Goal: Transaction & Acquisition: Purchase product/service

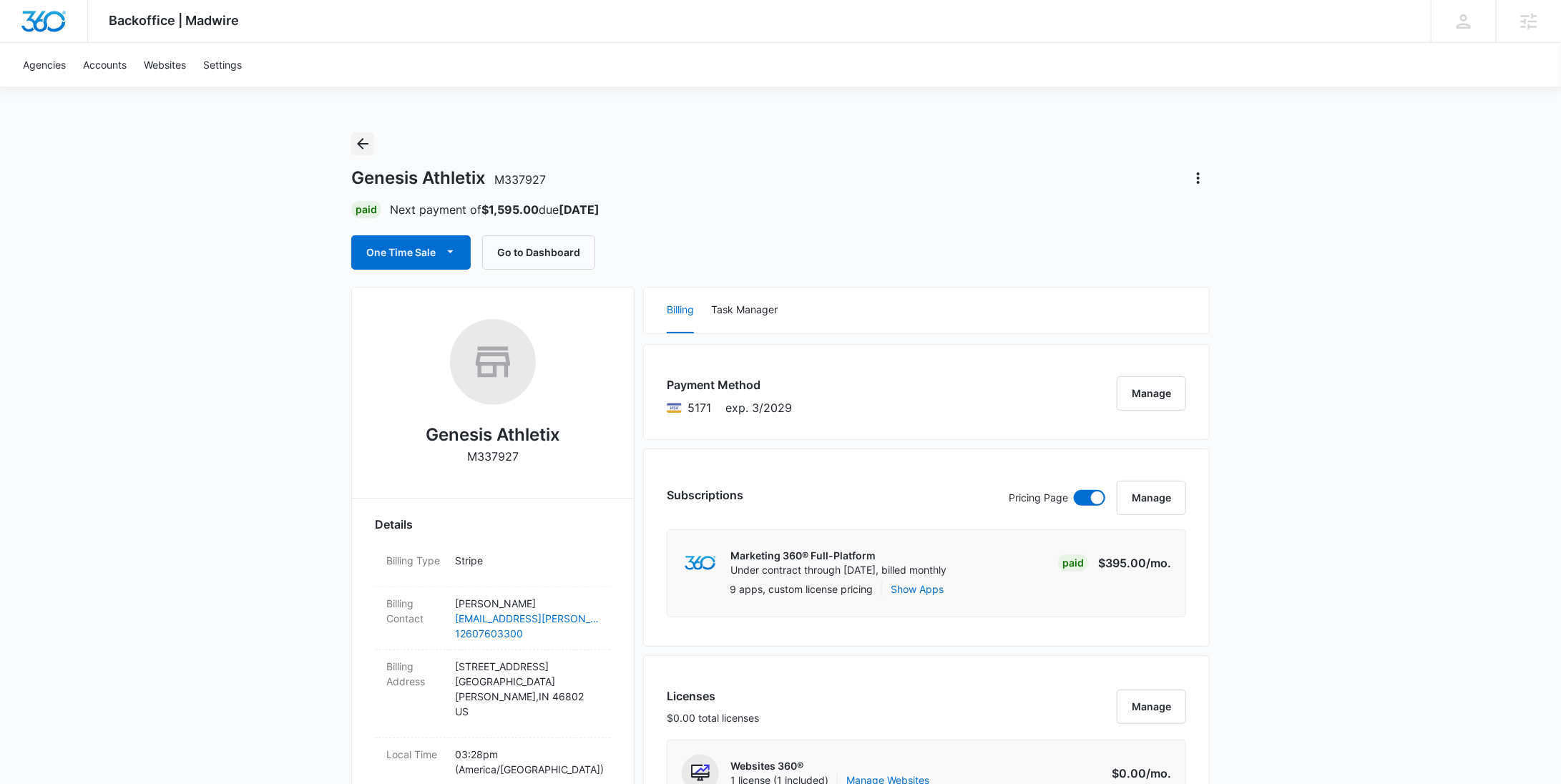
click at [365, 141] on icon "Back" at bounding box center [362, 143] width 17 height 17
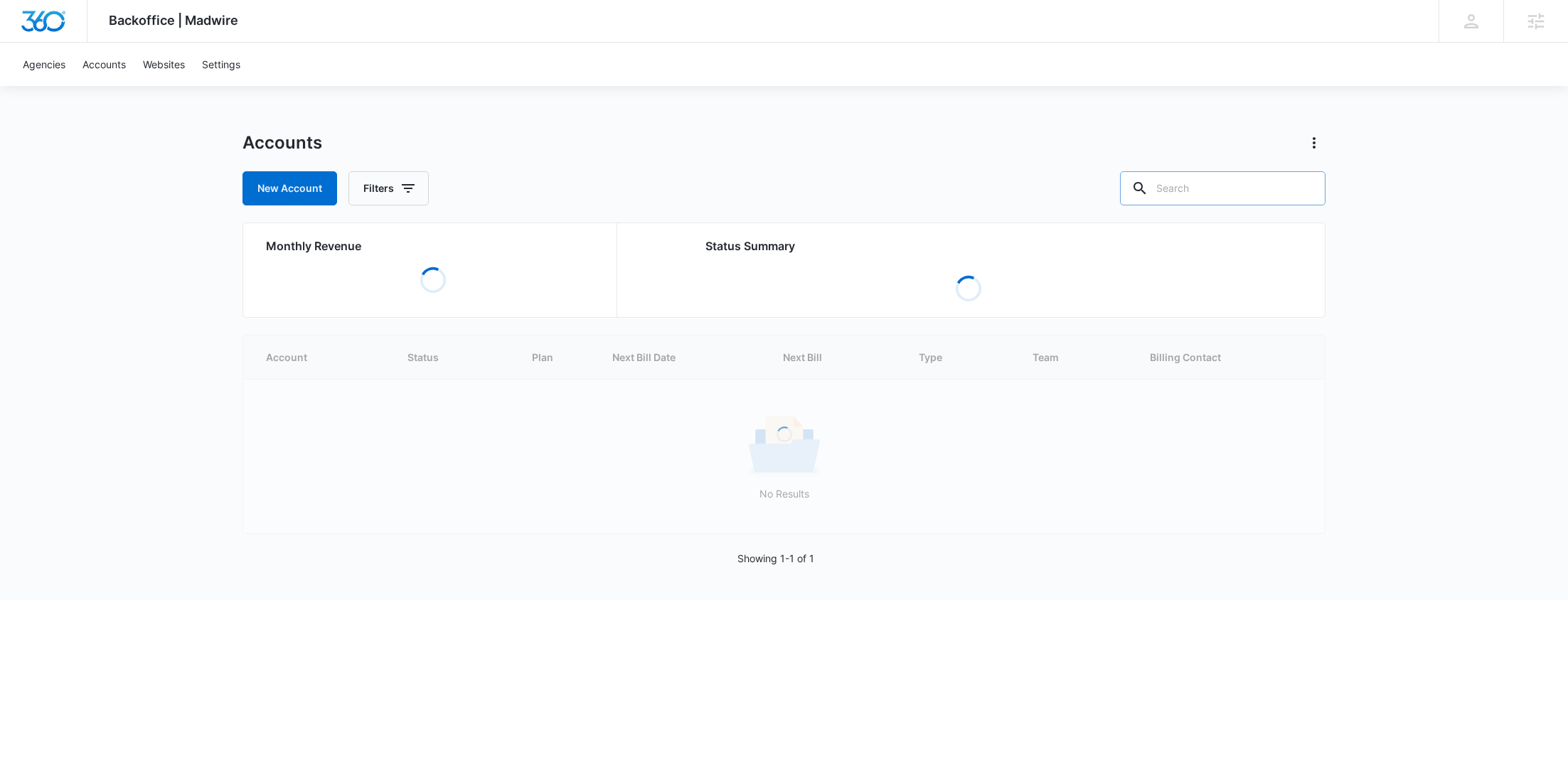
click at [1239, 191] on input "text" at bounding box center [1223, 188] width 206 height 35
paste input "M48114"
type input "M48114"
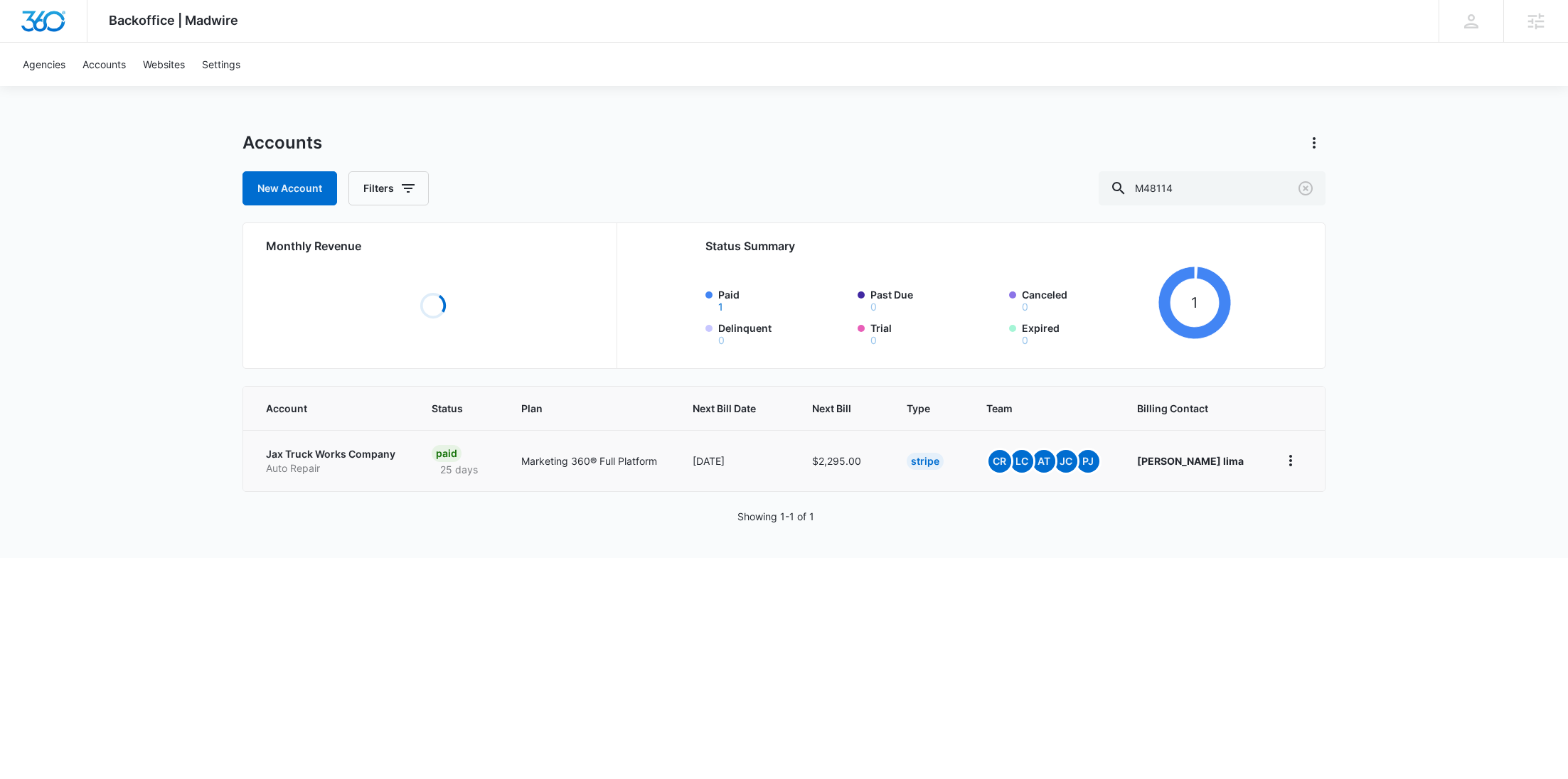
click at [303, 461] on p "Jax Truck Works Company" at bounding box center [331, 454] width 132 height 14
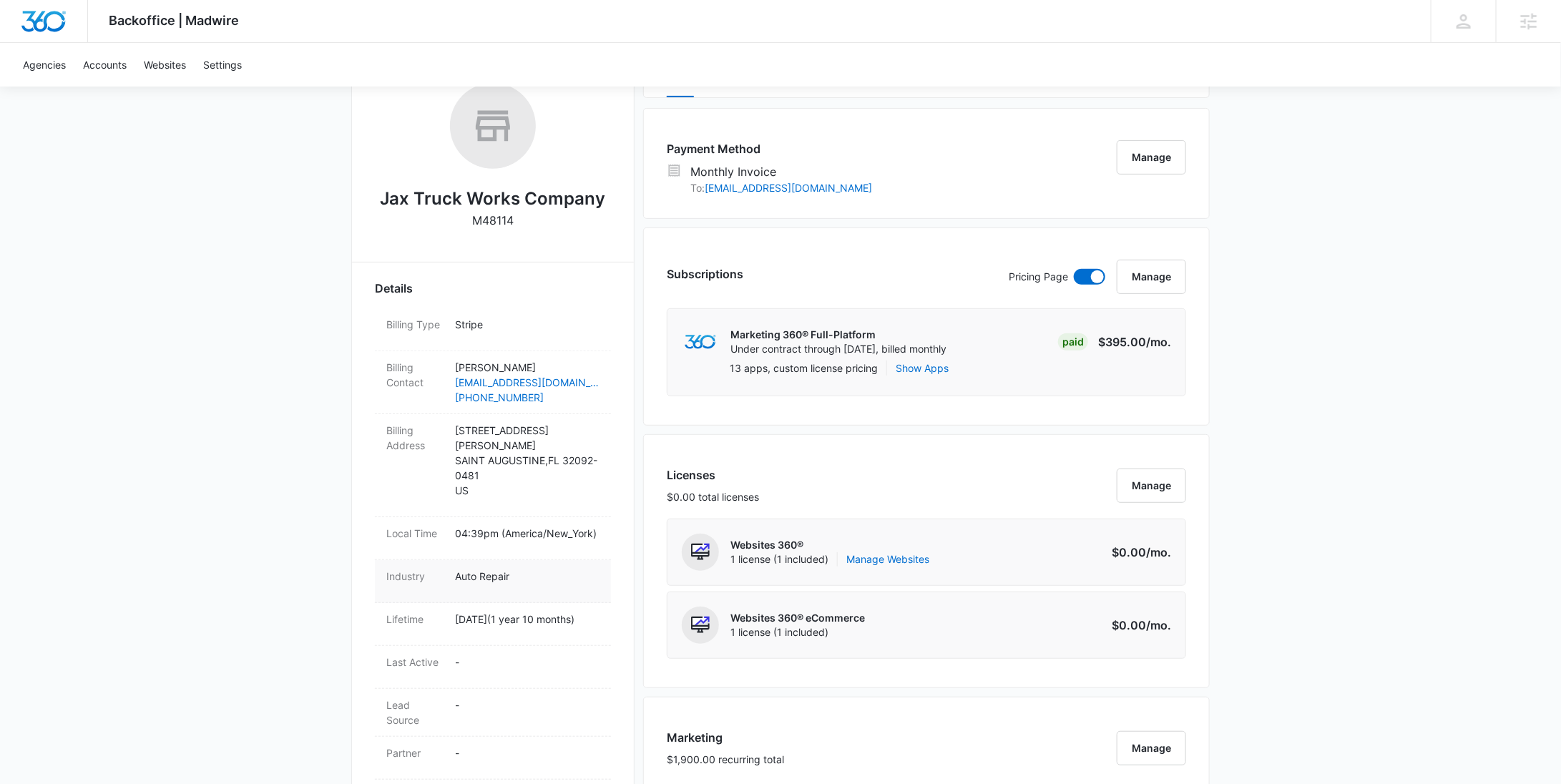
scroll to position [398, 0]
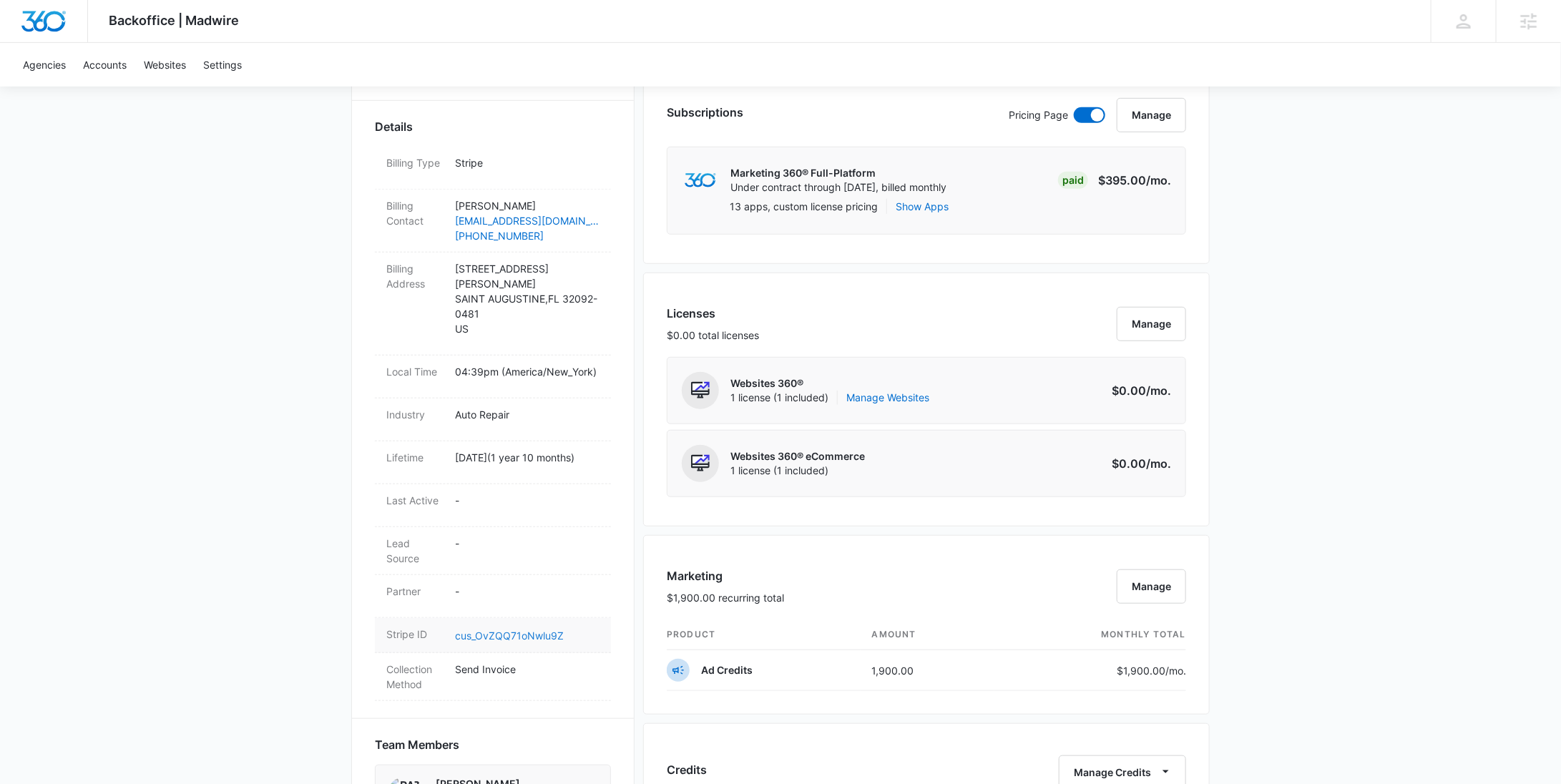
click at [504, 629] on link "cus_OvZQQ71oNwlu9Z" at bounding box center [509, 635] width 108 height 12
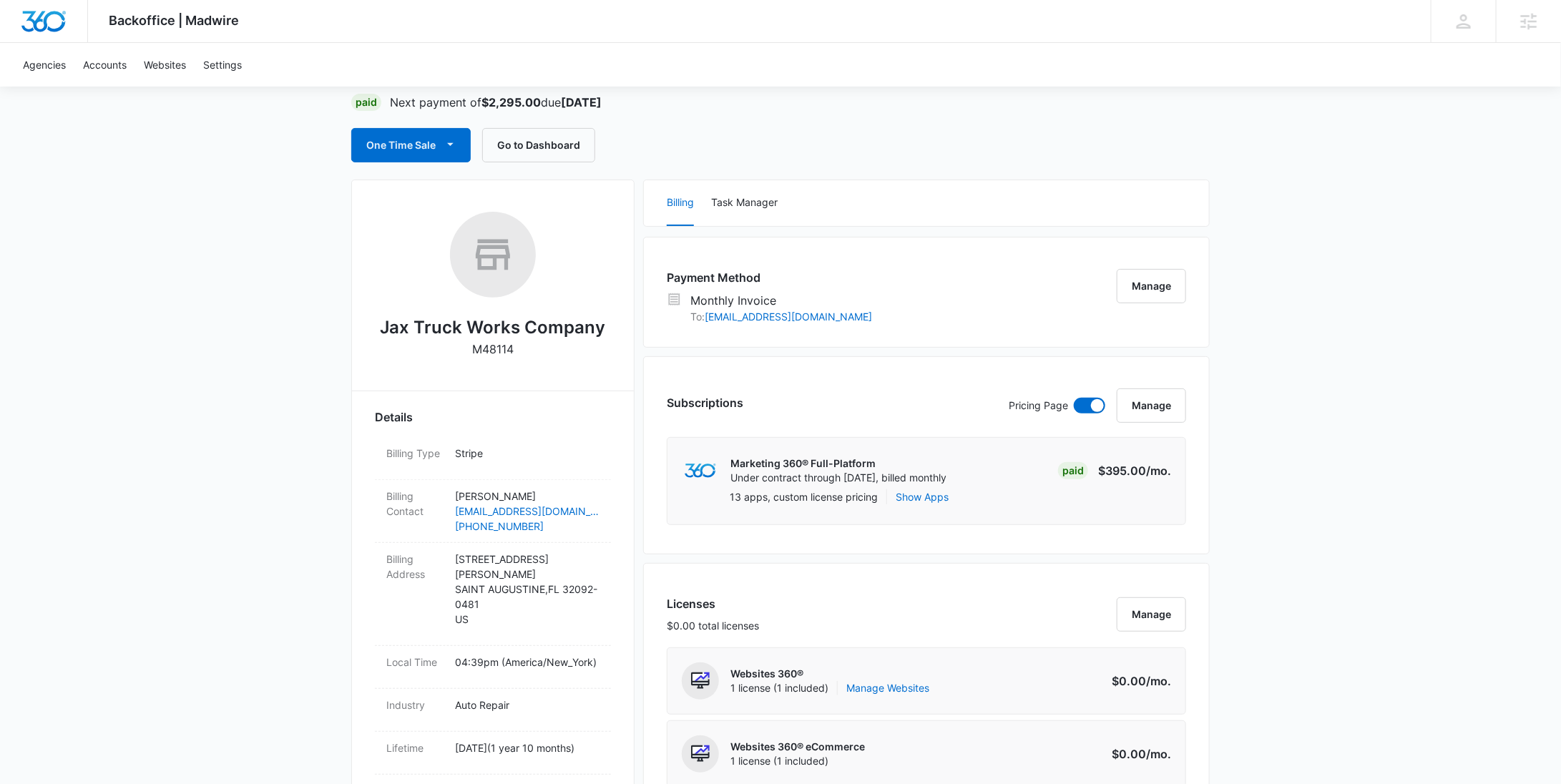
scroll to position [0, 0]
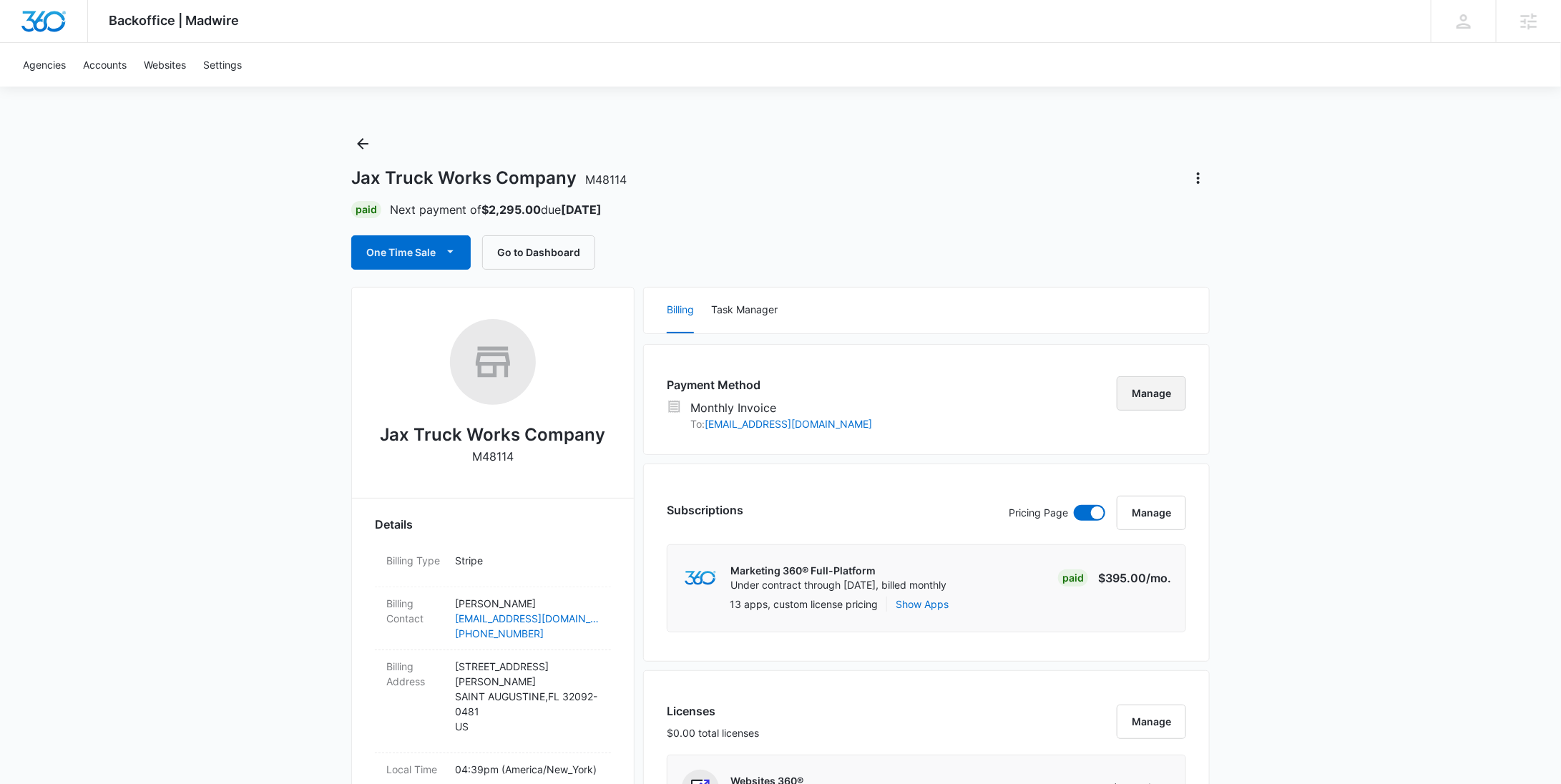
click at [1162, 388] on button "Manage" at bounding box center [1152, 394] width 69 height 35
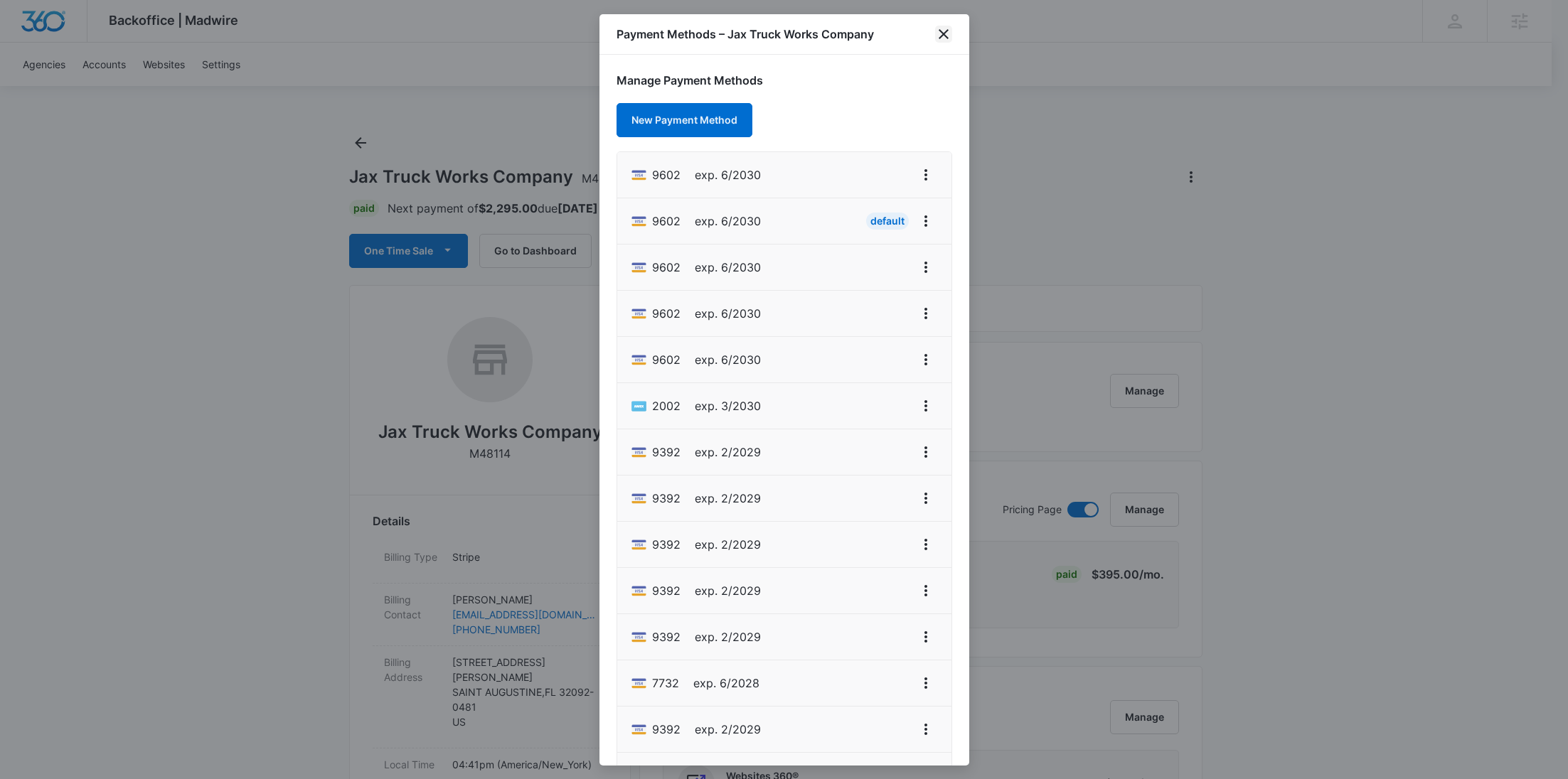
click at [940, 33] on icon "close" at bounding box center [943, 34] width 17 height 17
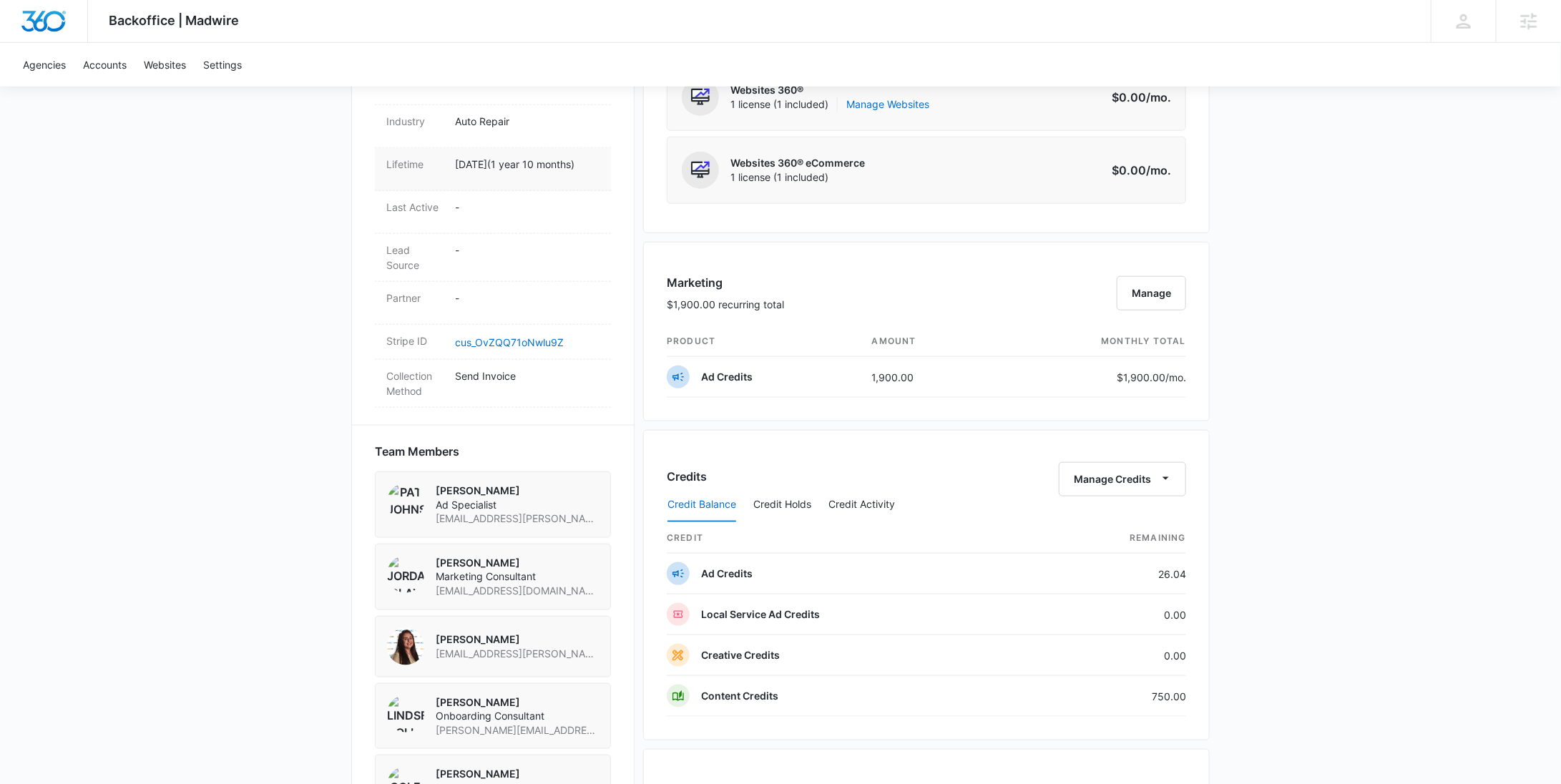
scroll to position [620, 0]
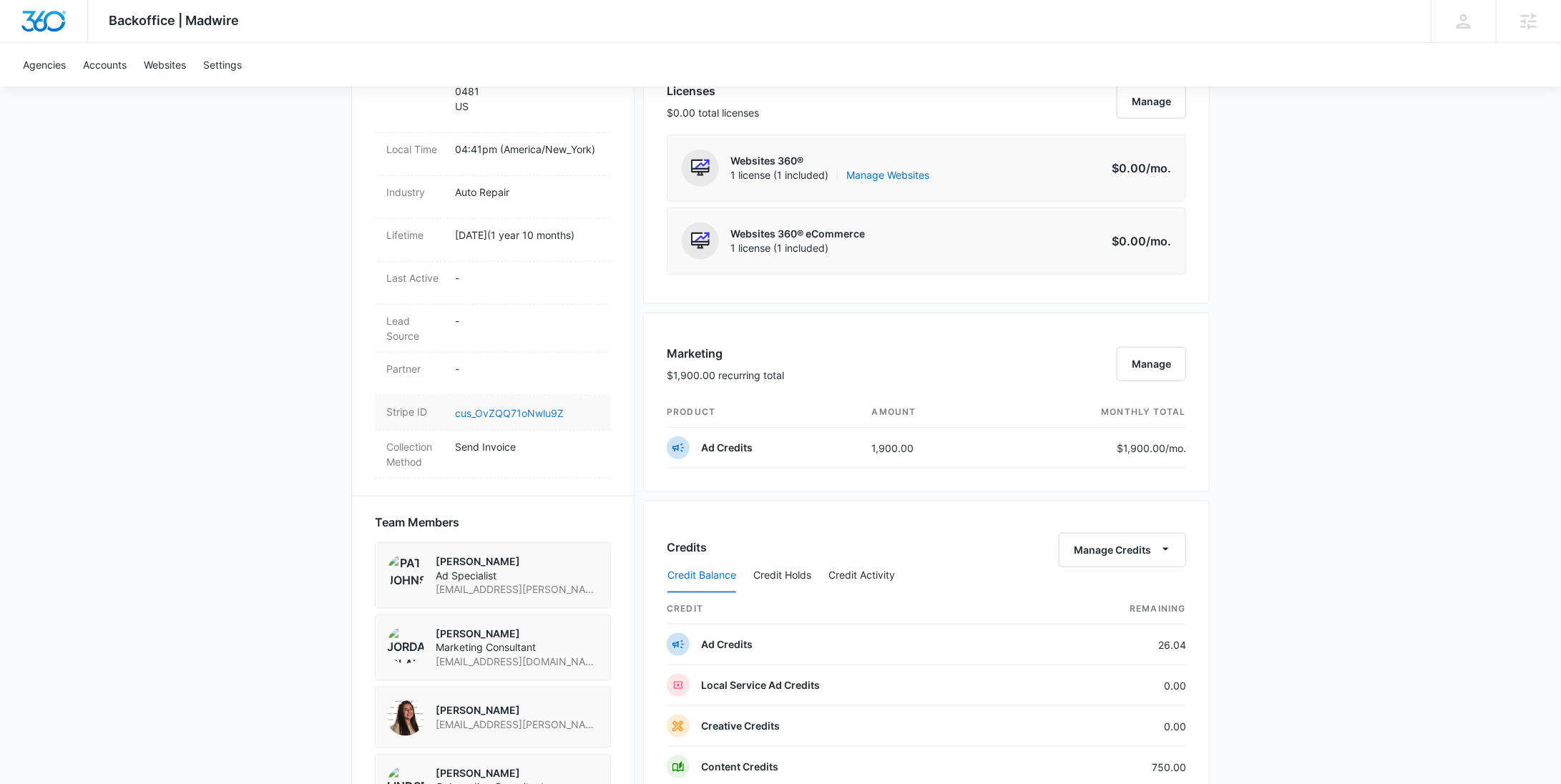
click at [532, 408] on link "cus_OvZQQ71oNwlu9Z" at bounding box center [509, 413] width 108 height 12
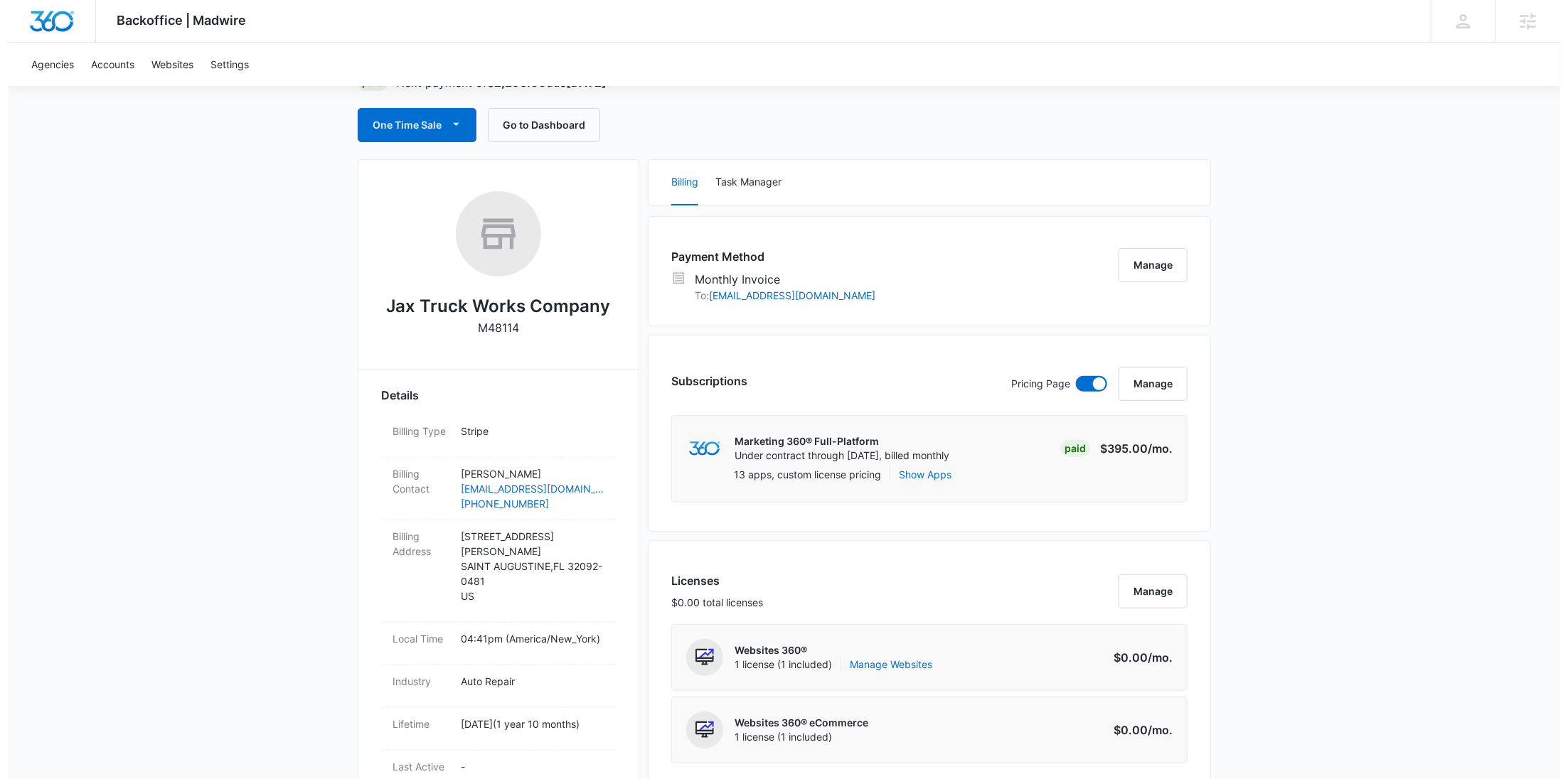
scroll to position [0, 0]
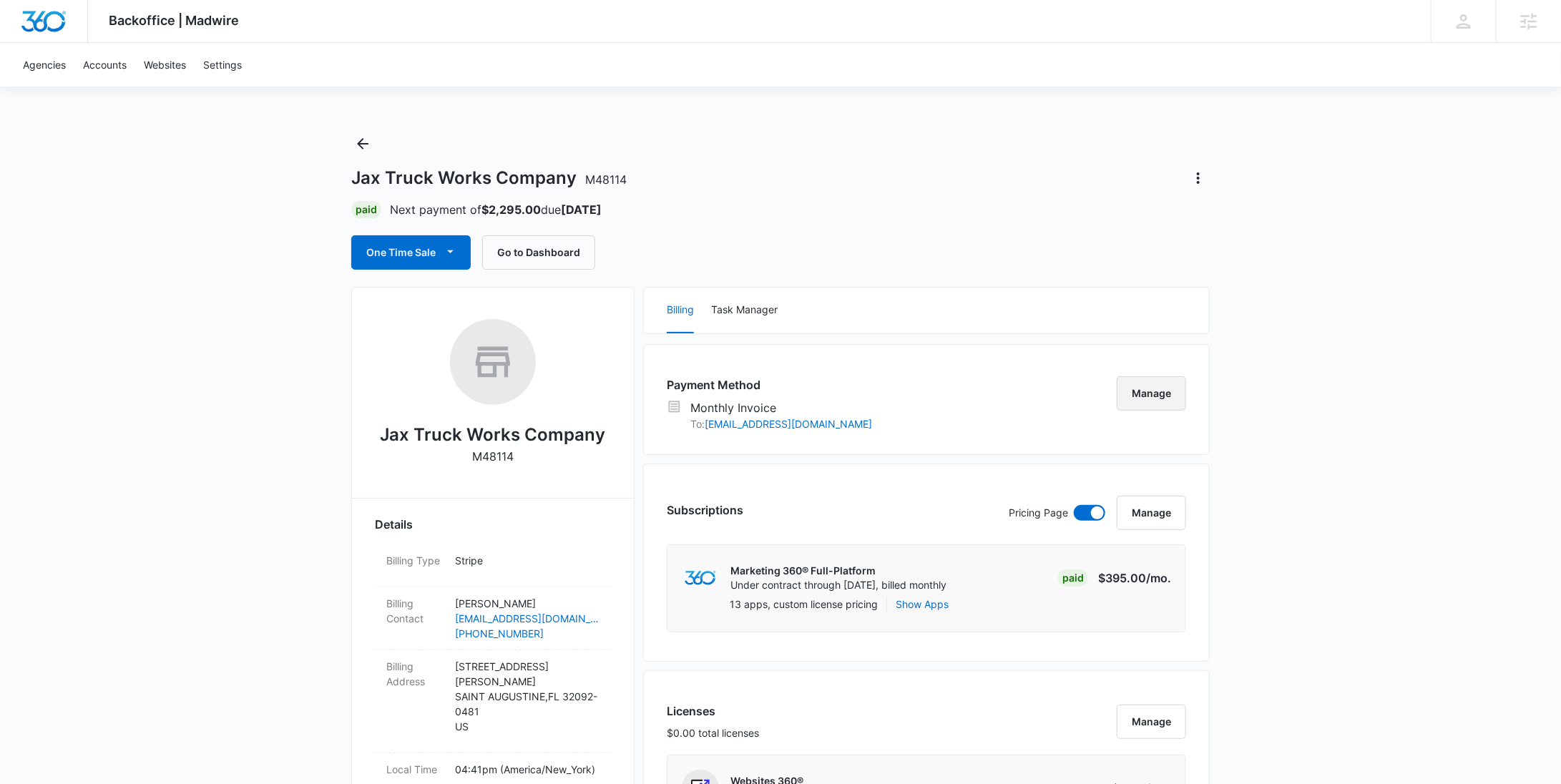
click at [1162, 394] on button "Manage" at bounding box center [1152, 394] width 69 height 35
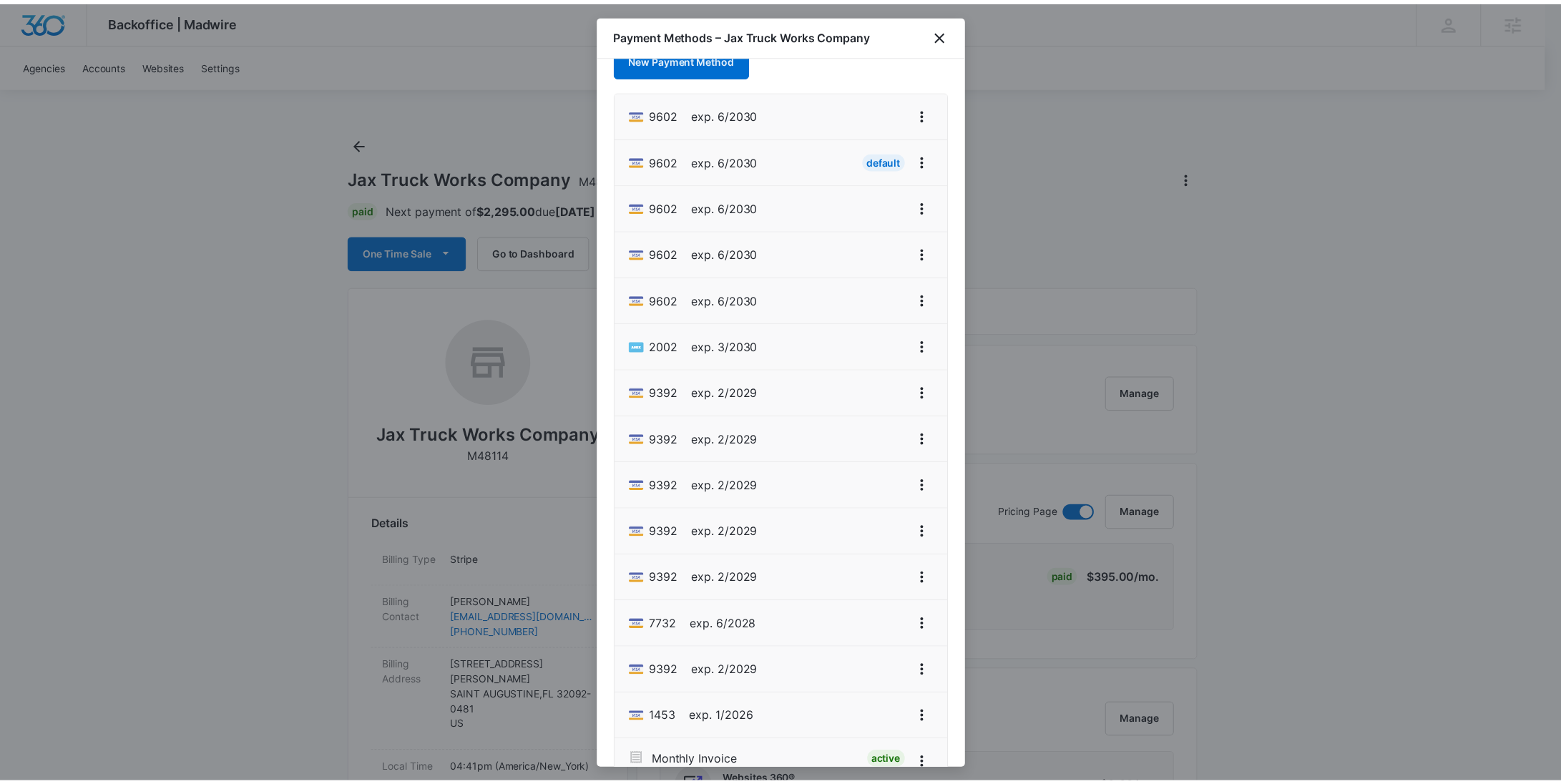
scroll to position [103, 0]
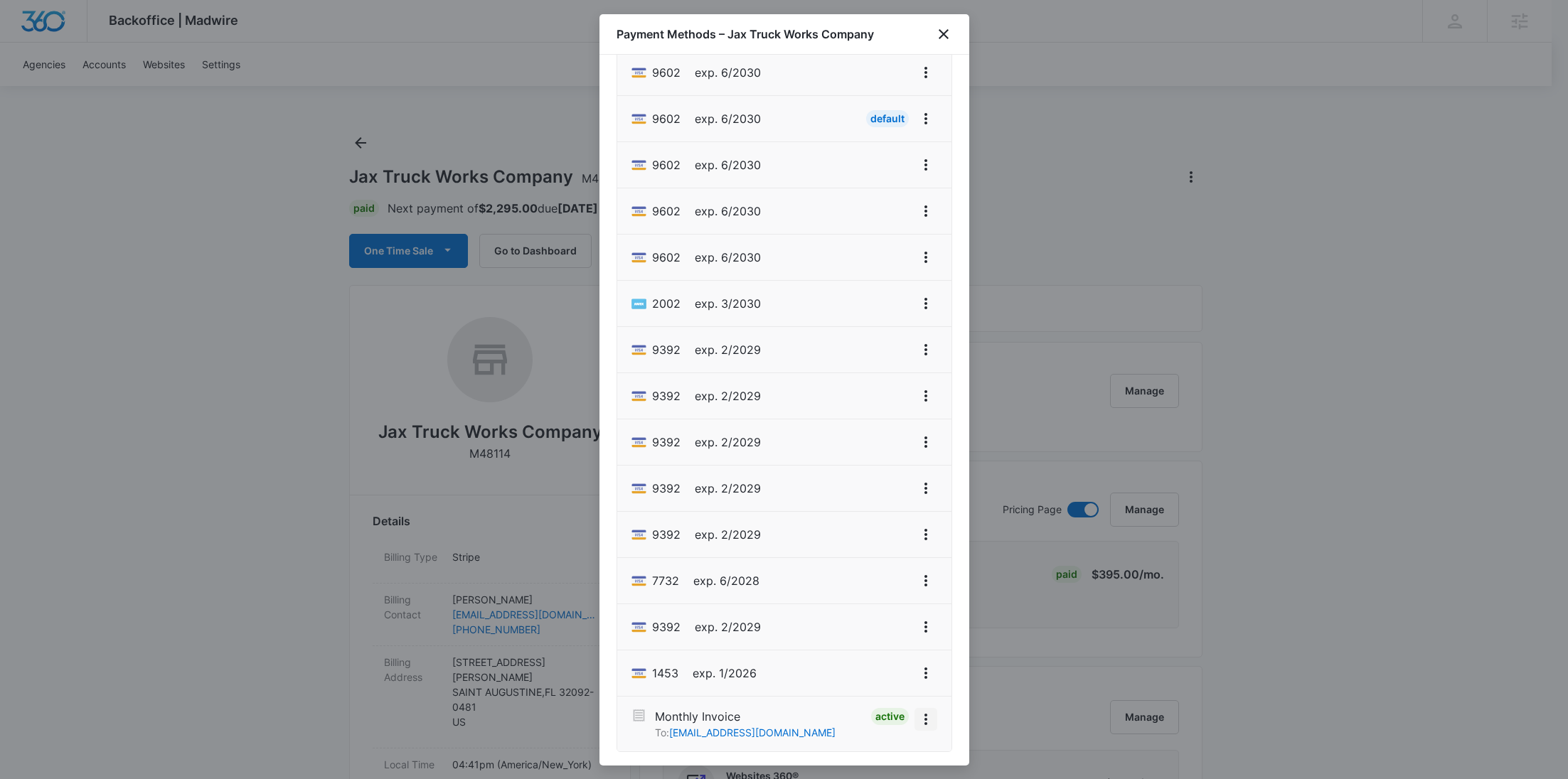
click at [914, 718] on button "View More" at bounding box center [926, 719] width 23 height 23
click at [890, 675] on button "Deactivate" at bounding box center [869, 676] width 102 height 21
click at [943, 26] on icon "close" at bounding box center [943, 34] width 17 height 17
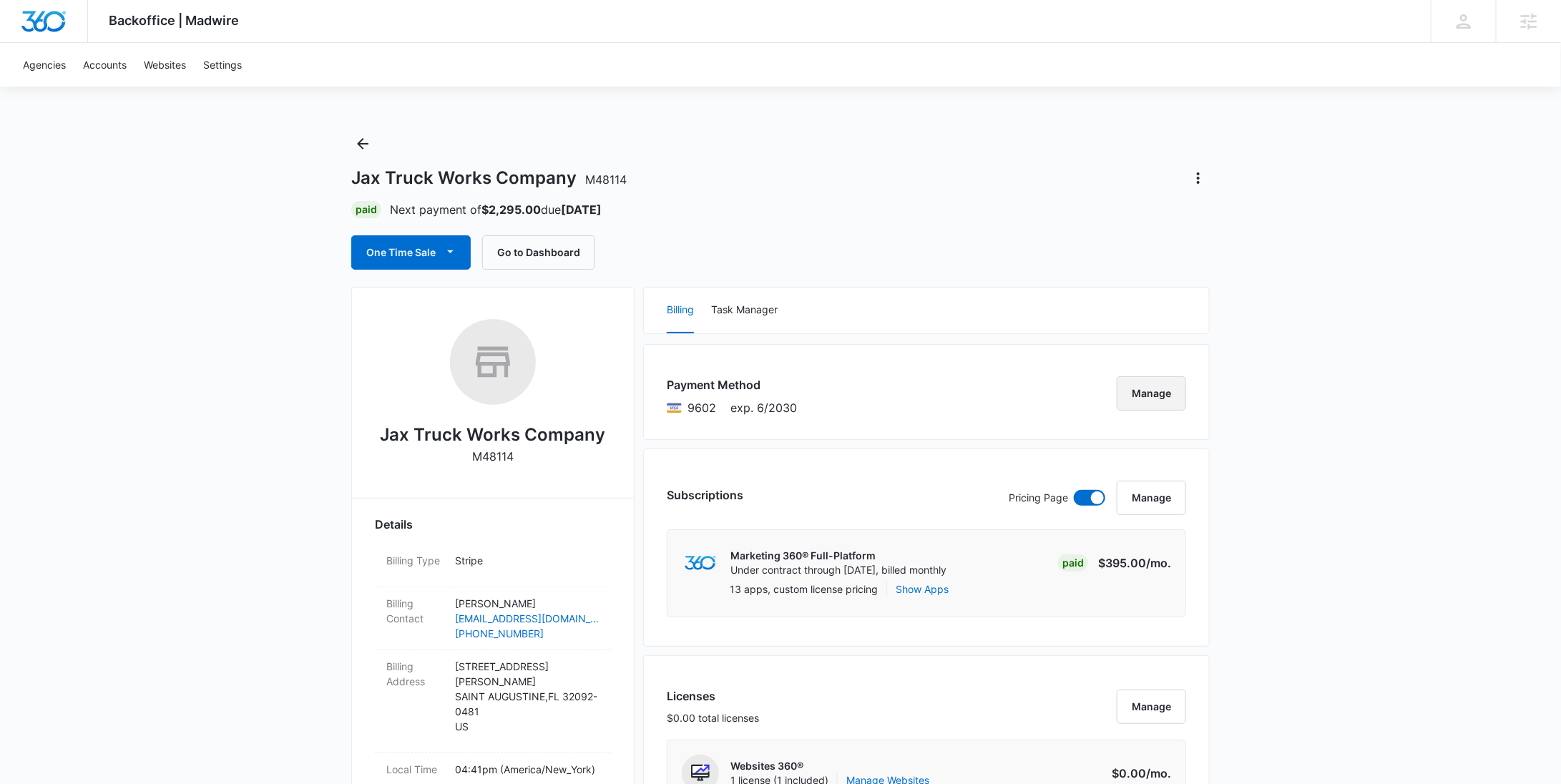
scroll to position [1184, 0]
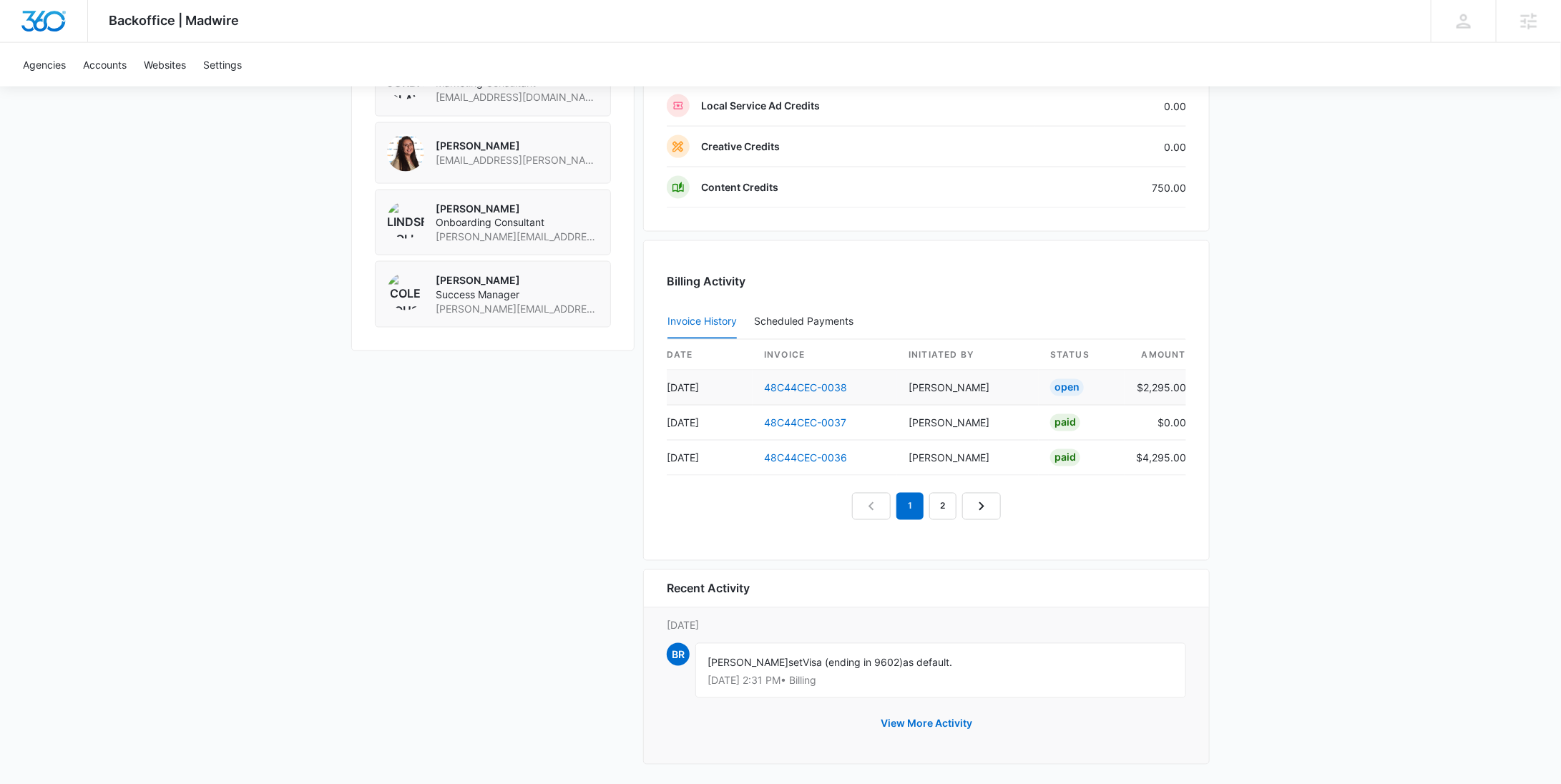
click at [1156, 385] on td "$2,295.00" at bounding box center [1156, 388] width 61 height 35
copy td "2,295.00"
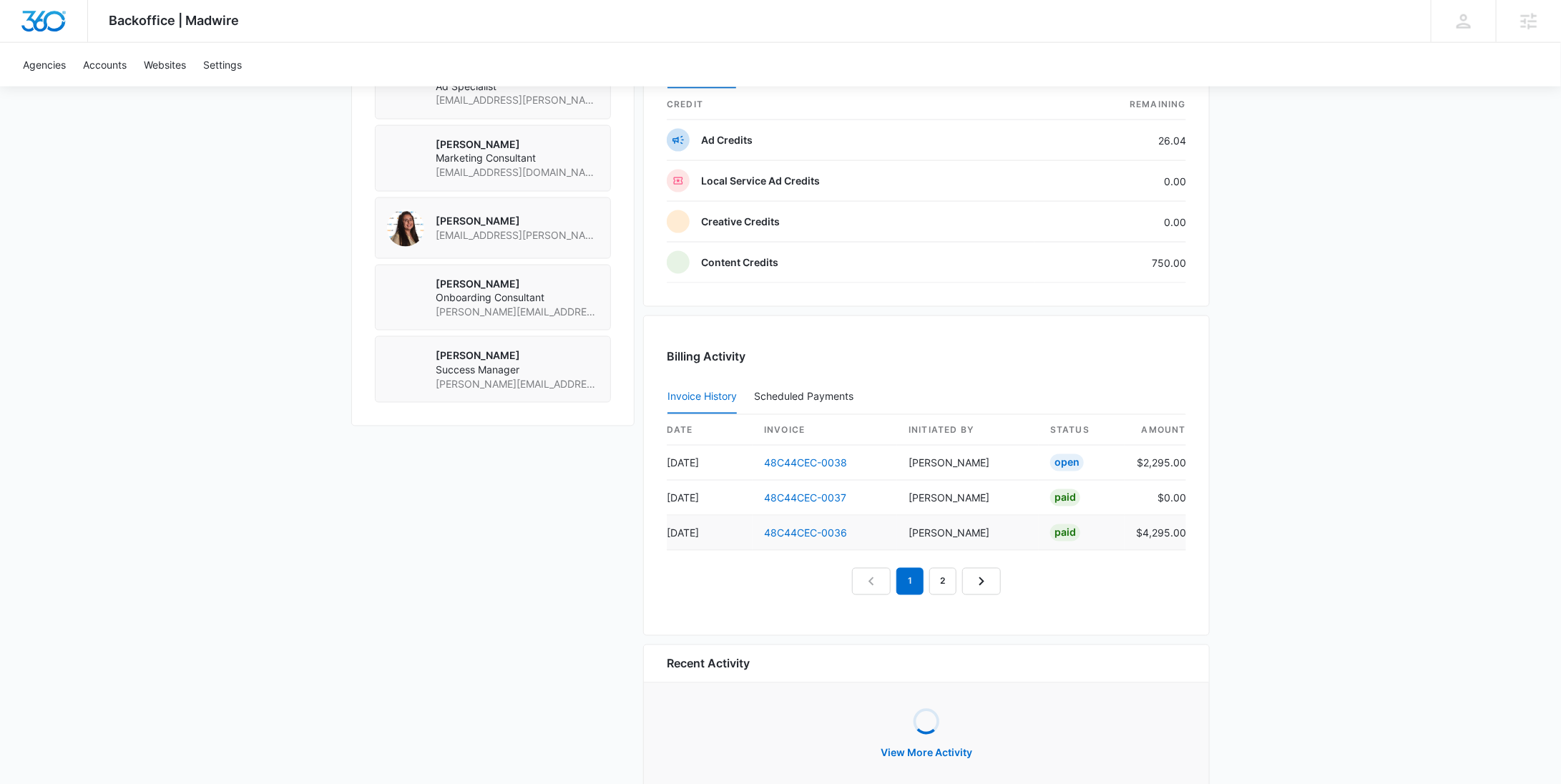
scroll to position [1140, 0]
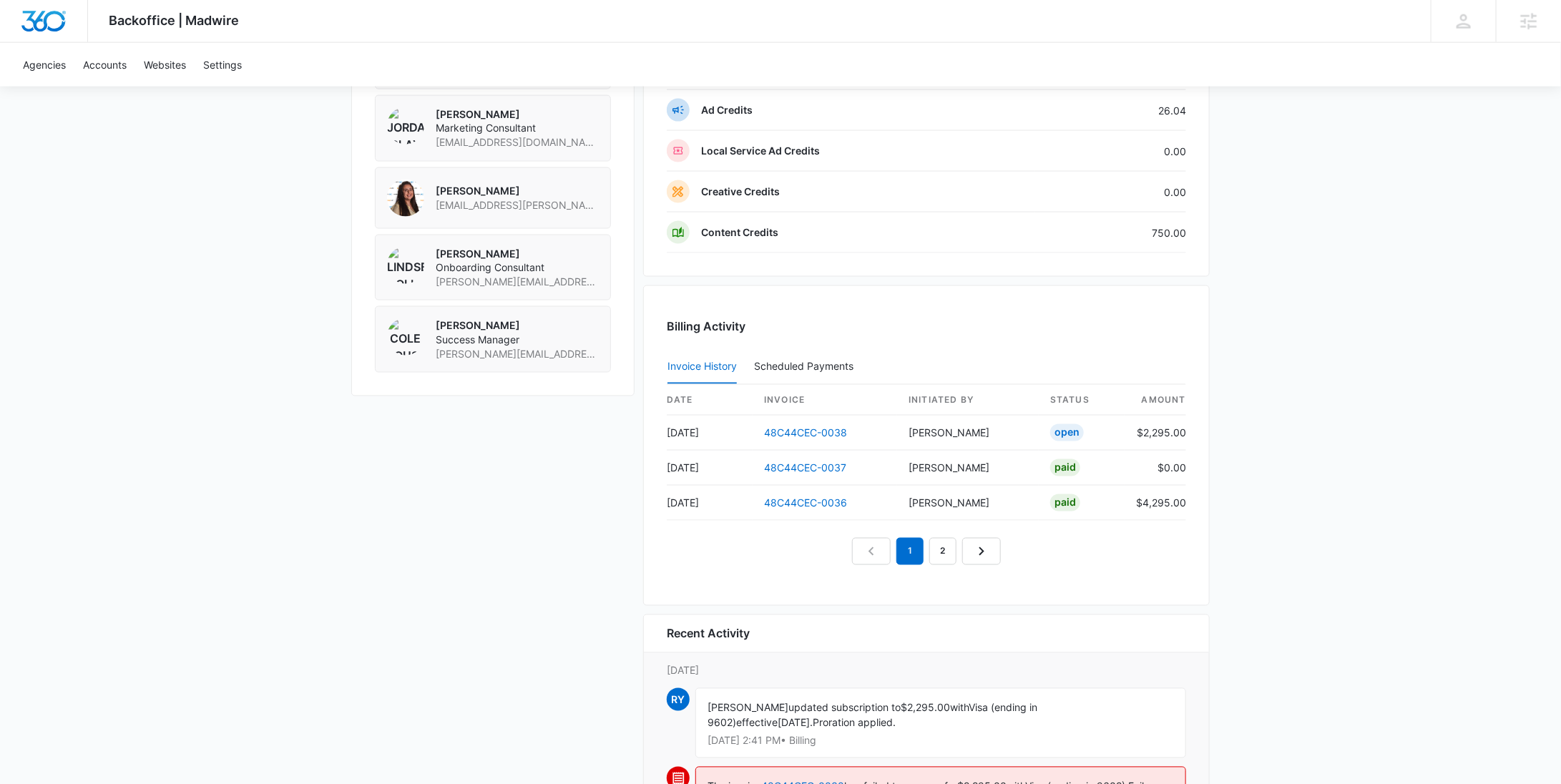
click at [1130, 705] on div "Rochelle Young updated subscription to $2,295.00 with Visa (ending in 9602) eff…" at bounding box center [941, 723] width 491 height 70
drag, startPoint x: 1073, startPoint y: 702, endPoint x: 973, endPoint y: 705, distance: 100.0
click at [973, 705] on span "Visa (ending in 9602)" at bounding box center [872, 715] width 330 height 27
copy span "Visa (ending in 9602)"
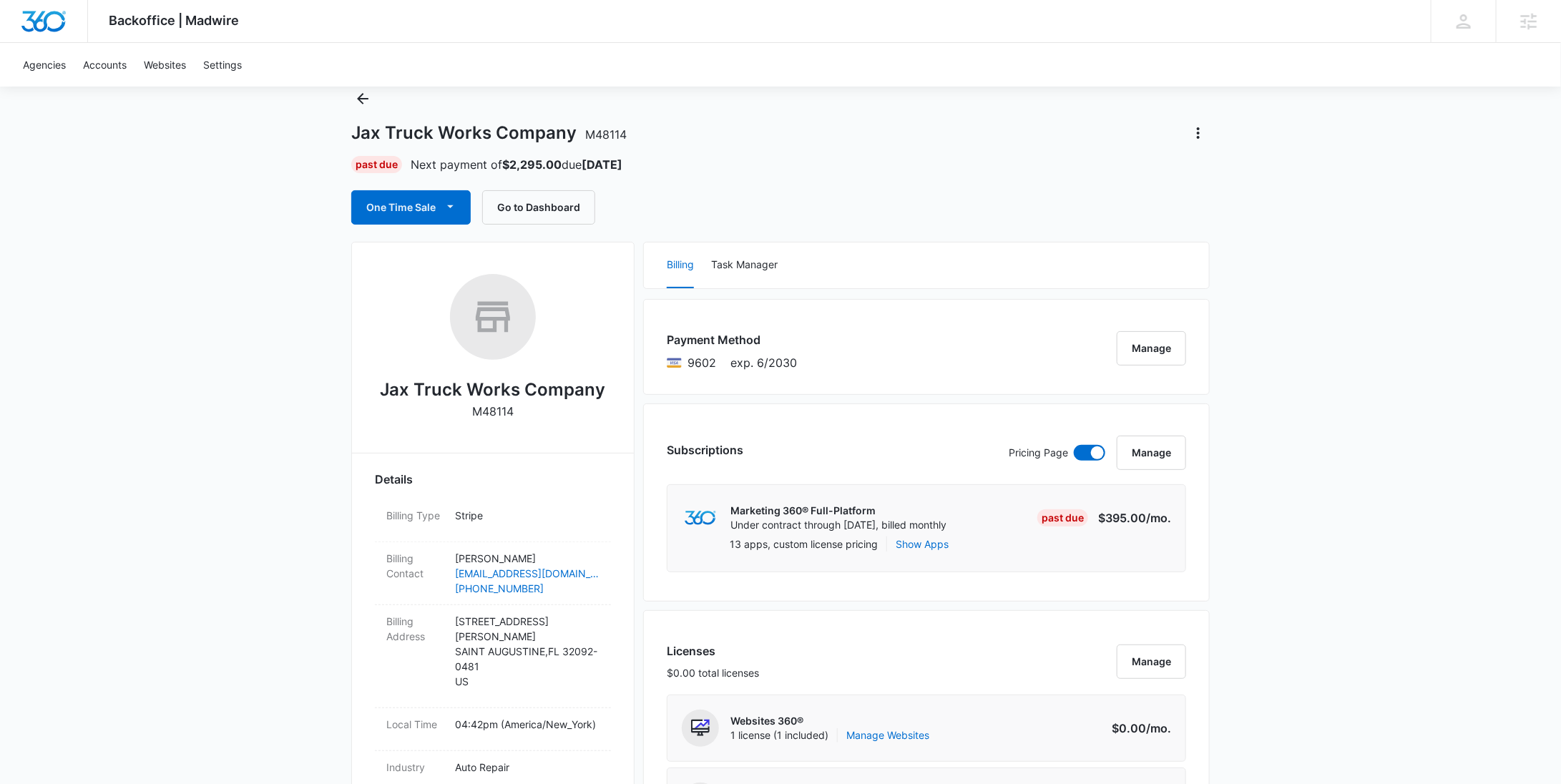
scroll to position [0, 0]
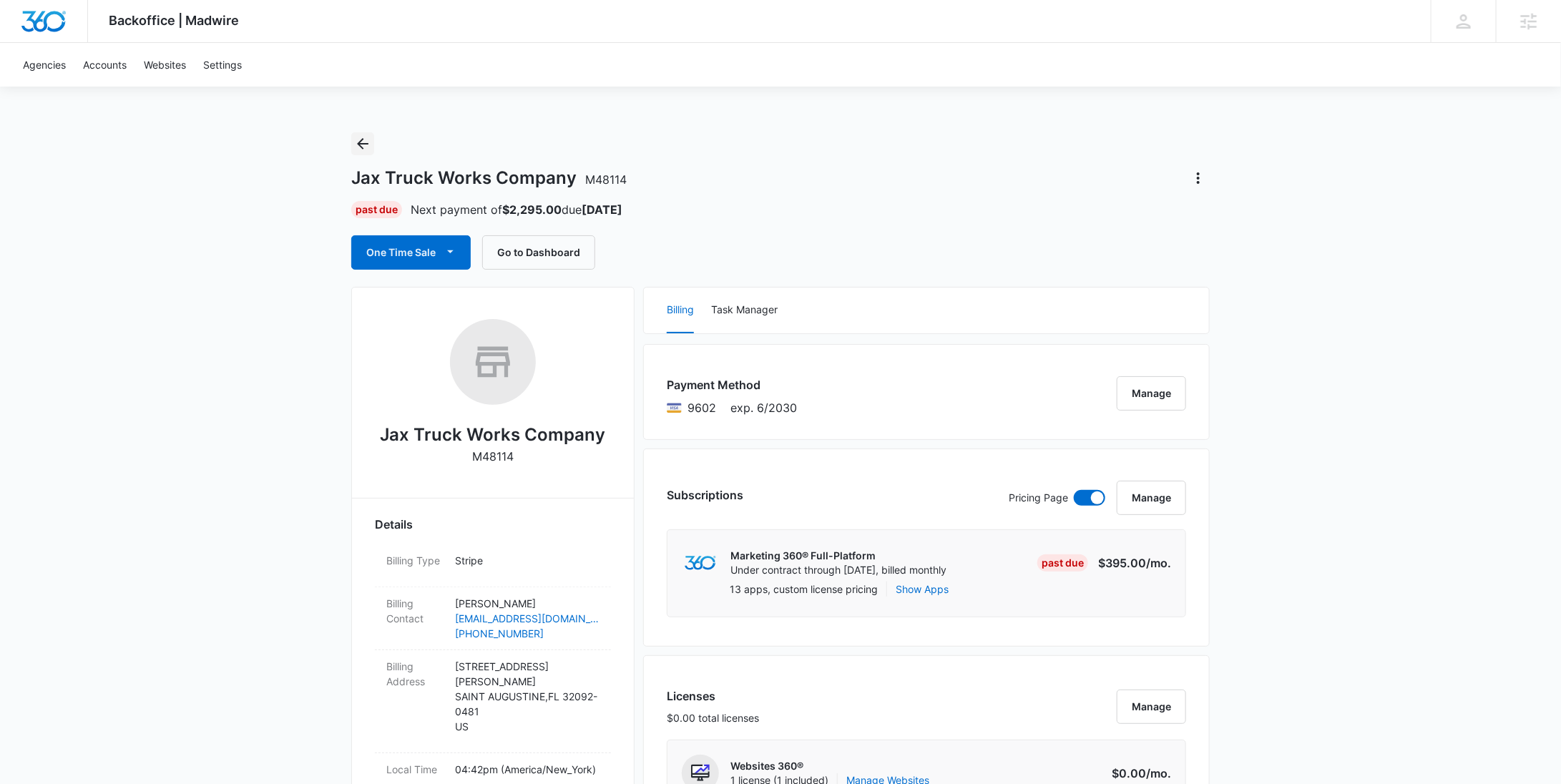
click at [352, 146] on button "Back" at bounding box center [363, 144] width 23 height 23
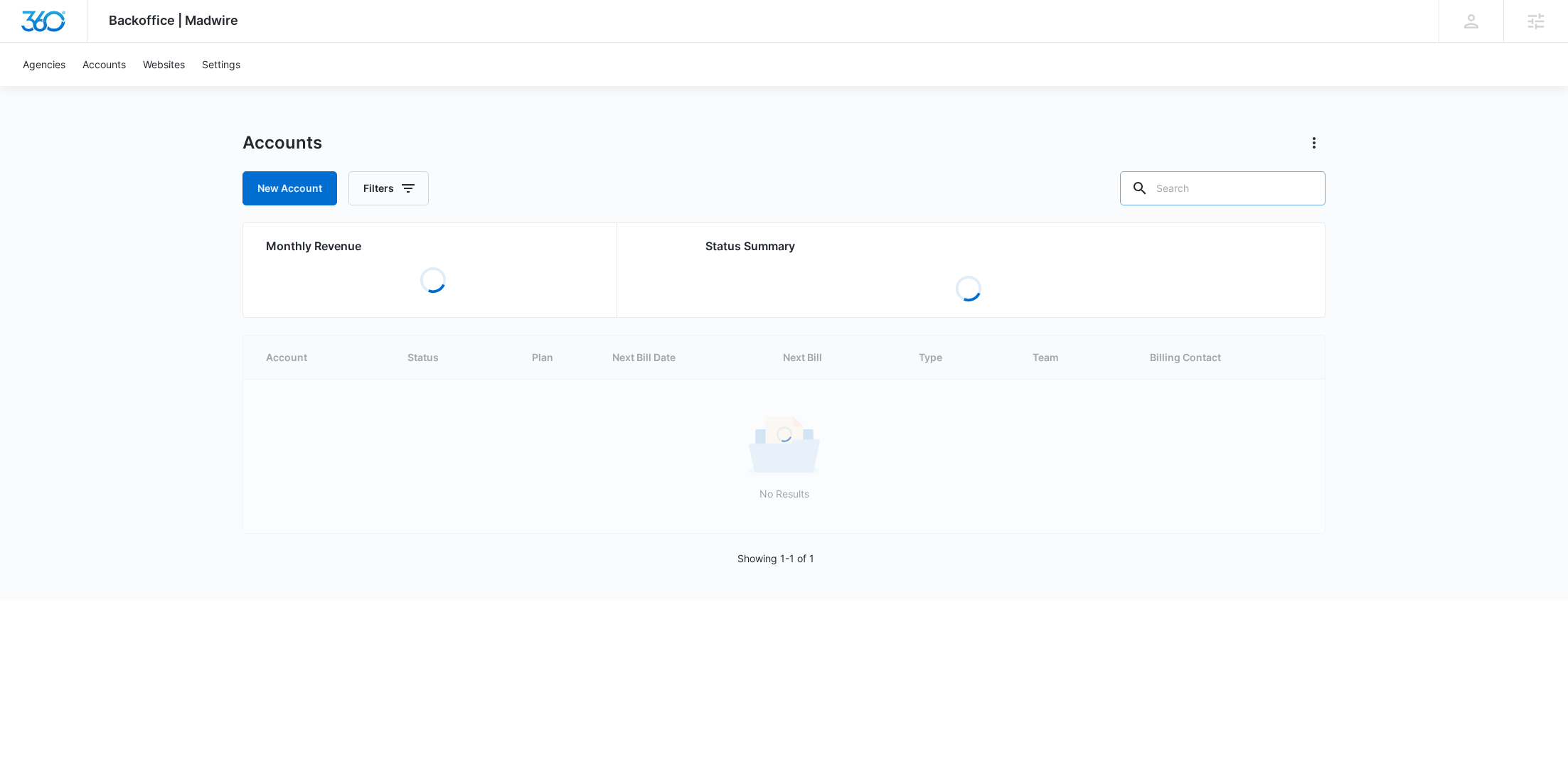
click at [1234, 195] on input "text" at bounding box center [1223, 188] width 206 height 35
paste input "M7707"
type input "M7707"
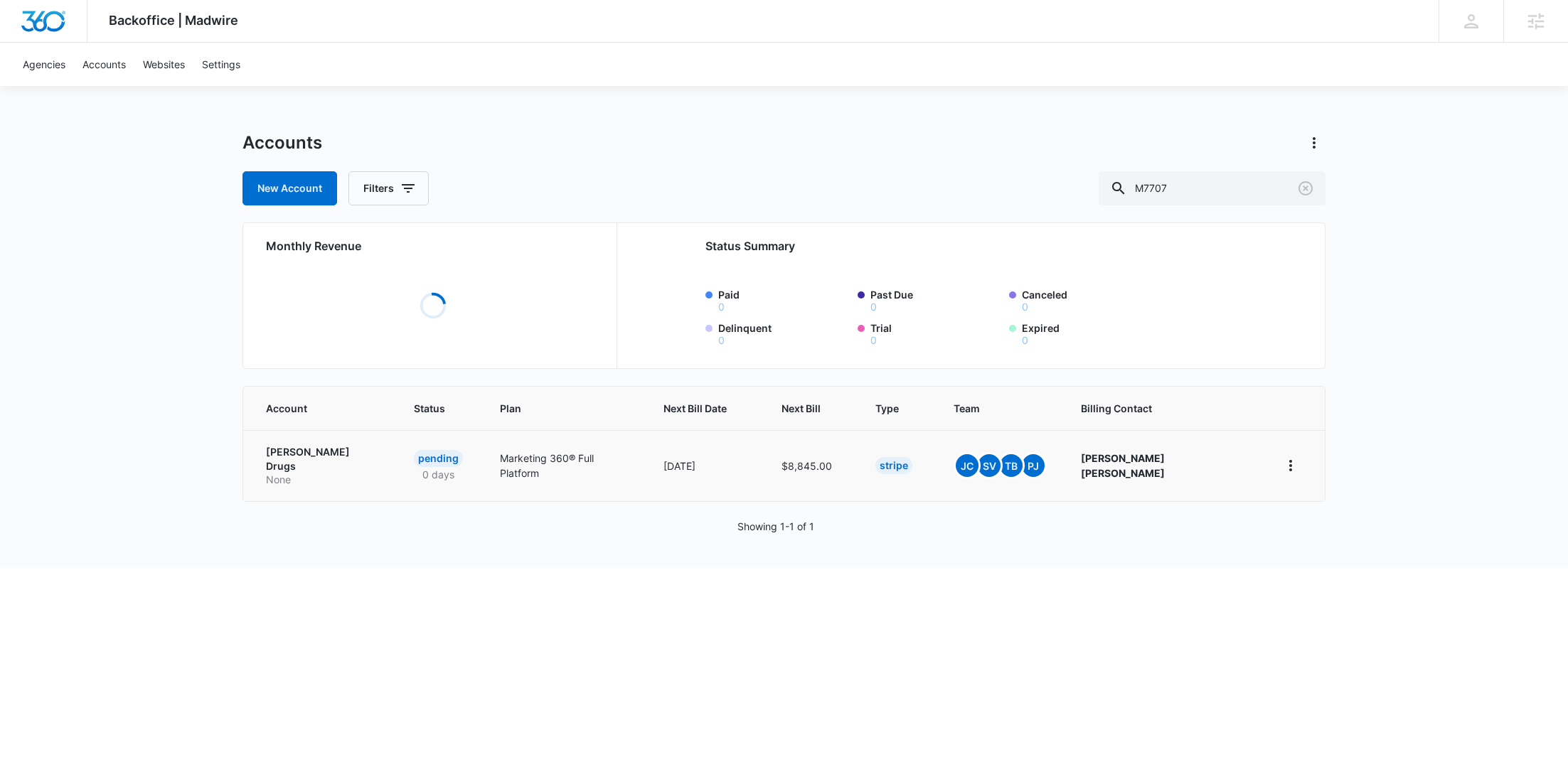
click at [296, 472] on p "None" at bounding box center [322, 479] width 113 height 14
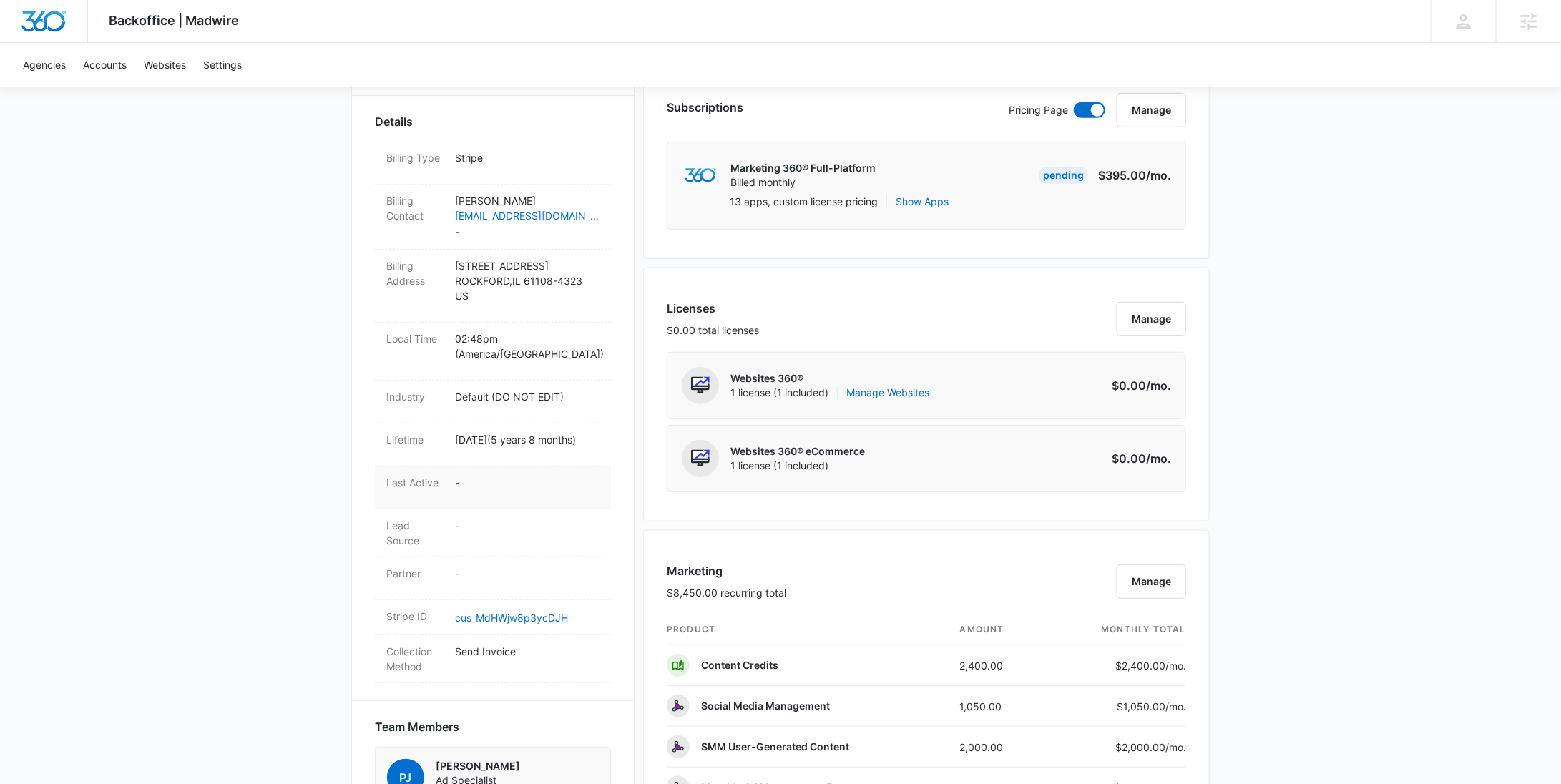
scroll to position [421, 0]
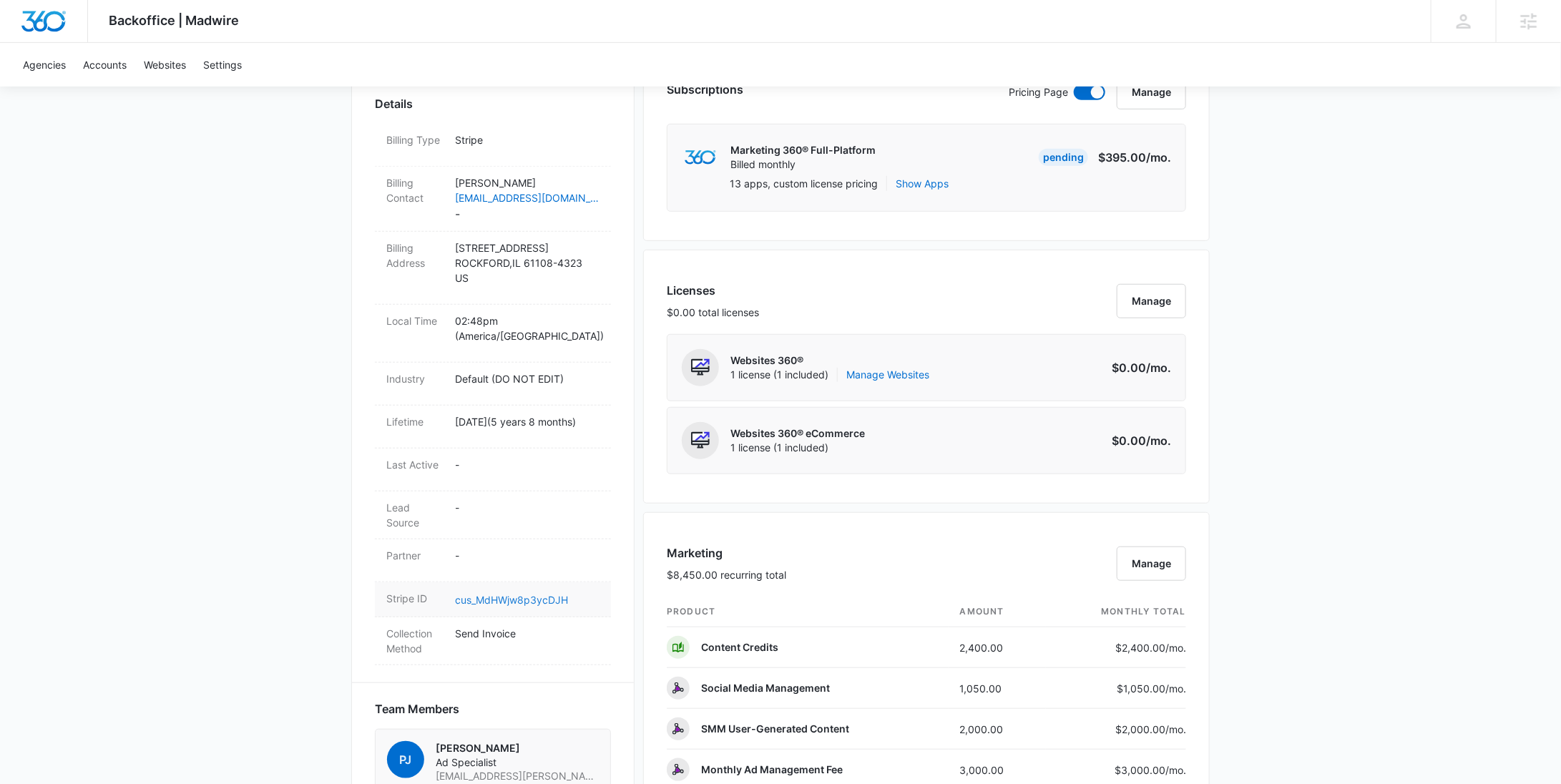
click at [526, 606] on link "cus_MdHWjw8p3ycDJH" at bounding box center [511, 600] width 113 height 12
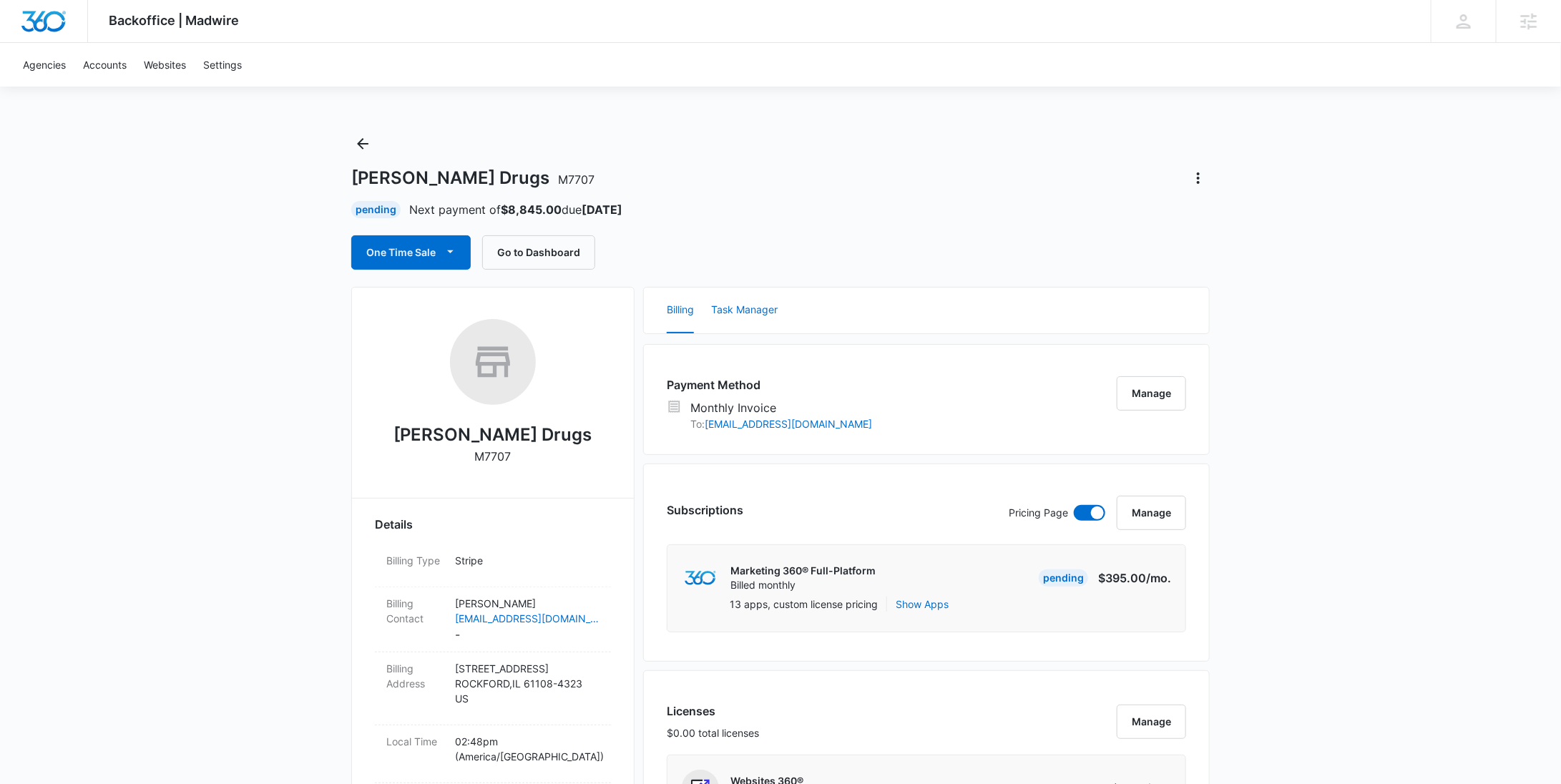
scroll to position [1322, 0]
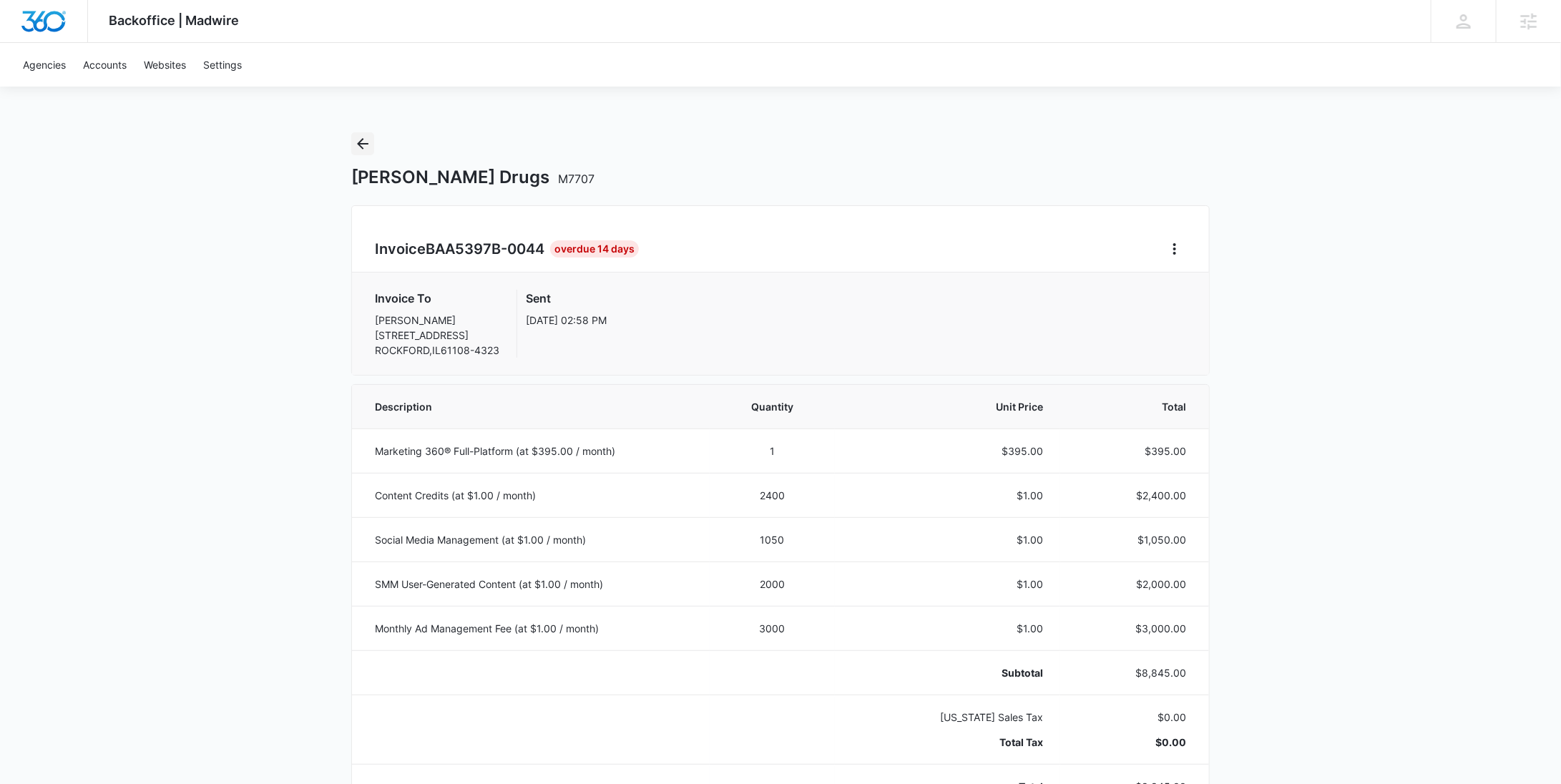
click at [364, 141] on icon "Back" at bounding box center [362, 143] width 17 height 17
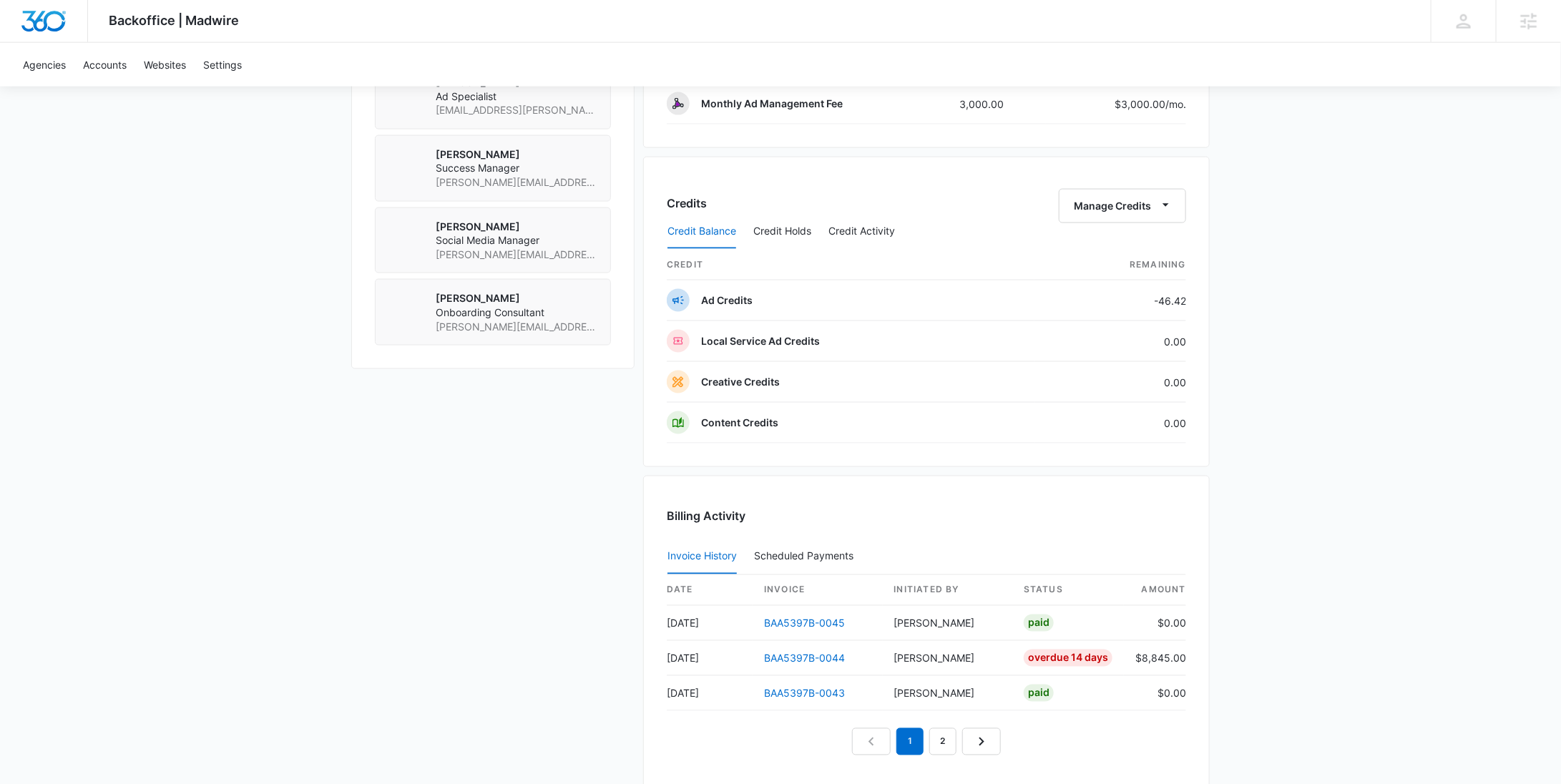
scroll to position [1090, 0]
click at [940, 739] on link "2" at bounding box center [942, 738] width 27 height 27
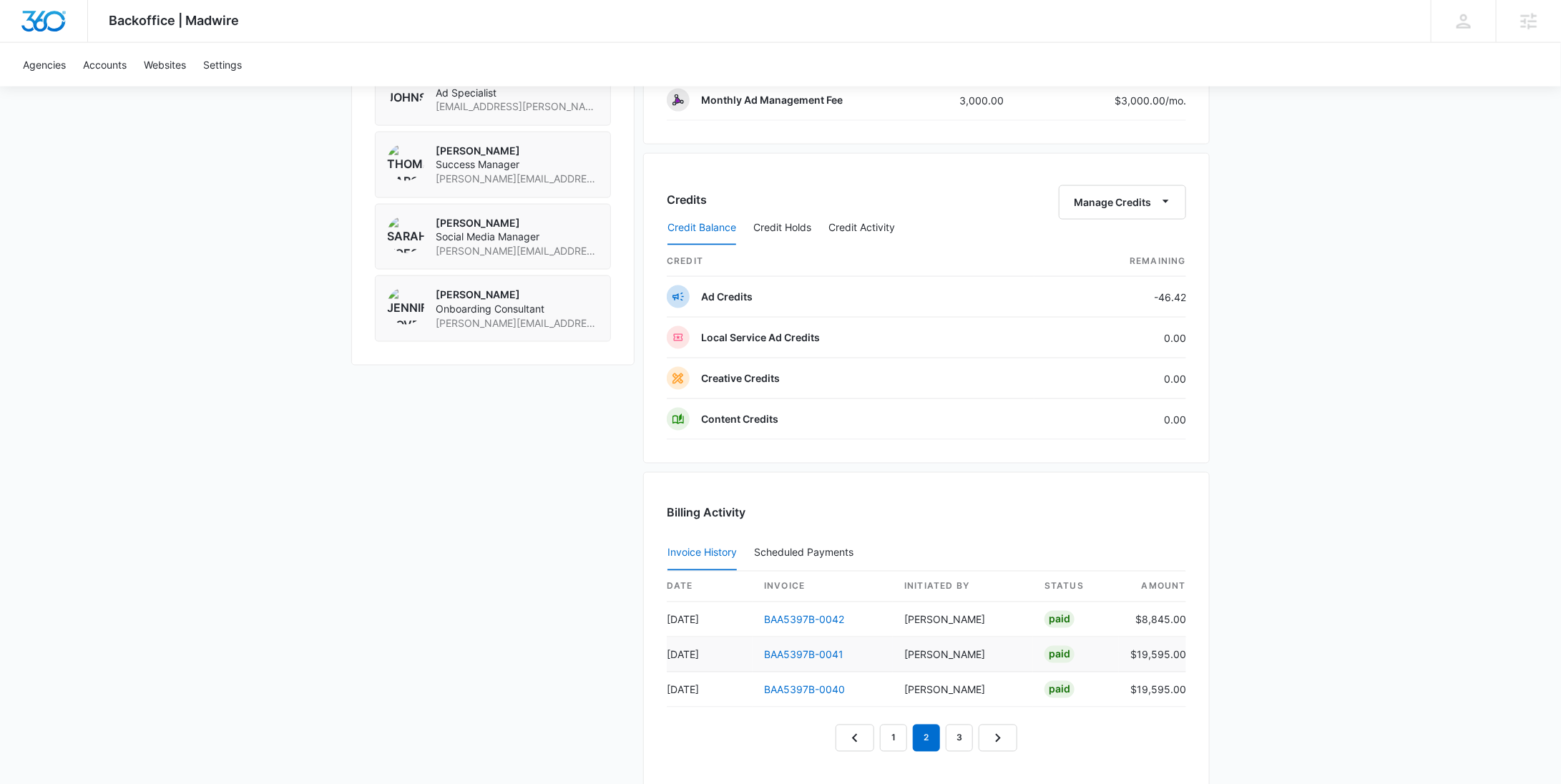
scroll to position [0, 0]
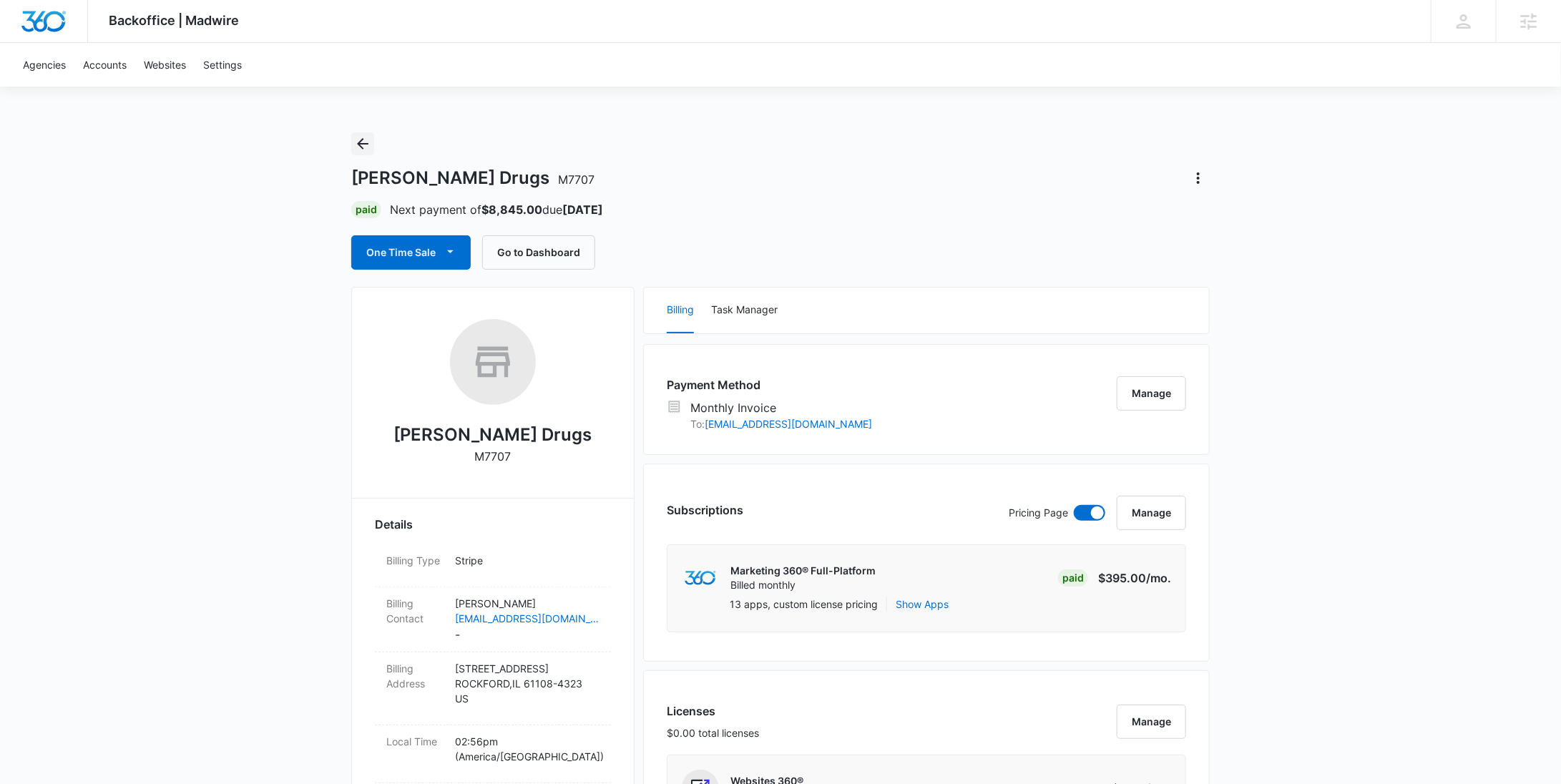
click at [370, 141] on icon "Back" at bounding box center [362, 143] width 17 height 17
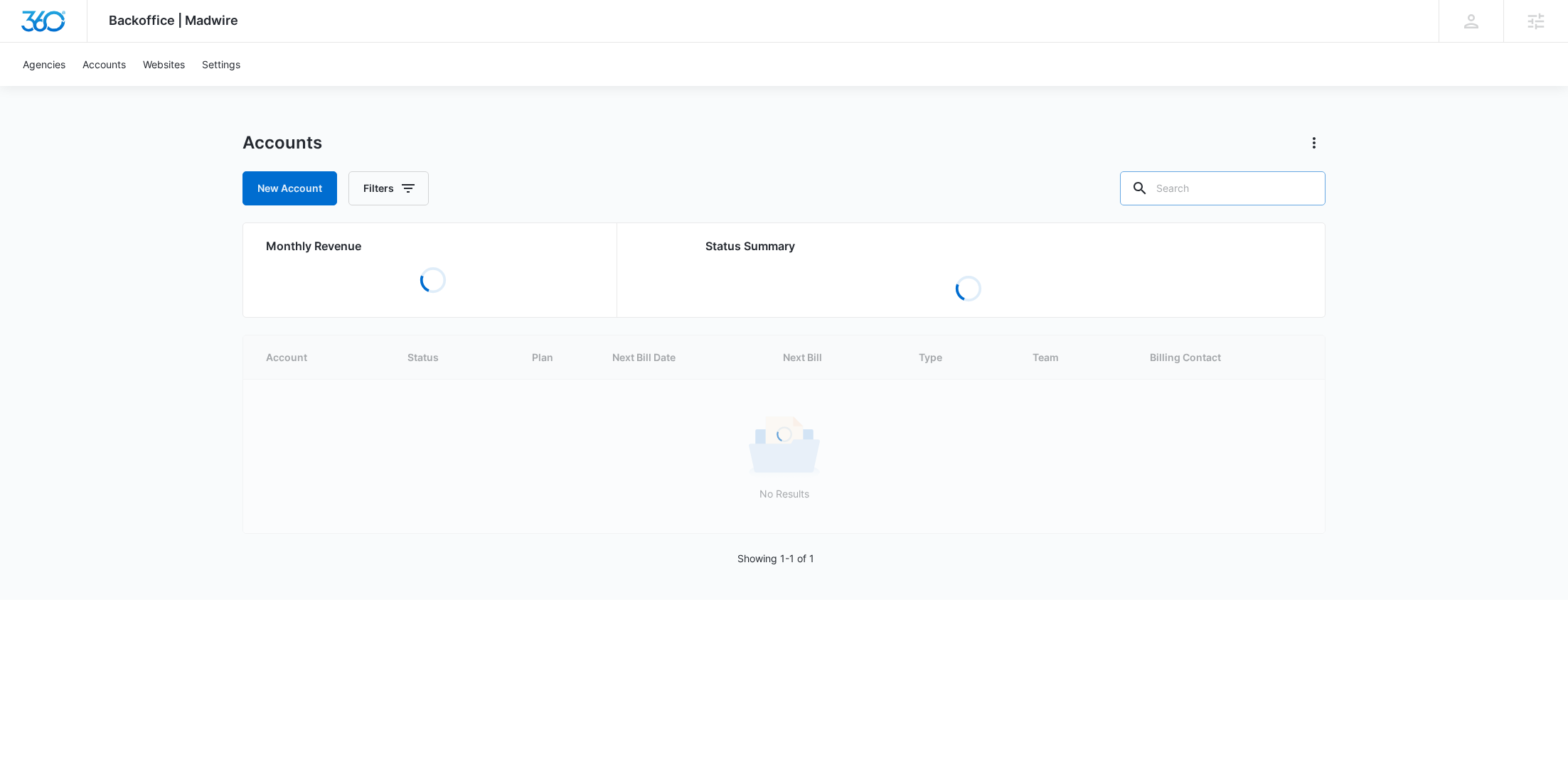
click at [1228, 187] on input "text" at bounding box center [1223, 188] width 206 height 35
paste input "M322492"
type input "M322492"
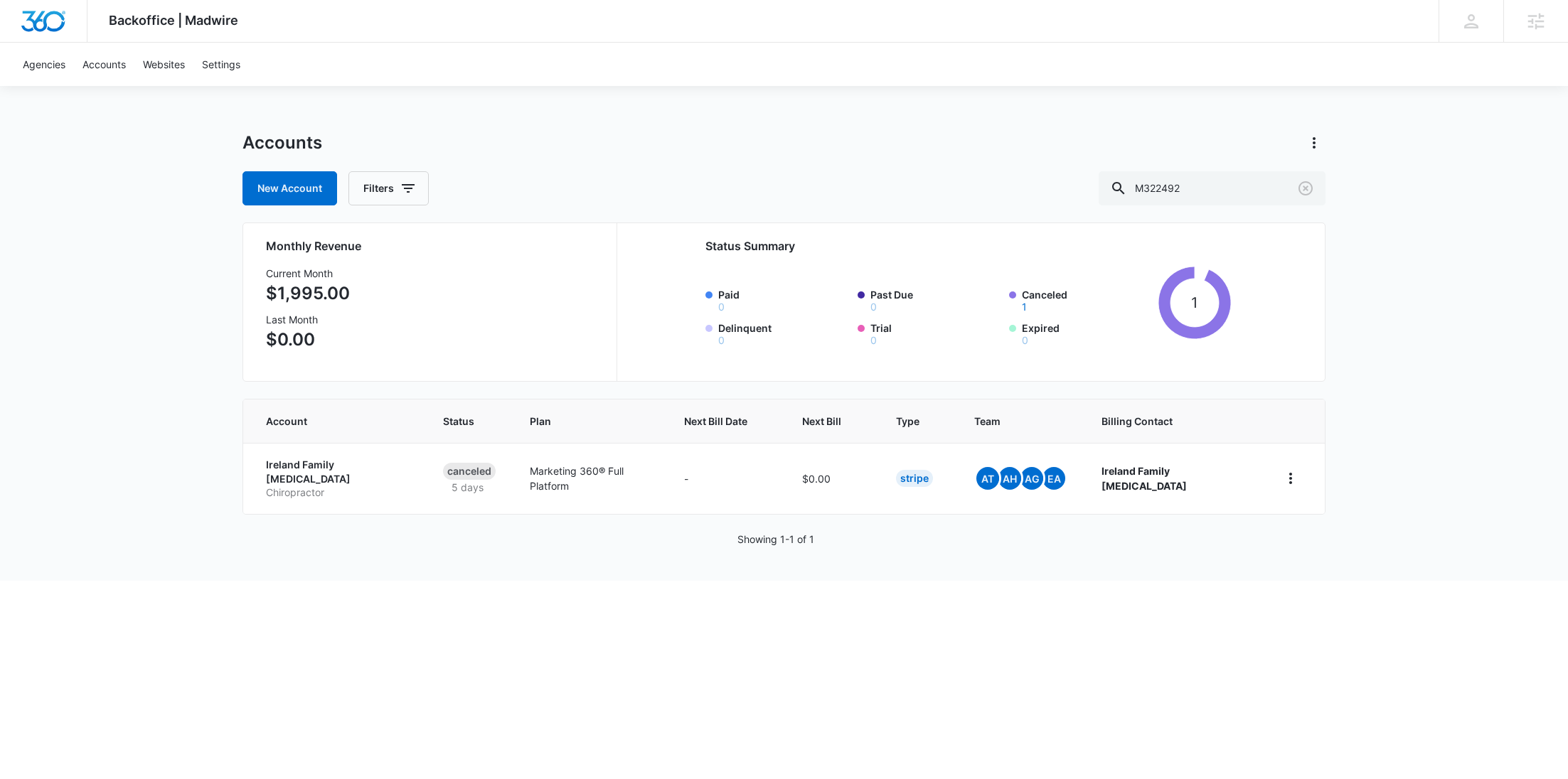
click at [309, 463] on p "Ireland Family [MEDICAL_DATA]" at bounding box center [337, 472] width 143 height 28
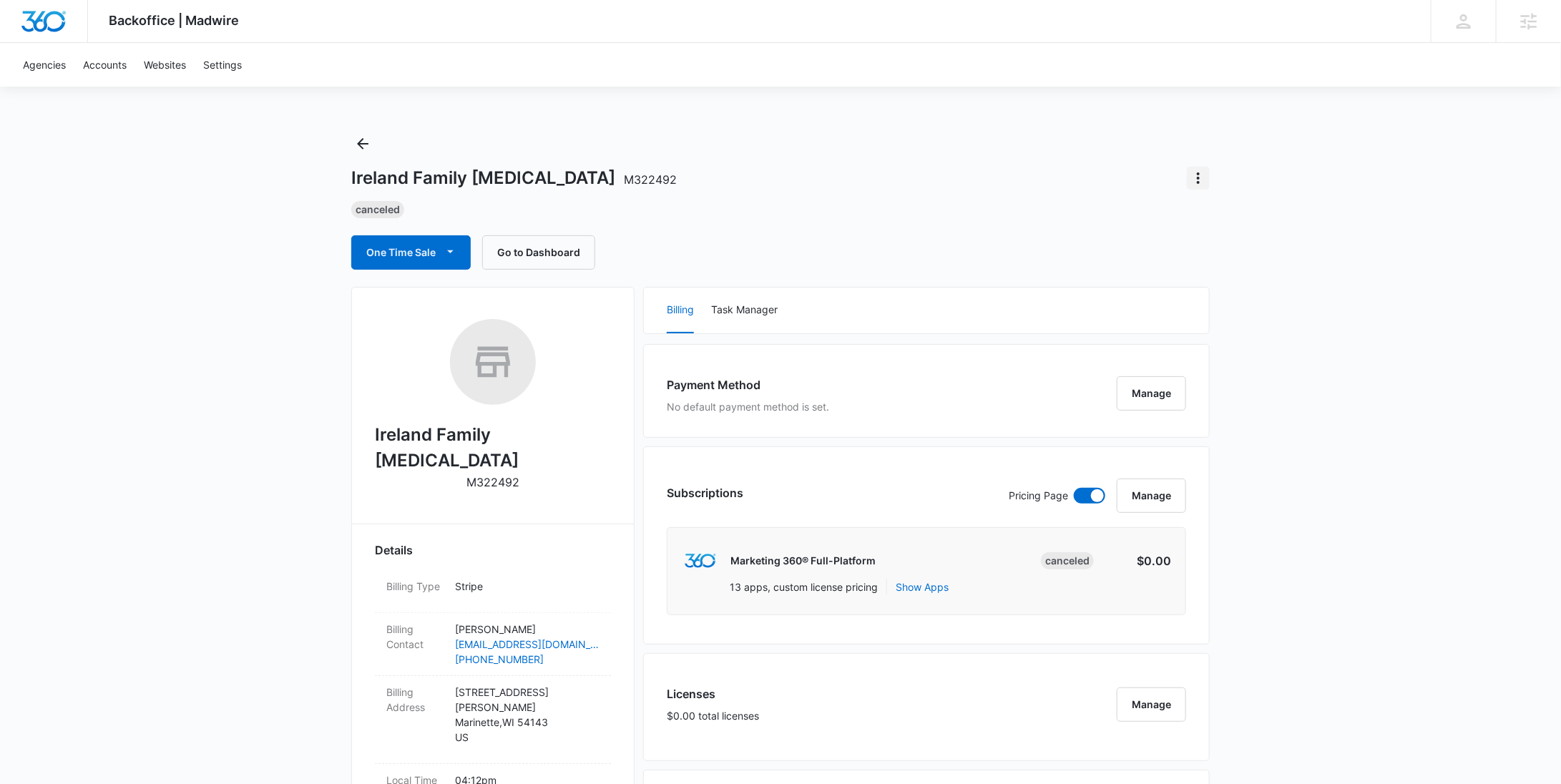
click at [1199, 167] on button "Actions" at bounding box center [1199, 179] width 23 height 23
click at [1215, 217] on div "Update Status" at bounding box center [1239, 218] width 70 height 10
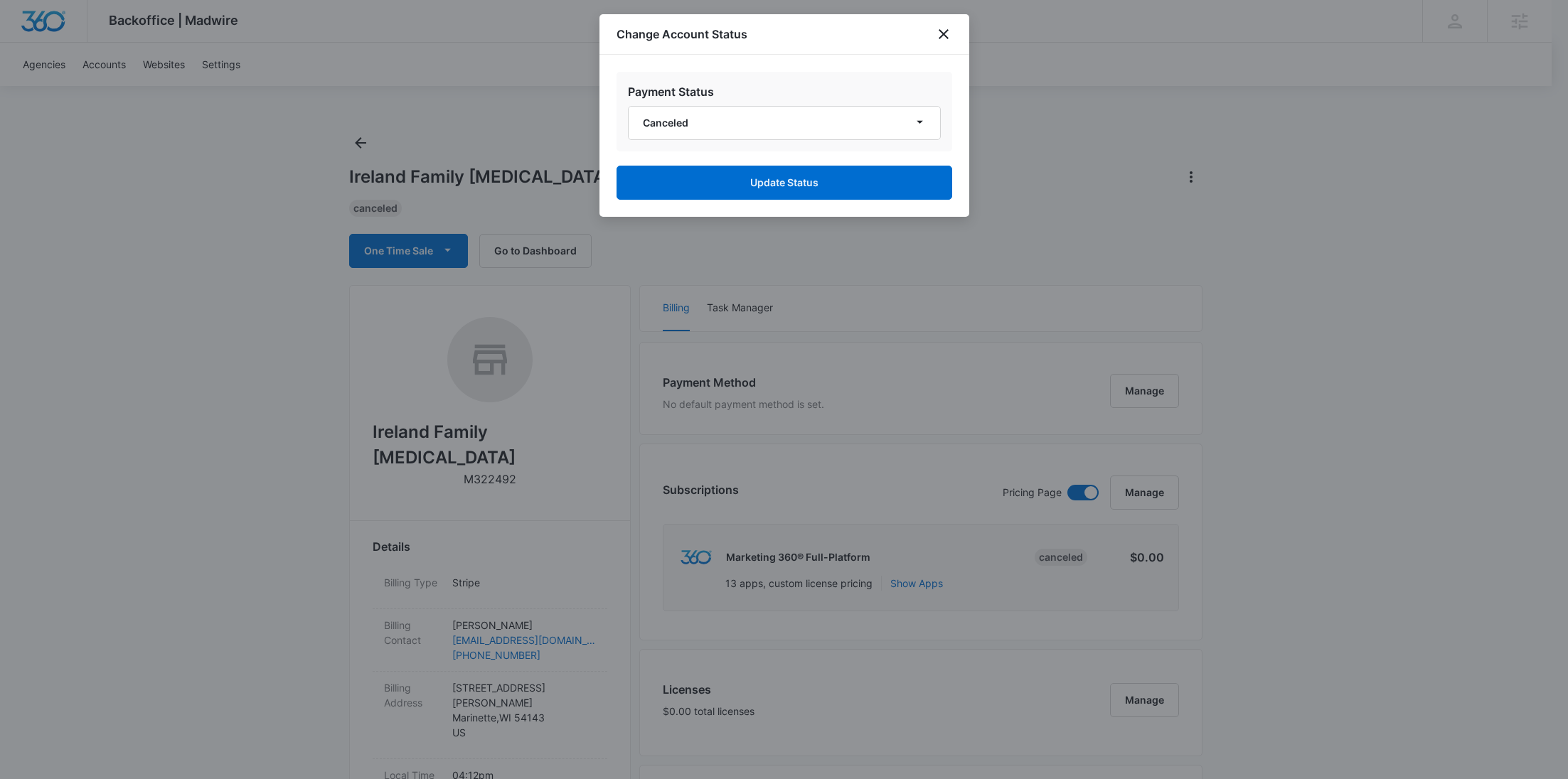
click at [816, 140] on div "Payment Status Canceled" at bounding box center [784, 111] width 335 height 80
click at [812, 127] on button "Canceled" at bounding box center [784, 123] width 313 height 35
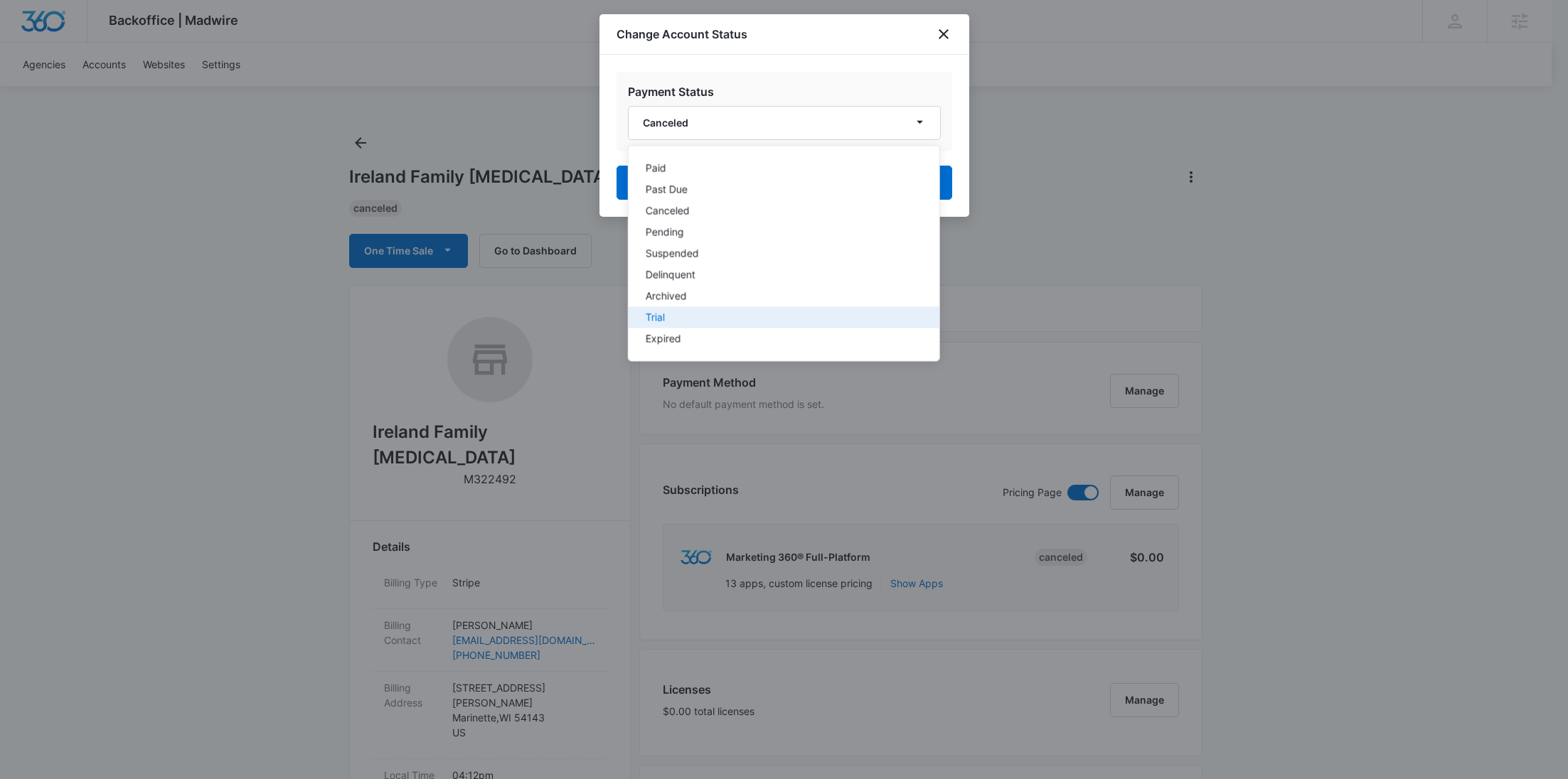
click at [676, 313] on div "Trial" at bounding box center [775, 318] width 260 height 10
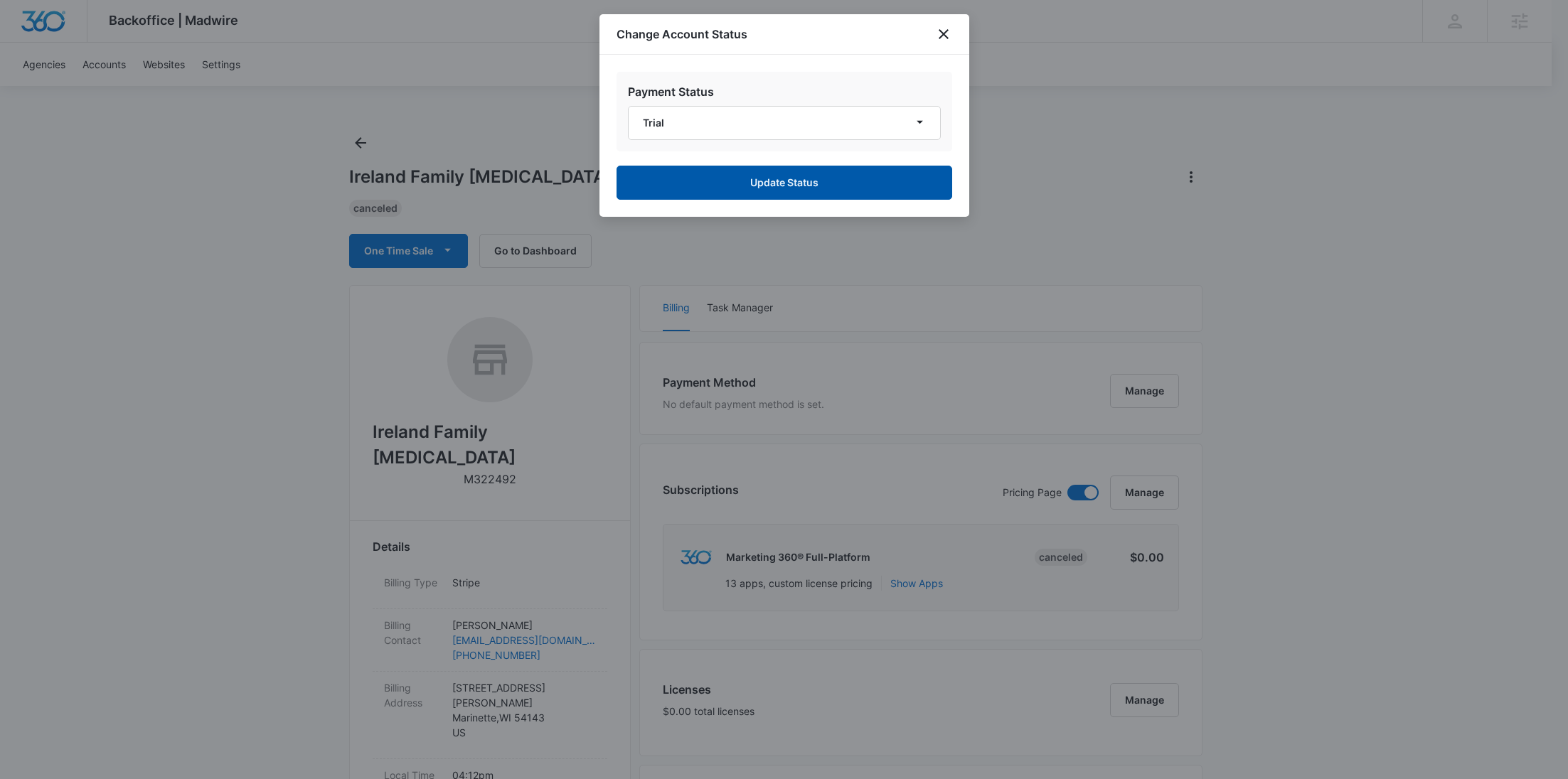
click at [783, 188] on button "Update Status" at bounding box center [784, 183] width 335 height 35
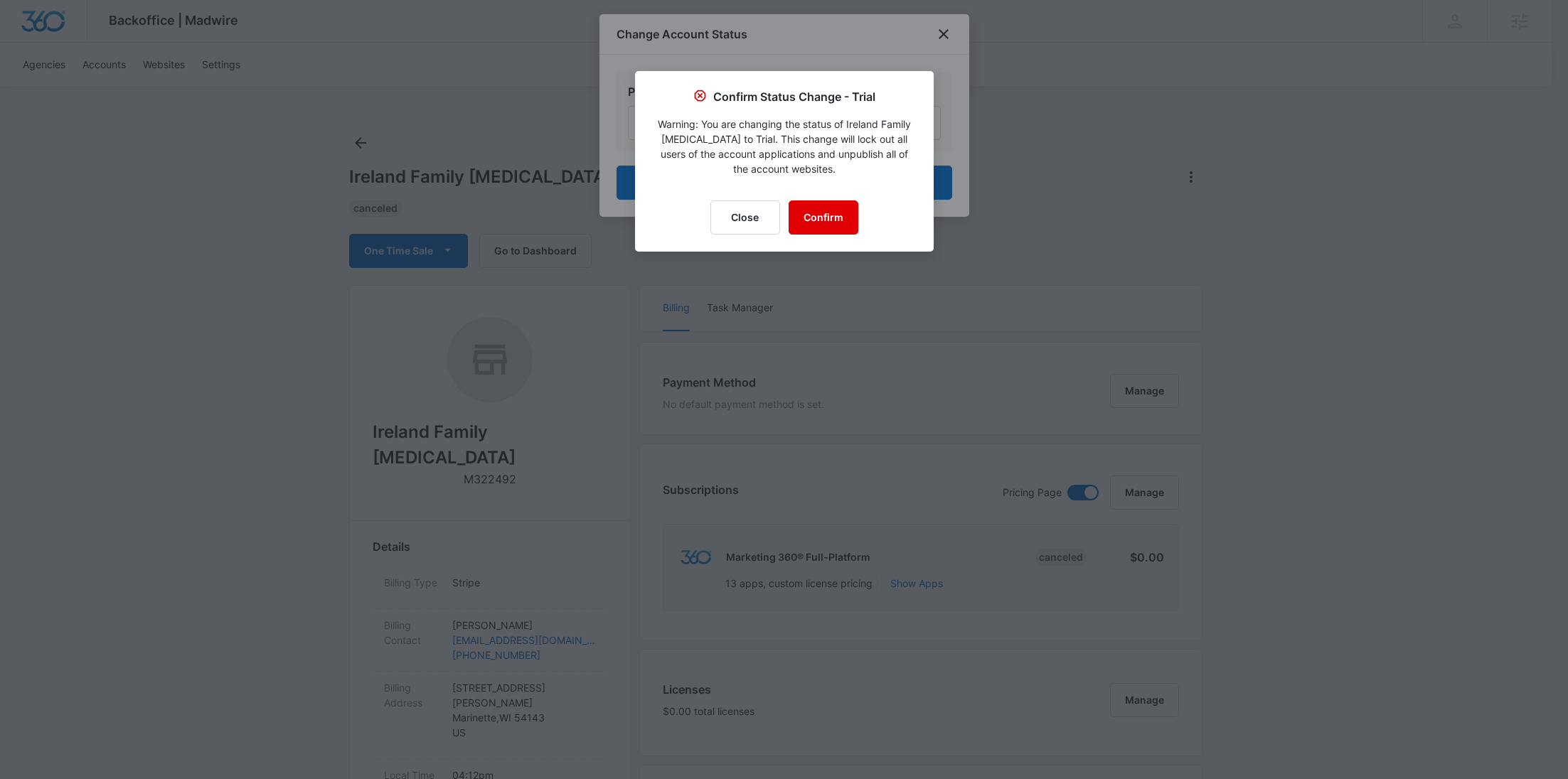
click at [816, 208] on button "Confirm" at bounding box center [823, 218] width 70 height 35
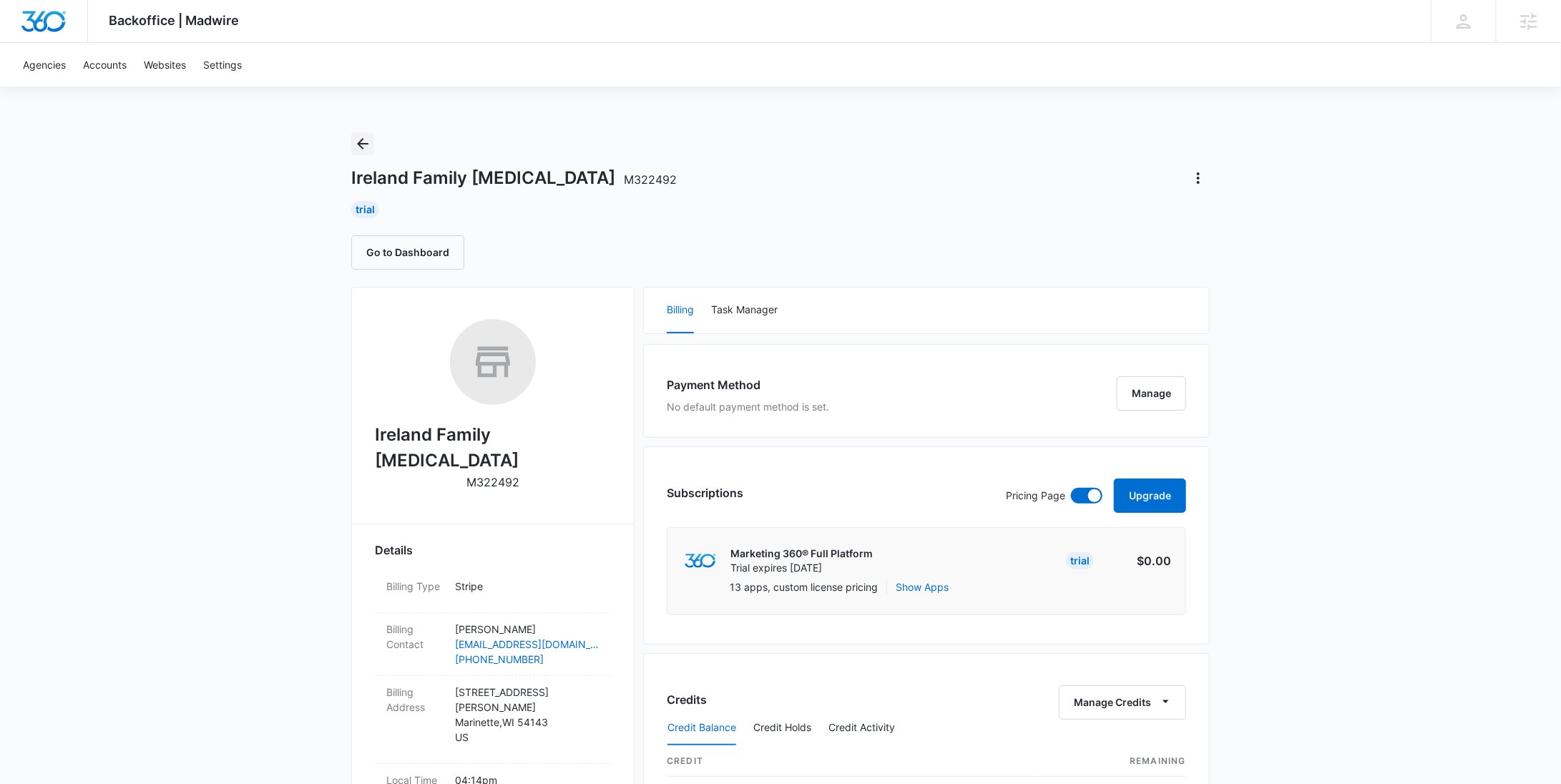
click at [360, 146] on icon "Back" at bounding box center [363, 144] width 12 height 12
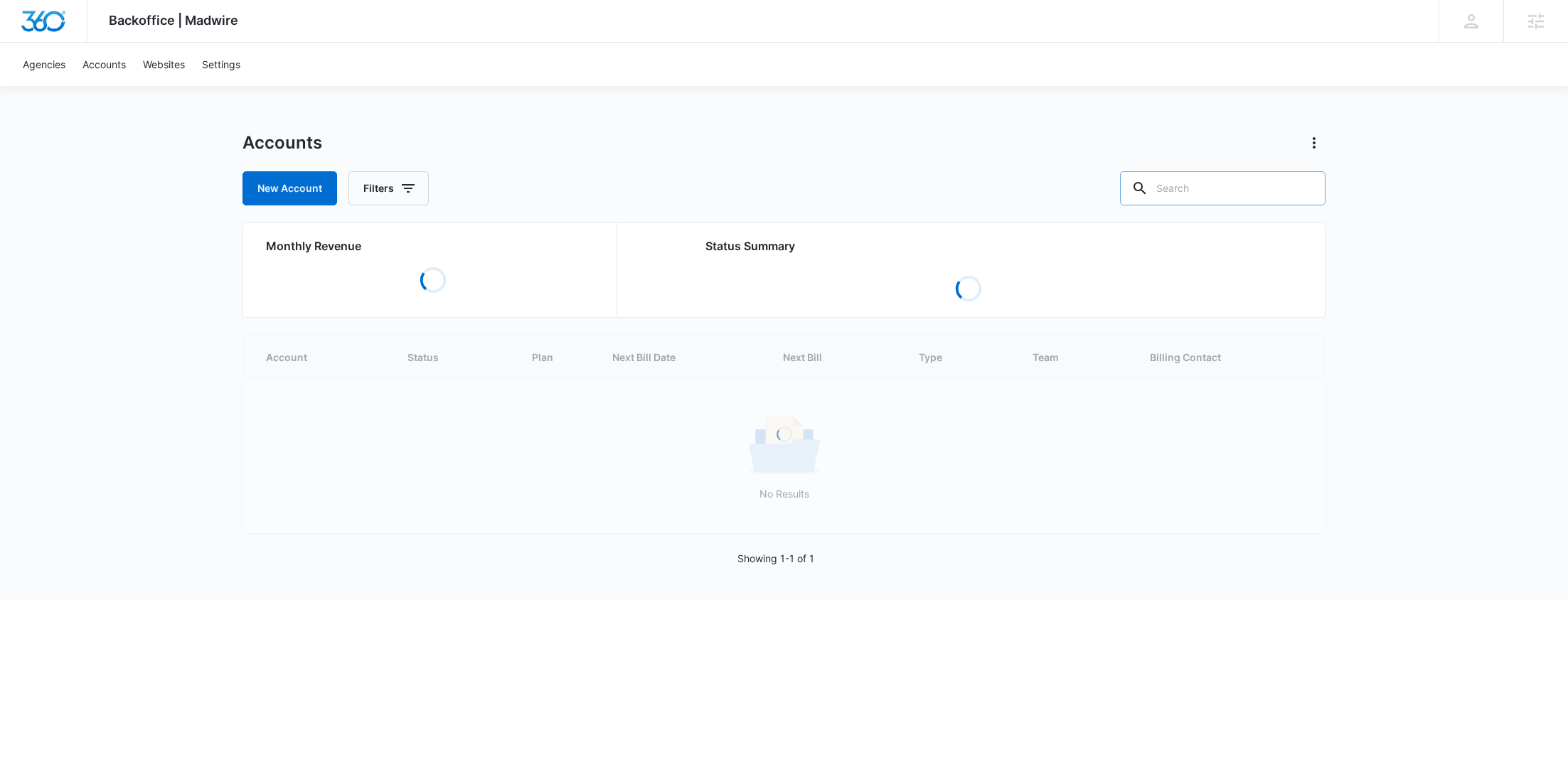
click at [1274, 187] on input "text" at bounding box center [1223, 188] width 206 height 35
paste input "M314681"
type input "M314681"
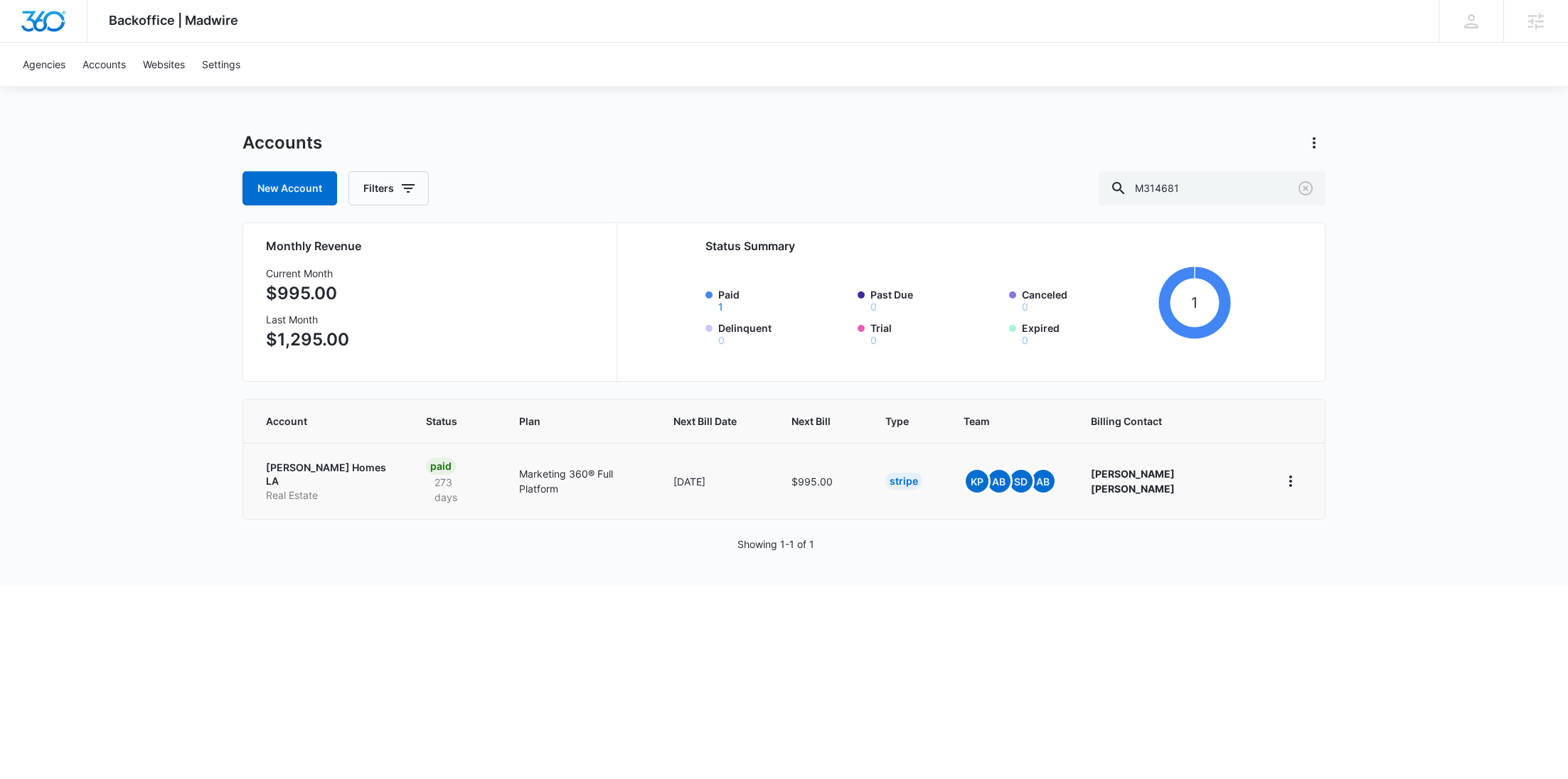
click at [276, 469] on p "[PERSON_NAME] Homes LA" at bounding box center [328, 474] width 126 height 28
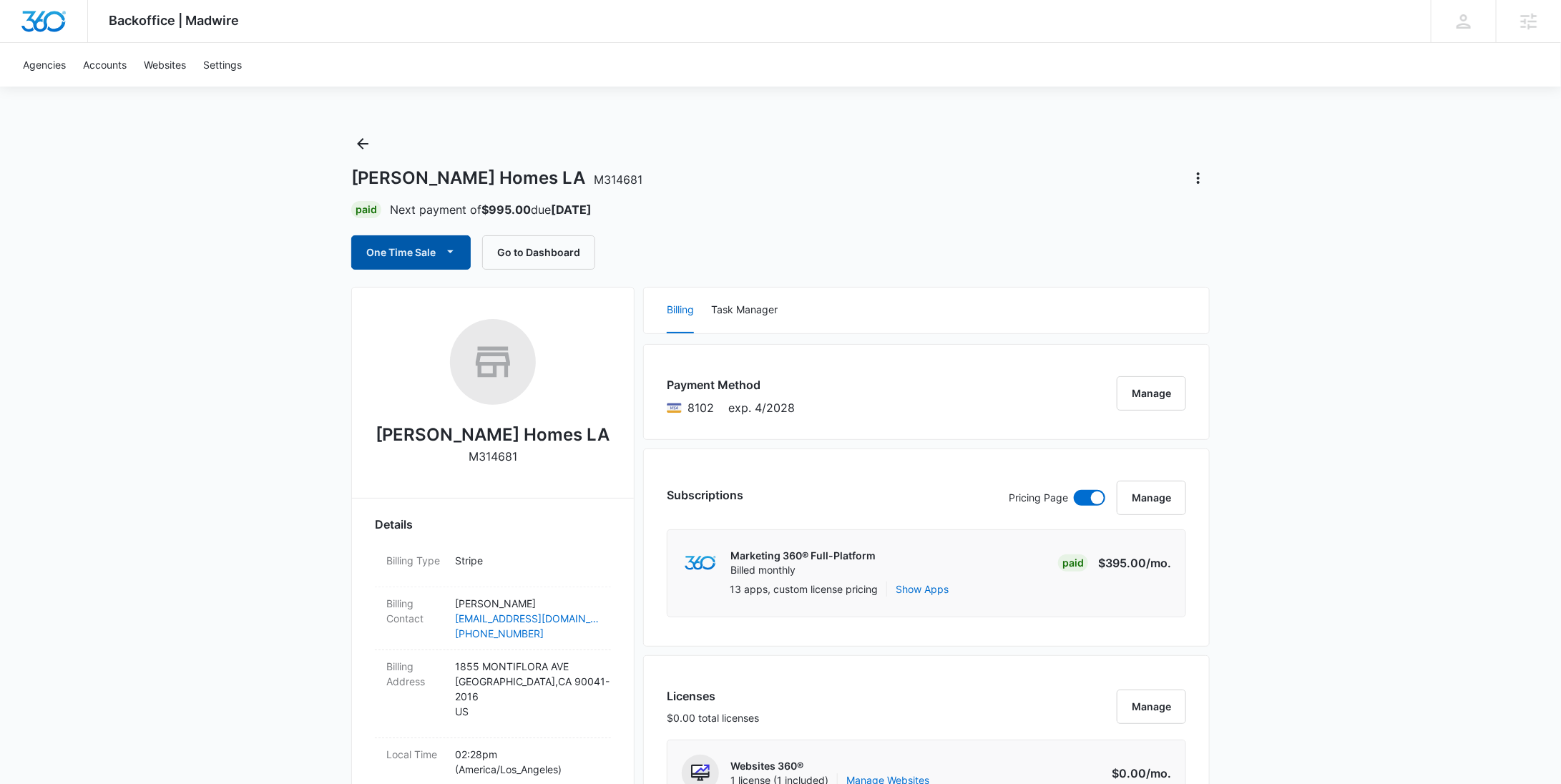
click at [442, 265] on button "One Time Sale" at bounding box center [411, 253] width 119 height 35
click at [435, 303] on div "Run One-Time Payment" at bounding box center [452, 301] width 165 height 15
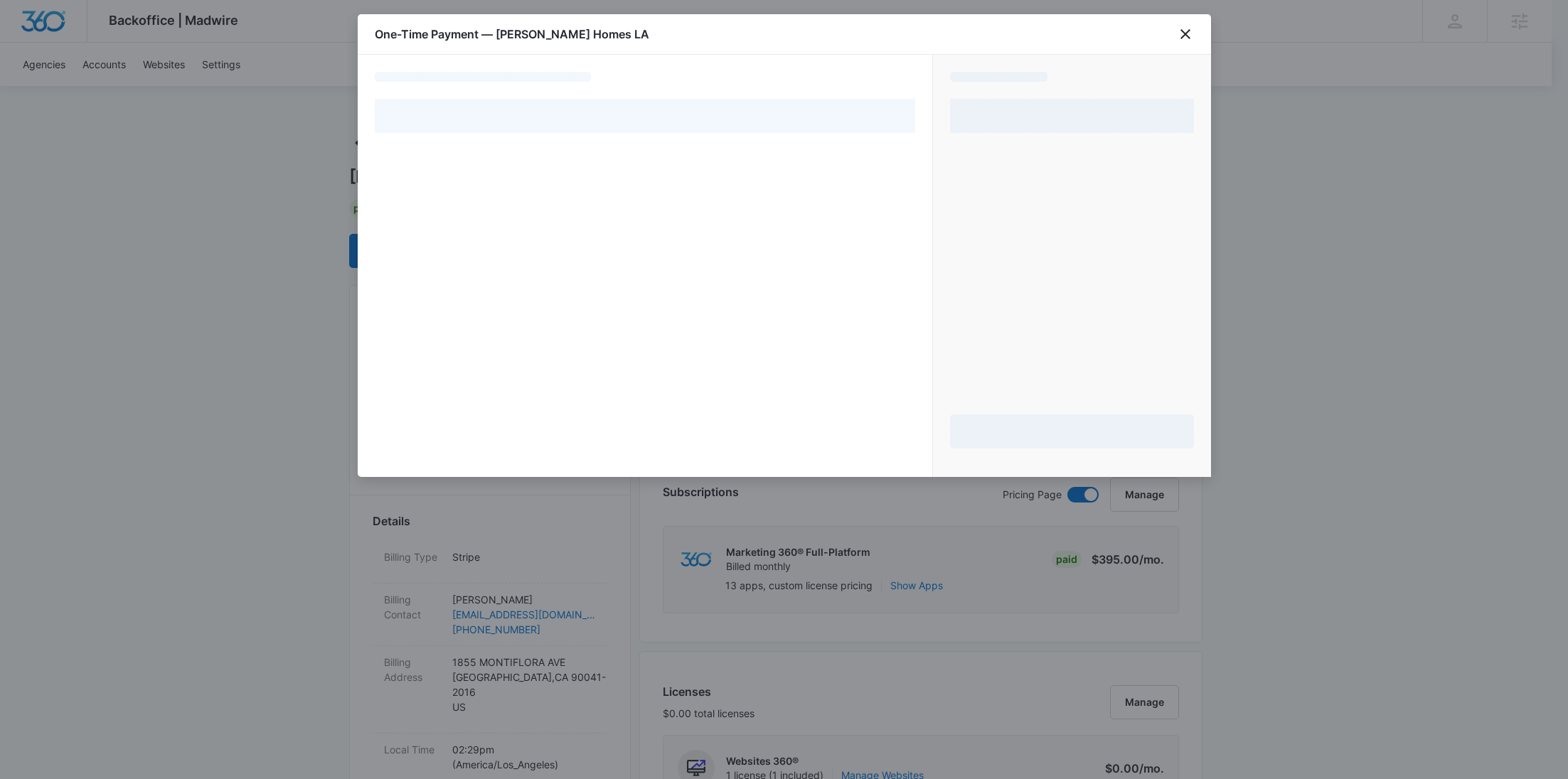
select select "pm_1QUa6wA4n8RTgNjUH8ejMKdR"
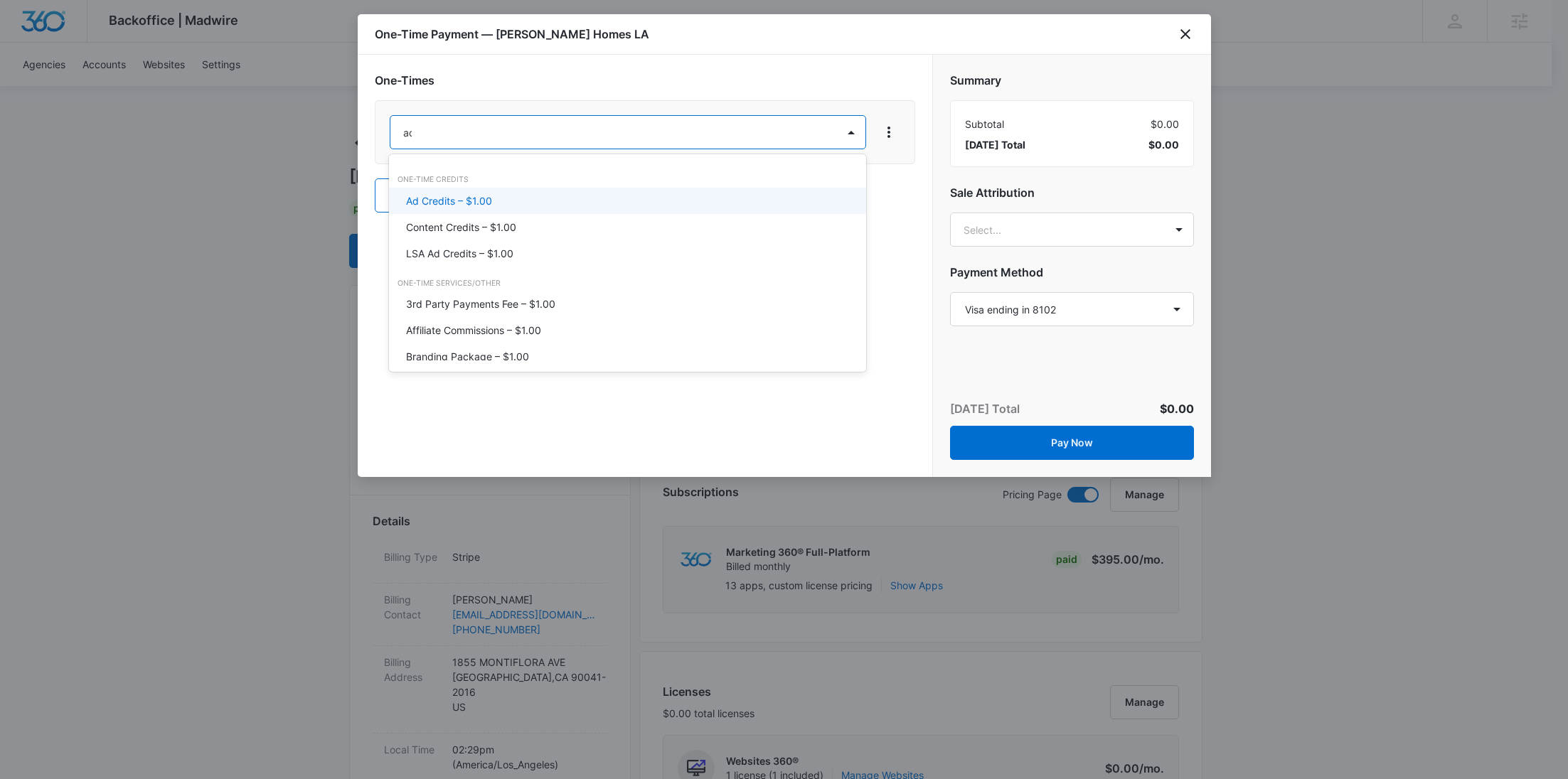
type input "add"
click at [492, 203] on p "Social Media Add-On – $1.00" at bounding box center [474, 201] width 136 height 15
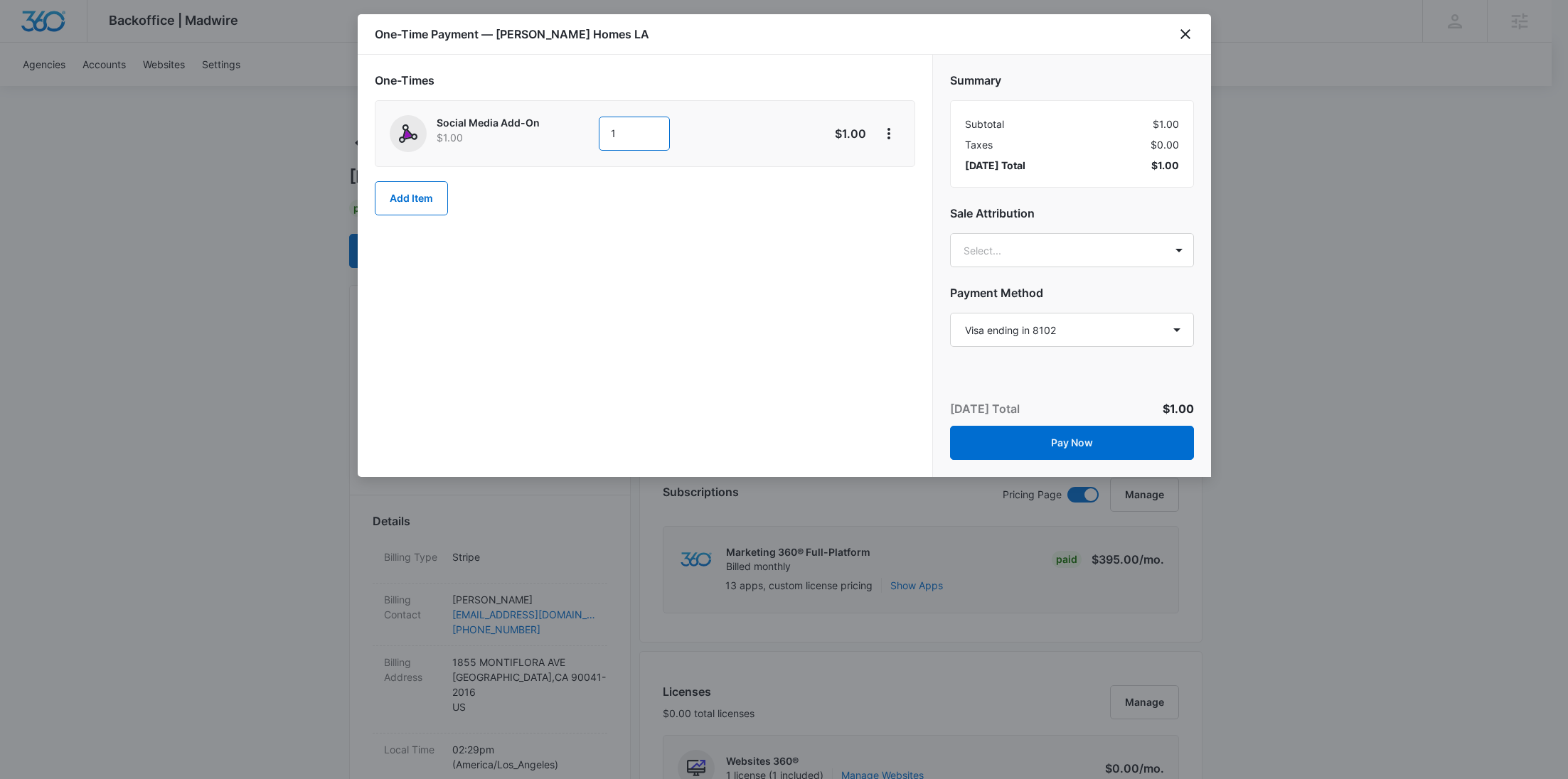
drag, startPoint x: 637, startPoint y: 127, endPoint x: 568, endPoint y: 129, distance: 69.0
click at [571, 129] on div "Social Media Add-On $1.00 1" at bounding box center [594, 133] width 409 height 37
type input "450"
click at [1066, 332] on select "Select a payment method Visa ending in 8102 Visa ending in 8102 New payment met…" at bounding box center [1071, 330] width 244 height 35
select select "MANUAL_INVOICE"
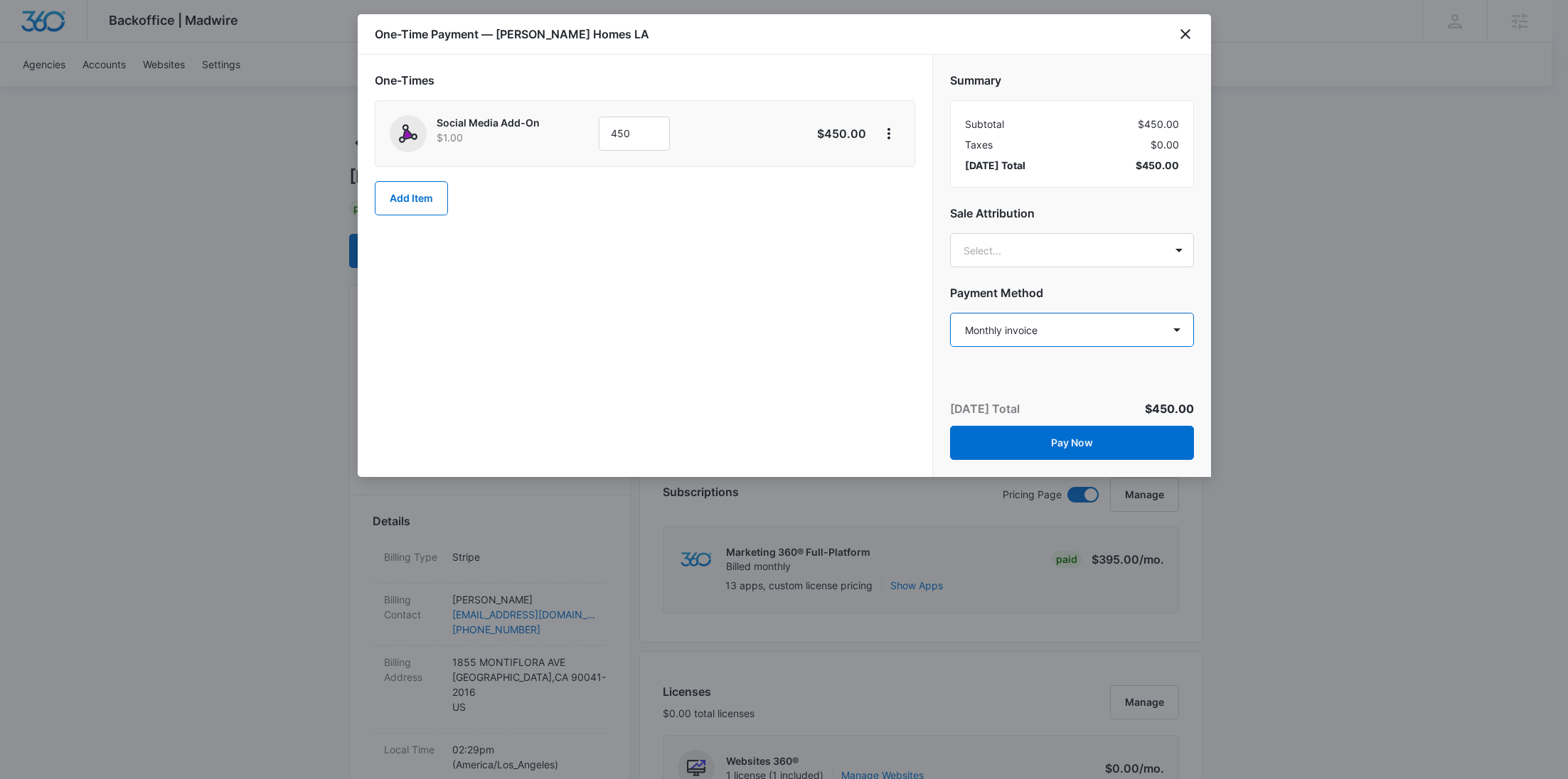
click at [950, 313] on select "Select a payment method Visa ending in 8102 Visa ending in 8102 New payment met…" at bounding box center [1071, 330] width 244 height 35
click at [1071, 448] on button "Pay Now" at bounding box center [1071, 443] width 244 height 35
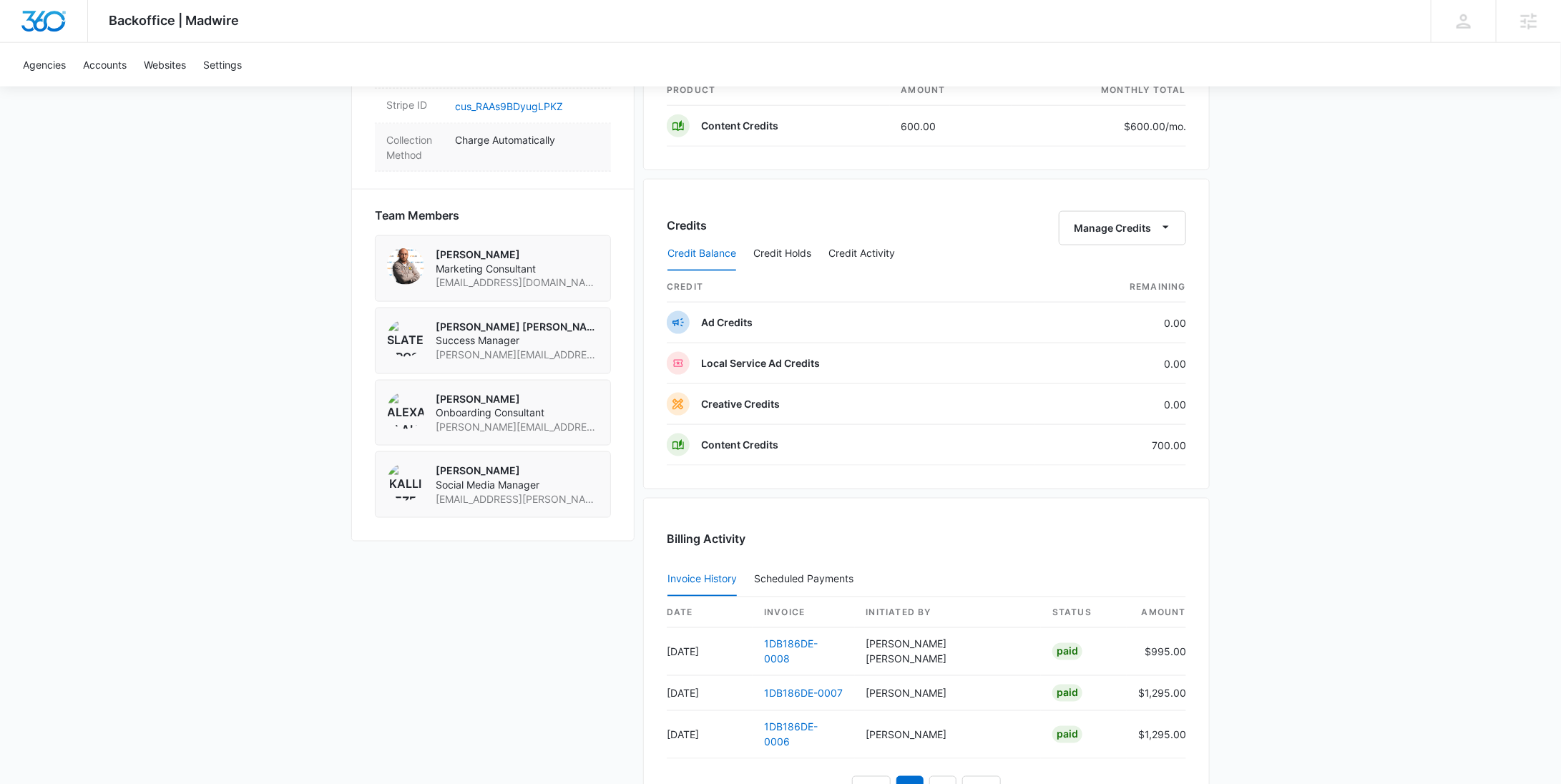
scroll to position [918, 0]
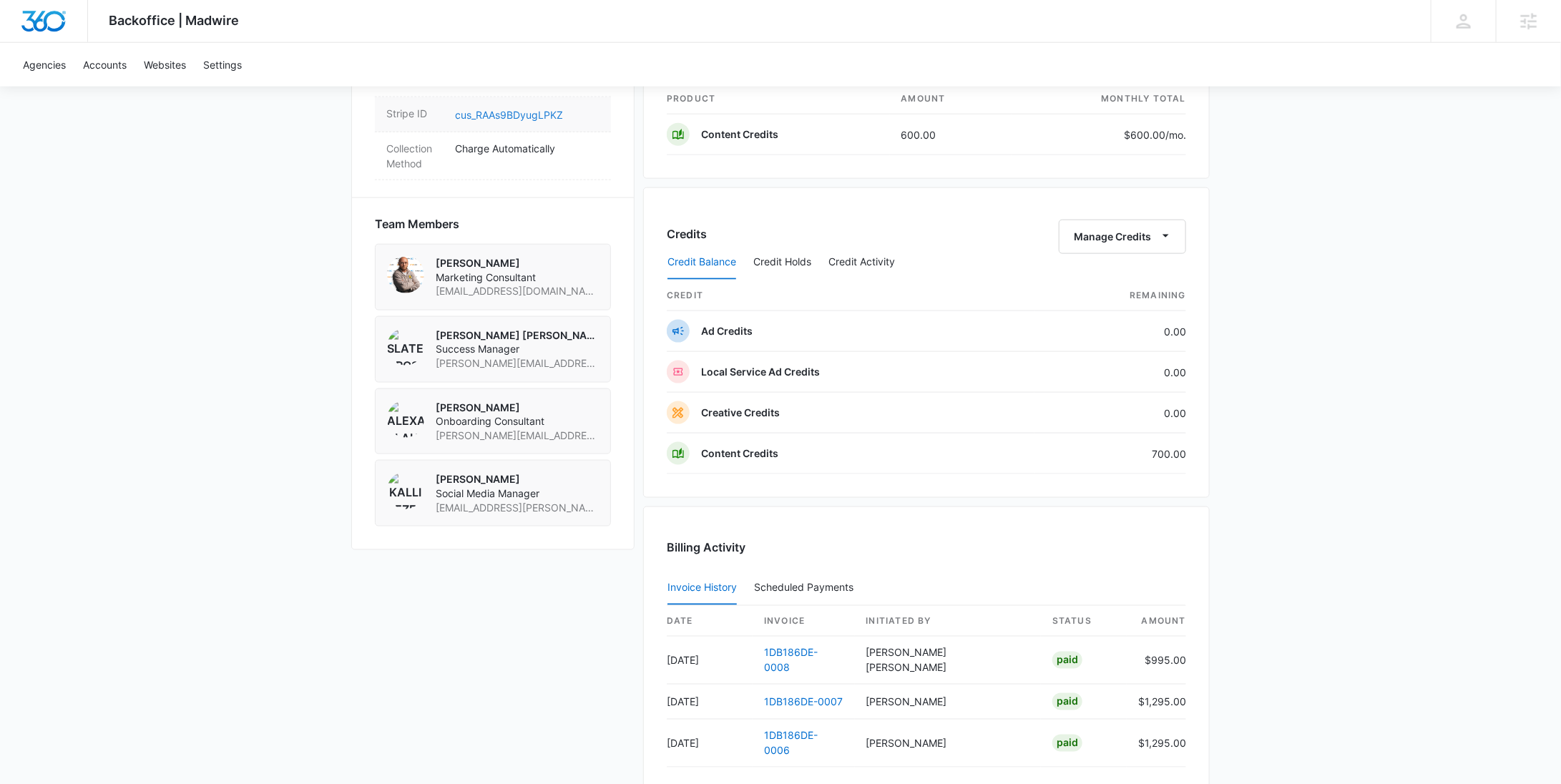
click at [529, 108] on link "cus_RAAs9BDyugLPKZ" at bounding box center [509, 114] width 108 height 12
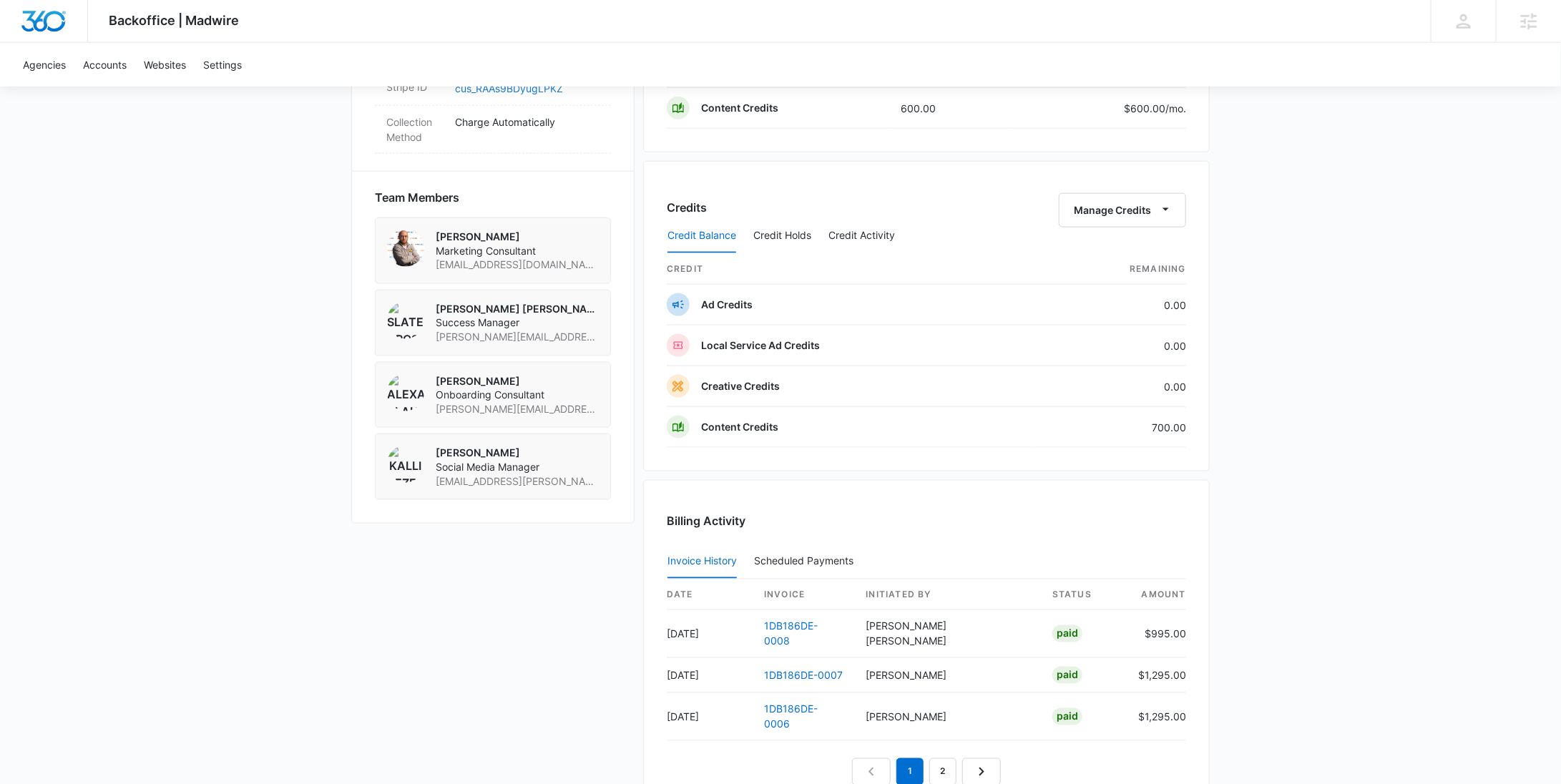
scroll to position [935, 0]
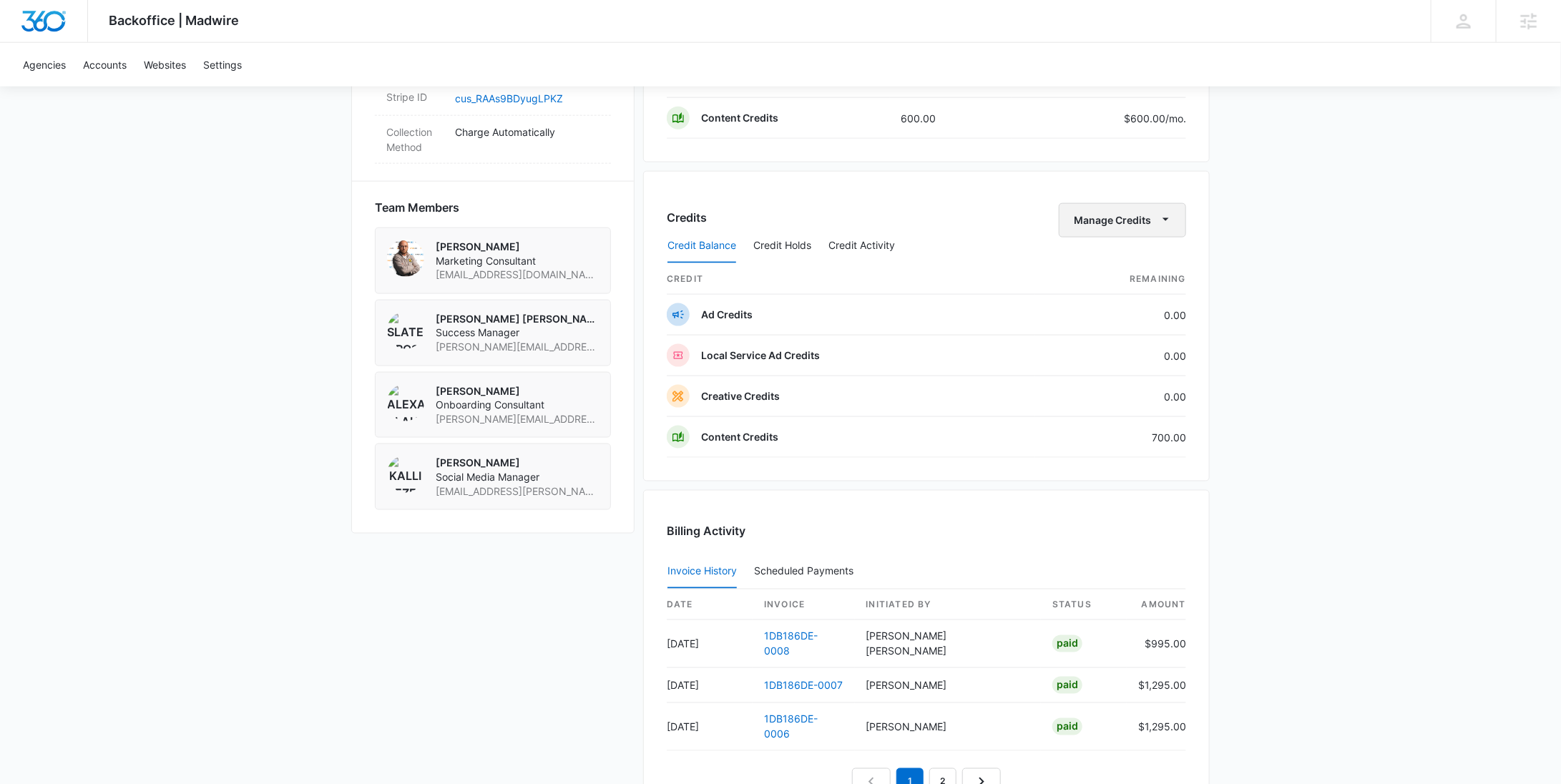
click at [1132, 215] on button "Manage Credits" at bounding box center [1123, 221] width 127 height 35
click at [1120, 280] on div "Withdraw Credits" at bounding box center [1145, 284] width 134 height 10
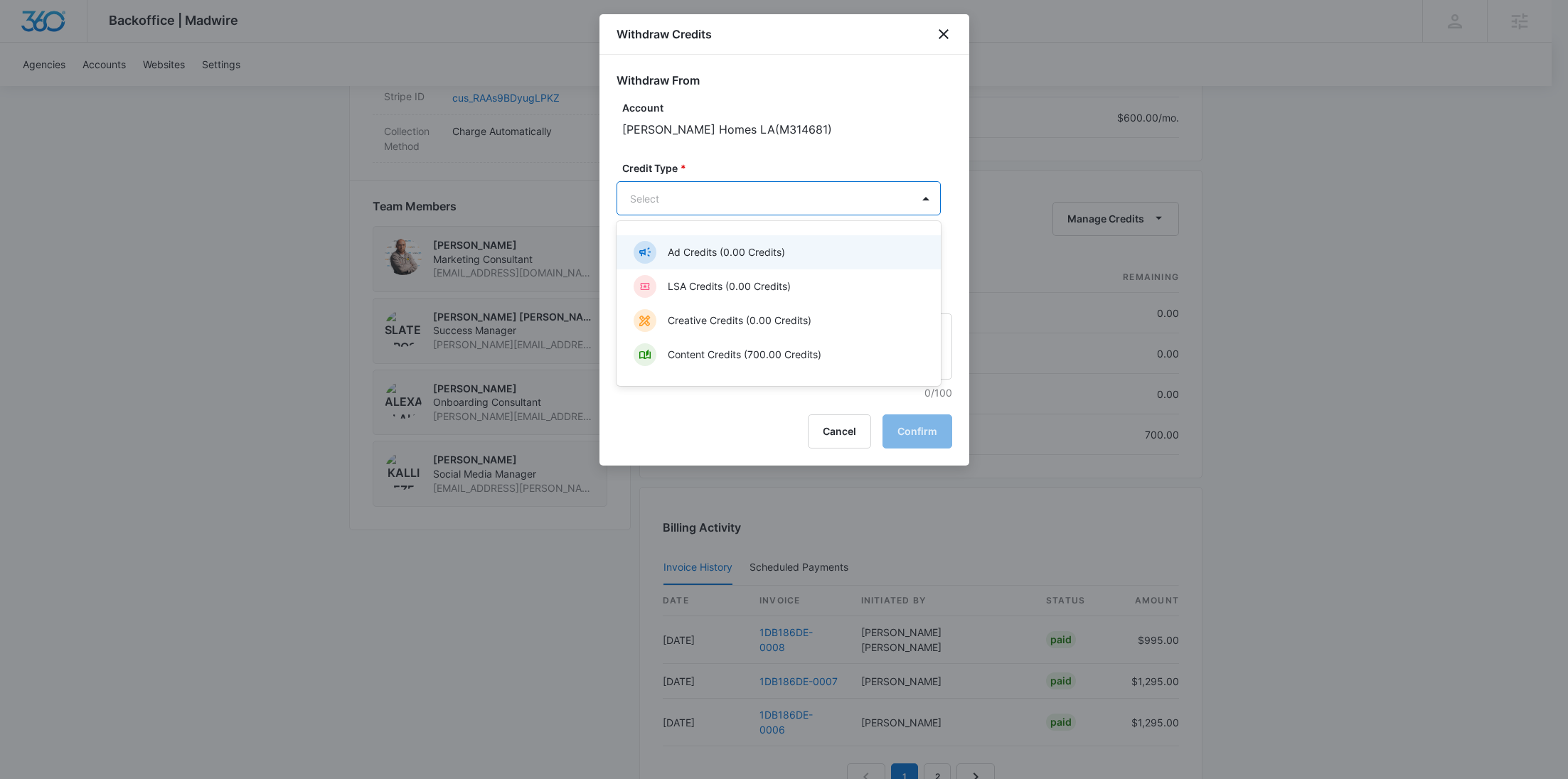
click at [759, 201] on body "Backoffice | Madwire Apps Settings RY Rochelle Young rochelle.young@madwire.com…" at bounding box center [784, 42] width 1568 height 1941
click at [744, 339] on div "Ad Credits (0.00 Credits) LSA Credits (0.00 Credits) Creative Credits (0.00 Cre…" at bounding box center [779, 303] width 324 height 142
click at [728, 352] on p "Content Credits (700.00 Credits)" at bounding box center [744, 354] width 154 height 15
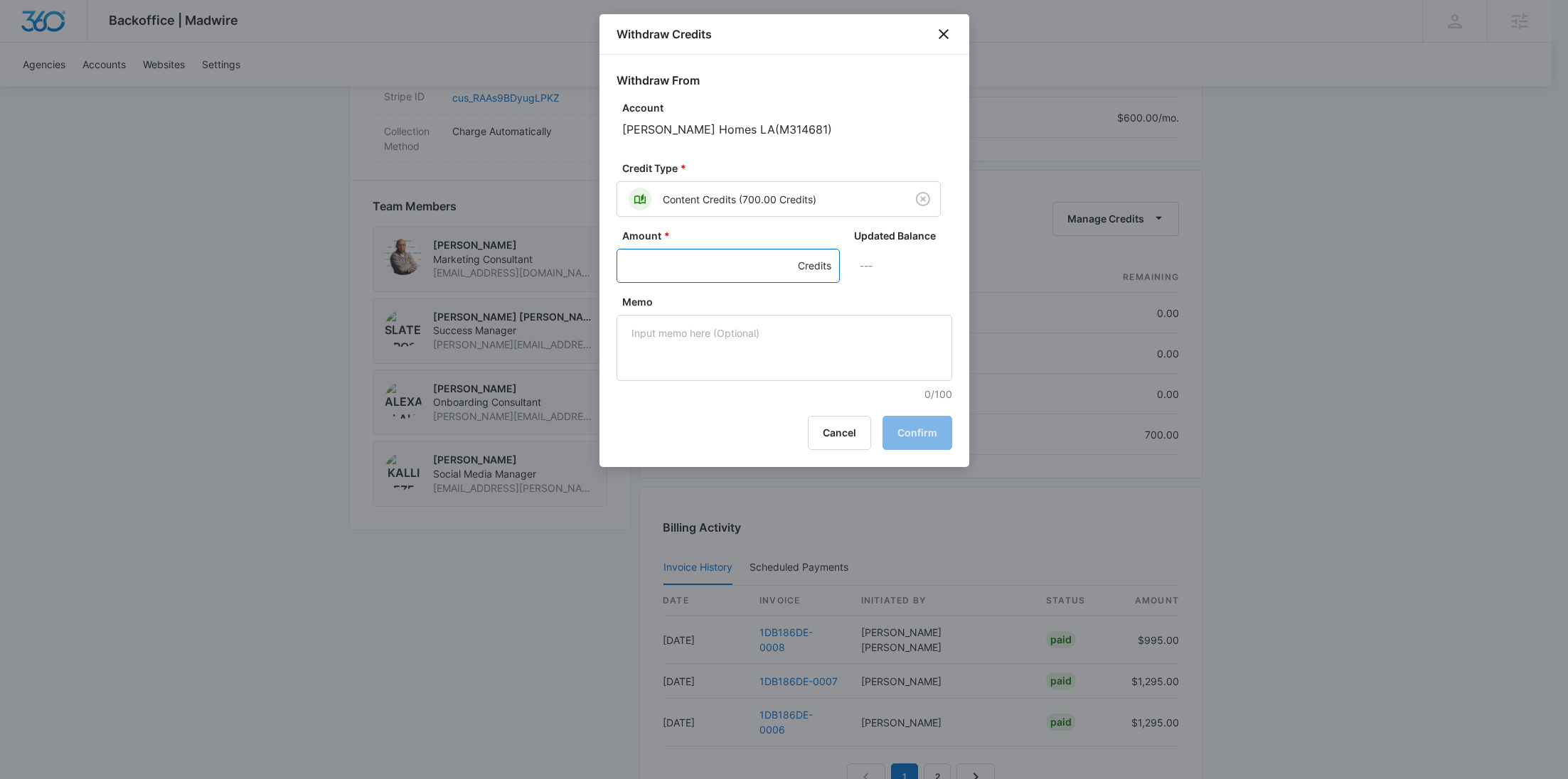
click at [691, 271] on input "Amount *" at bounding box center [728, 266] width 224 height 35
type input "450"
click at [734, 328] on textarea "Memo" at bounding box center [784, 348] width 335 height 66
paste textarea "1DB186DE-0009"
type textarea "1DB186DE-0009 SMM Add-On"
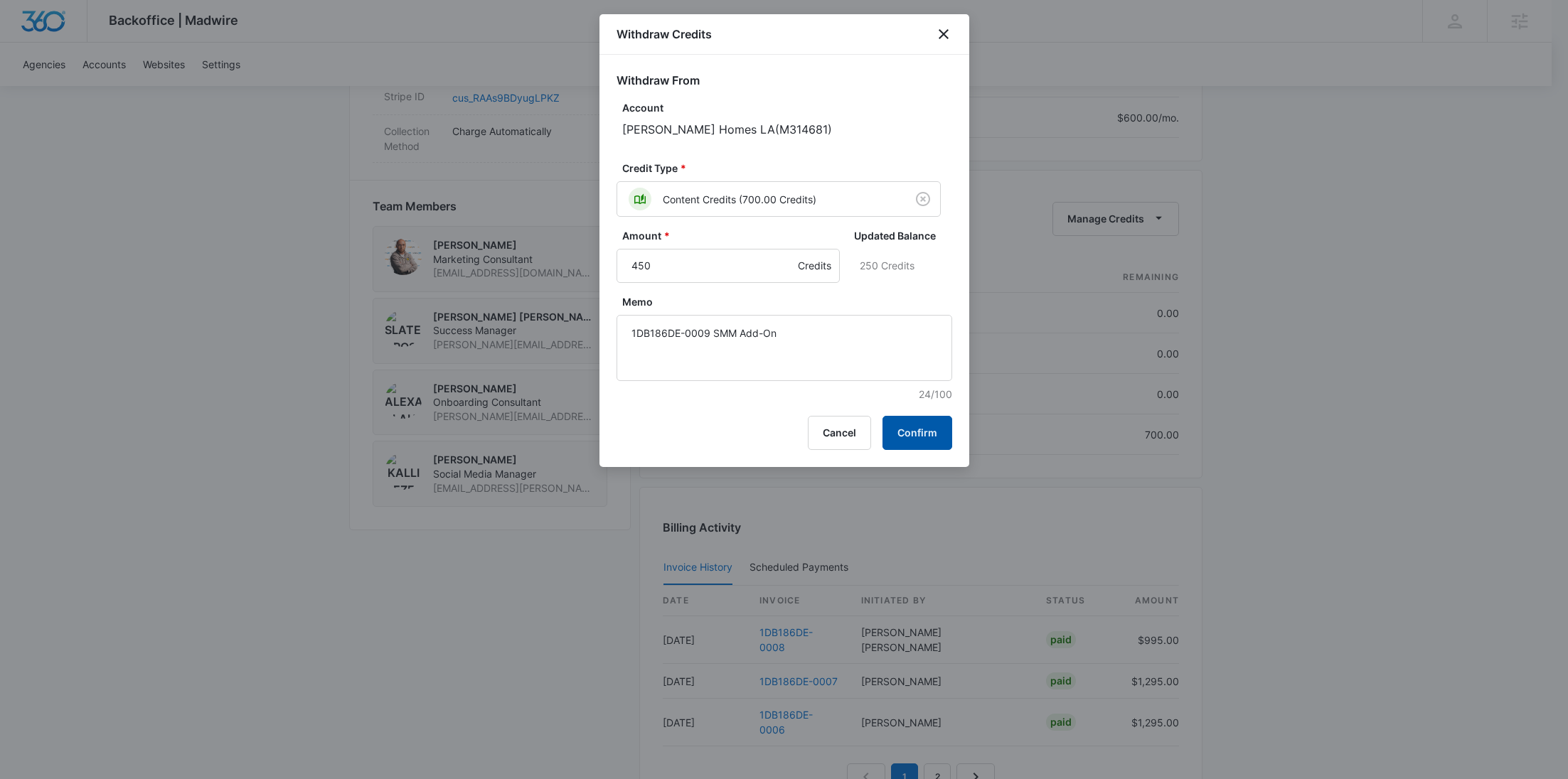
click at [917, 426] on button "Confirm" at bounding box center [917, 433] width 70 height 35
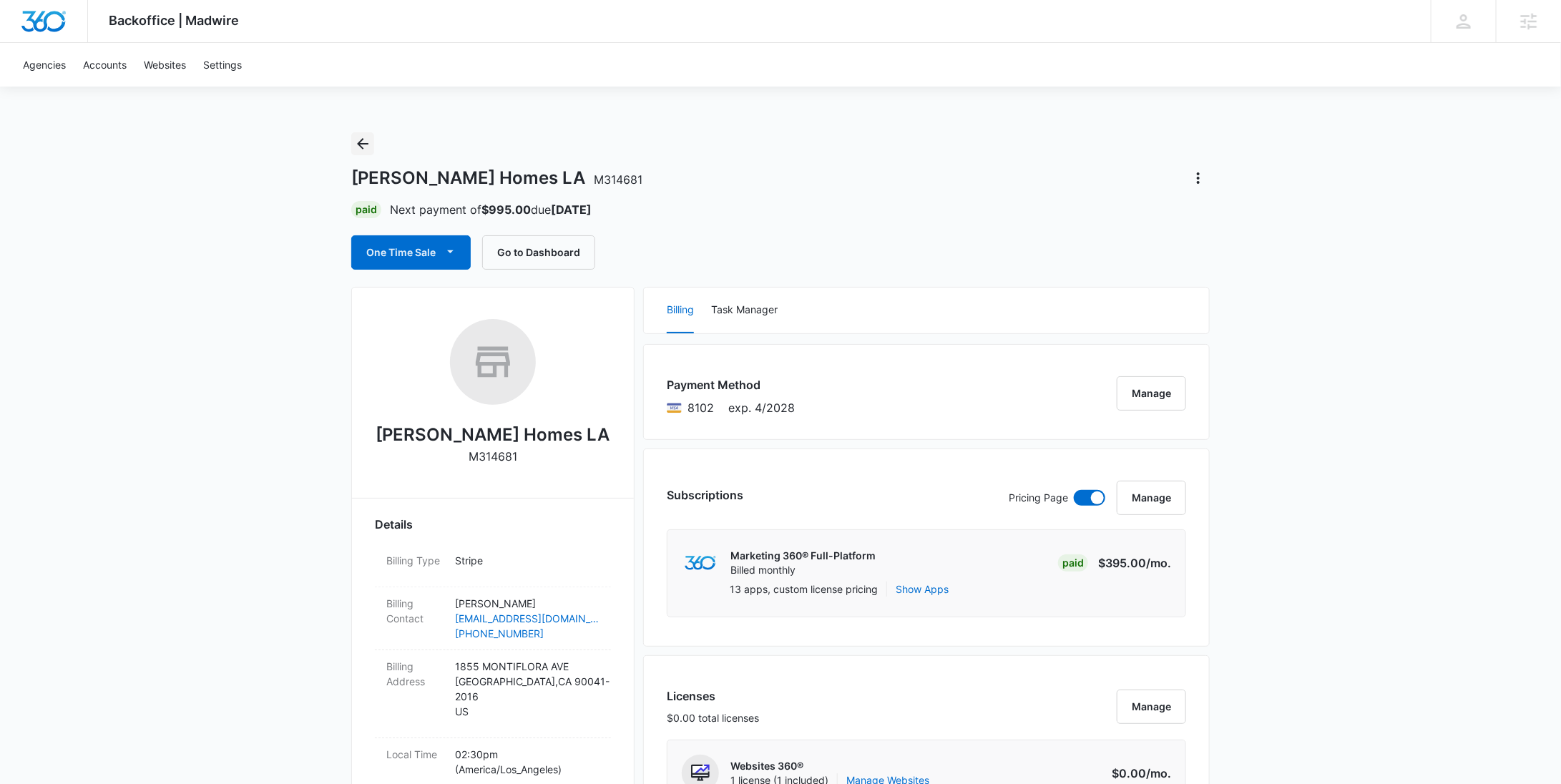
click at [368, 137] on icon "Back" at bounding box center [362, 143] width 17 height 17
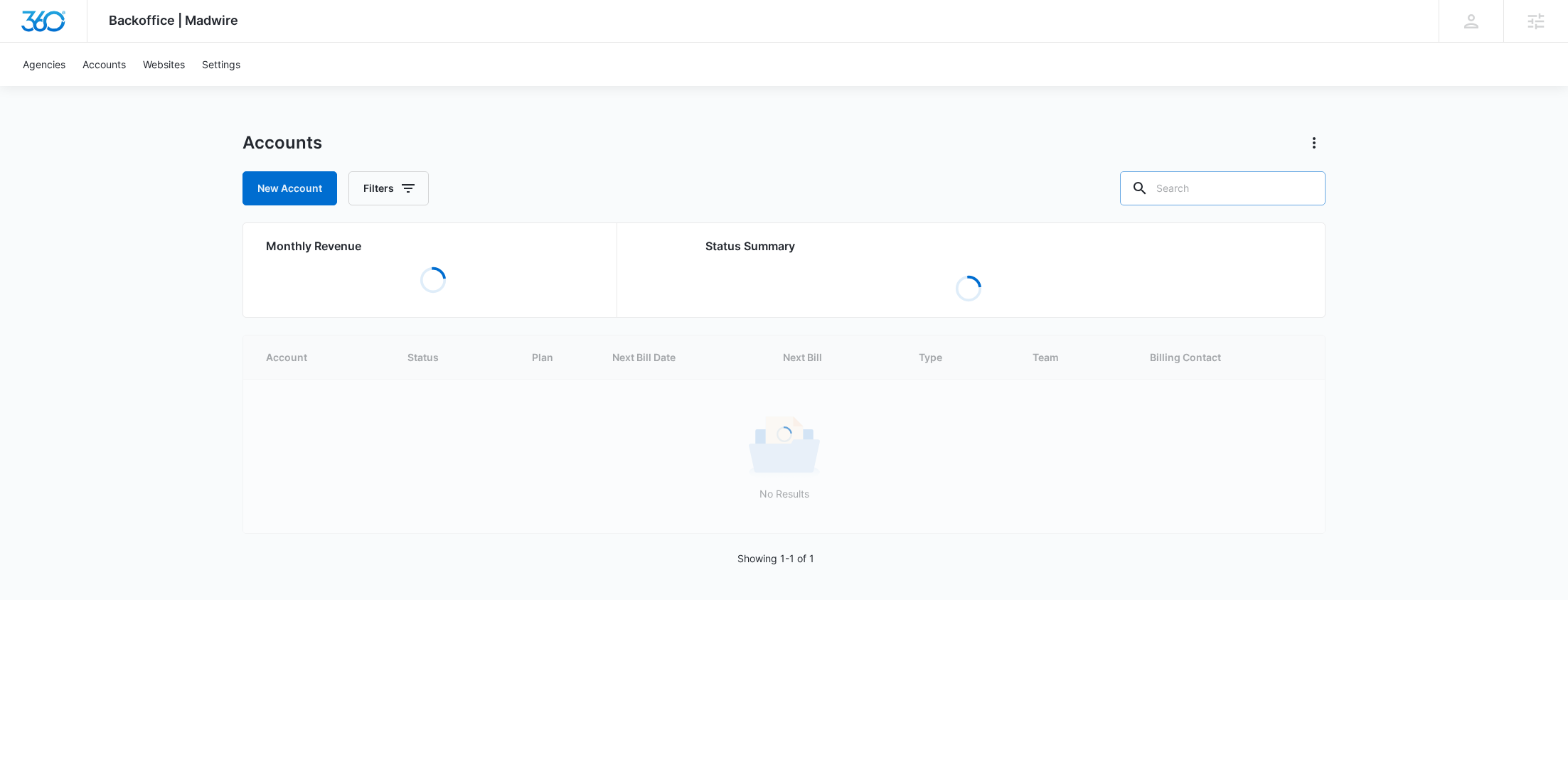
click at [1260, 183] on input "text" at bounding box center [1223, 188] width 206 height 35
paste input "M58547"
type input "M58547"
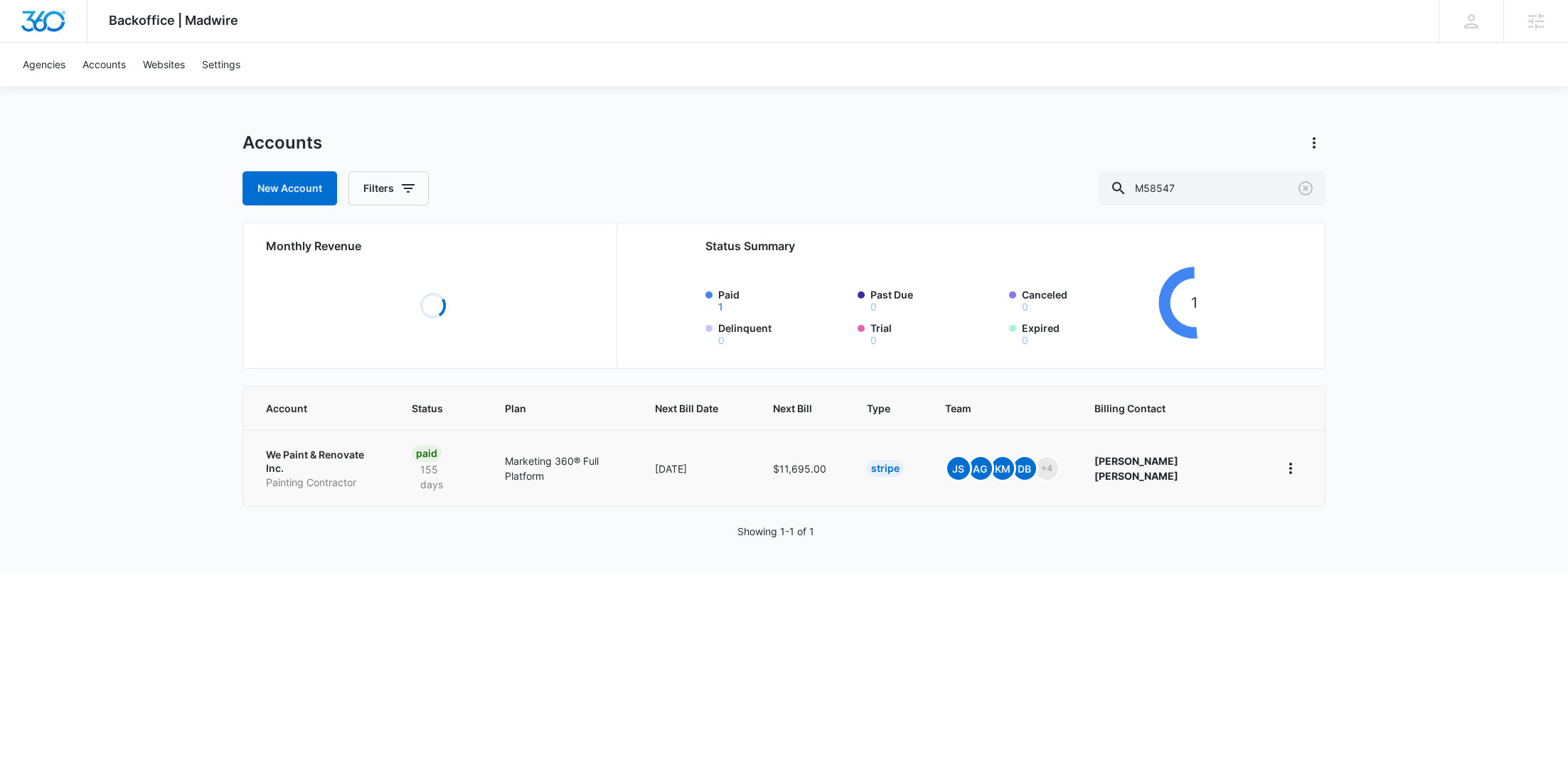
click at [308, 476] on p "Painting Contractor" at bounding box center [321, 482] width 112 height 14
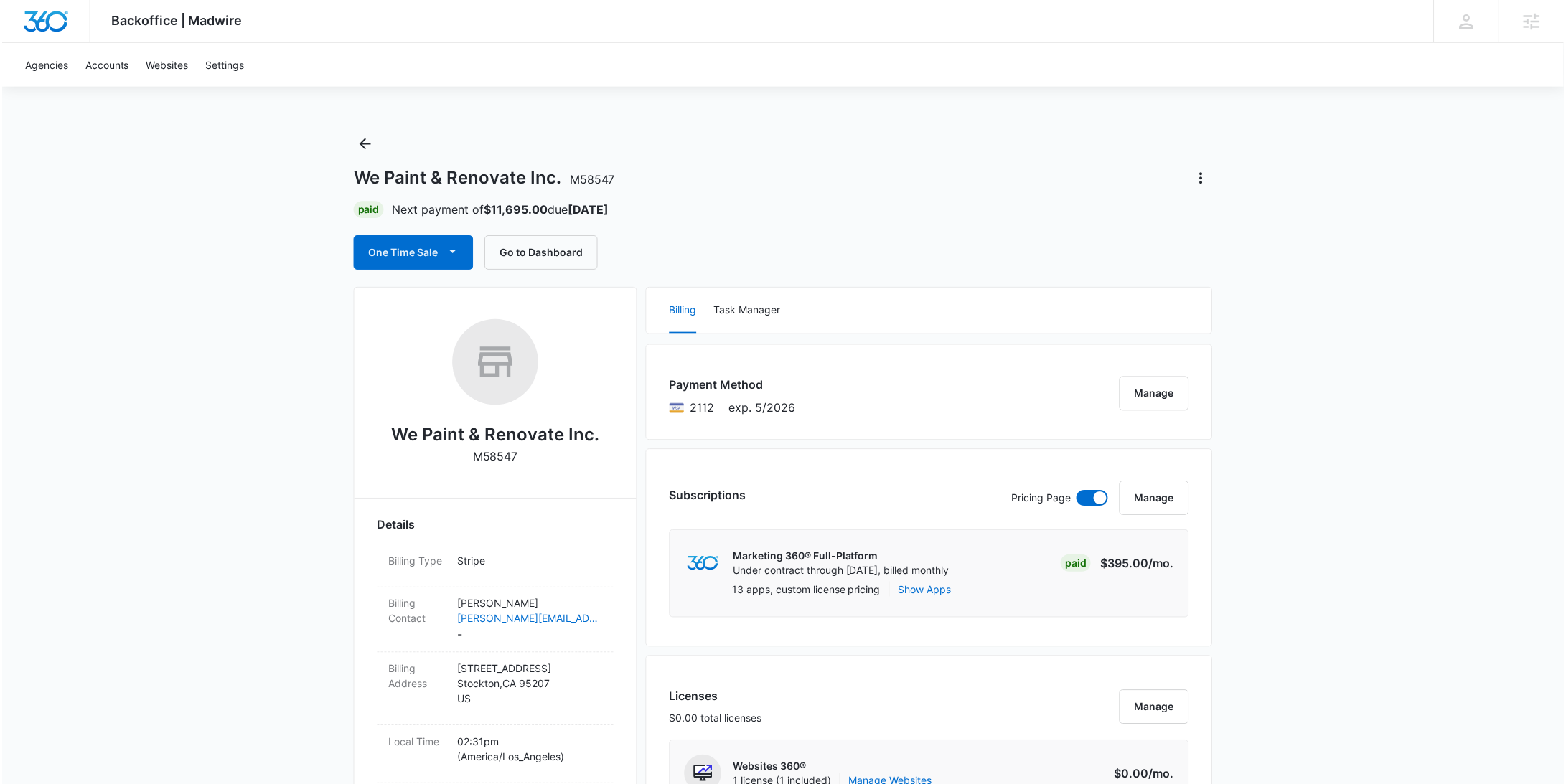
scroll to position [907, 0]
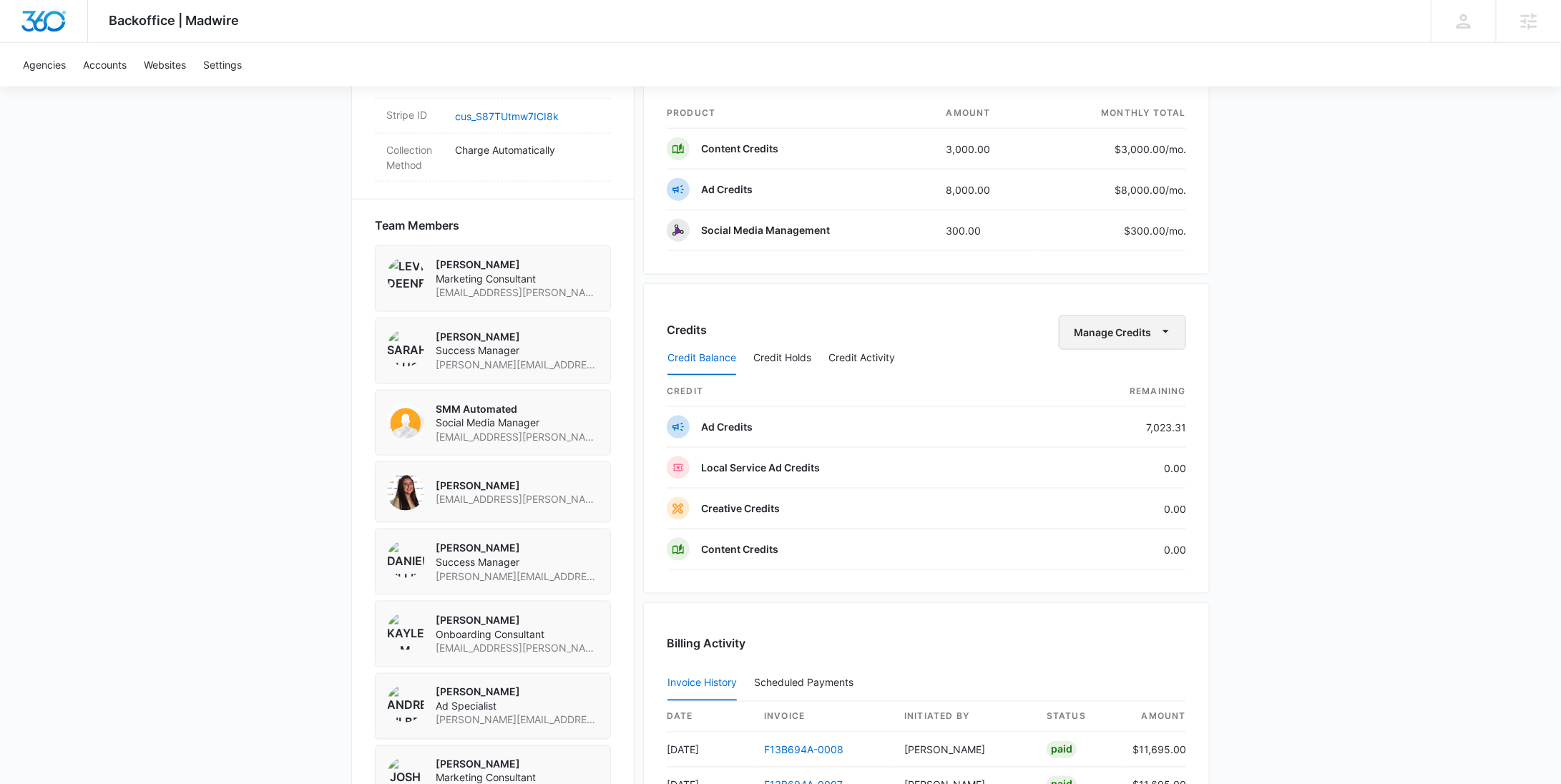
click at [1143, 319] on button "Manage Credits" at bounding box center [1123, 332] width 127 height 35
click at [1135, 391] on div "Withdraw Credits" at bounding box center [1145, 396] width 134 height 10
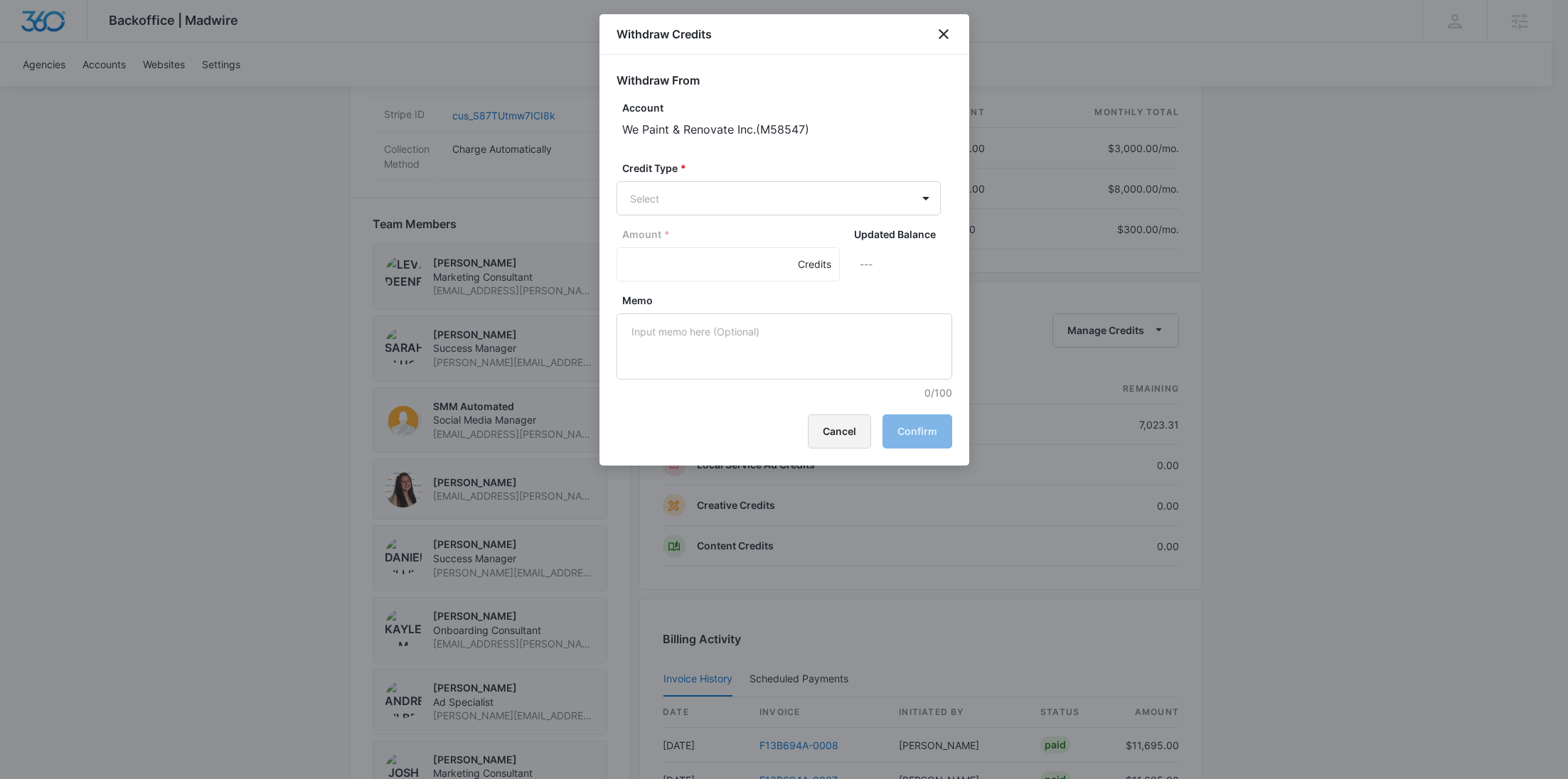
click at [830, 423] on button "Cancel" at bounding box center [839, 431] width 63 height 35
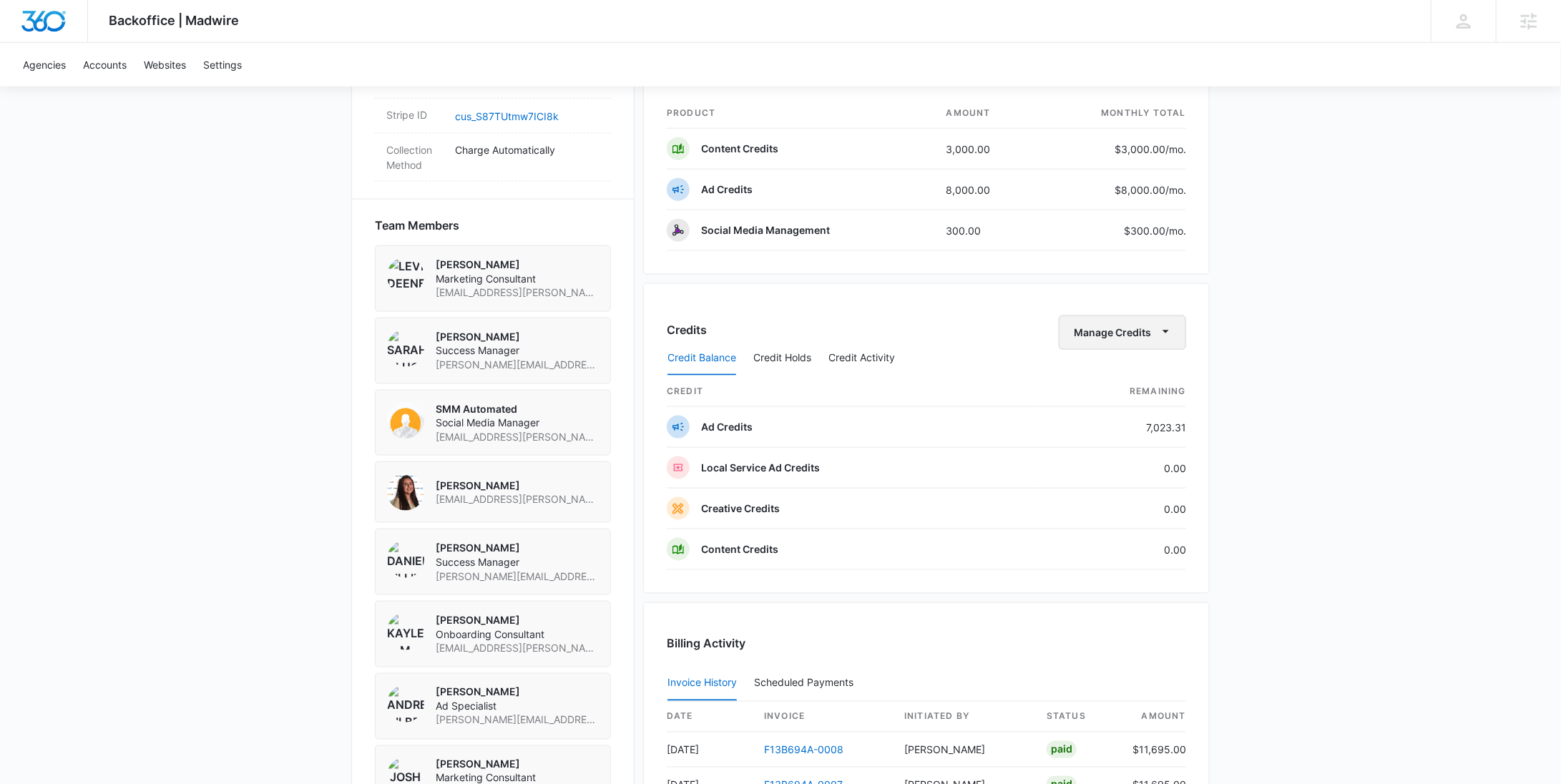
click at [1089, 331] on button "Manage Credits" at bounding box center [1123, 332] width 127 height 35
click at [1093, 370] on div "Deposit Credits" at bounding box center [1145, 375] width 134 height 10
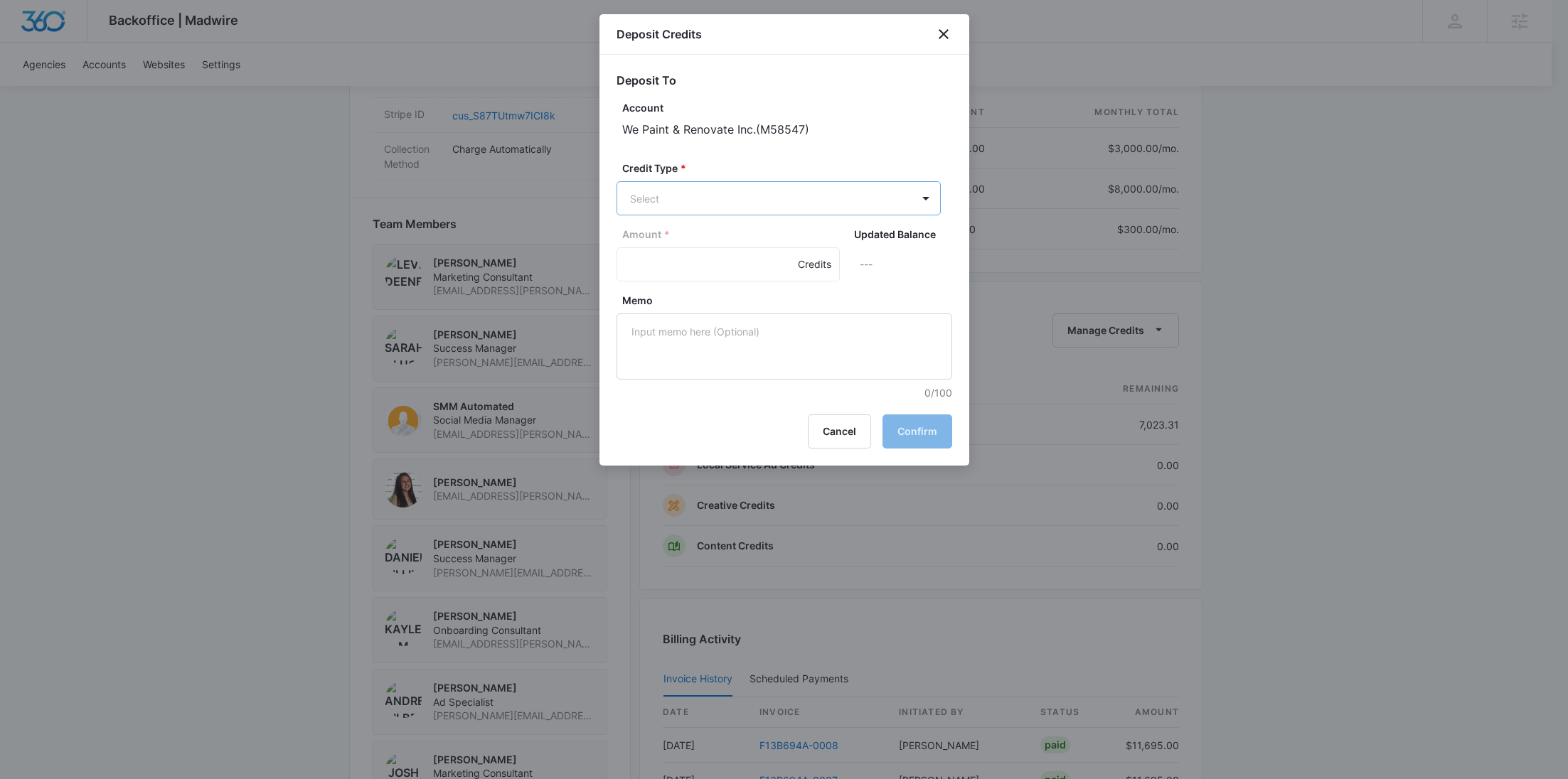
click at [687, 210] on body "Backoffice | Madwire Apps Settings RY Rochelle Young rochelle.young@madwire.com…" at bounding box center [784, 155] width 1568 height 2108
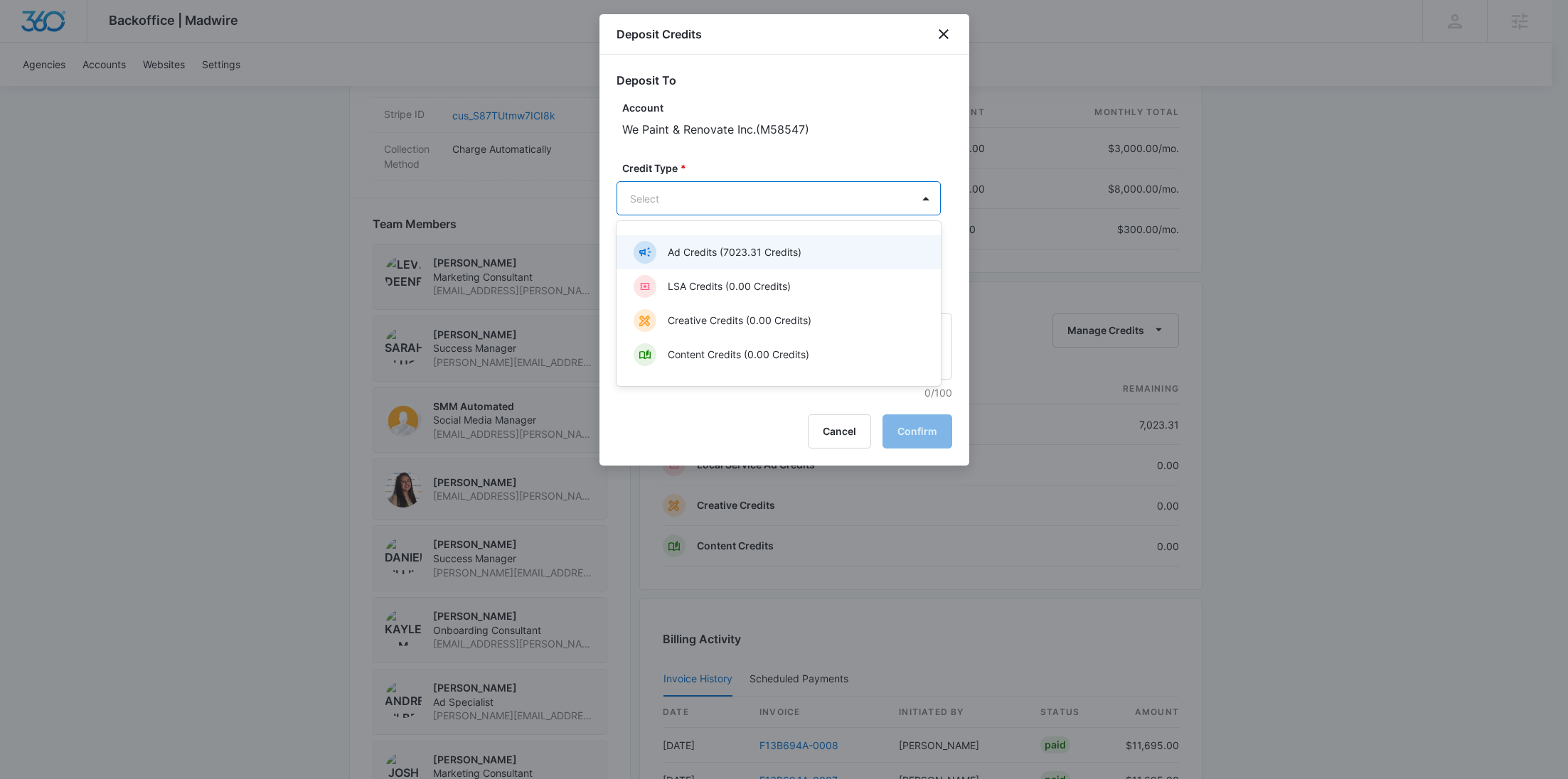
click at [686, 250] on p "Ad Credits (7023.31 Credits)" at bounding box center [734, 252] width 134 height 15
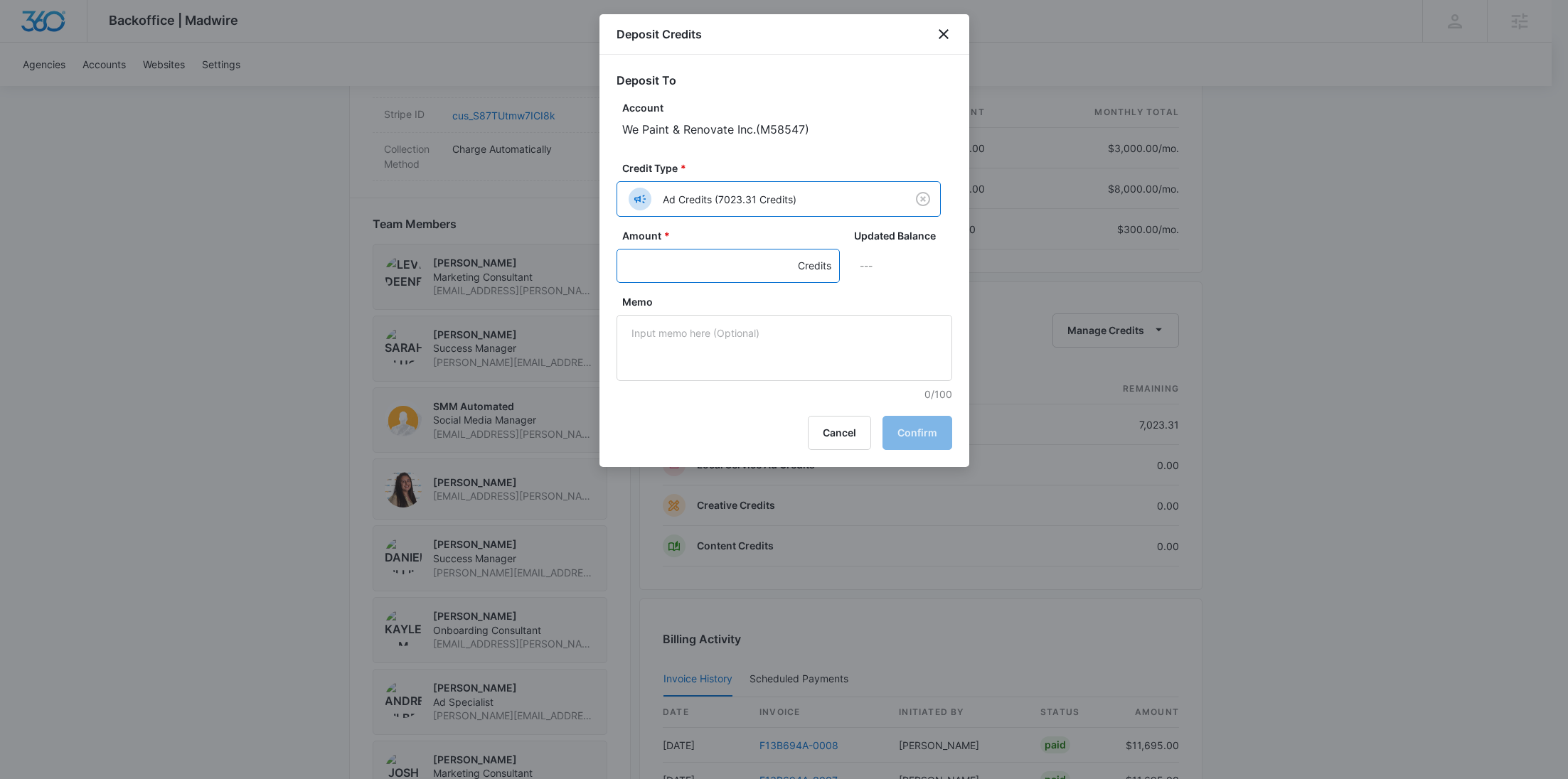
click at [662, 269] on input "Amount *" at bounding box center [728, 266] width 224 height 35
paste input "5040.15"
type input "5040.15"
click at [826, 366] on textarea "Memo" at bounding box center [784, 348] width 335 height 66
paste textarea "Reconcile after LSA connection"
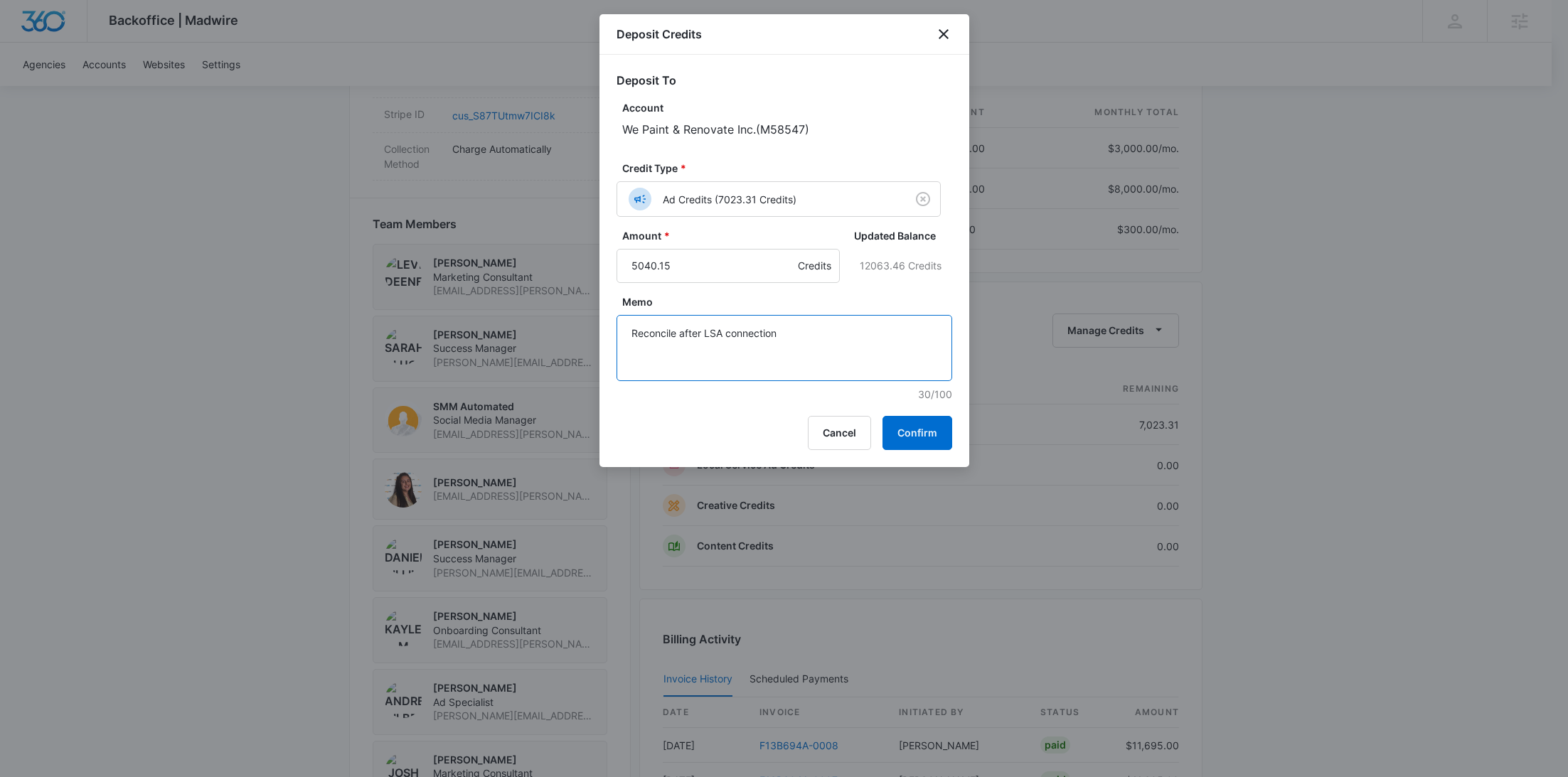
type textarea "Reconcile after LSA connection"
click at [918, 432] on button "Confirm" at bounding box center [917, 433] width 70 height 35
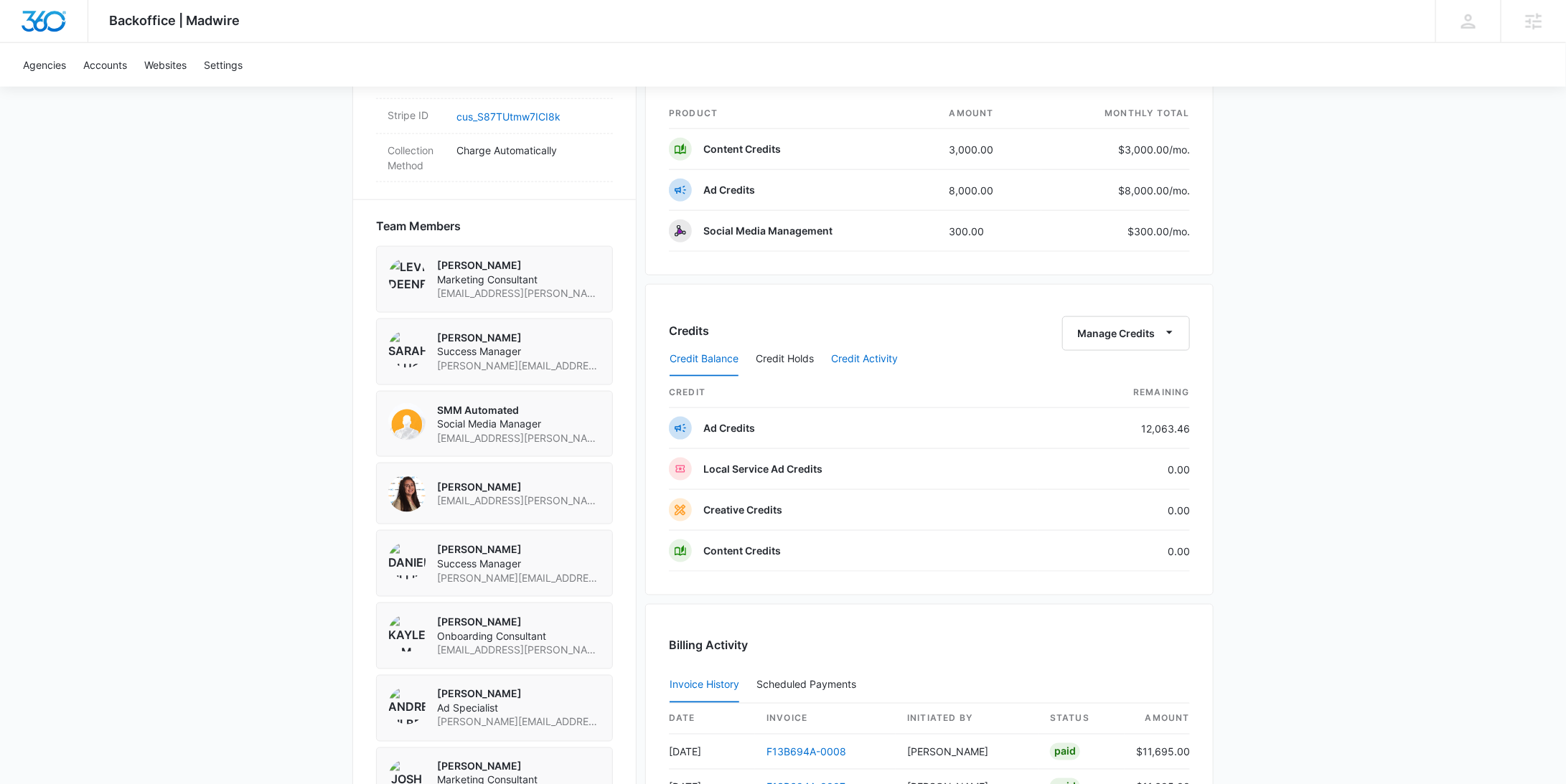
click at [861, 356] on button "Credit Activity" at bounding box center [864, 360] width 66 height 35
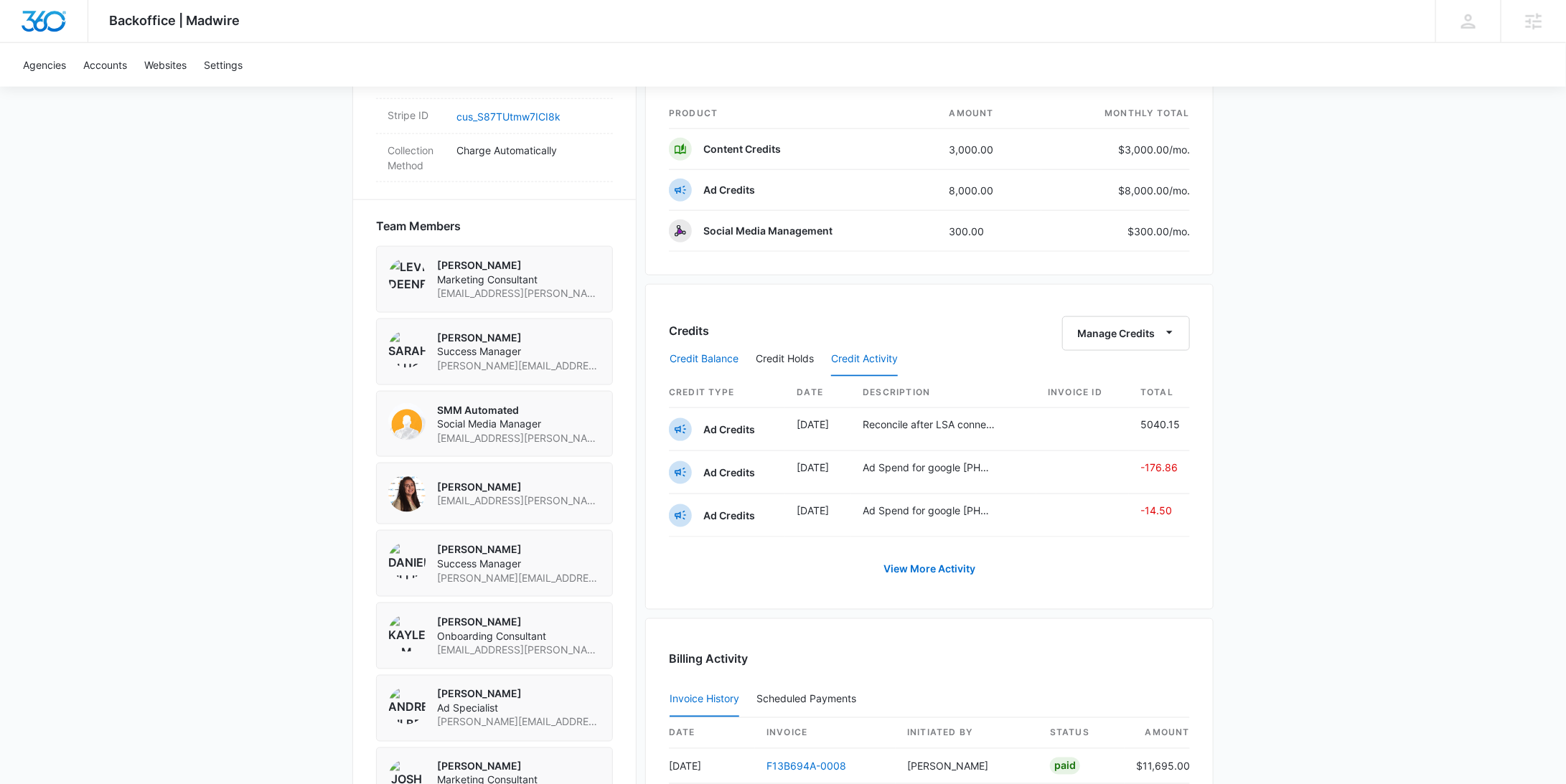
click at [725, 359] on button "Credit Balance" at bounding box center [704, 360] width 69 height 35
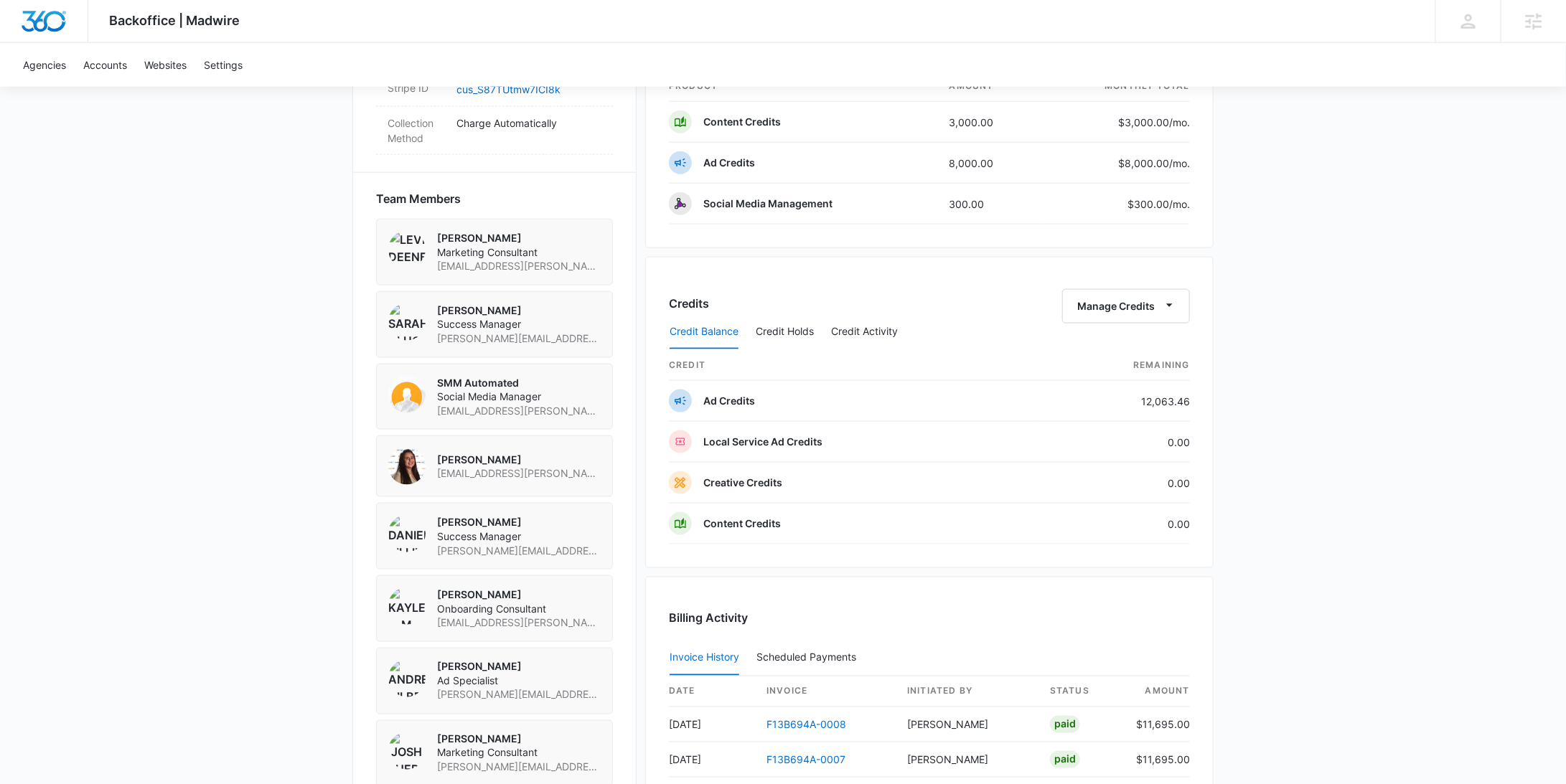
scroll to position [0, 0]
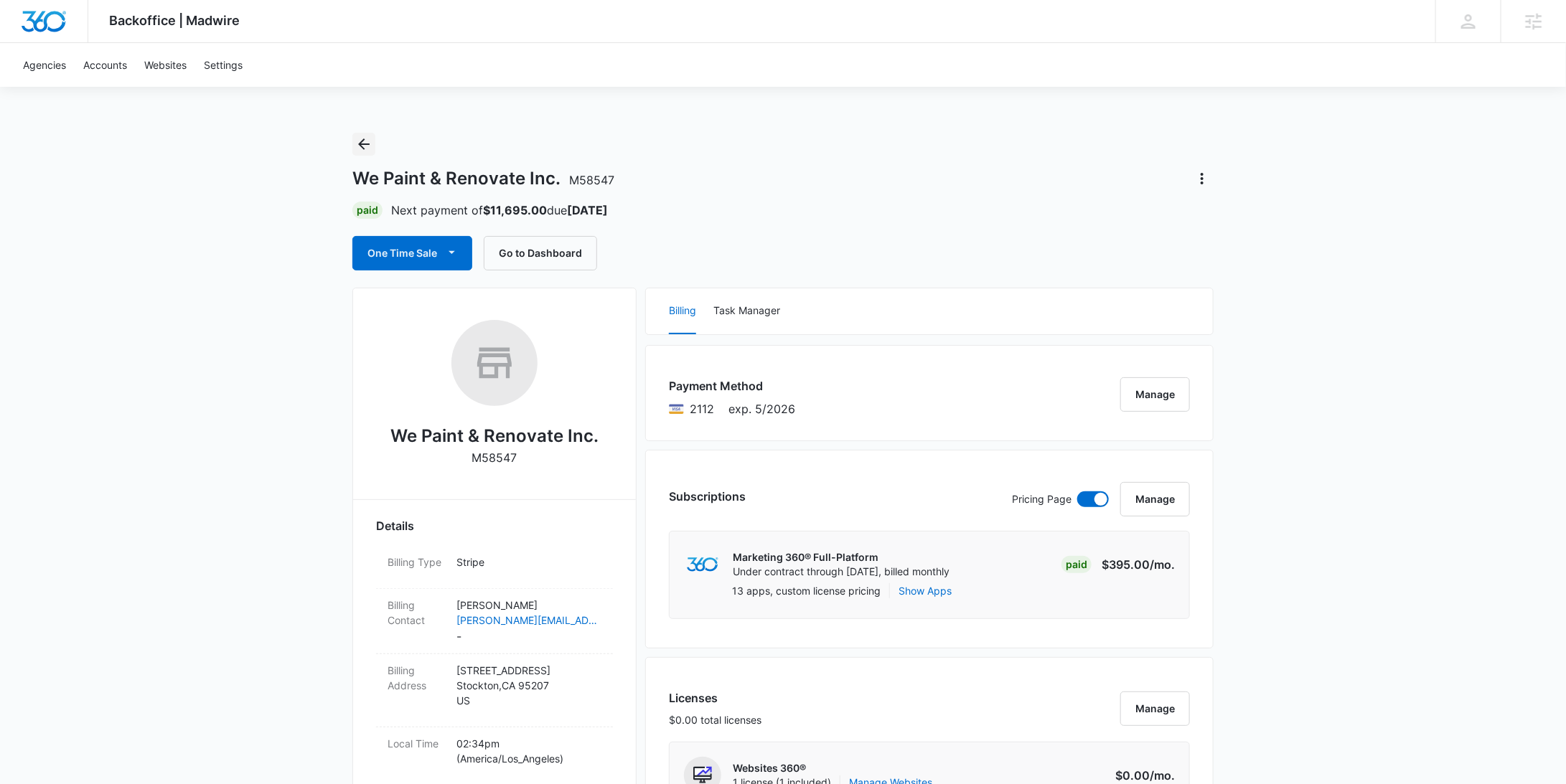
click at [359, 143] on icon "Back" at bounding box center [363, 144] width 17 height 17
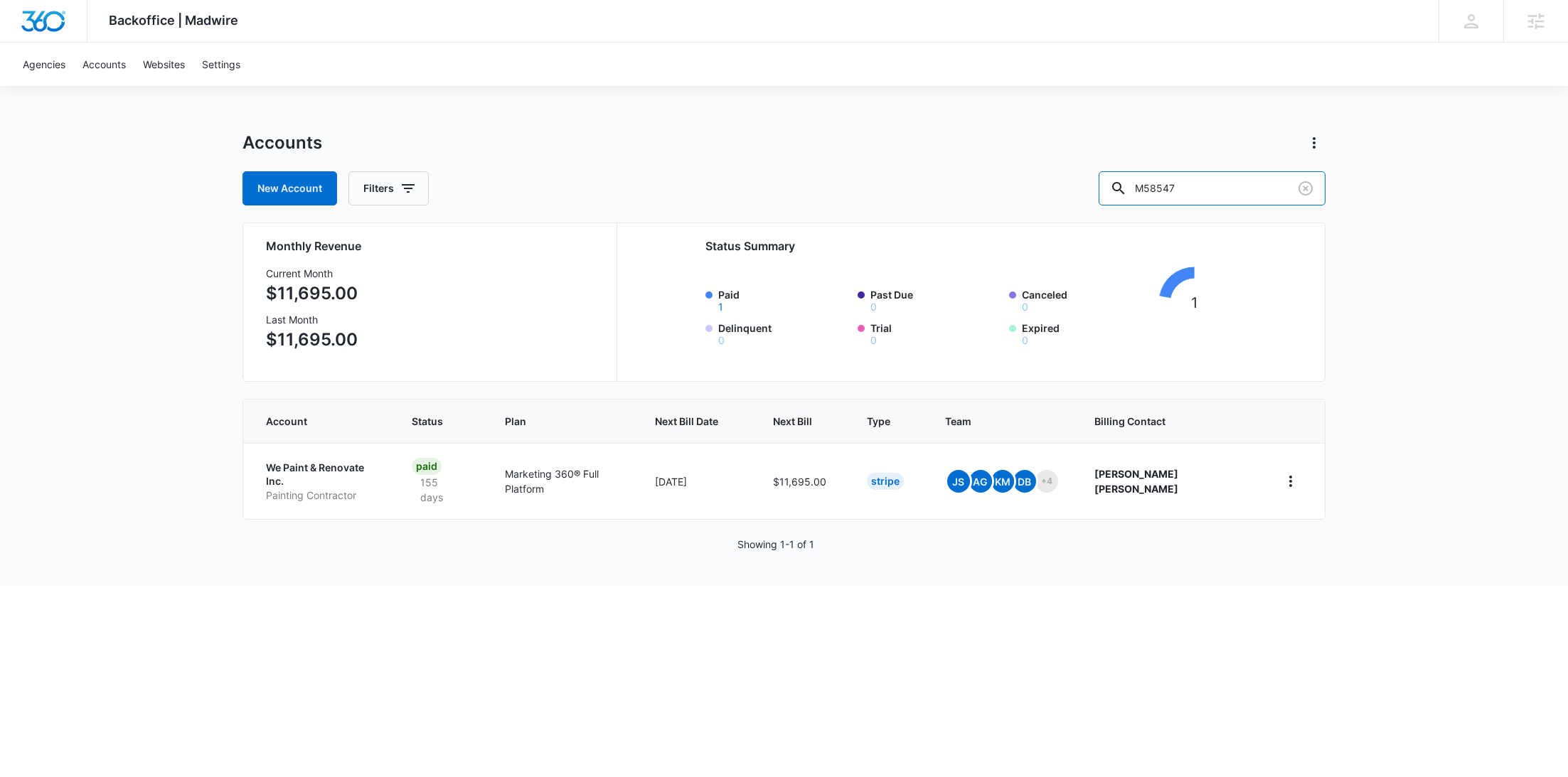
drag, startPoint x: 1261, startPoint y: 182, endPoint x: 1119, endPoint y: 197, distance: 142.8
click at [1122, 197] on div "New Account Filters M58547" at bounding box center [784, 188] width 1083 height 35
paste input "Kessei"
type input "Kessei"
click at [416, 190] on button "Filters" at bounding box center [389, 188] width 81 height 35
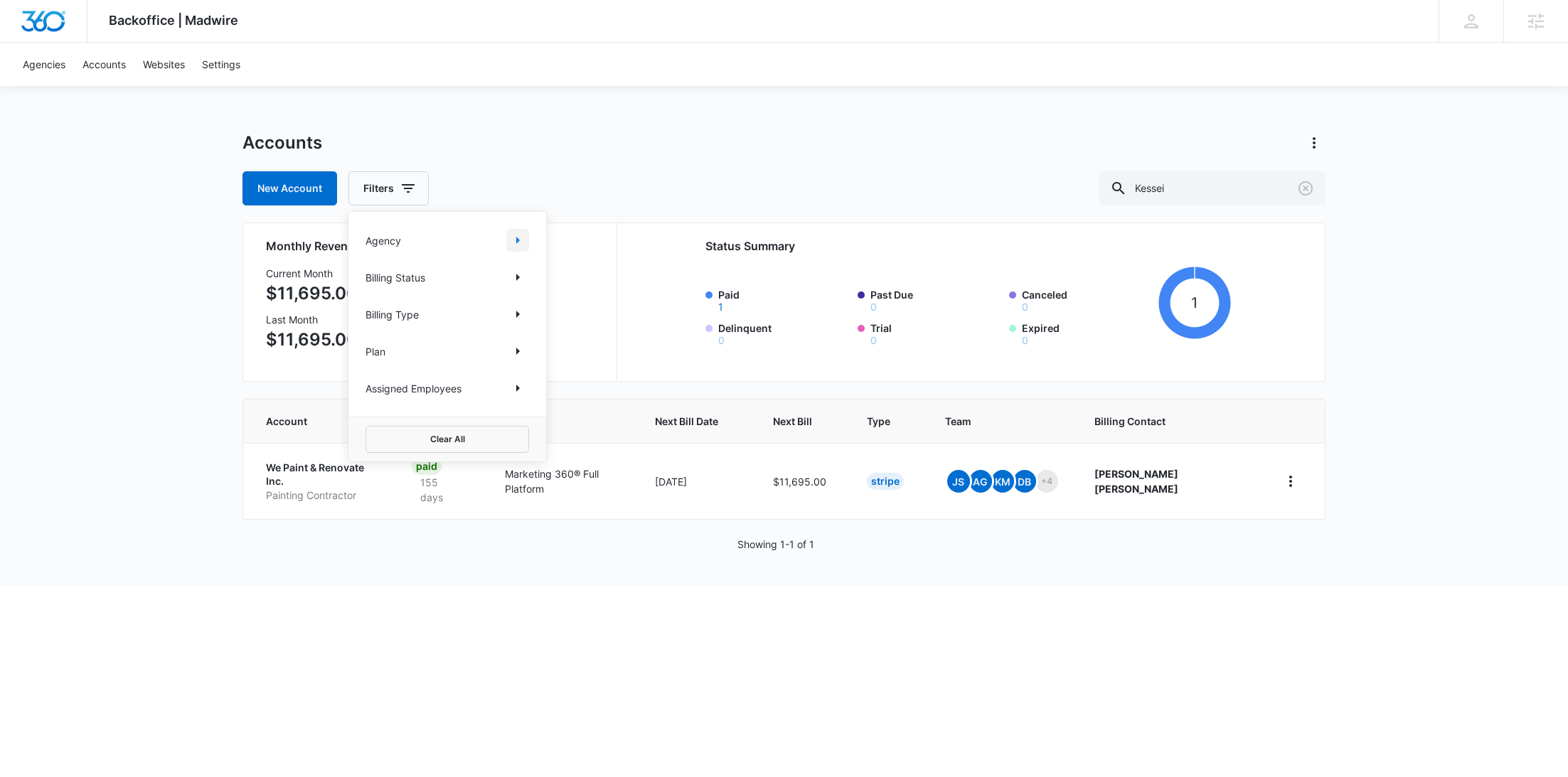
click at [516, 241] on icon "Show Agency filters" at bounding box center [517, 240] width 17 height 17
click at [447, 278] on div "Search All Agencies" at bounding box center [447, 288] width 197 height 66
click at [447, 284] on label "Search All Agencies" at bounding box center [447, 288] width 164 height 15
click at [366, 287] on input "Search All Agencies" at bounding box center [366, 287] width 1 height 1
checkbox input "true"
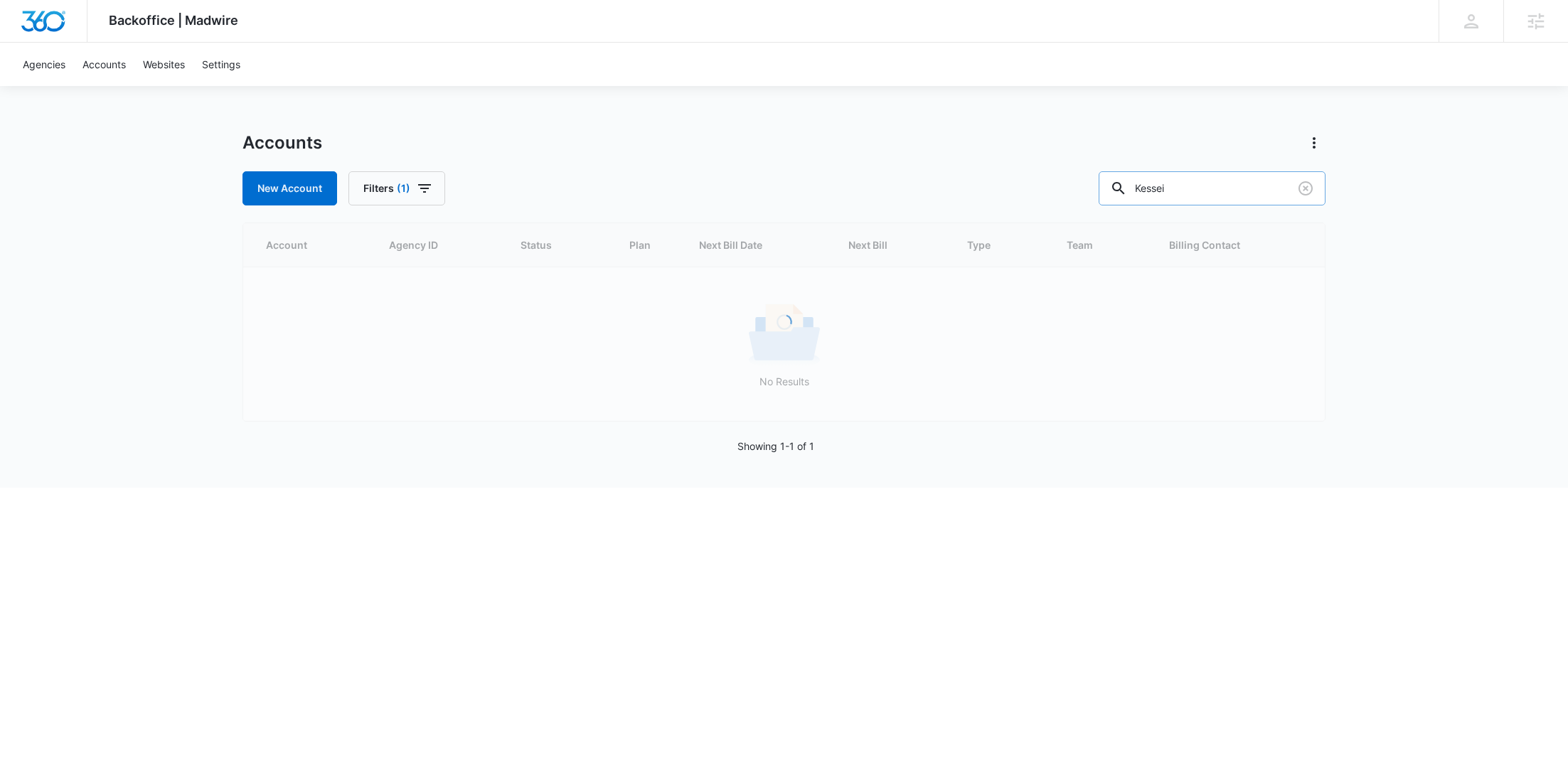
click at [1260, 196] on input "Kessei" at bounding box center [1212, 188] width 227 height 35
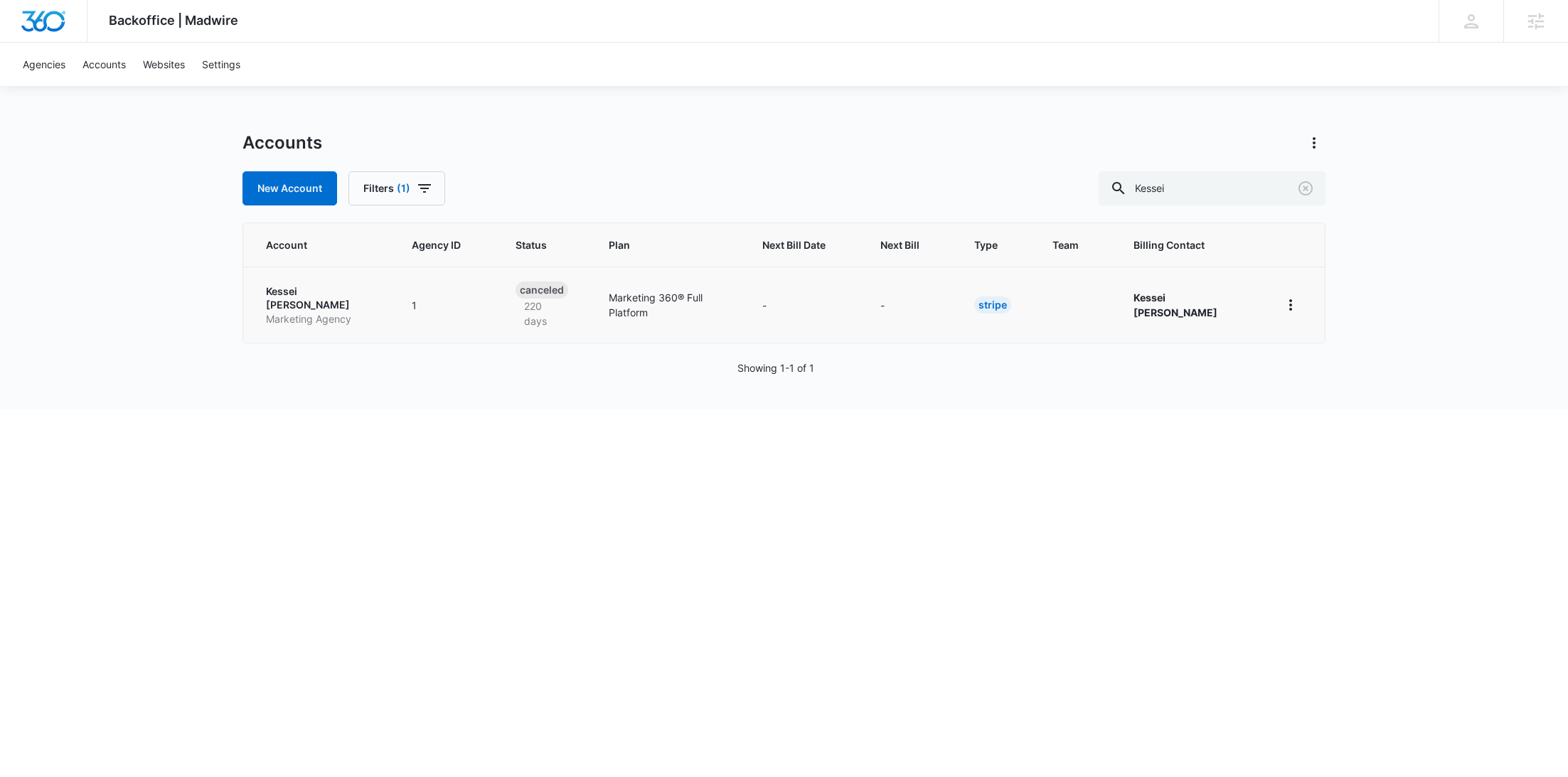
click at [296, 308] on p "Kessei Tracy-Thompson" at bounding box center [321, 298] width 112 height 28
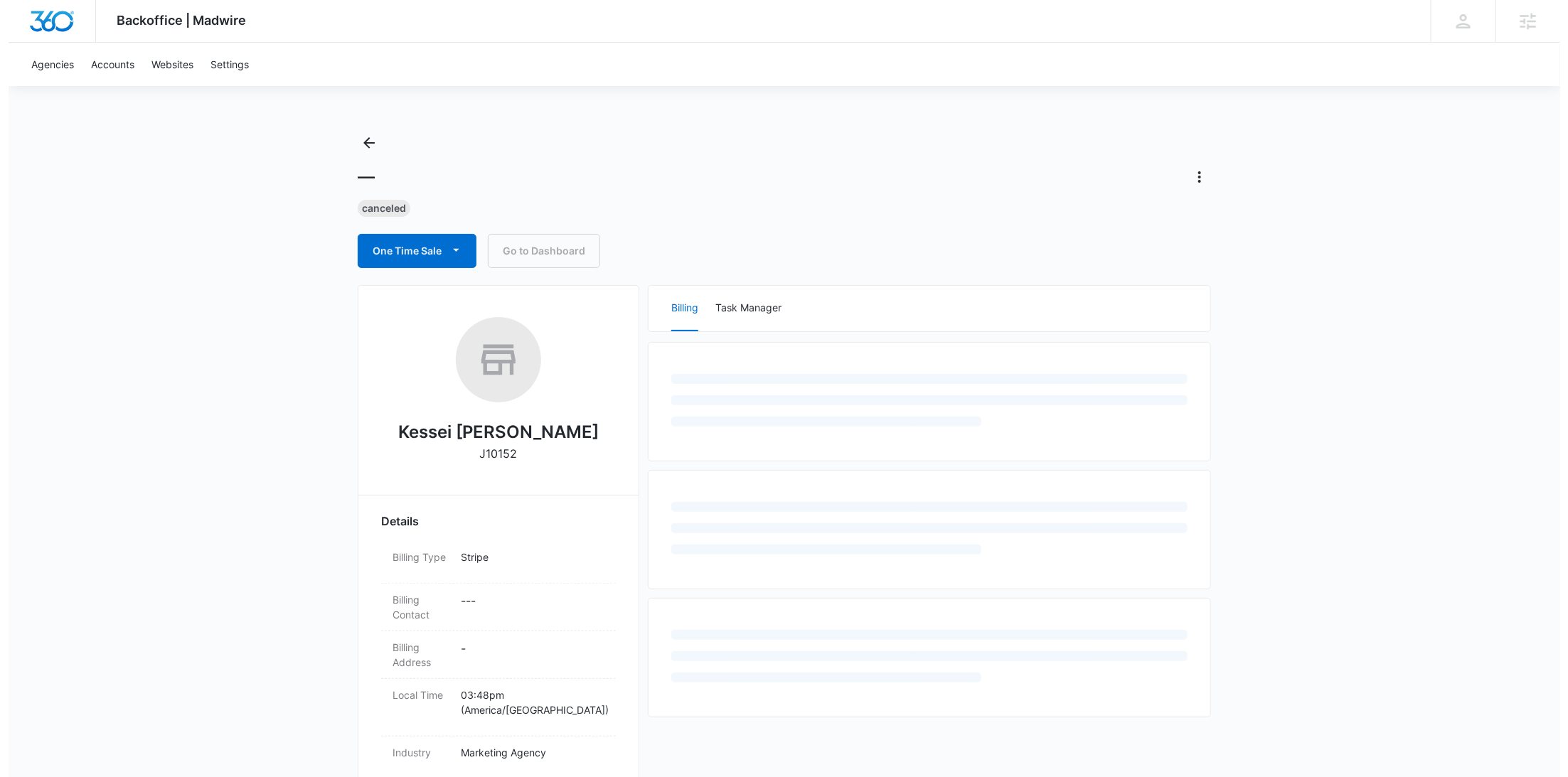
scroll to position [298, 0]
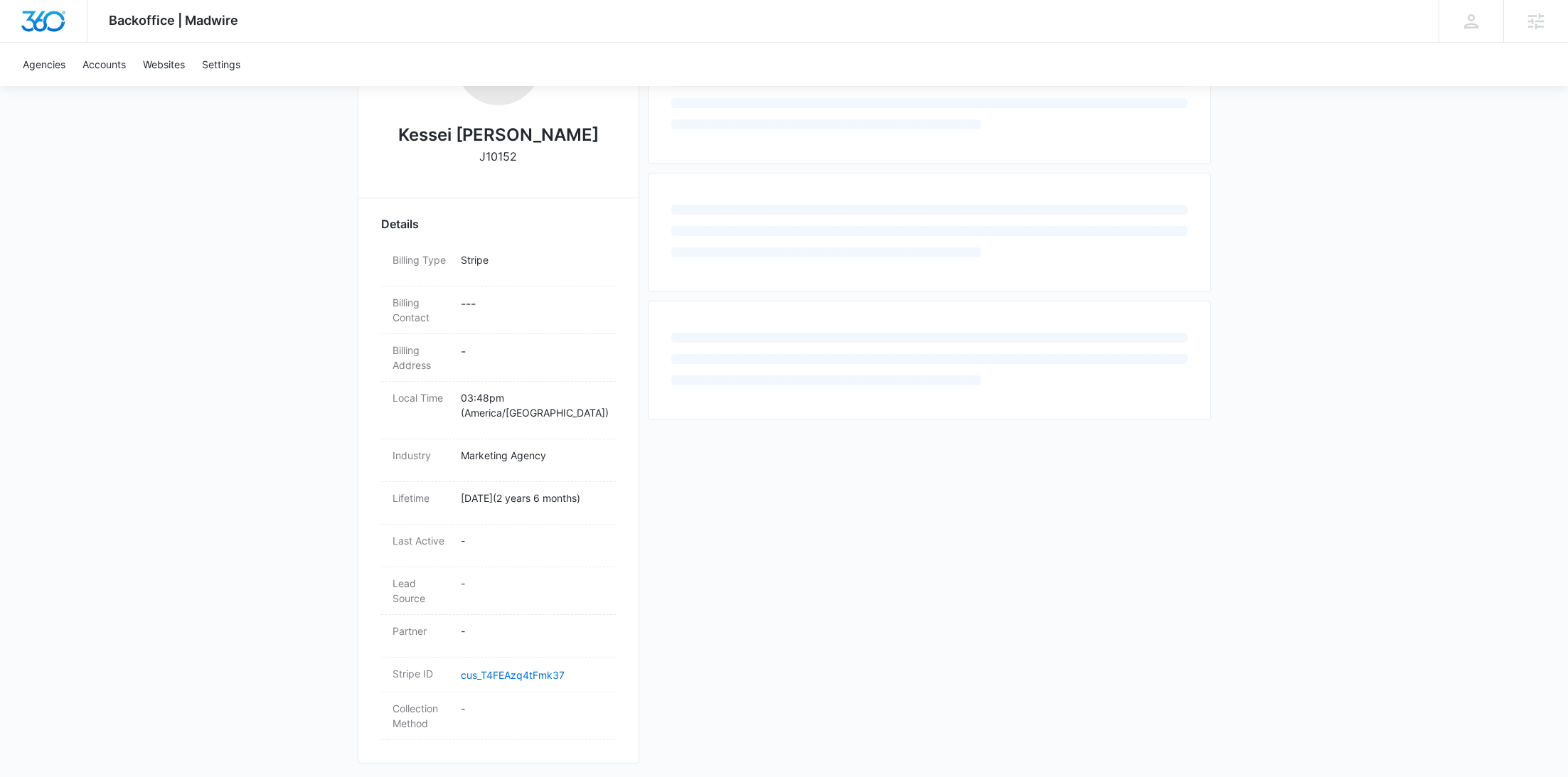
select select "US"
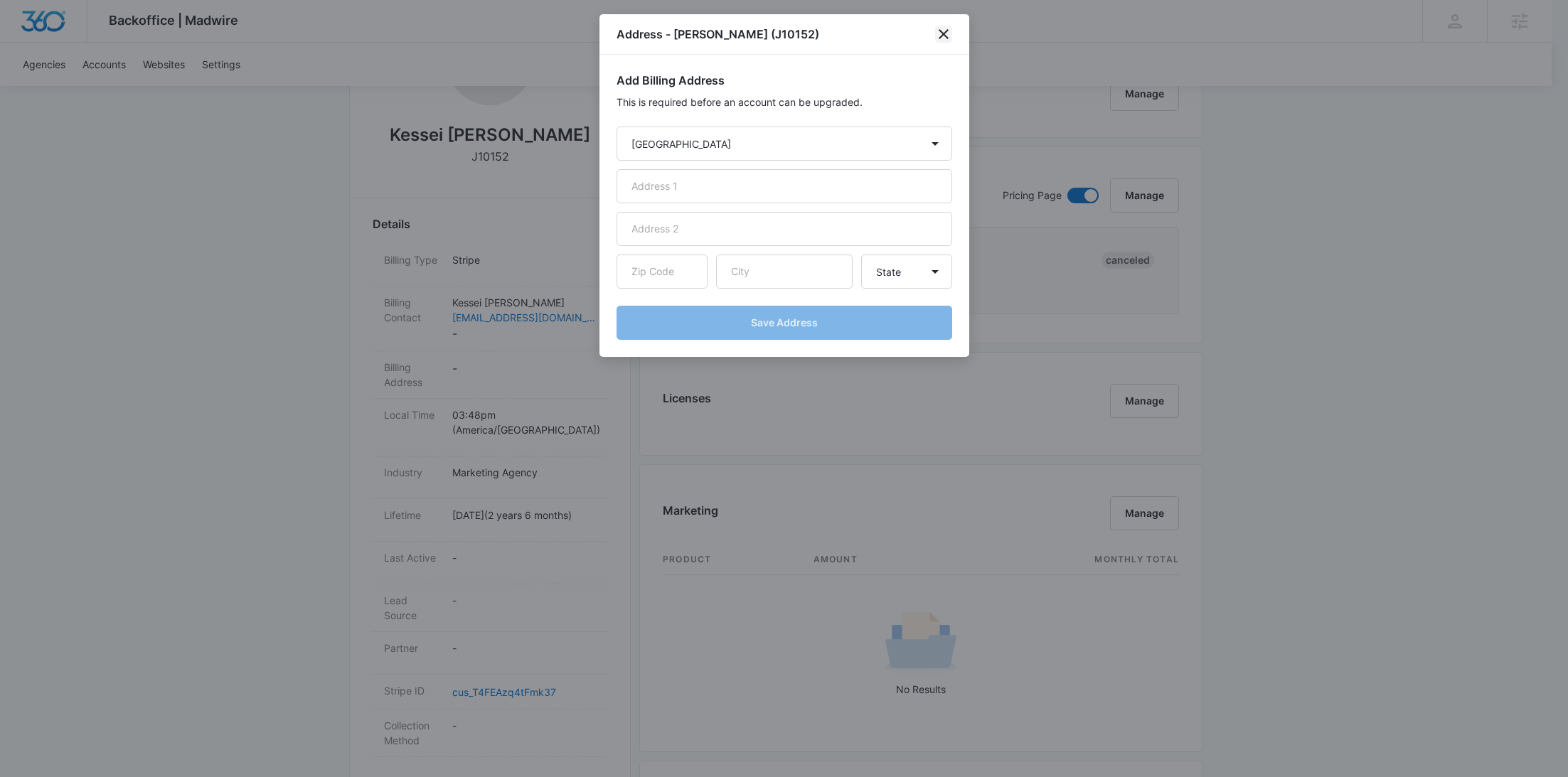
click at [946, 32] on icon "close" at bounding box center [944, 34] width 10 height 10
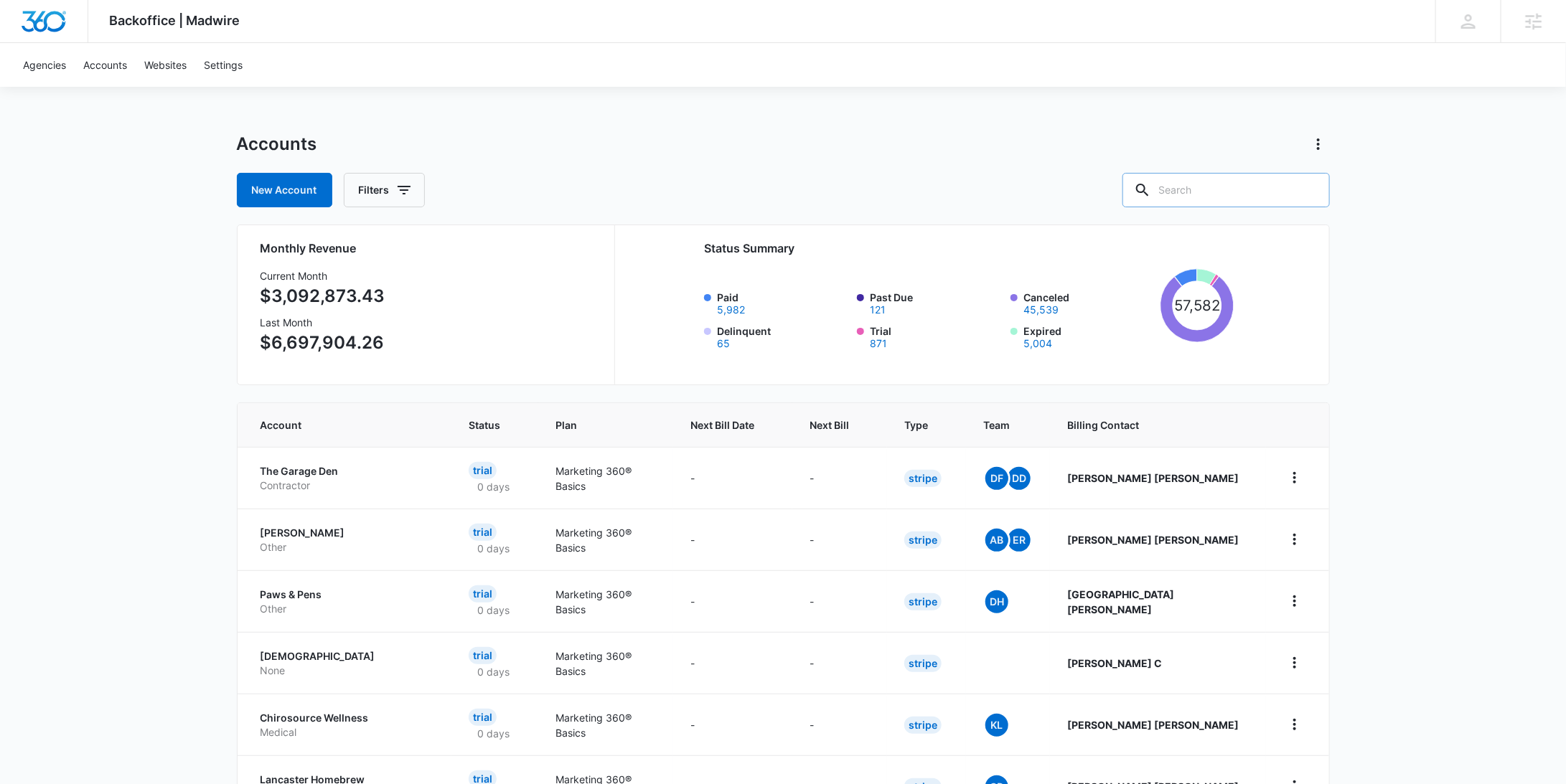
click at [1240, 187] on input "text" at bounding box center [1227, 190] width 207 height 35
paste input "Kessei"
type input "Kessei"
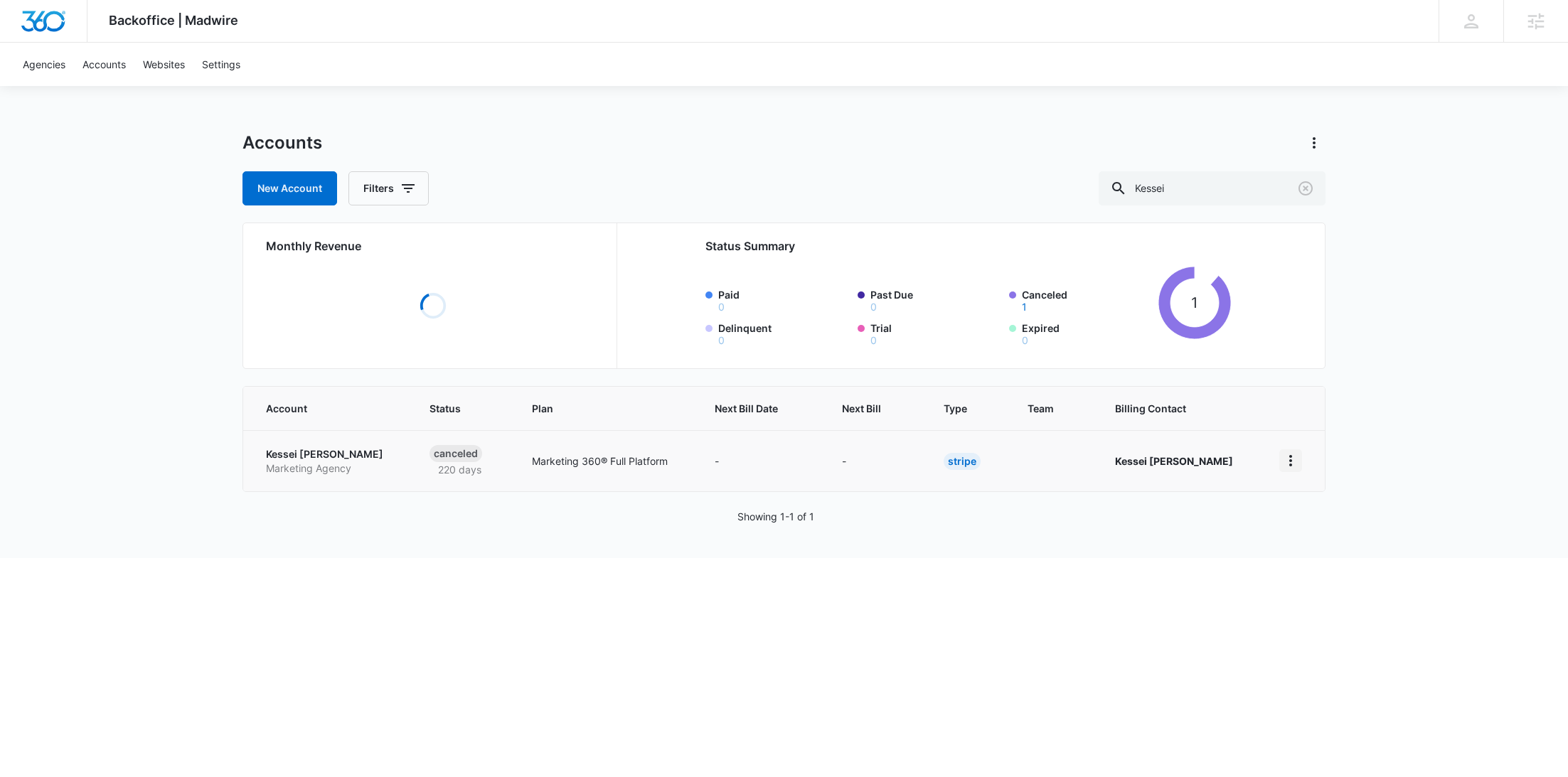
click at [1287, 463] on icon "home" at bounding box center [1290, 460] width 17 height 17
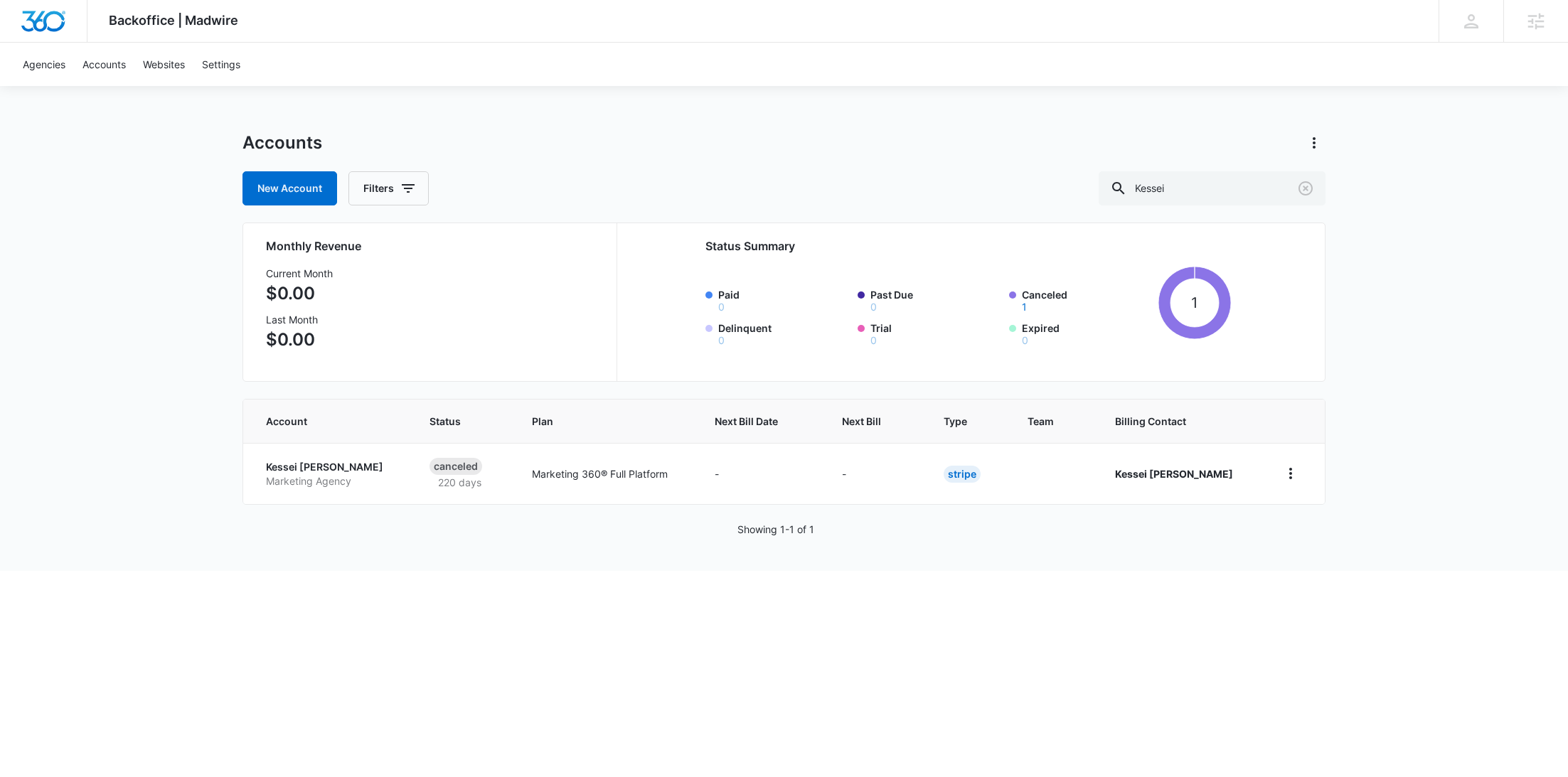
click at [1216, 517] on div "Accounts New Account Filters Kessei Monthly Revenue Current Month $0.00 Last Mo…" at bounding box center [784, 351] width 1083 height 439
click at [1293, 482] on button "home" at bounding box center [1291, 474] width 23 height 23
click at [326, 477] on p "Marketing Agency" at bounding box center [330, 481] width 129 height 14
select select "US"
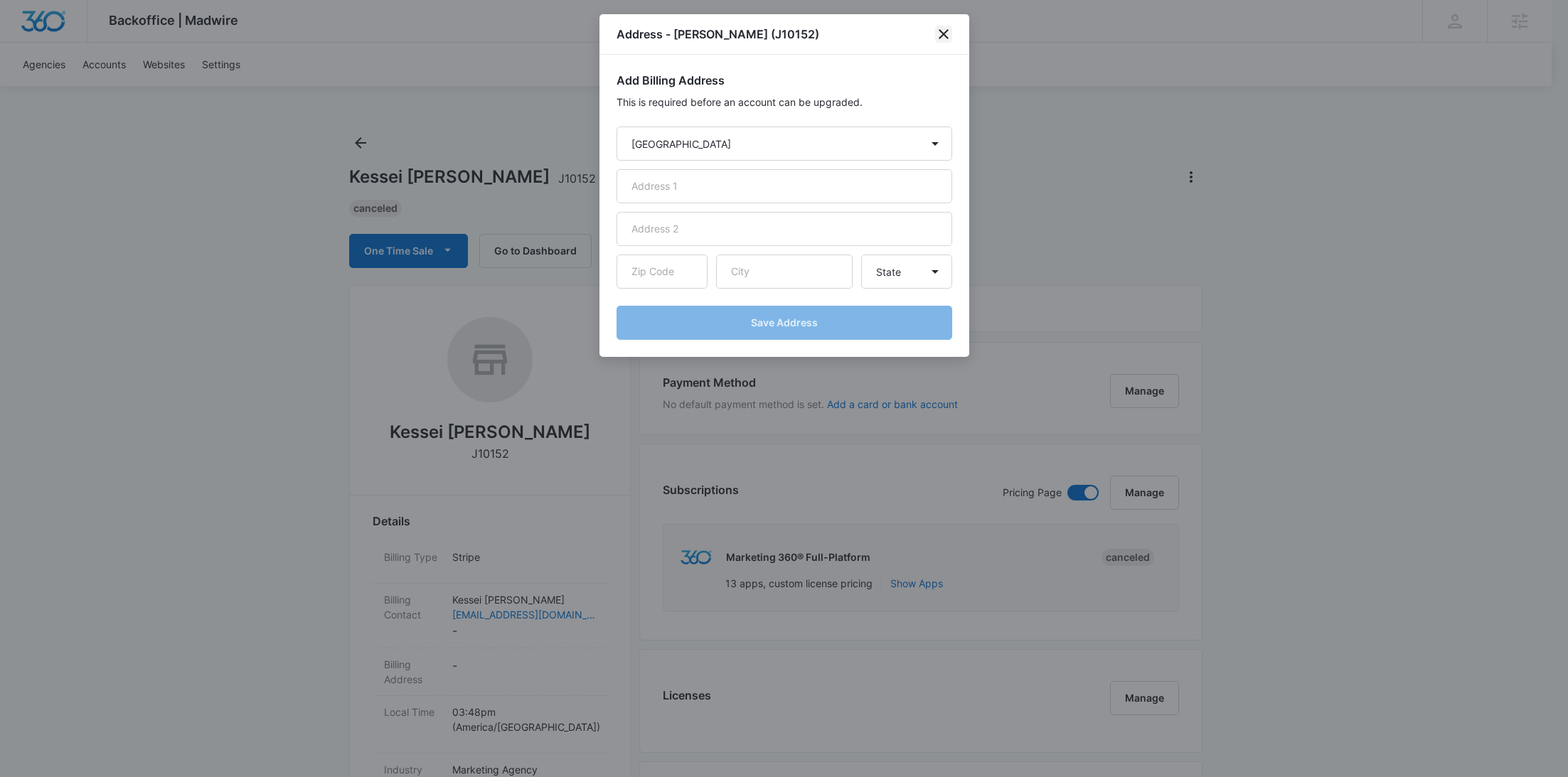
click at [945, 35] on icon "close" at bounding box center [944, 34] width 10 height 10
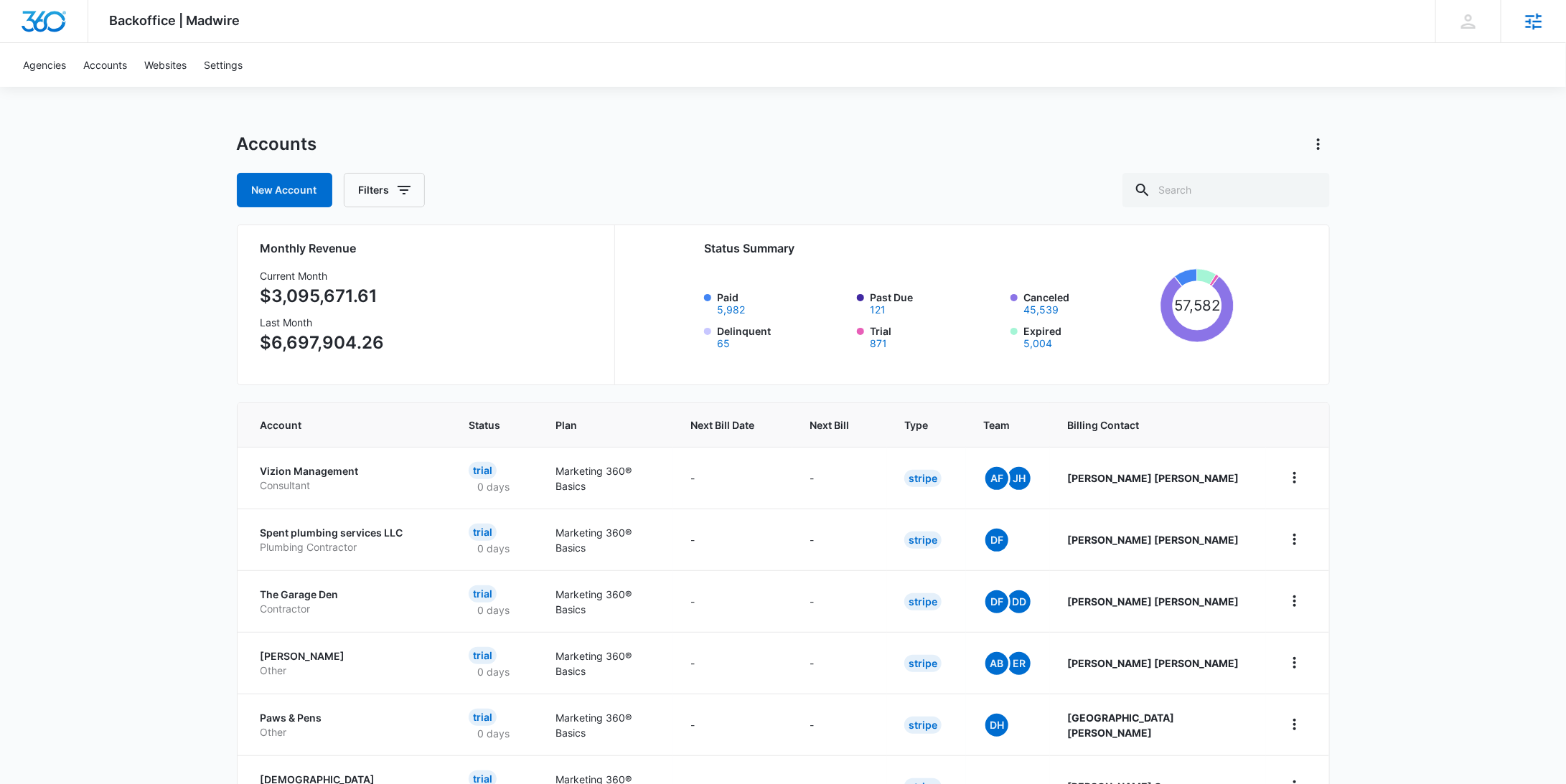
click at [1548, 35] on div "Agencies Agency Management" at bounding box center [1533, 21] width 66 height 42
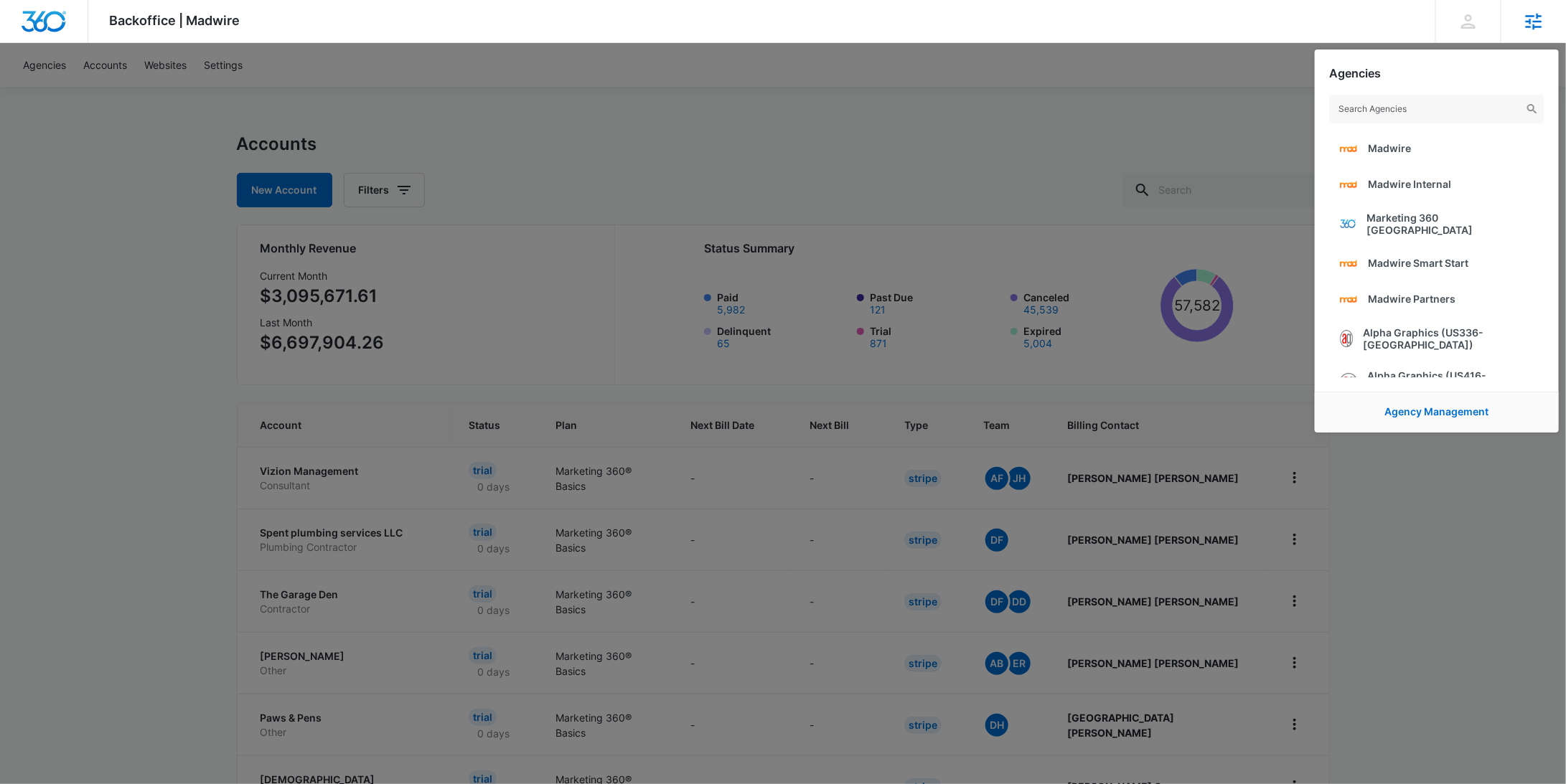
click at [1422, 117] on input "text" at bounding box center [1437, 109] width 215 height 29
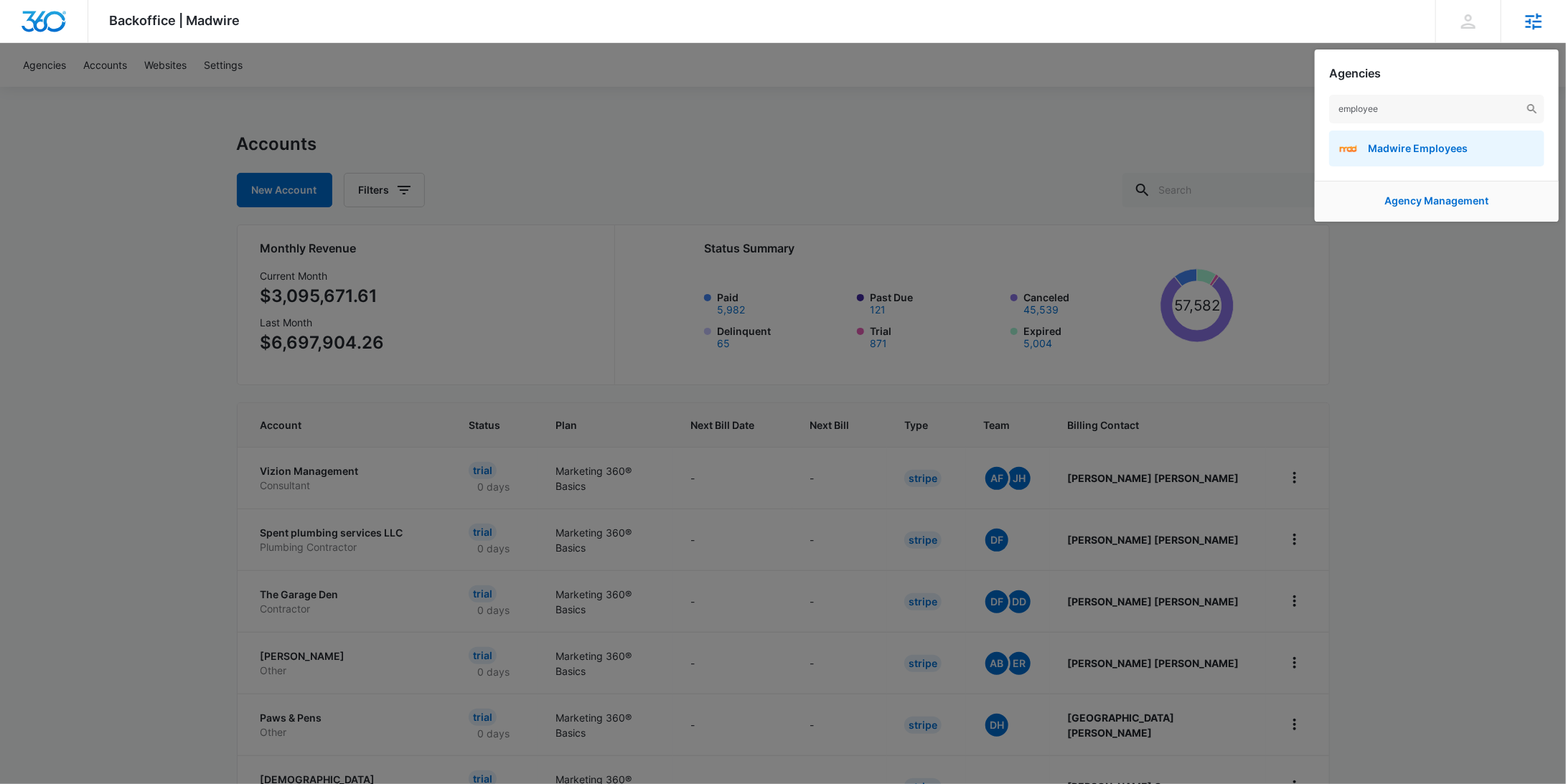
type input "employee"
click at [1427, 144] on span "Madwire Employees" at bounding box center [1417, 148] width 100 height 12
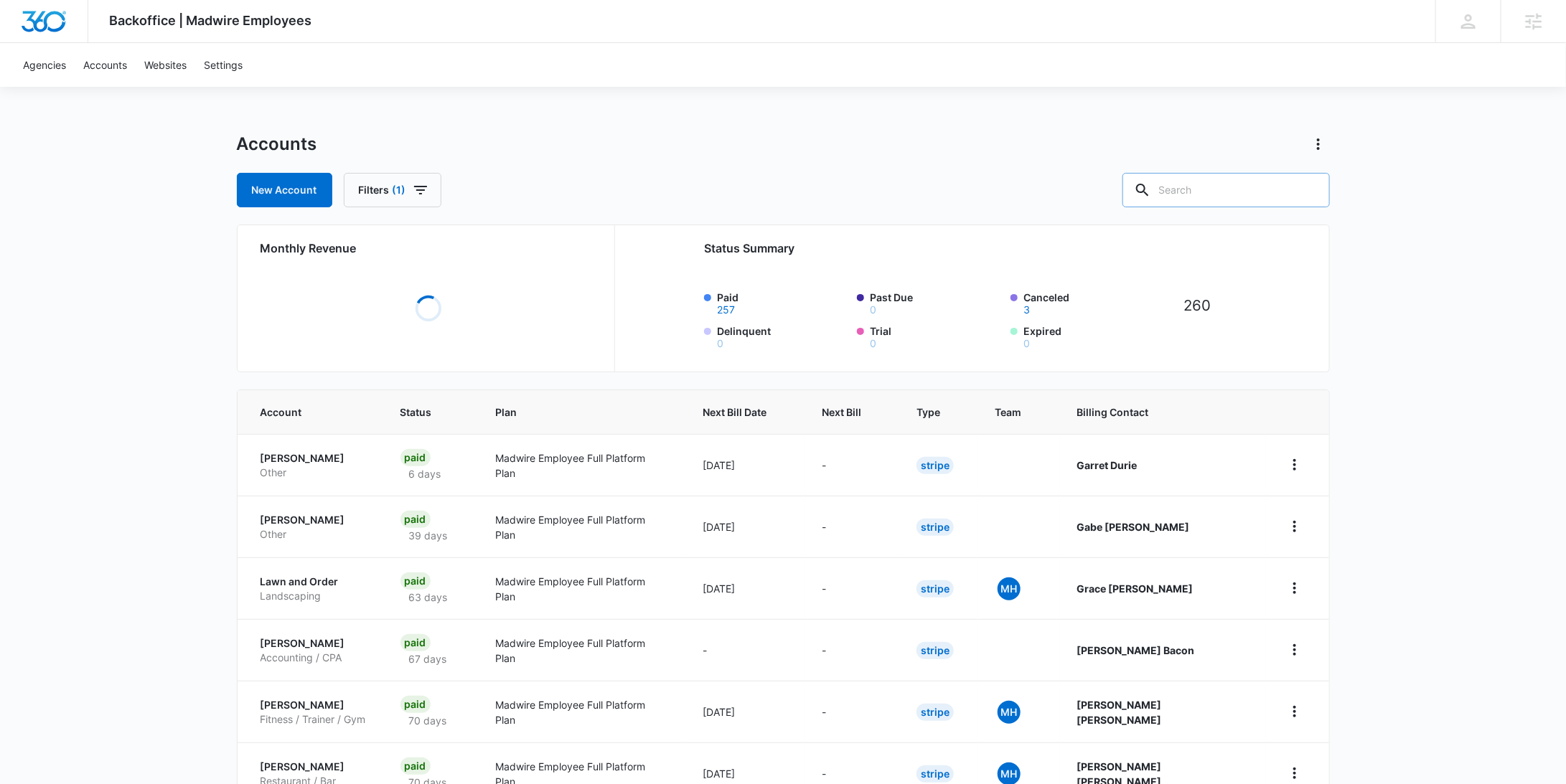
click at [1263, 192] on input "text" at bounding box center [1227, 190] width 207 height 35
paste input "Kessei"
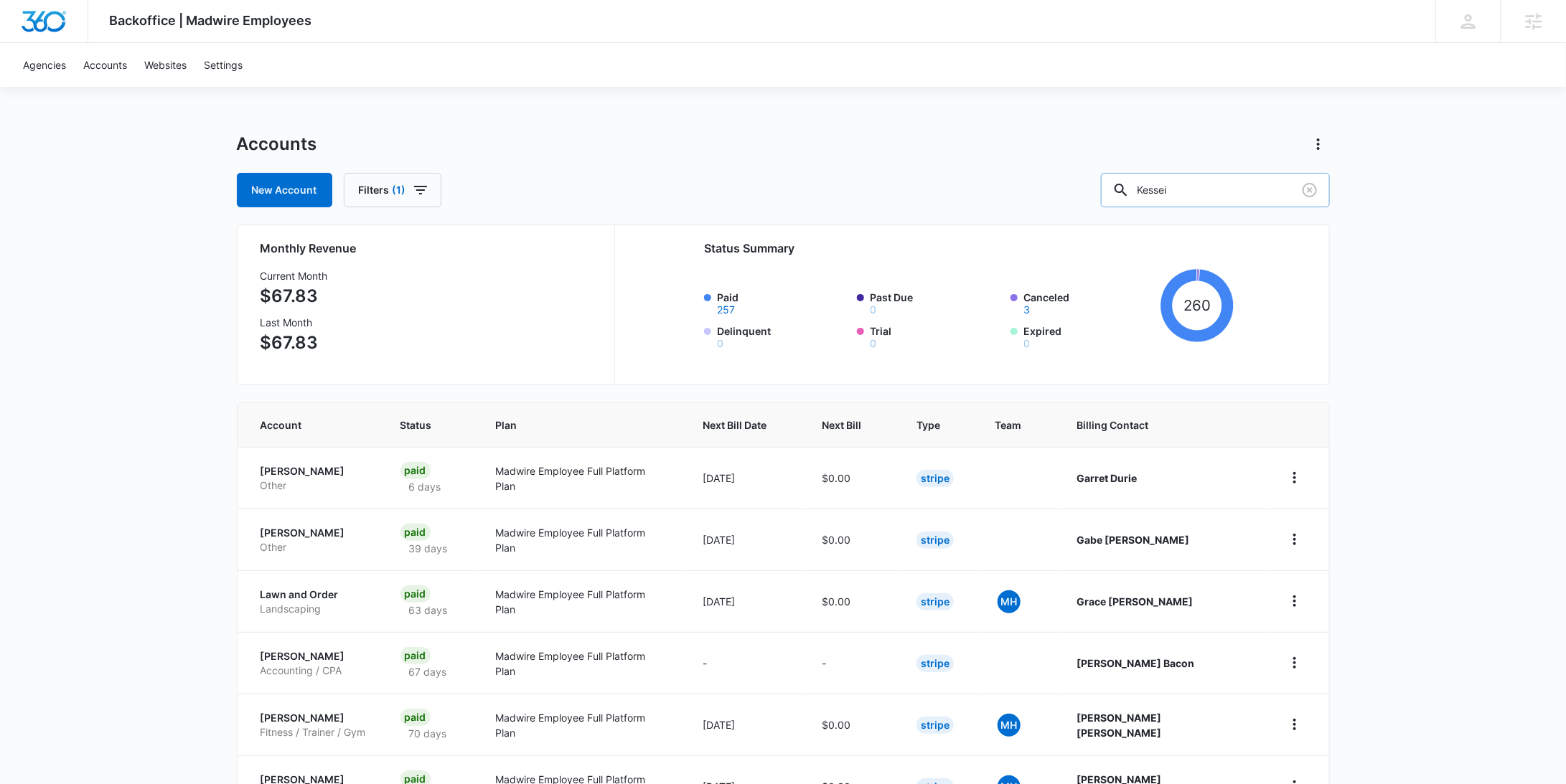
type input "Kessei"
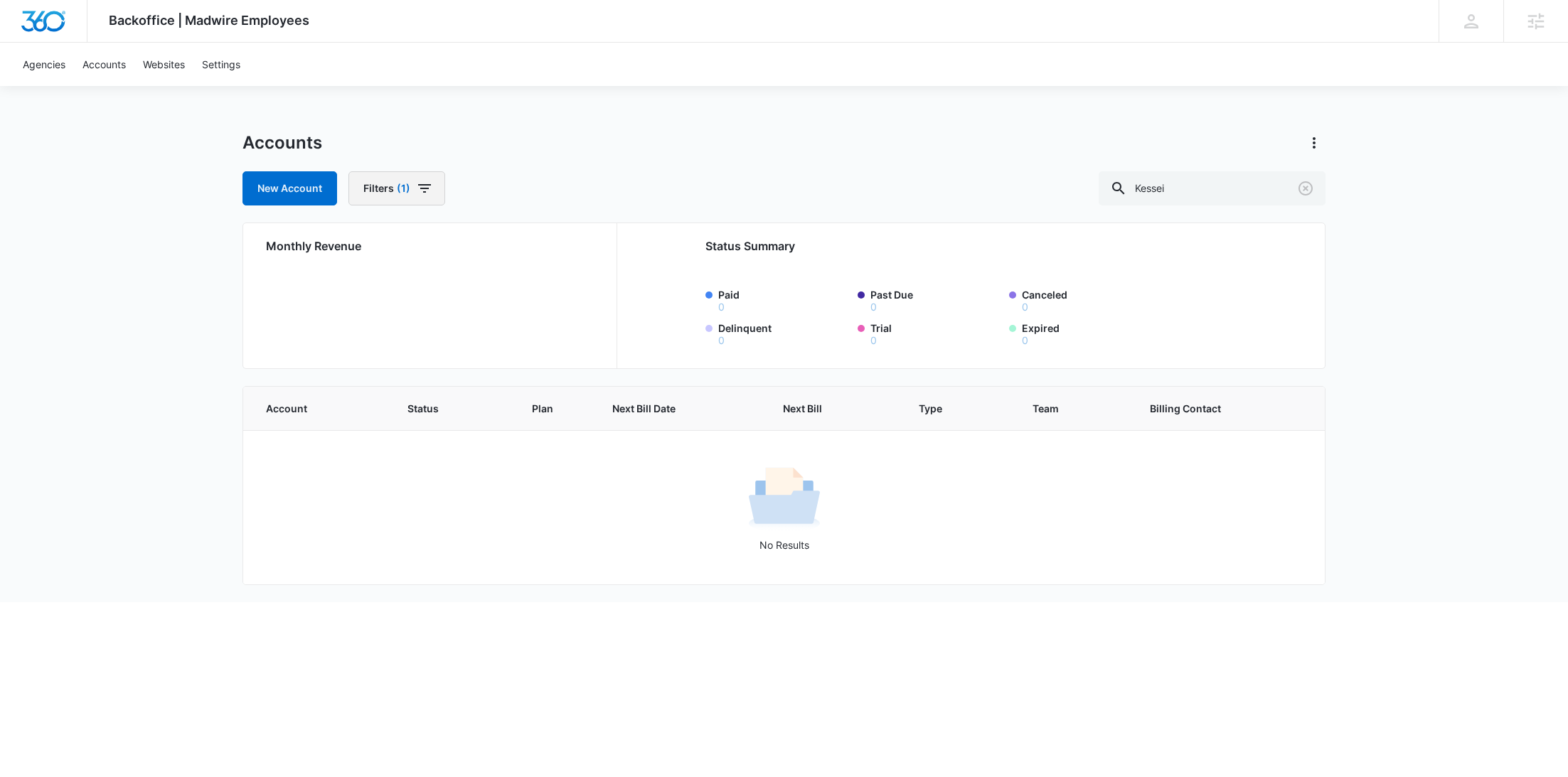
click at [404, 192] on span "(1)" at bounding box center [404, 188] width 13 height 10
click at [590, 174] on div "New Account Filters (1) Agency Billing Status Billing Type 1 Plan Assigned Empl…" at bounding box center [784, 188] width 1083 height 35
click at [423, 188] on icon "button" at bounding box center [424, 188] width 17 height 17
click at [509, 313] on icon "Show Billing Type filters" at bounding box center [517, 314] width 17 height 17
click at [417, 308] on label "Stripe" at bounding box center [447, 311] width 164 height 15
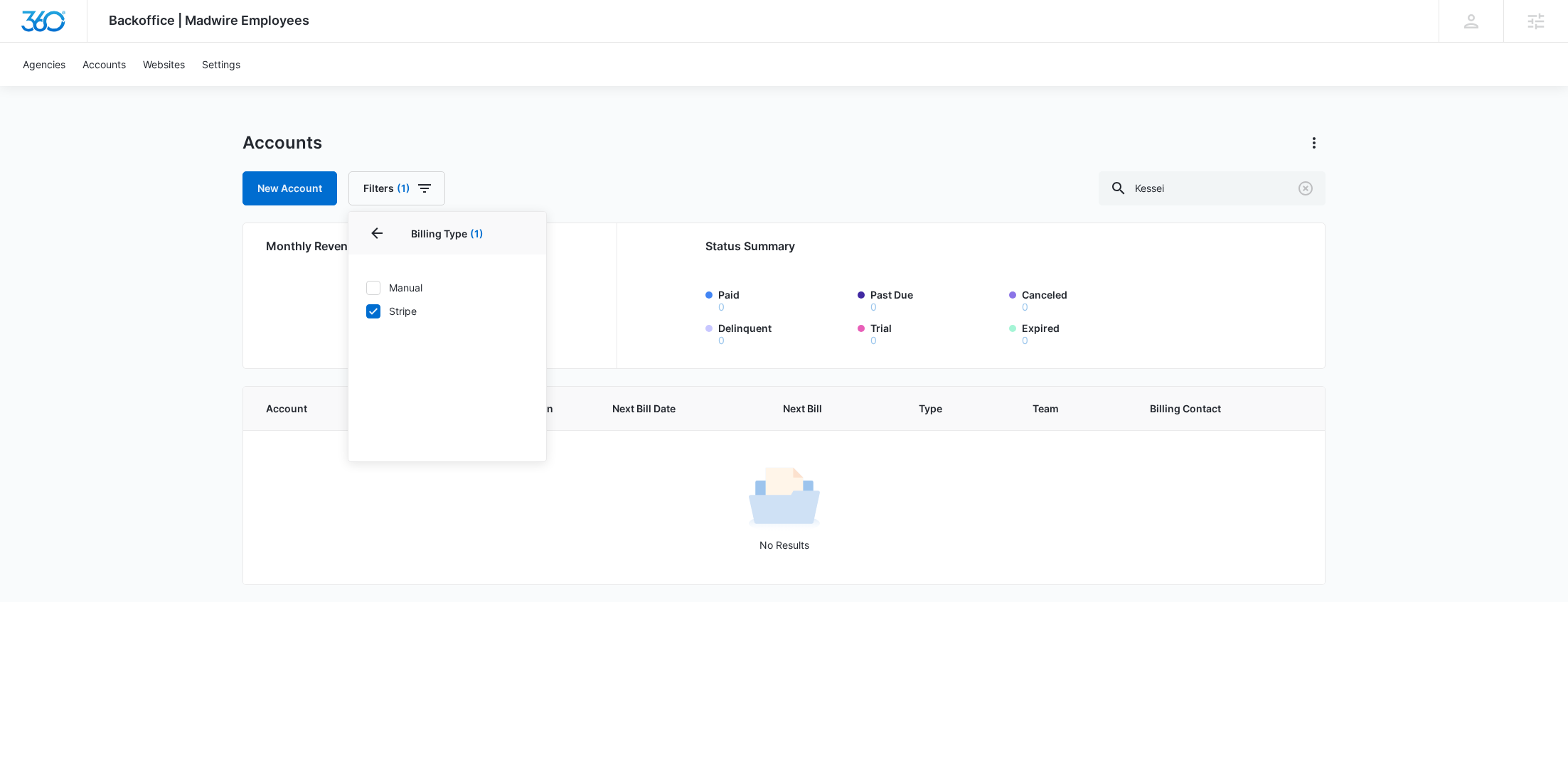
click at [366, 311] on input "Stripe" at bounding box center [366, 311] width 1 height 1
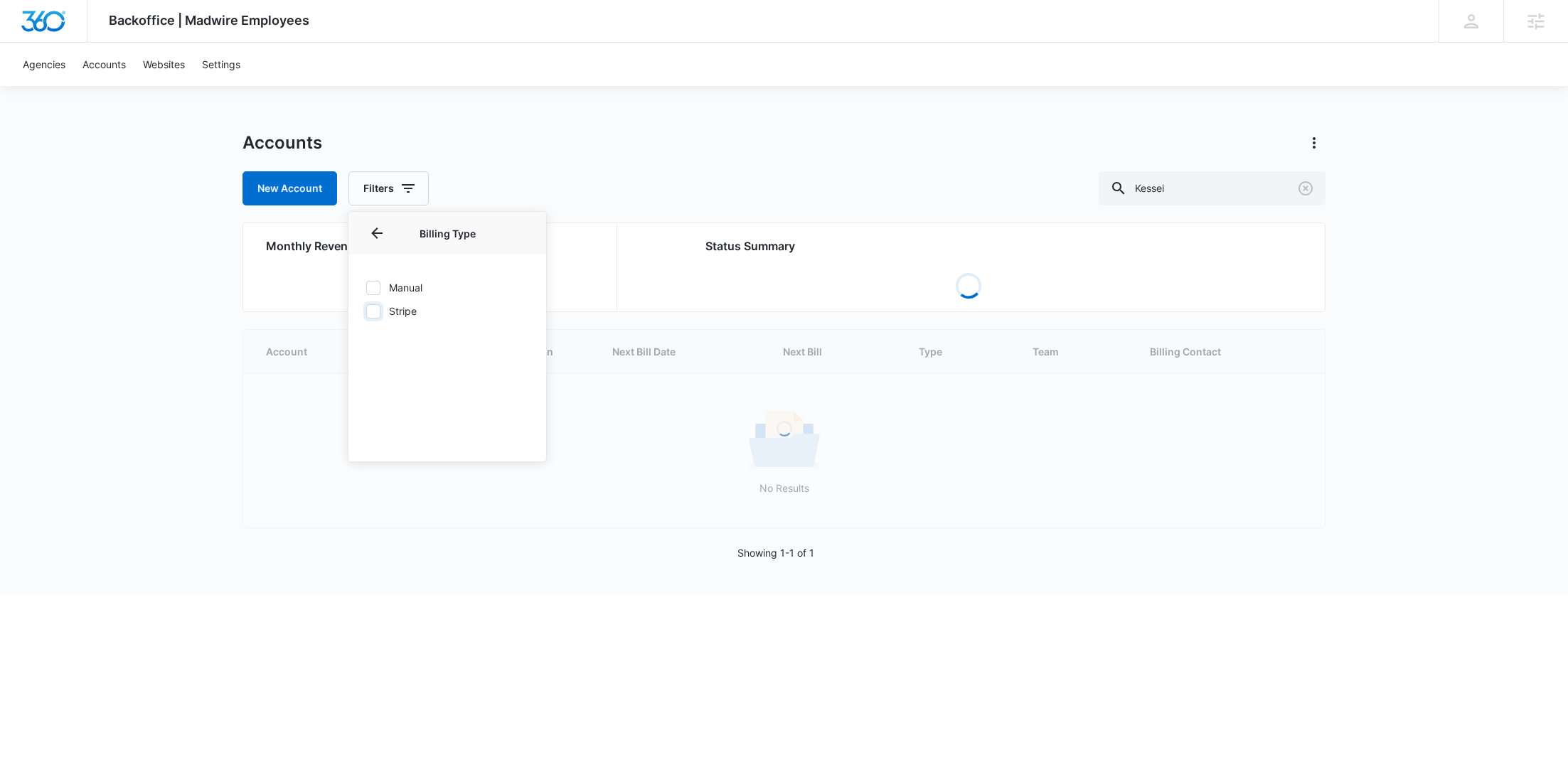
checkbox input "false"
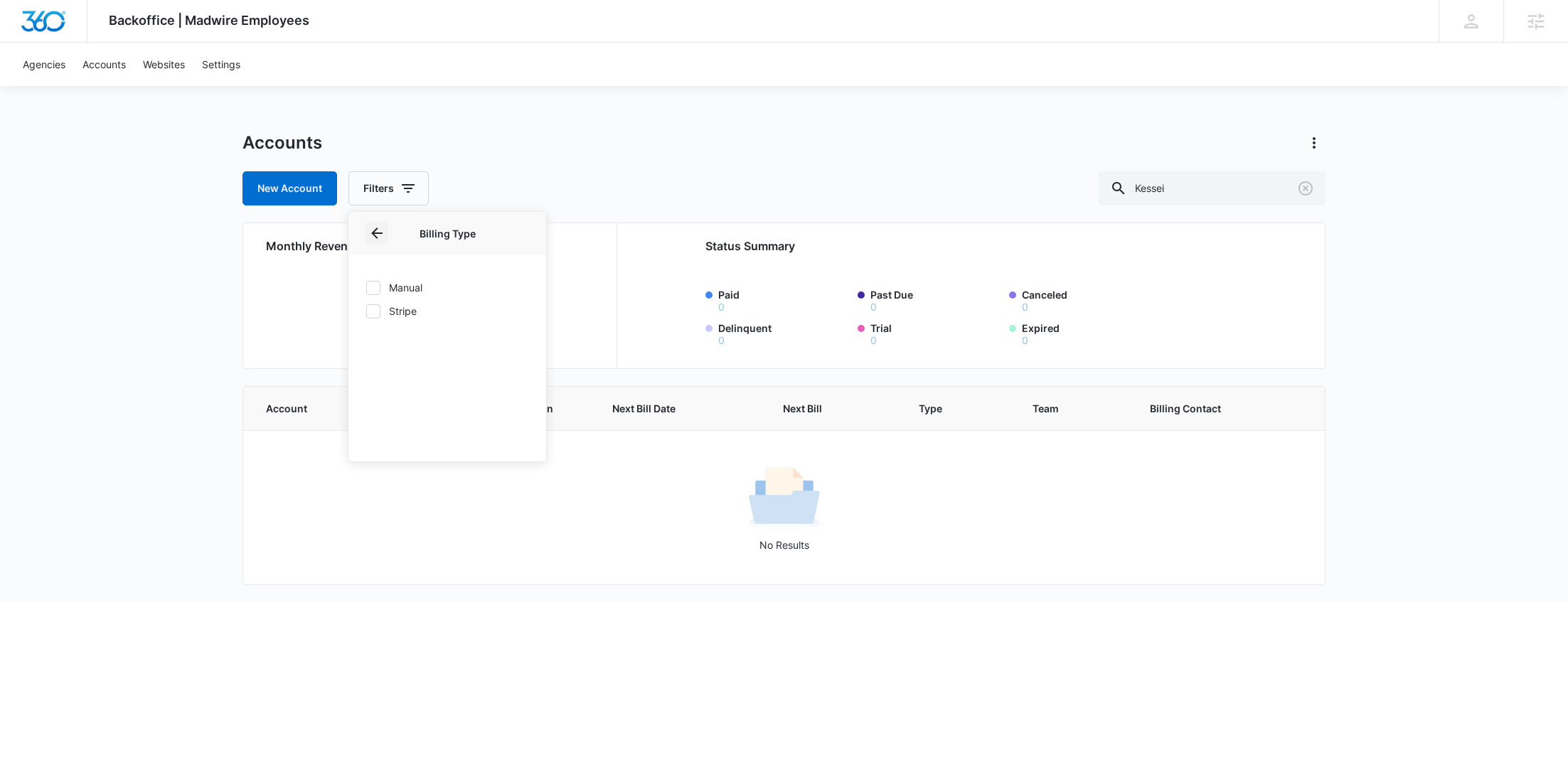
click at [377, 238] on icon "Back" at bounding box center [377, 234] width 12 height 12
click at [1544, 30] on icon at bounding box center [1536, 21] width 21 height 21
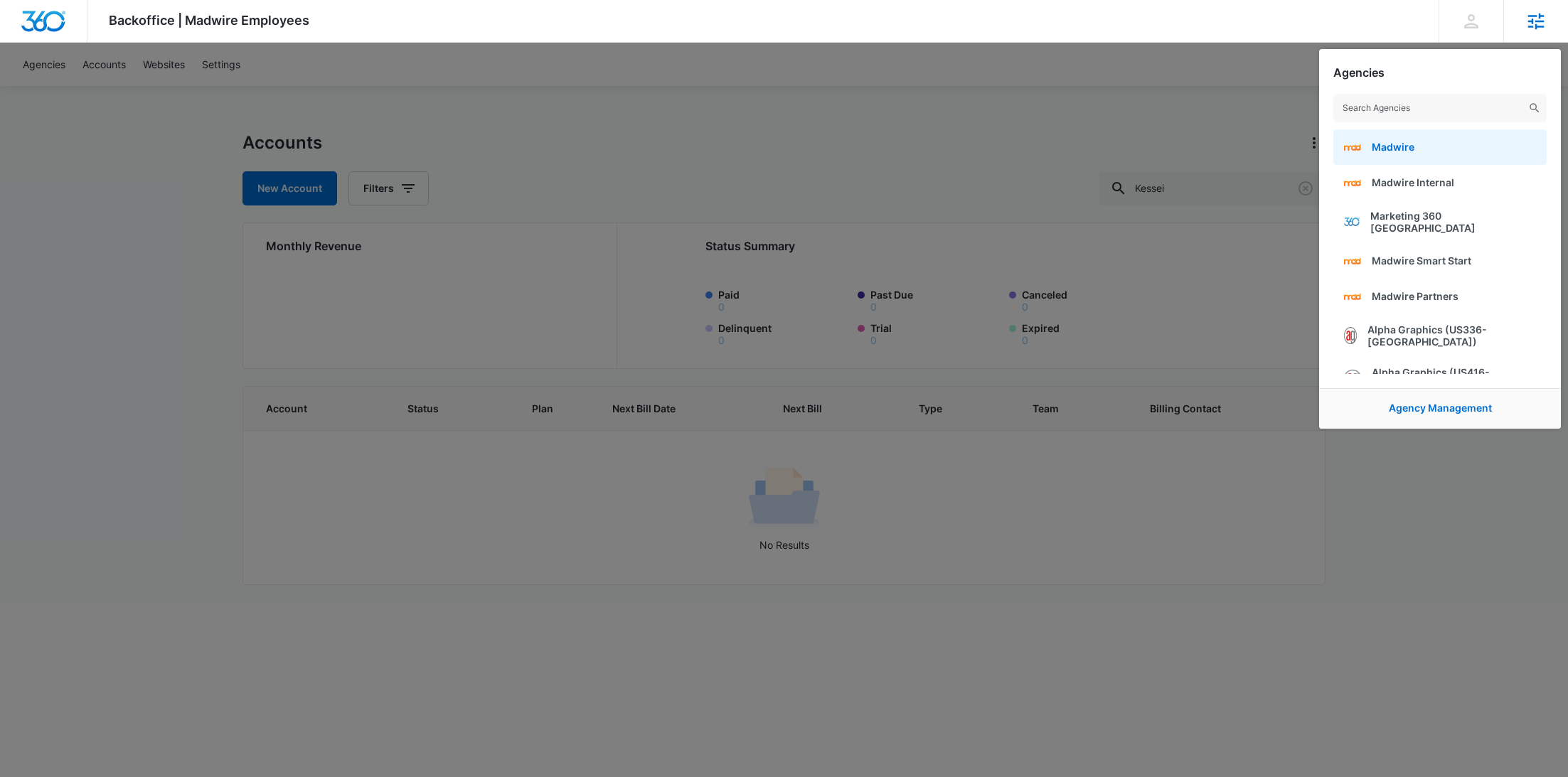
click at [1418, 149] on link "Madwire" at bounding box center [1440, 146] width 213 height 35
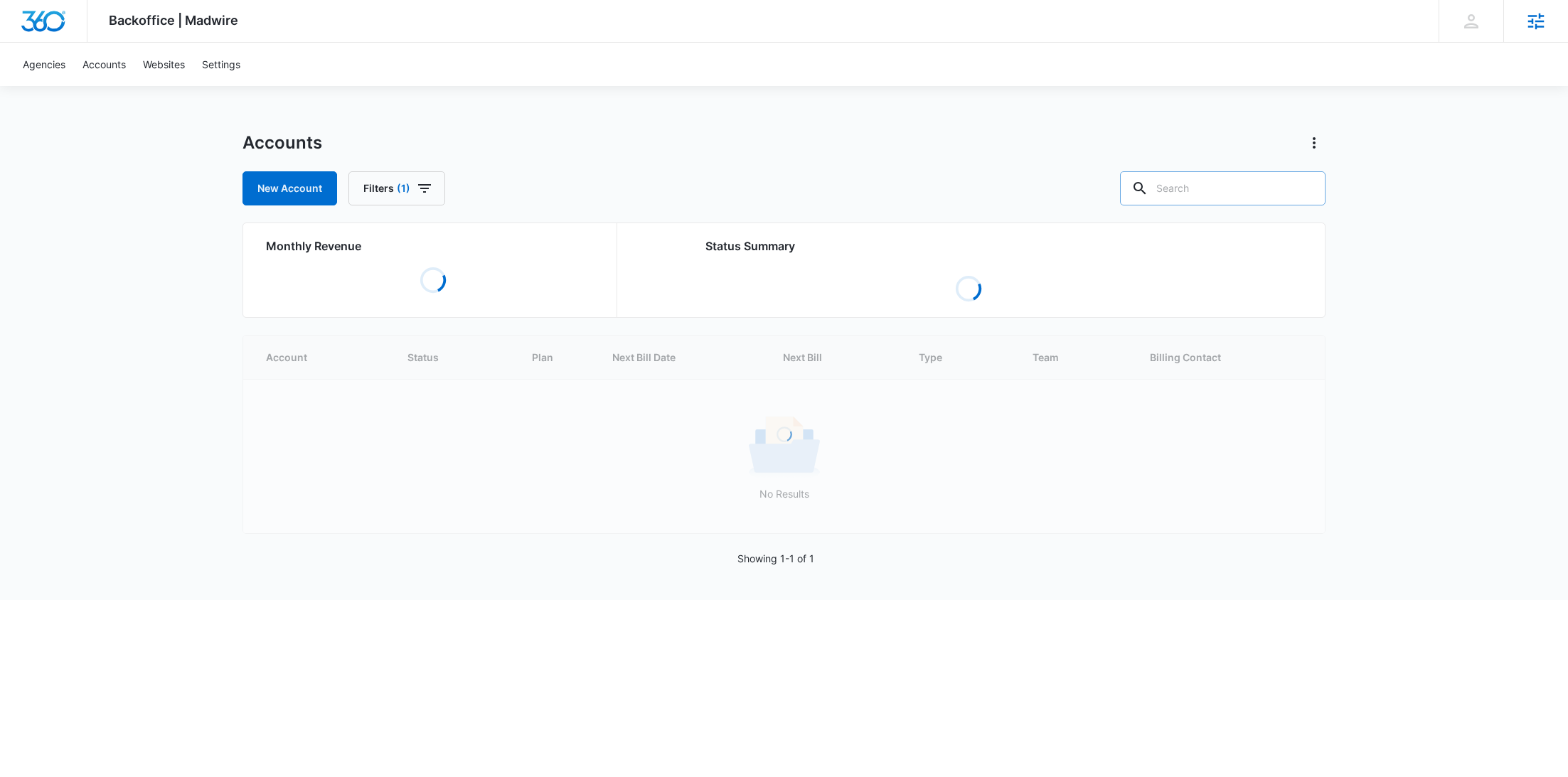
click at [1247, 192] on input "text" at bounding box center [1223, 188] width 206 height 35
paste input "Kessei"
type input "Kessei"
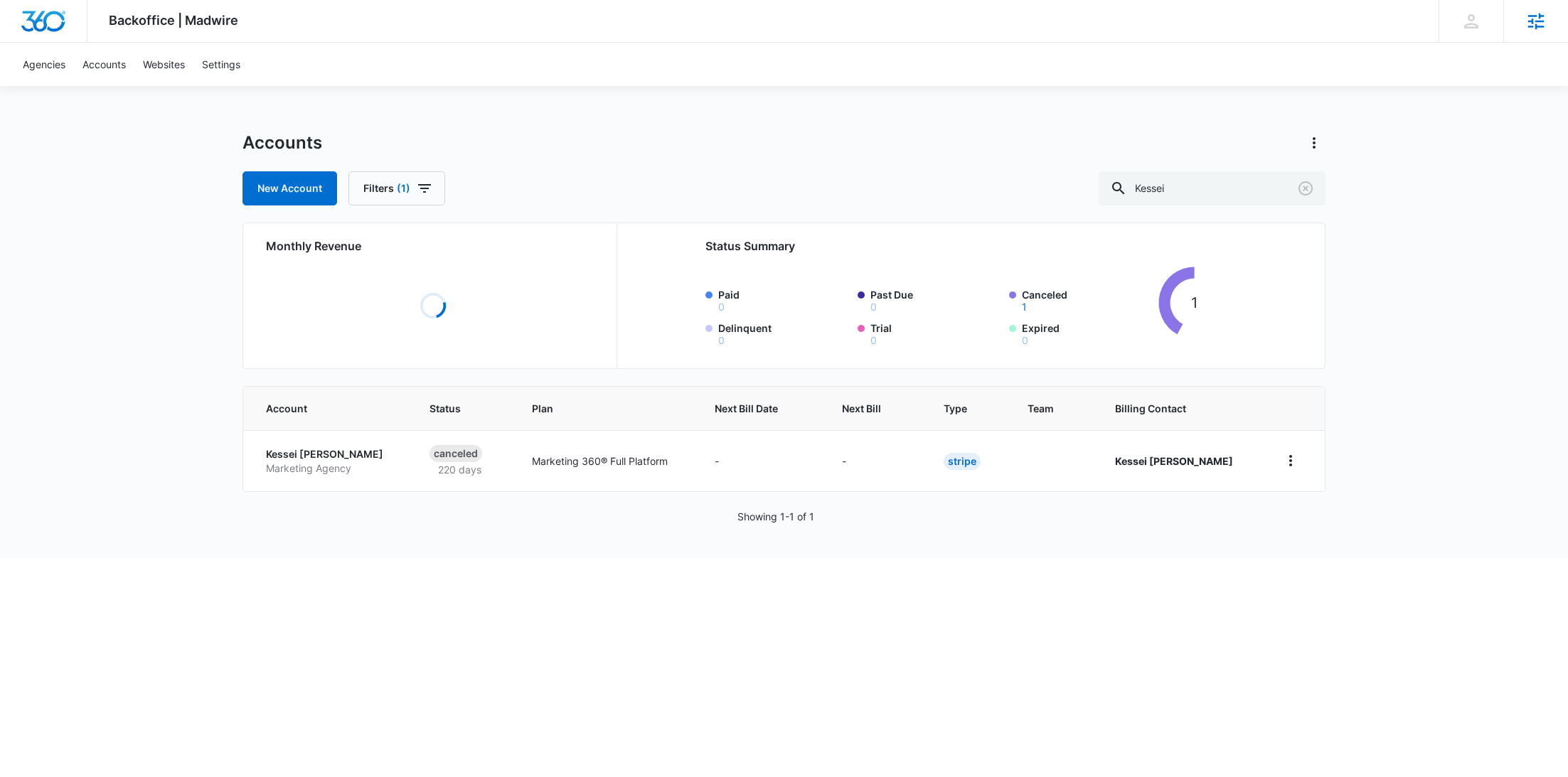
click at [280, 456] on p "Kessei Tracy-Thompson" at bounding box center [330, 454] width 129 height 14
select select "US"
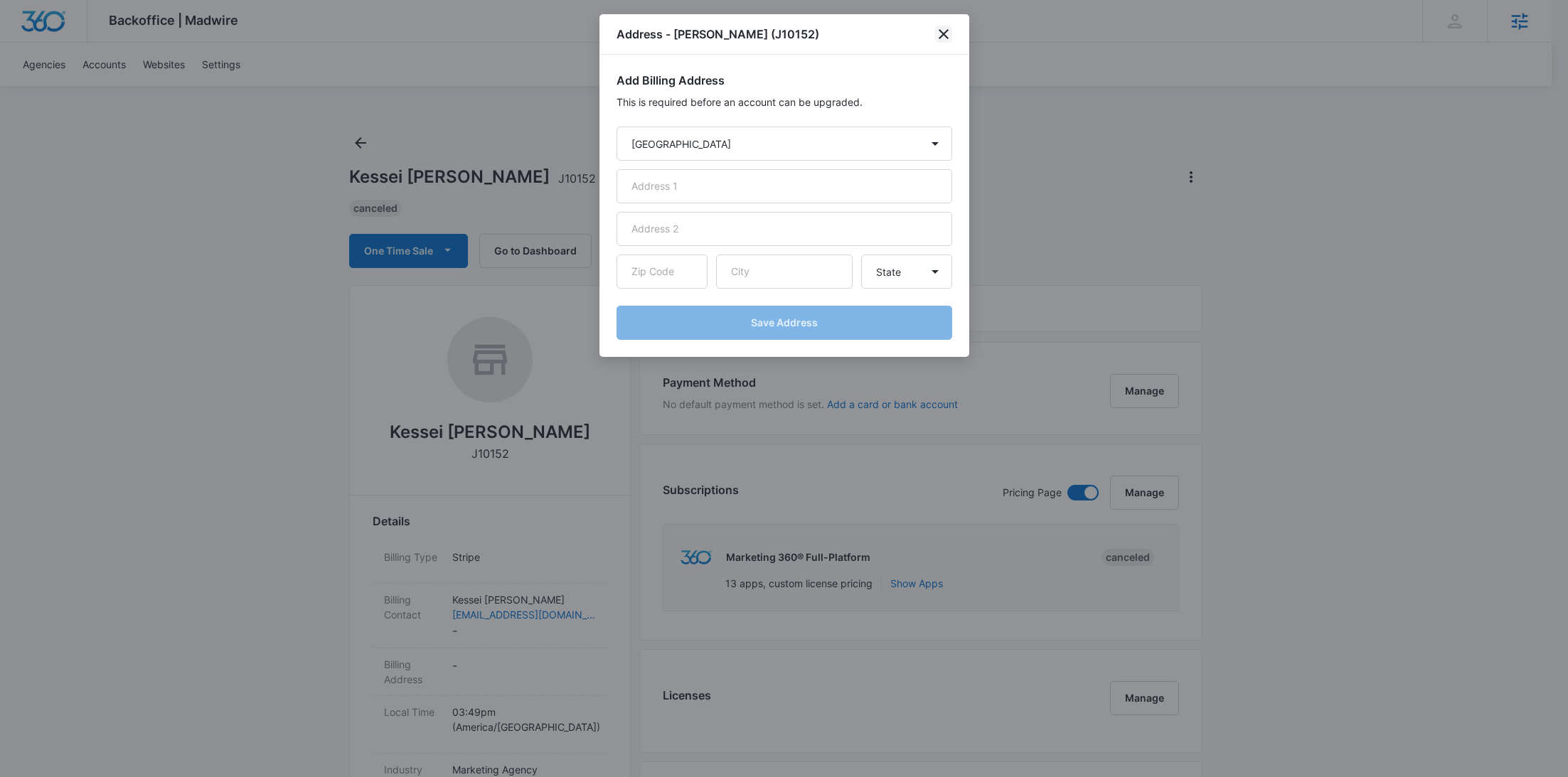
click at [941, 35] on icon "close" at bounding box center [944, 34] width 10 height 10
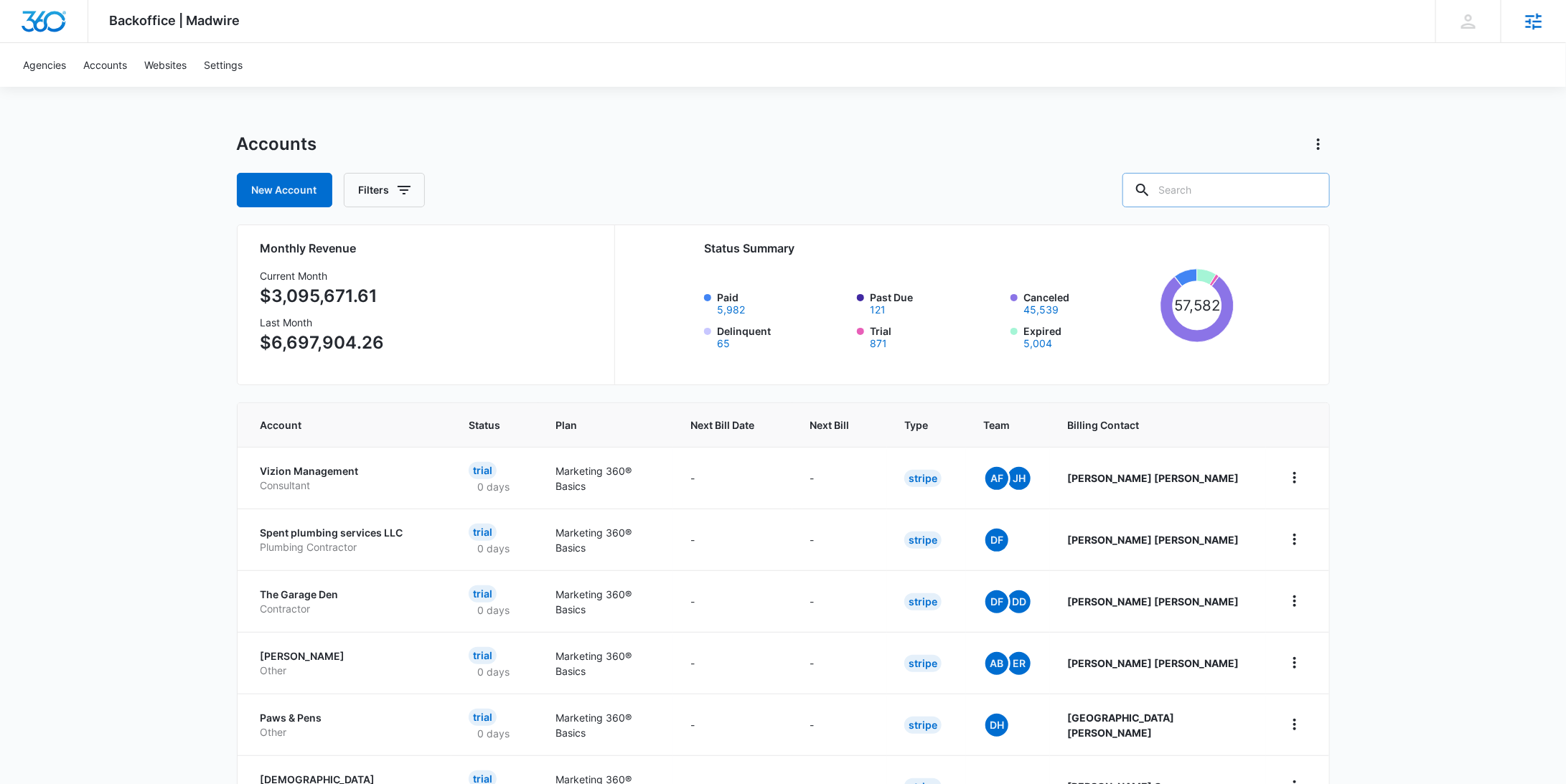
click at [1241, 189] on input "text" at bounding box center [1227, 190] width 207 height 35
paste input "Kessei"
type input "Kessei"
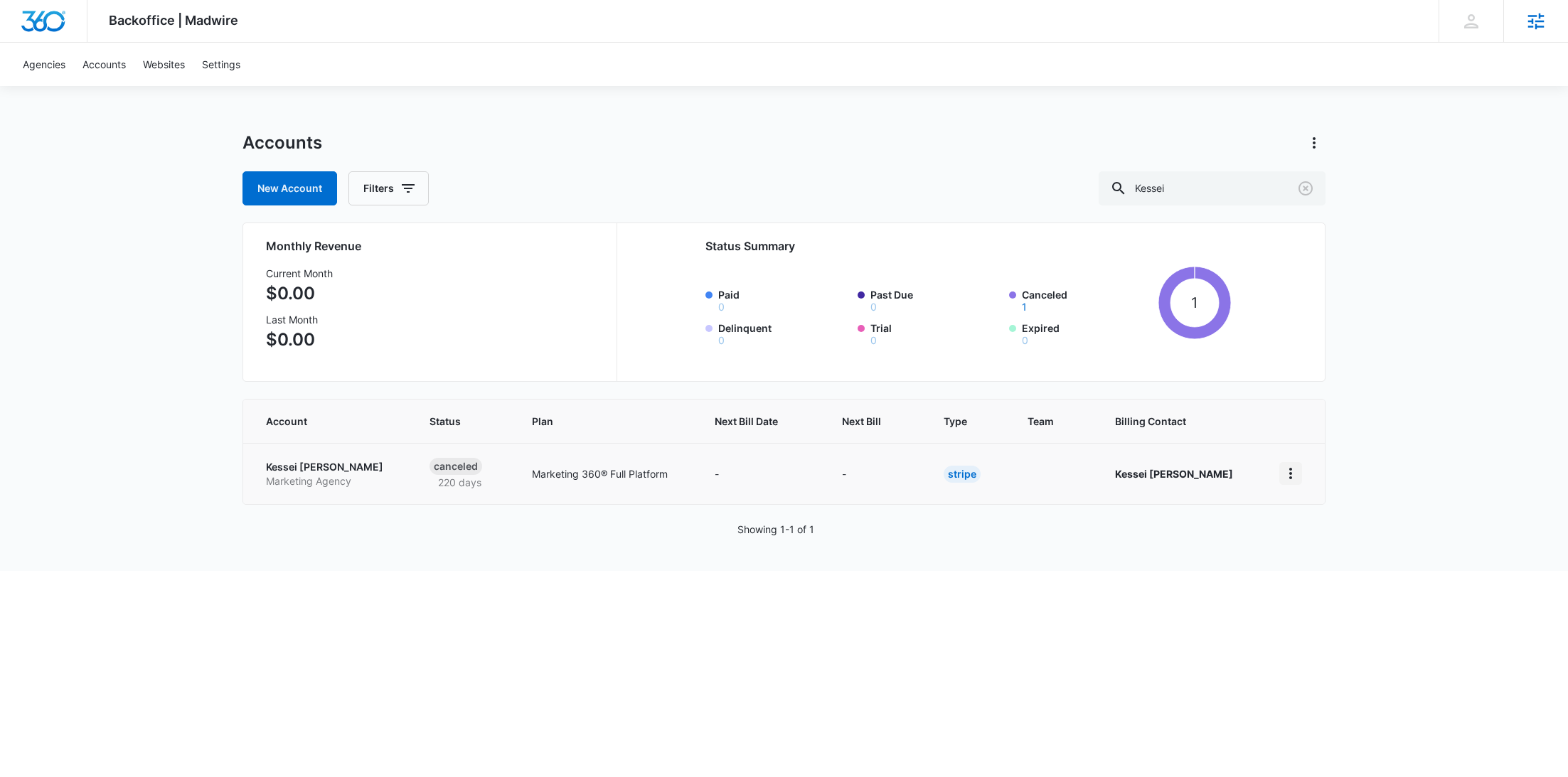
click at [1293, 481] on button "home" at bounding box center [1291, 474] width 23 height 23
click at [1365, 513] on link "Go to Dashboard" at bounding box center [1336, 512] width 79 height 12
click at [1297, 488] on td at bounding box center [1293, 474] width 62 height 61
click at [1297, 481] on button "home" at bounding box center [1291, 474] width 23 height 23
click at [1320, 539] on button "Update Status" at bounding box center [1345, 534] width 130 height 21
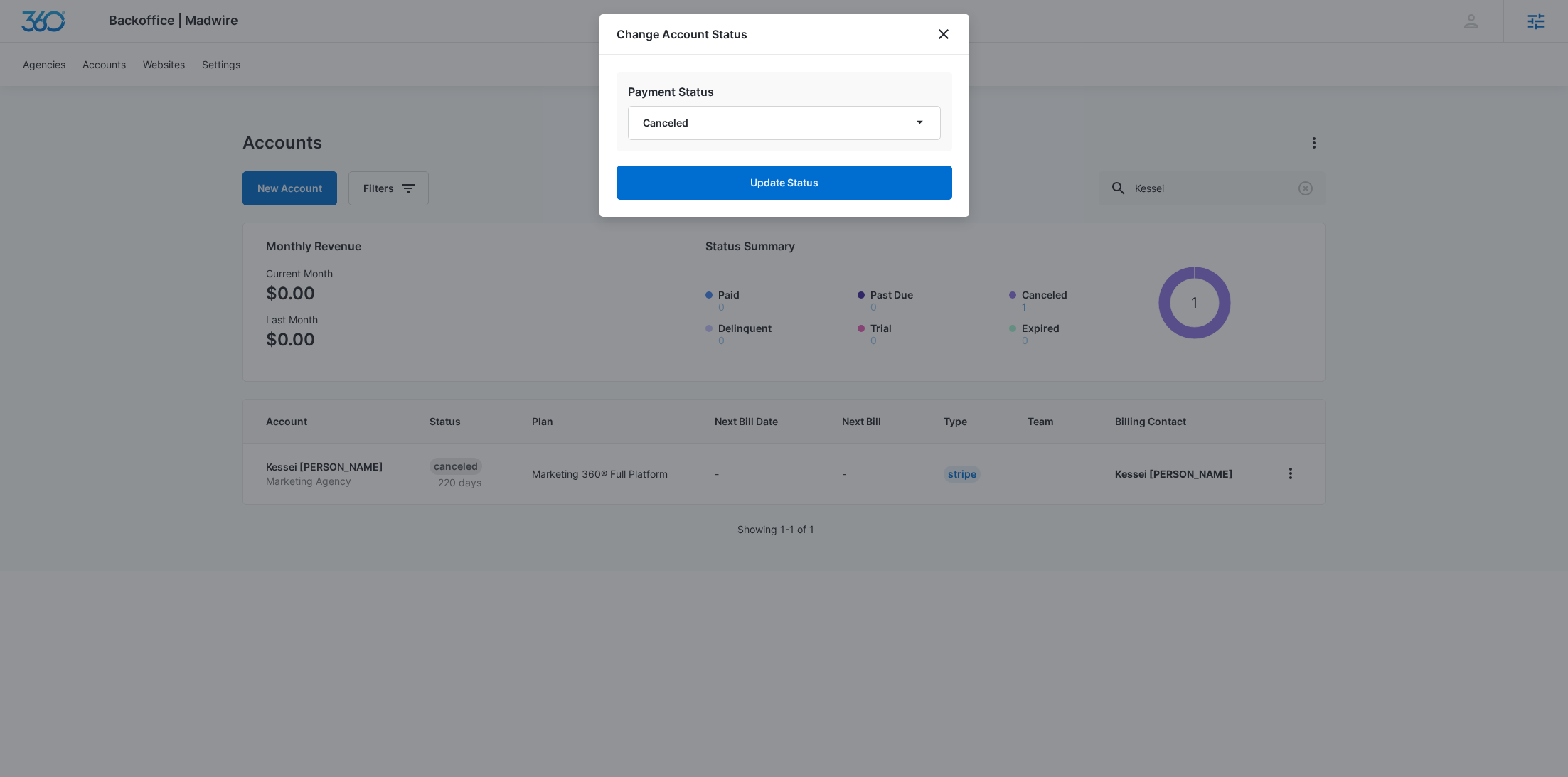
click at [728, 84] on h2 "Payment Status" at bounding box center [784, 91] width 313 height 17
click at [728, 106] on button "Canceled" at bounding box center [784, 123] width 313 height 35
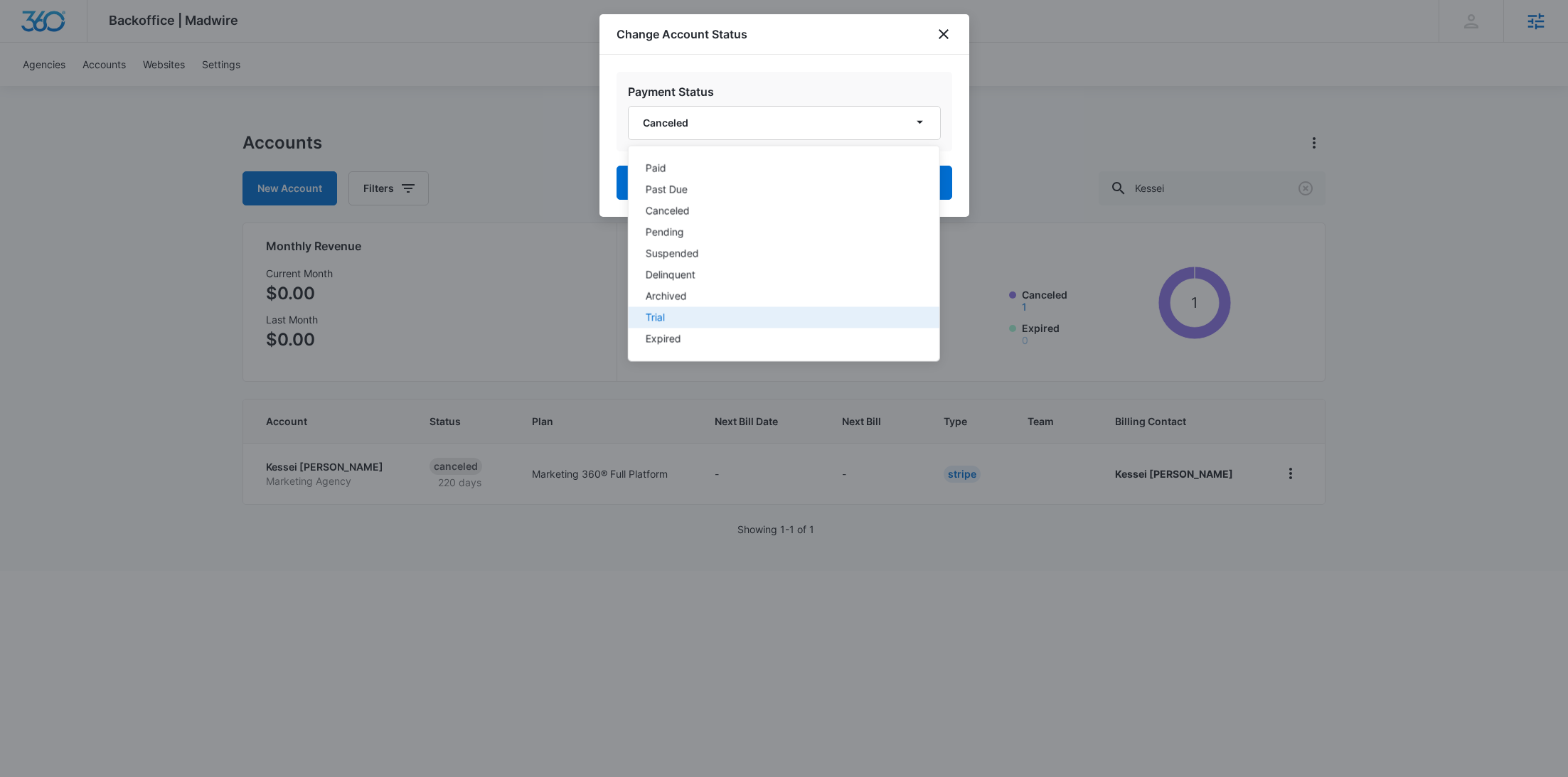
click at [696, 313] on div "Trial" at bounding box center [775, 318] width 260 height 10
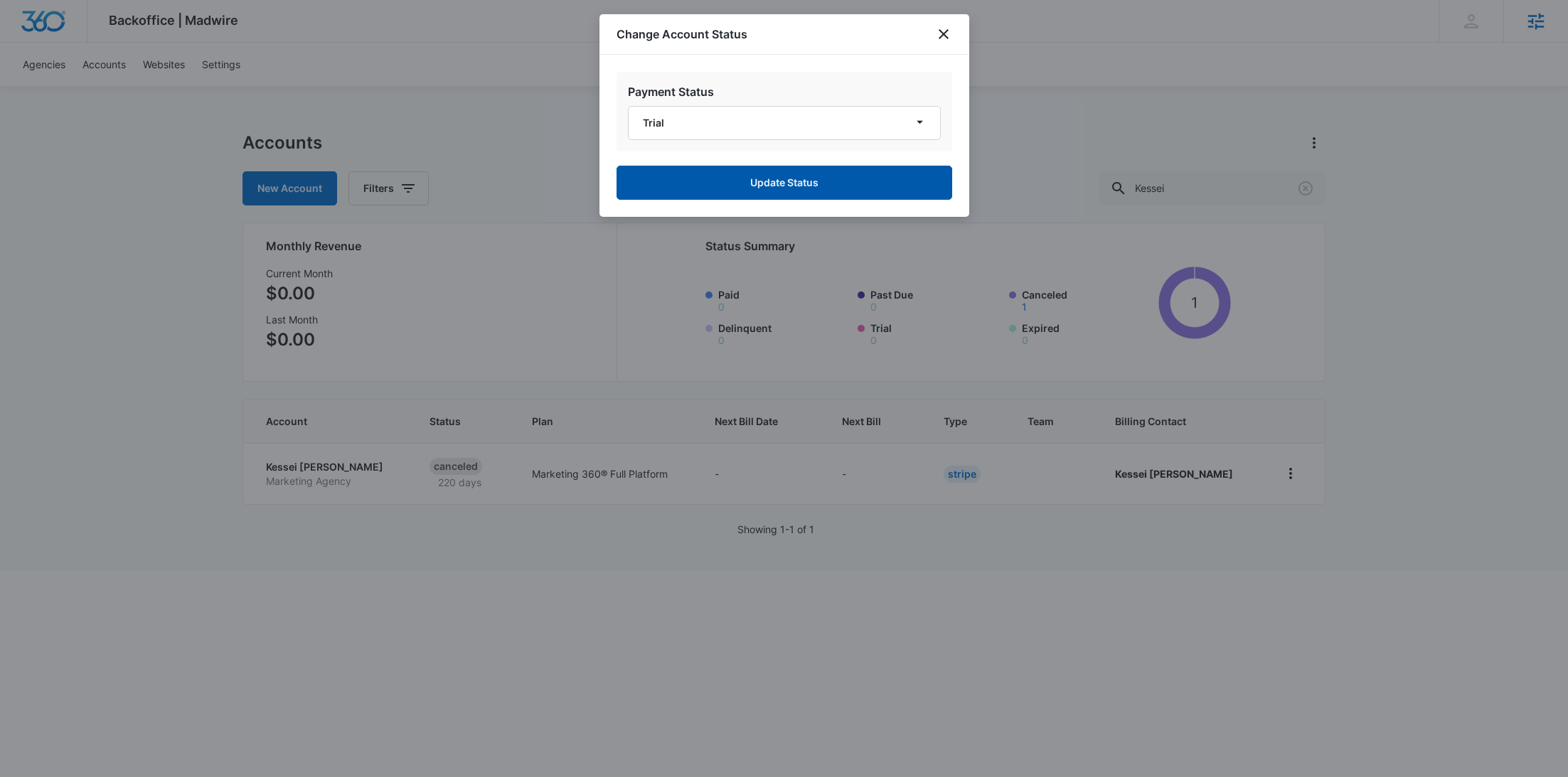
click at [798, 196] on button "Update Status" at bounding box center [784, 183] width 335 height 35
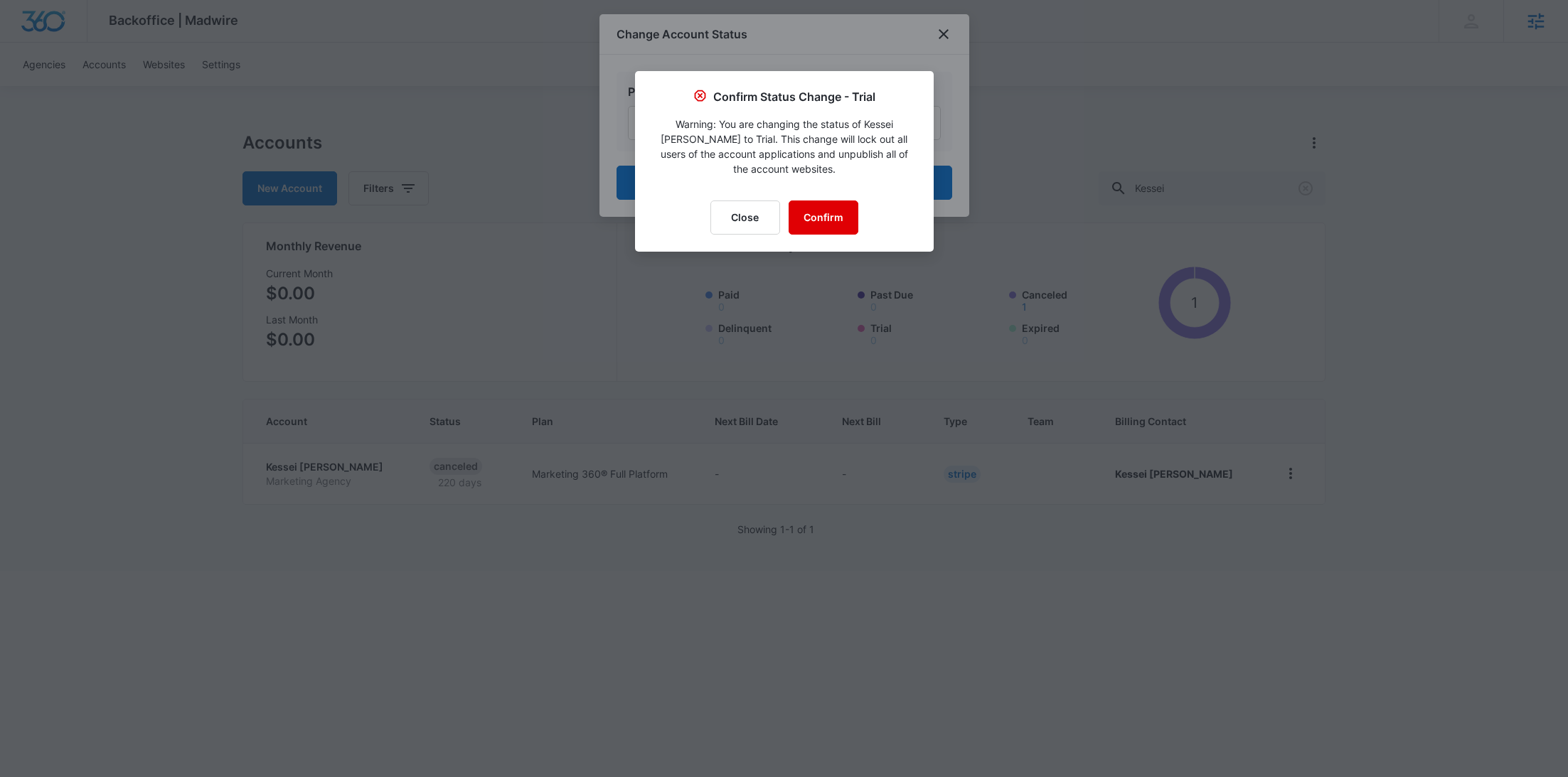
click at [833, 215] on button "Confirm" at bounding box center [823, 218] width 70 height 35
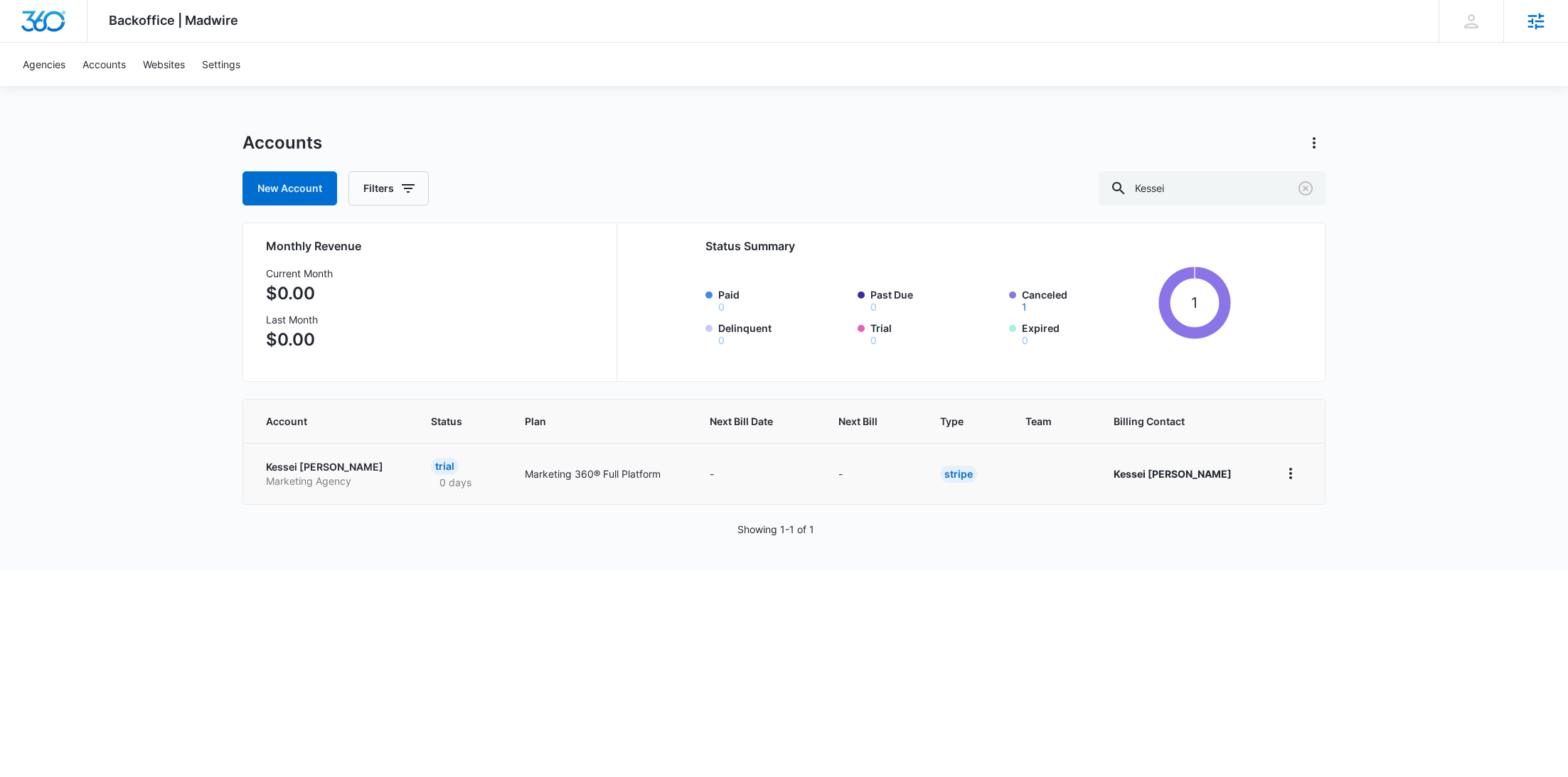
drag, startPoint x: 386, startPoint y: 465, endPoint x: 377, endPoint y: 465, distance: 9.0
click at [345, 478] on p "Marketing Agency" at bounding box center [331, 481] width 131 height 14
select select "US"
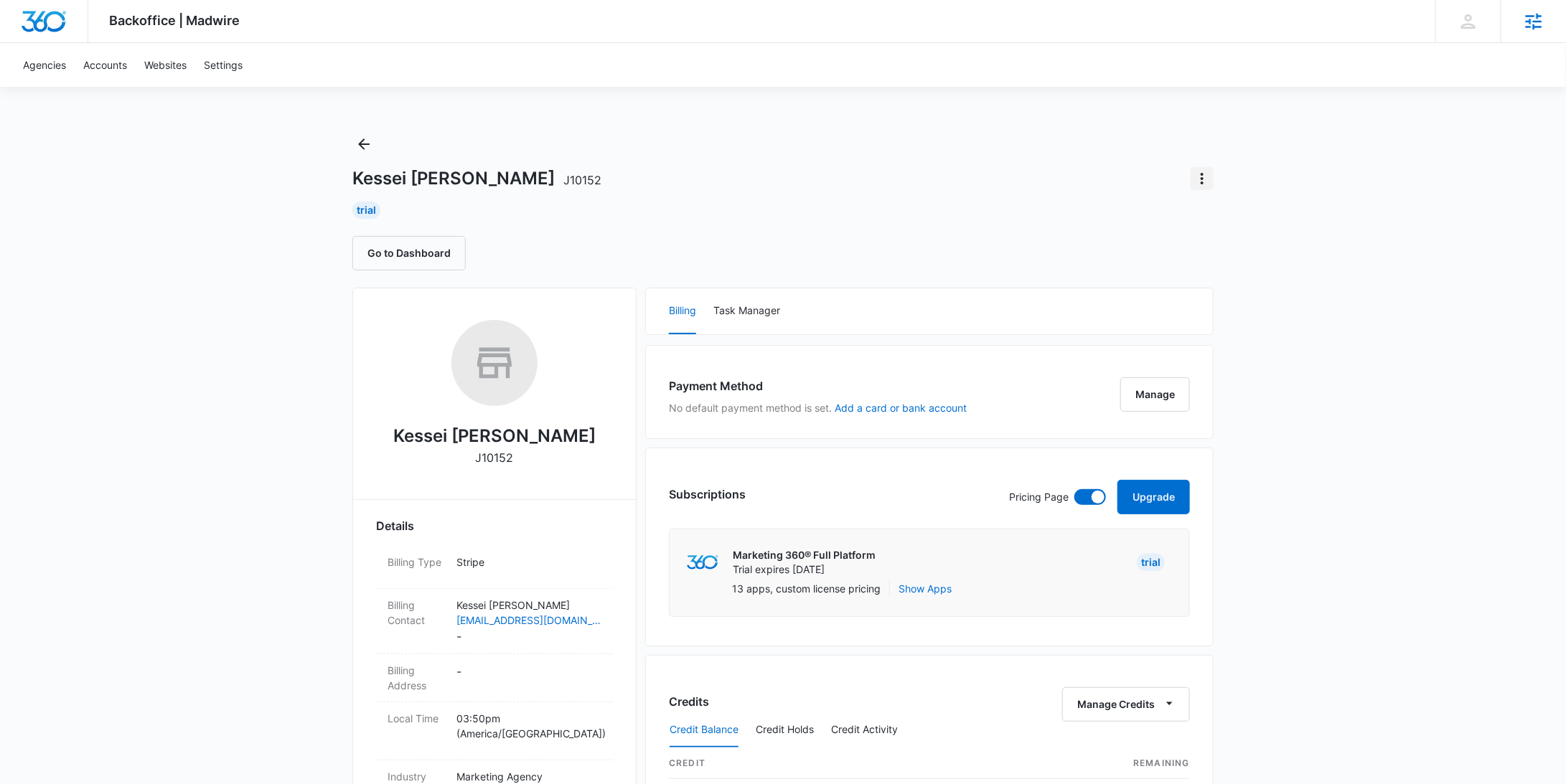
click at [1203, 178] on icon "Actions" at bounding box center [1202, 178] width 2 height 12
click at [363, 143] on icon "Back" at bounding box center [363, 144] width 17 height 17
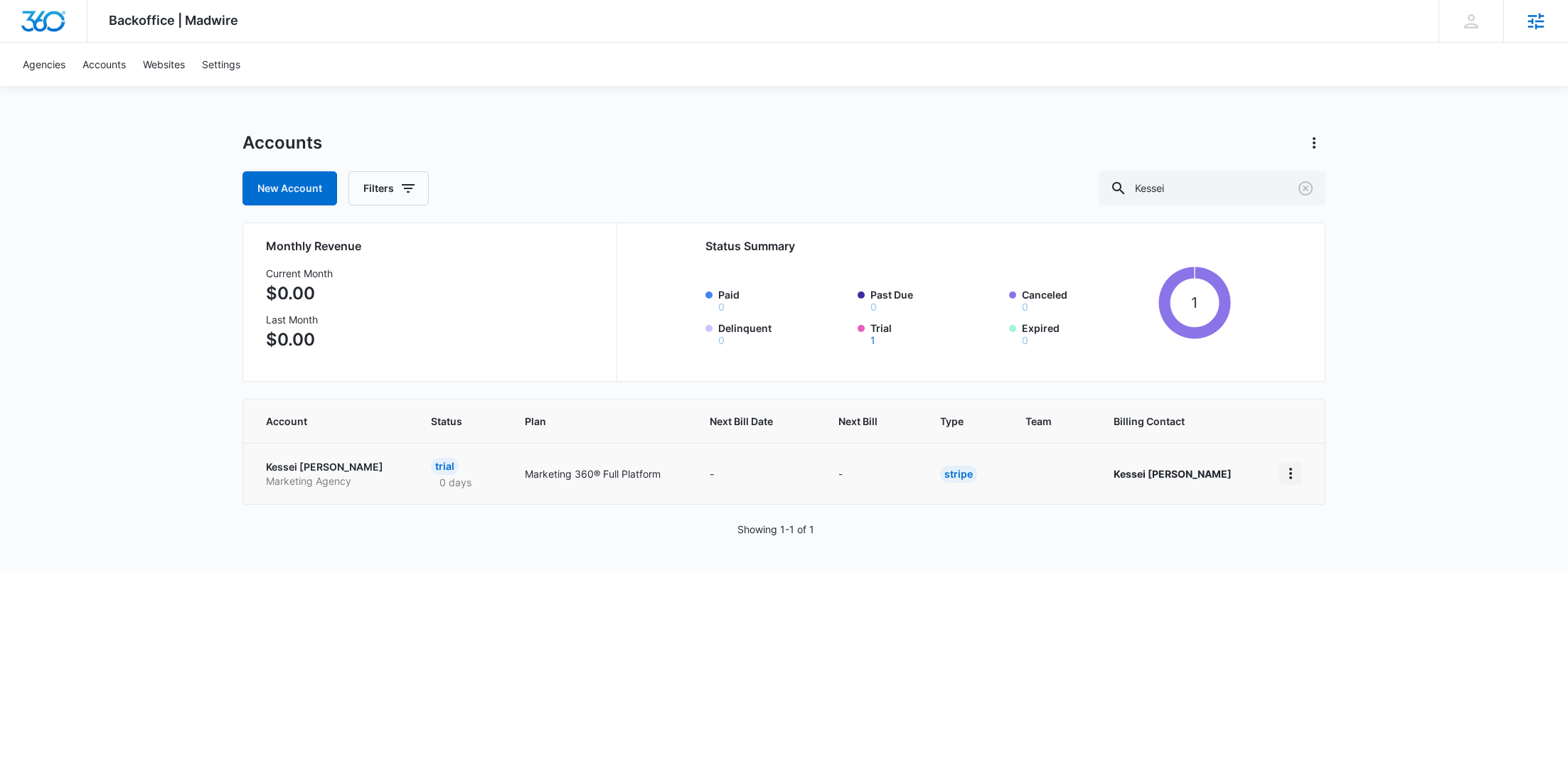
click at [1298, 474] on icon "home" at bounding box center [1290, 474] width 17 height 17
click at [1063, 620] on html "Backoffice | Madwire Apps Settings RY Rochelle Young rochelle.young@madwire.com…" at bounding box center [784, 388] width 1568 height 777
drag, startPoint x: 1223, startPoint y: 187, endPoint x: 1099, endPoint y: 182, distance: 124.1
click at [1132, 187] on div "New Account Filters Kessei" at bounding box center [784, 188] width 1083 height 35
paste input "M335986"
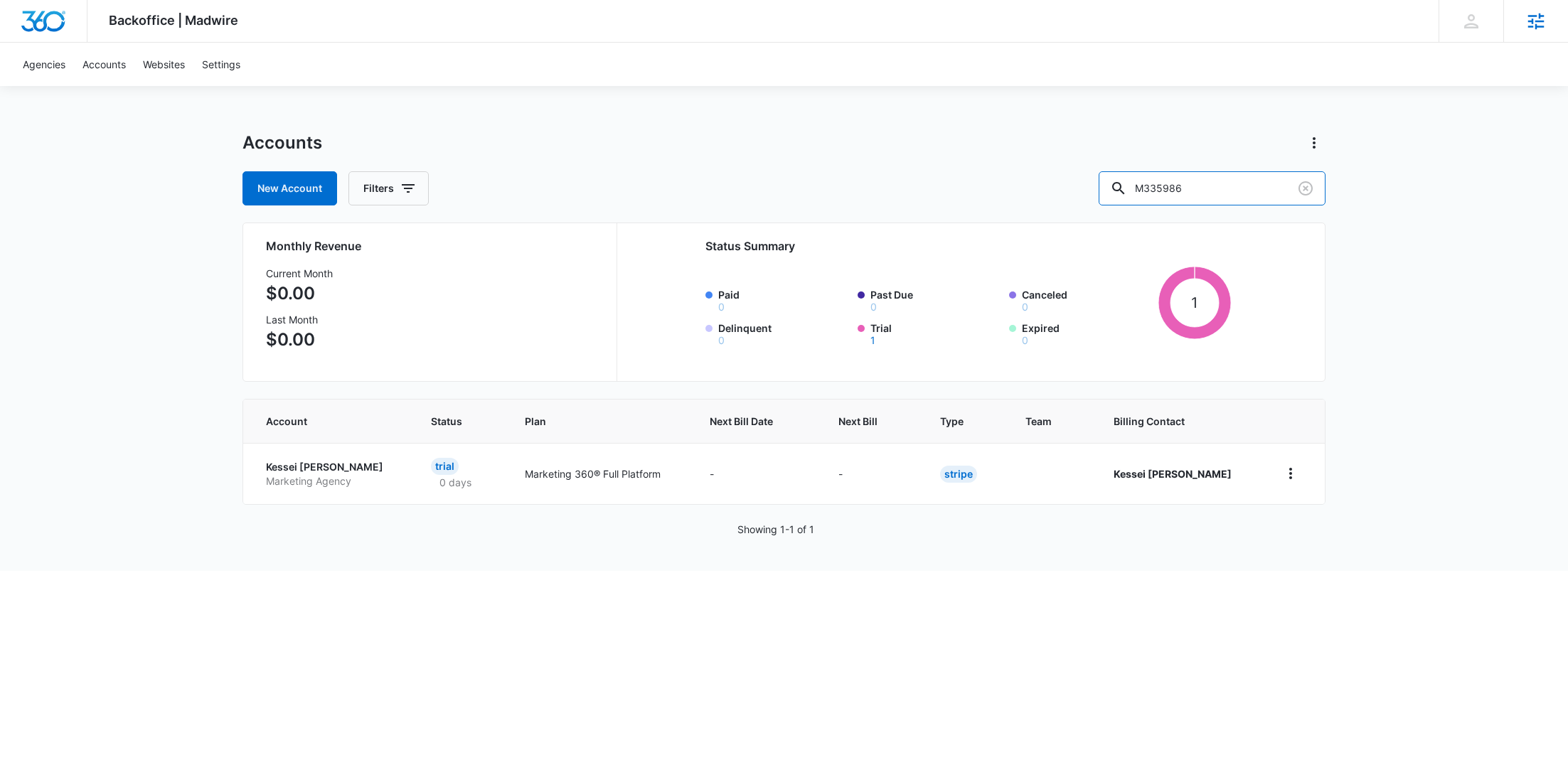
type input "M335986"
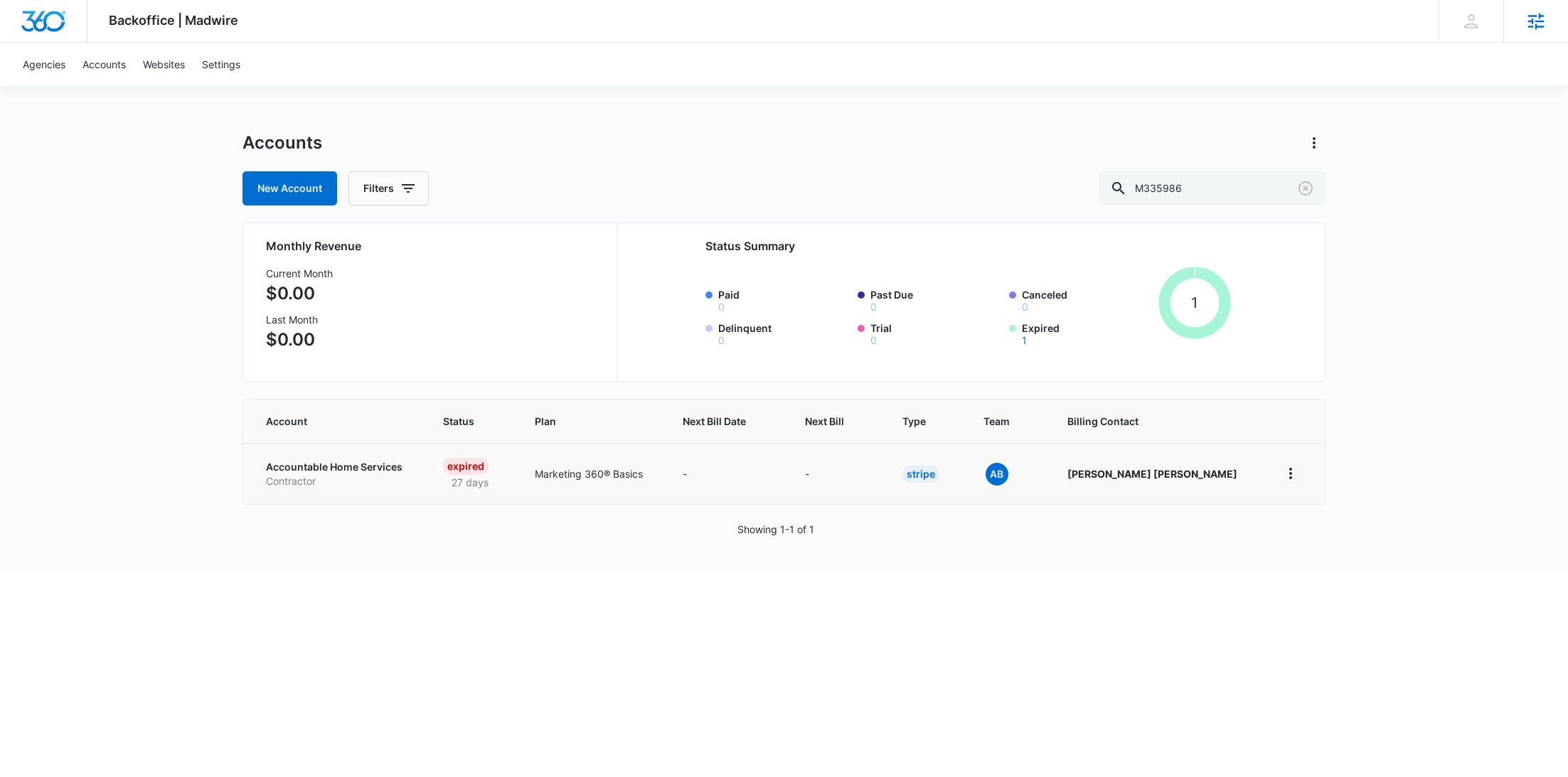
click at [327, 465] on p "Accountable Home Services" at bounding box center [337, 467] width 143 height 14
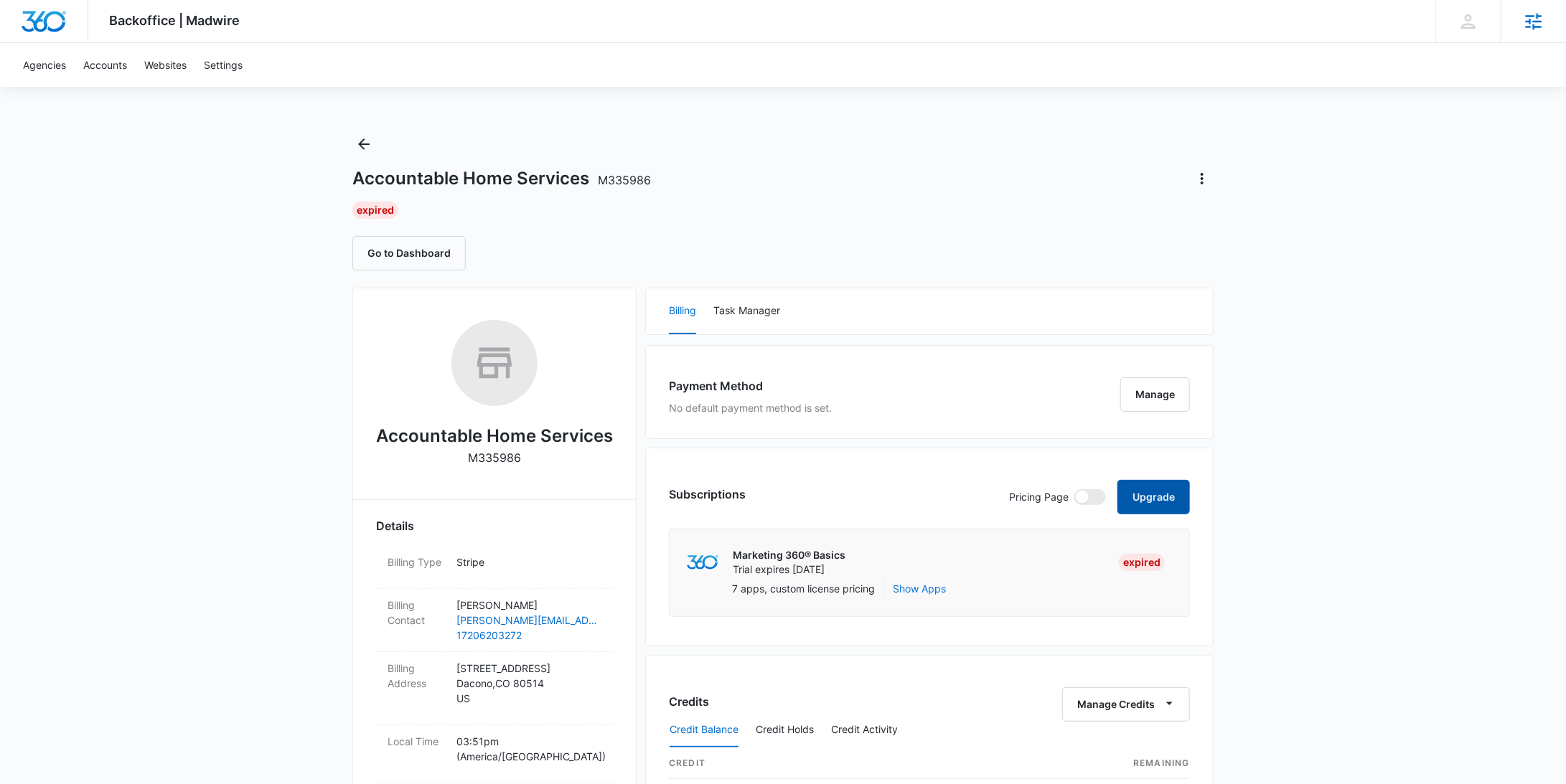
click at [1154, 493] on button "Upgrade" at bounding box center [1154, 498] width 72 height 35
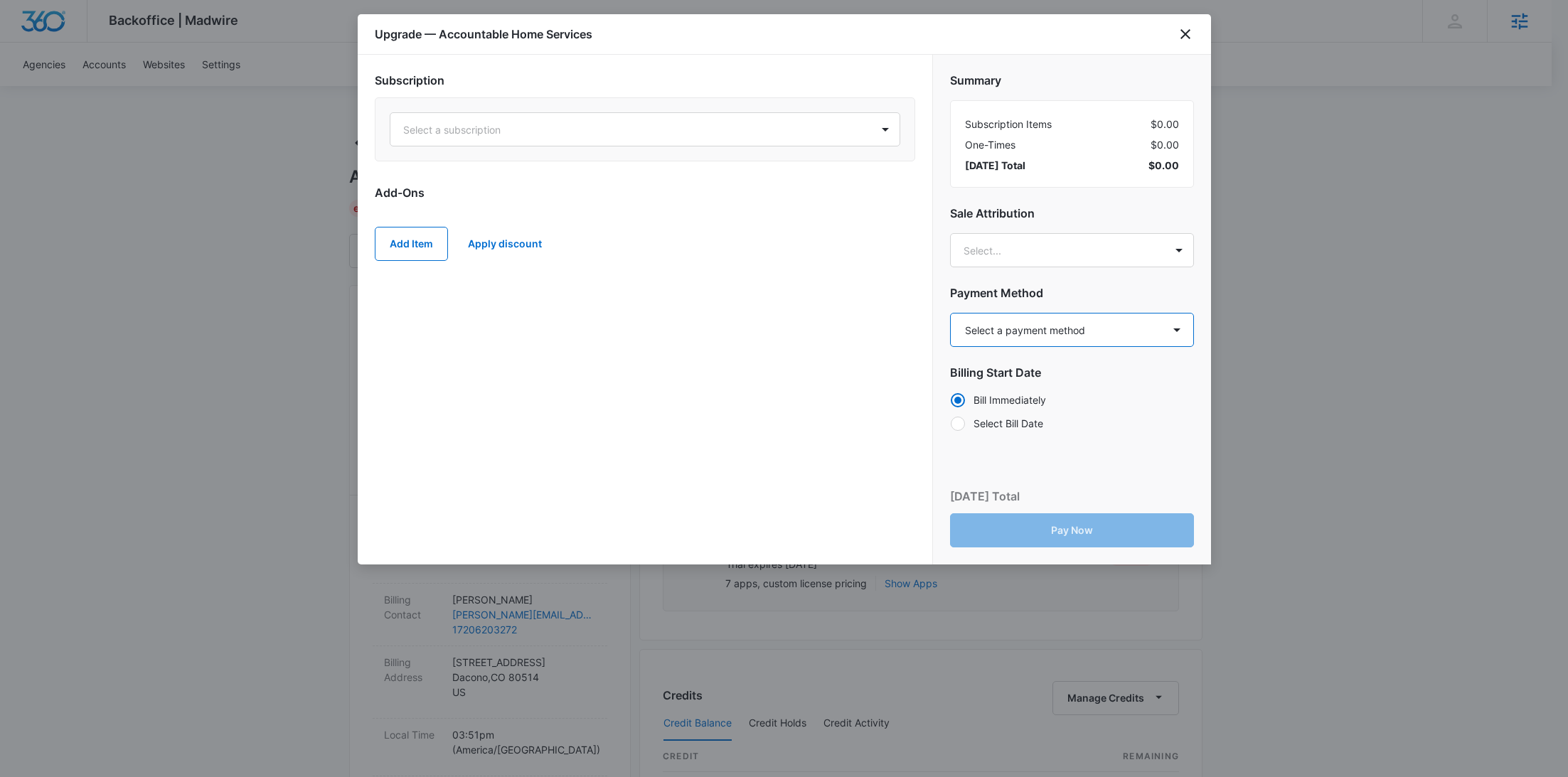
click at [1002, 340] on select "Select a payment method American Express ending in 1005 New payment method Mont…" at bounding box center [1071, 331] width 244 height 35
select select "pm_1S86hGA4n8RTgNjUJl5Ja4u1"
click at [950, 313] on select "Select a payment method American Express ending in 1005 New payment method Mont…" at bounding box center [1071, 331] width 244 height 35
click at [590, 131] on div at bounding box center [627, 130] width 450 height 18
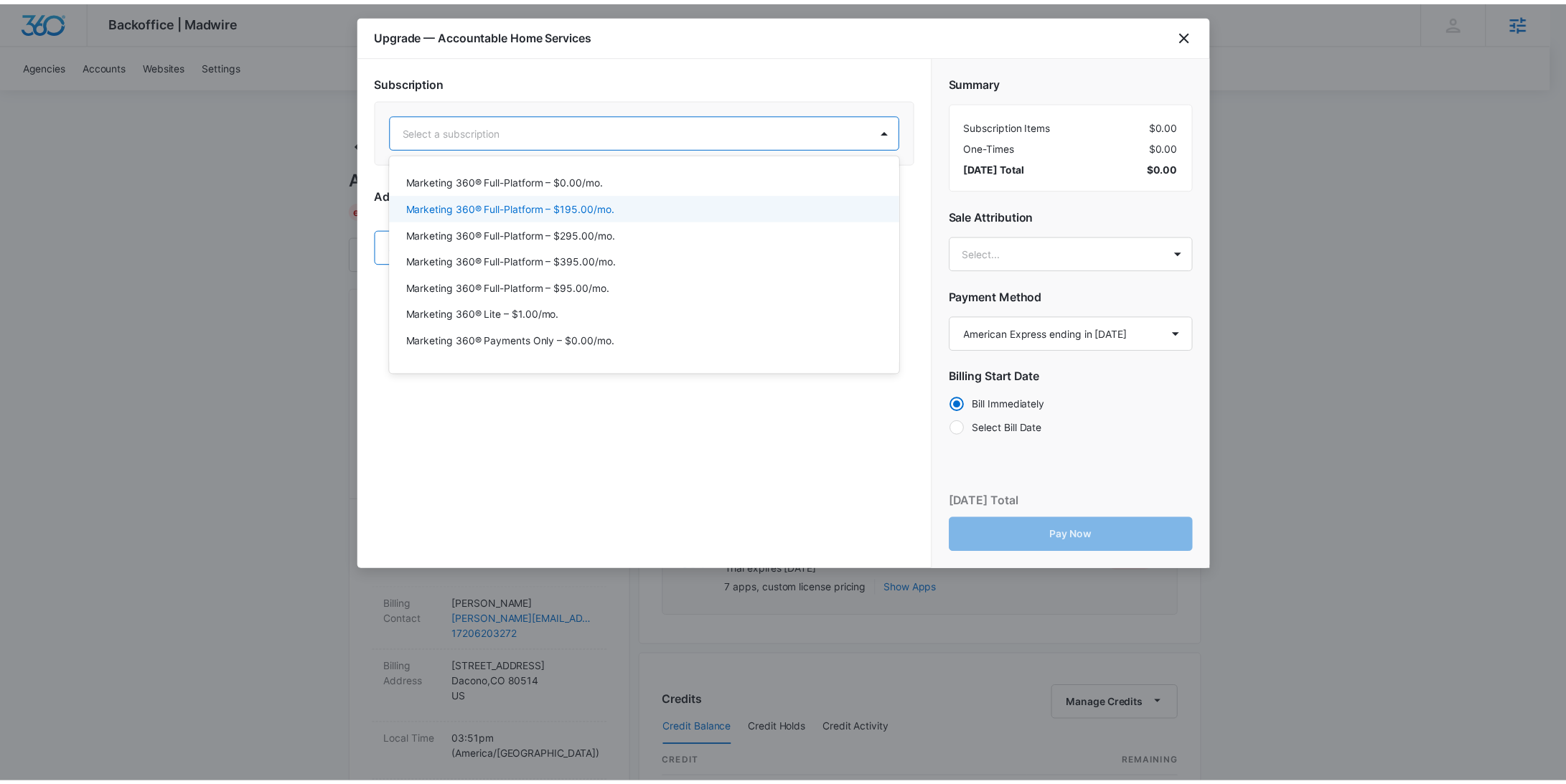
scroll to position [127, 0]
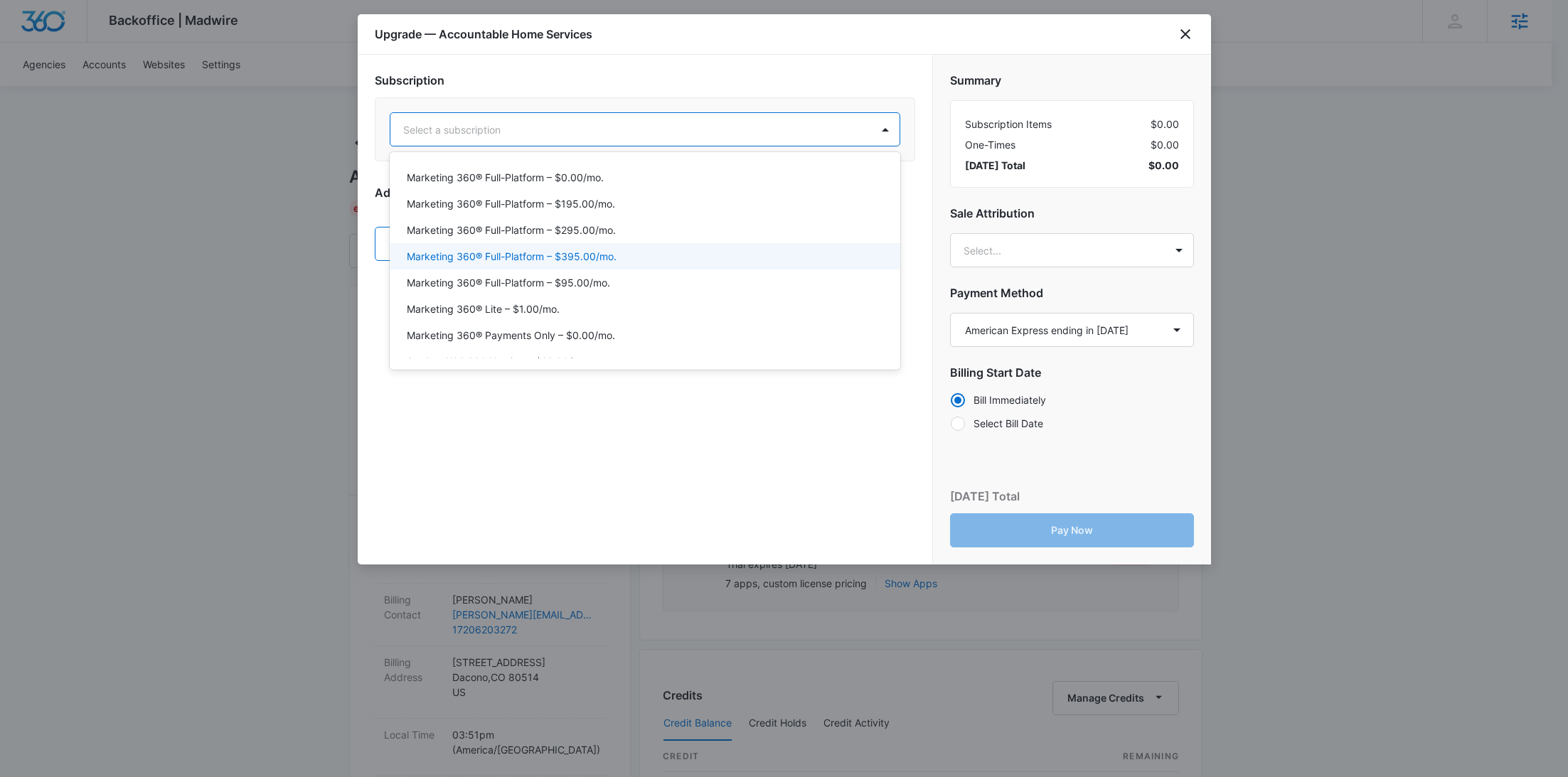
click at [629, 257] on div "Marketing 360® Full-Platform – $395.00/mo." at bounding box center [644, 257] width 474 height 15
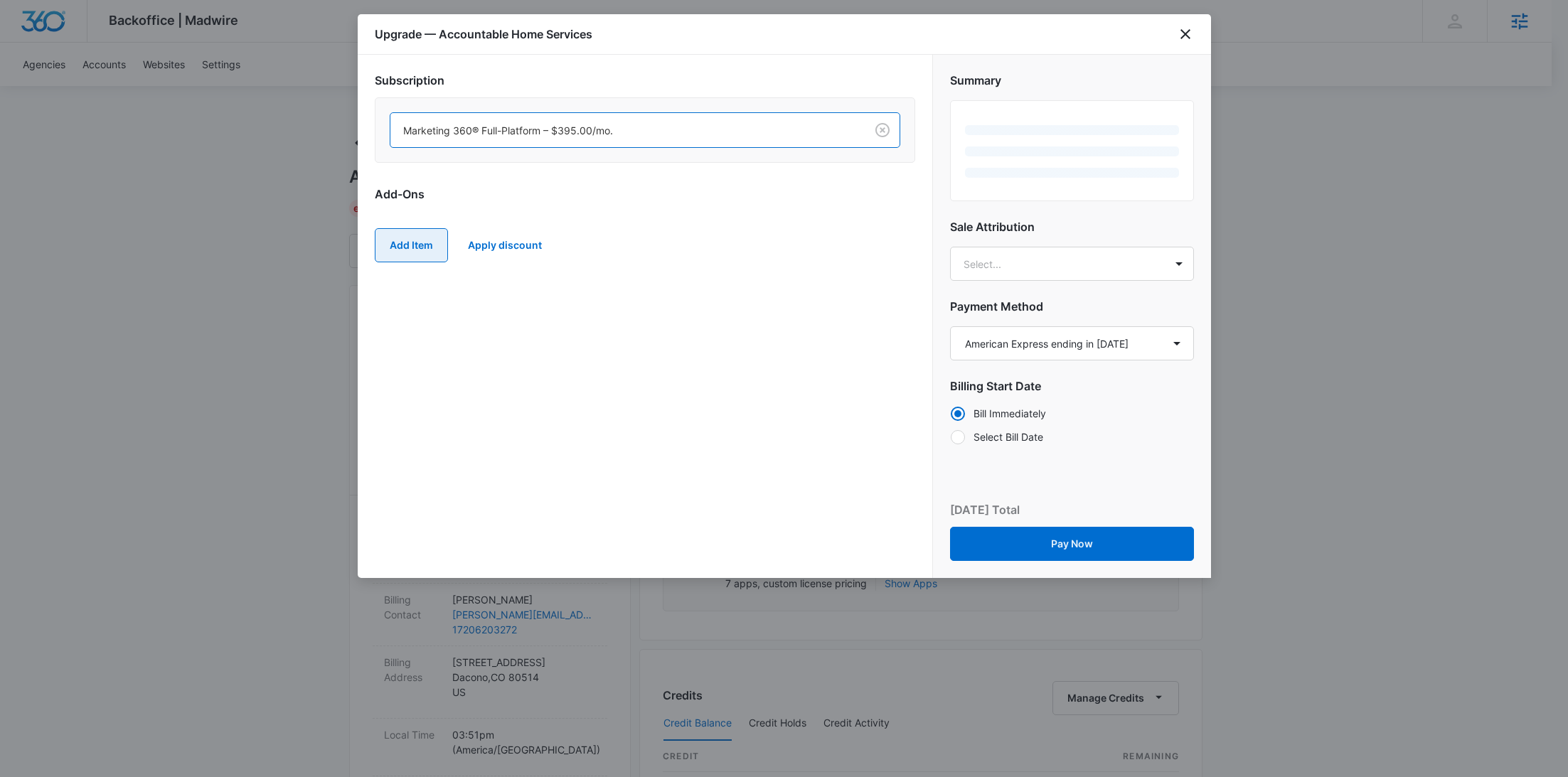
click at [400, 236] on button "Add Item" at bounding box center [411, 246] width 73 height 35
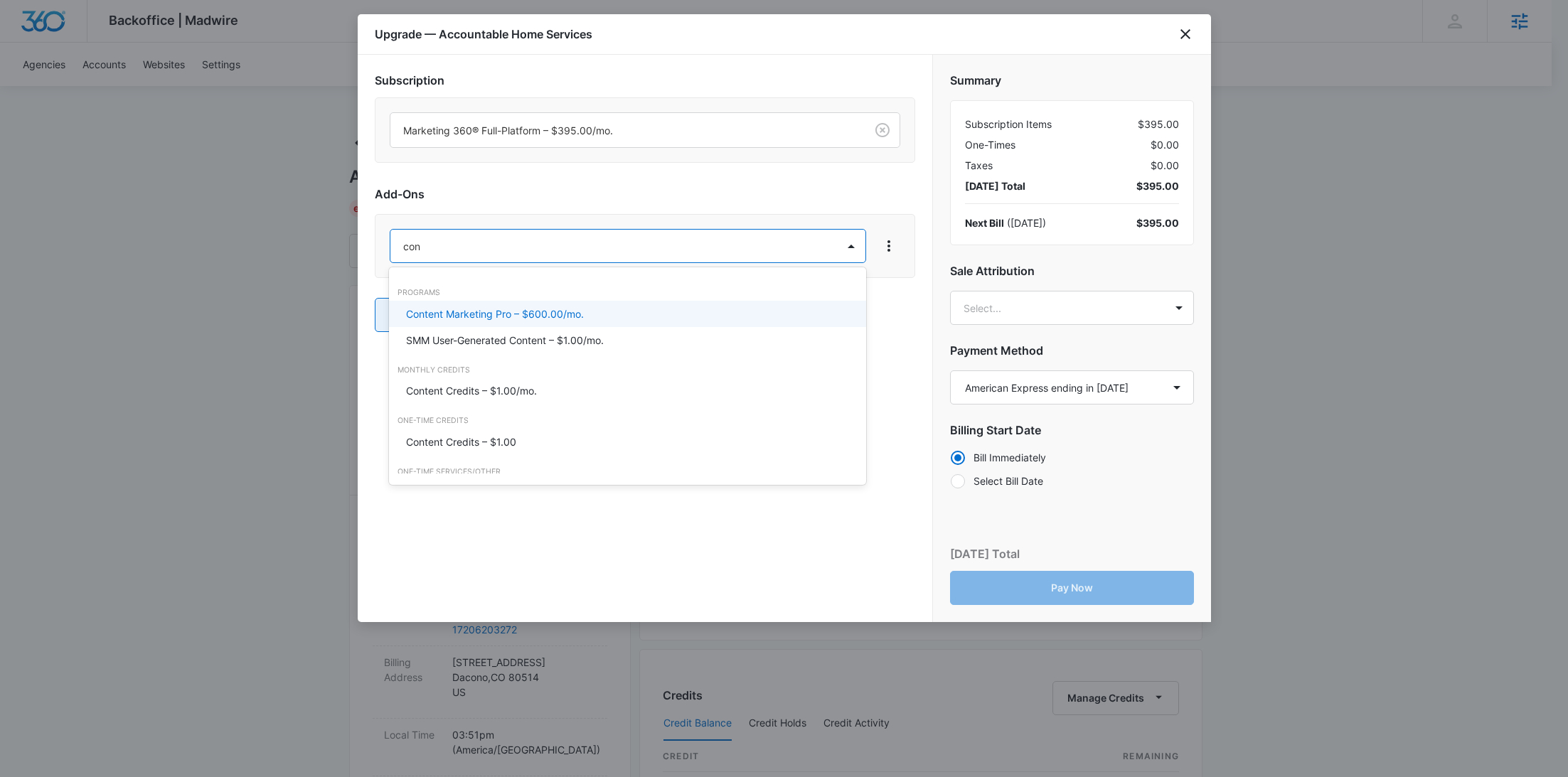
type input "cont"
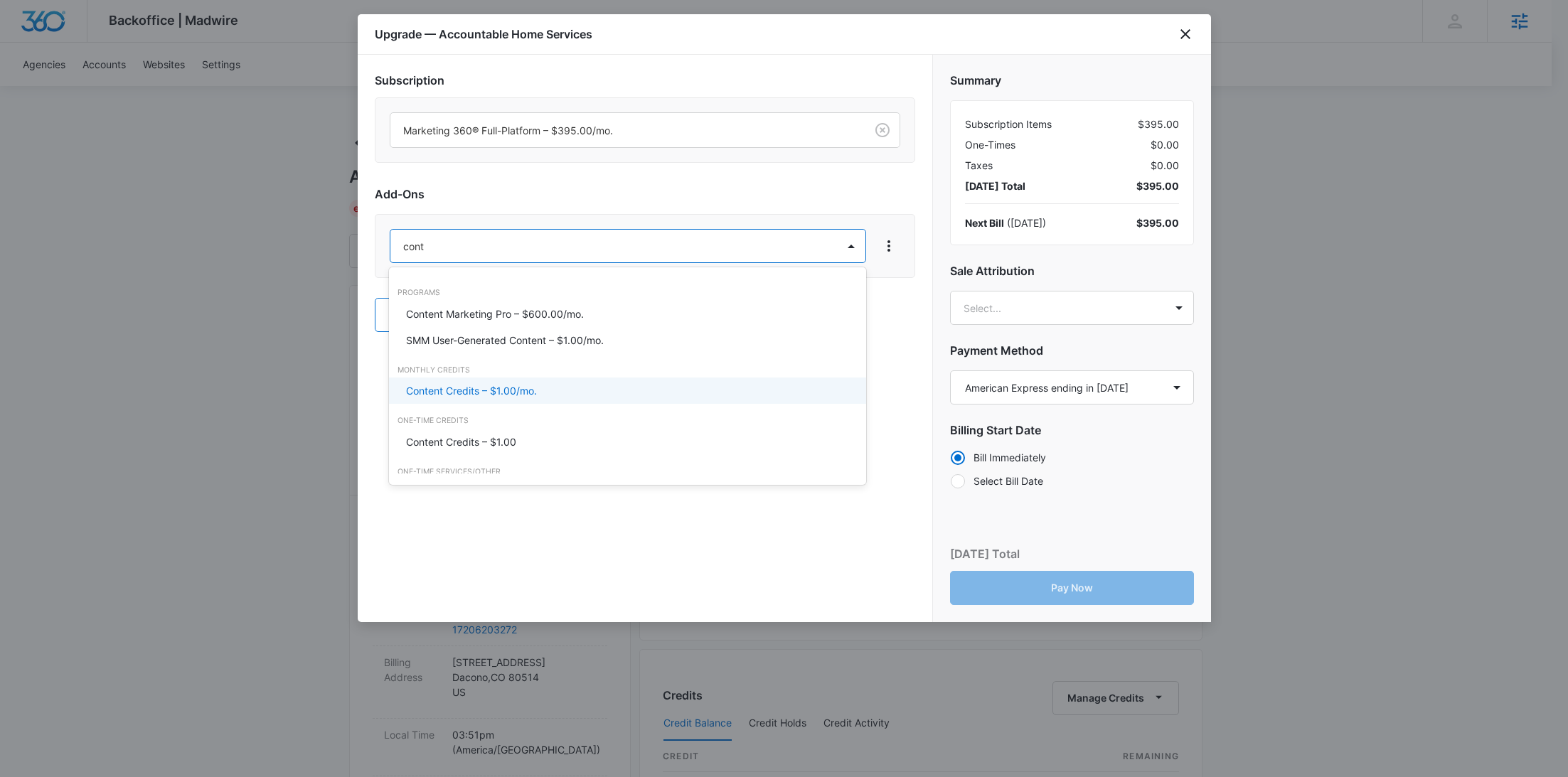
click at [440, 386] on p "Content Credits – $1.00/mo." at bounding box center [471, 391] width 131 height 15
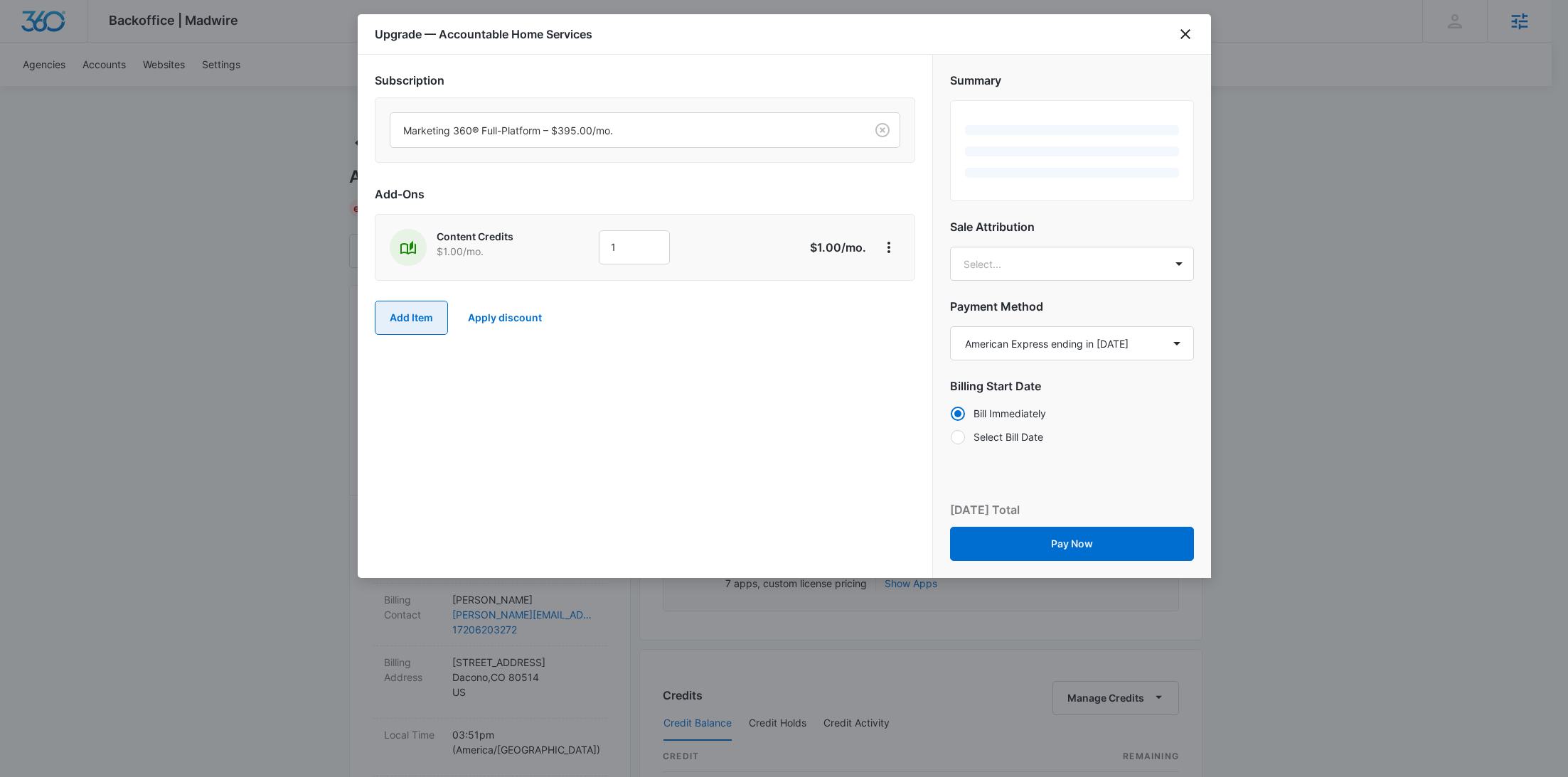
click at [418, 321] on button "Add Item" at bounding box center [411, 318] width 73 height 35
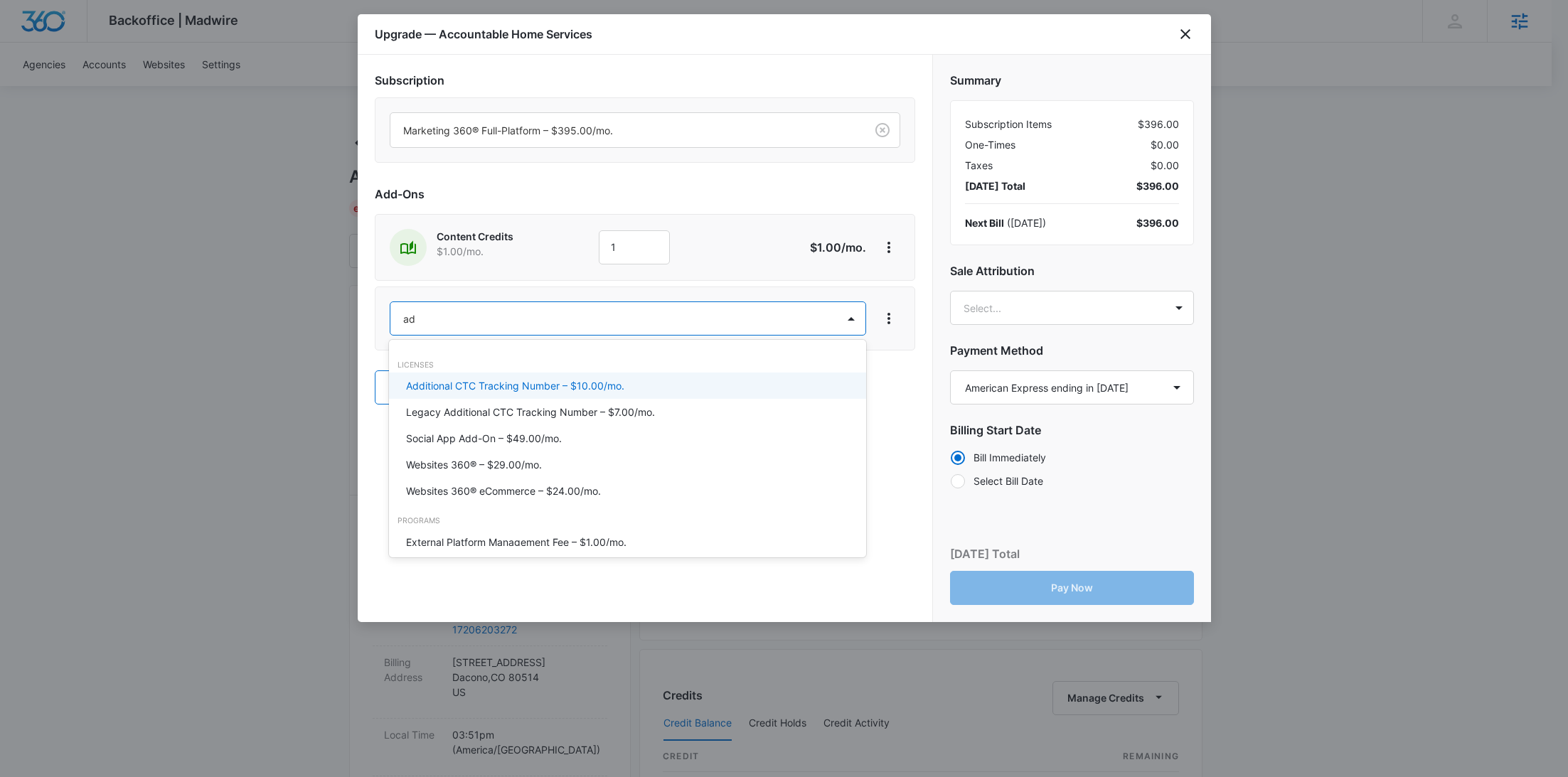
type input "ad c"
click at [451, 386] on p "Ad Credits – $1.00/mo." at bounding box center [460, 386] width 107 height 15
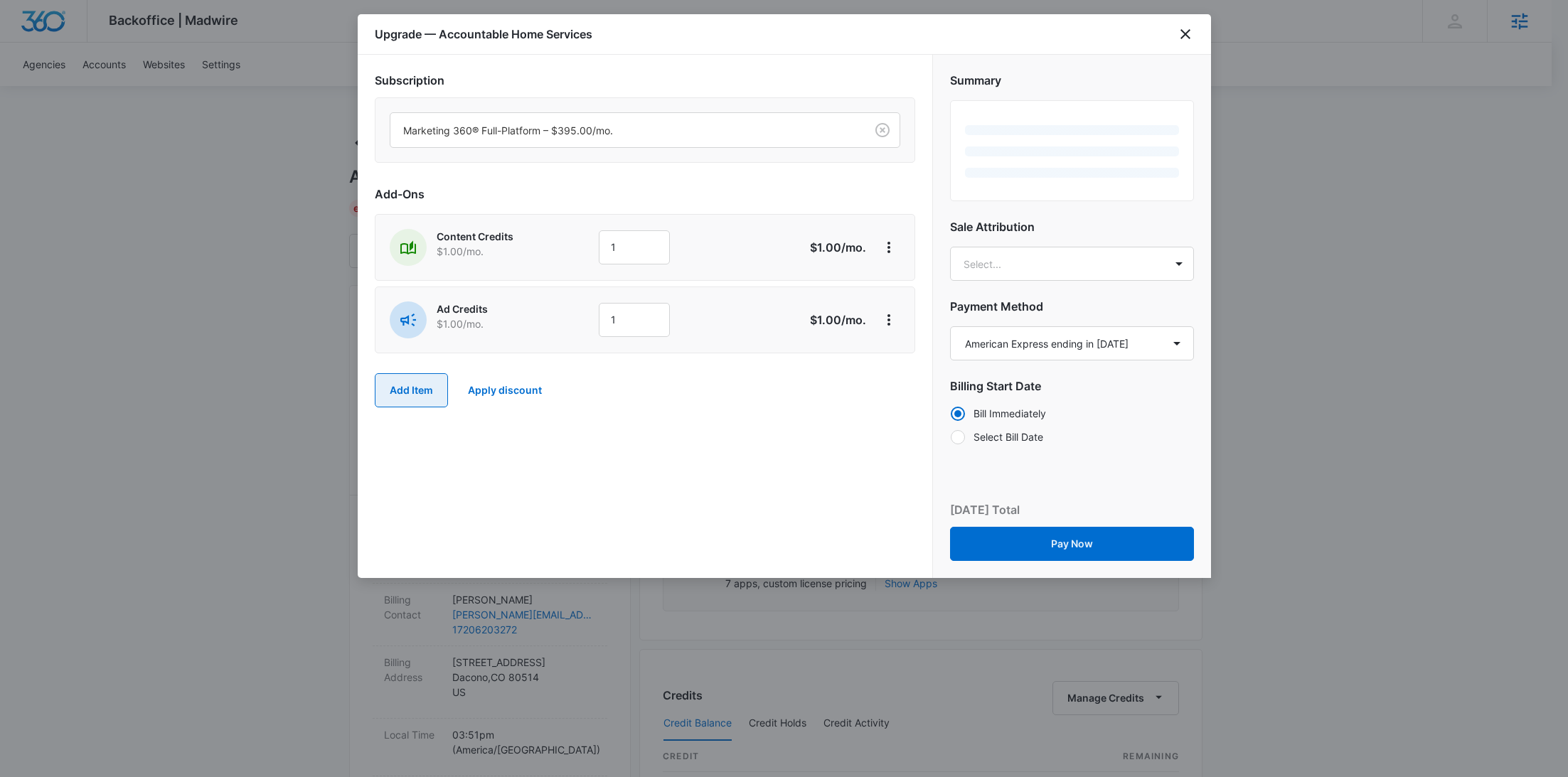
click at [422, 377] on button "Add Item" at bounding box center [411, 391] width 73 height 35
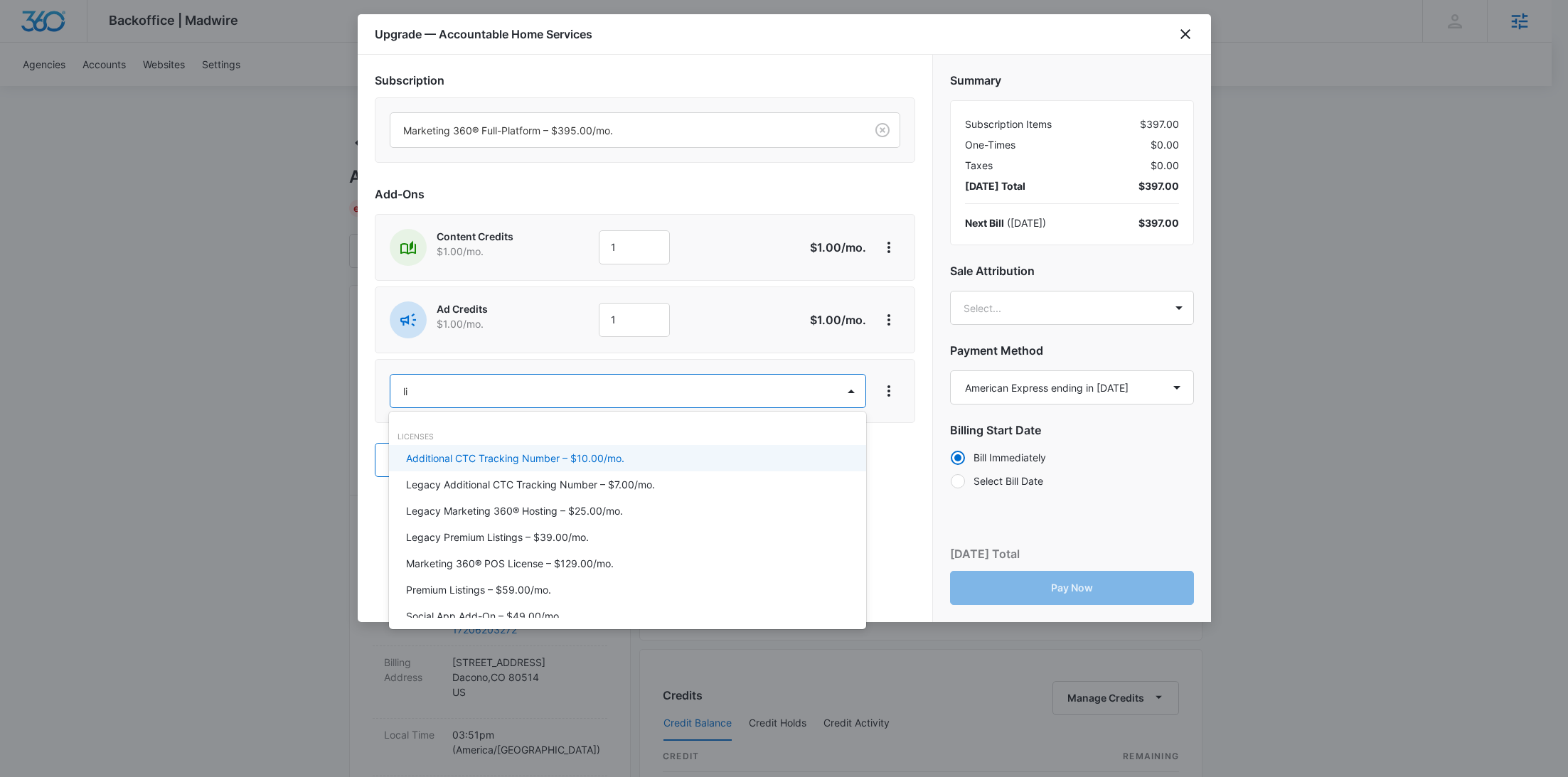
type input "lis"
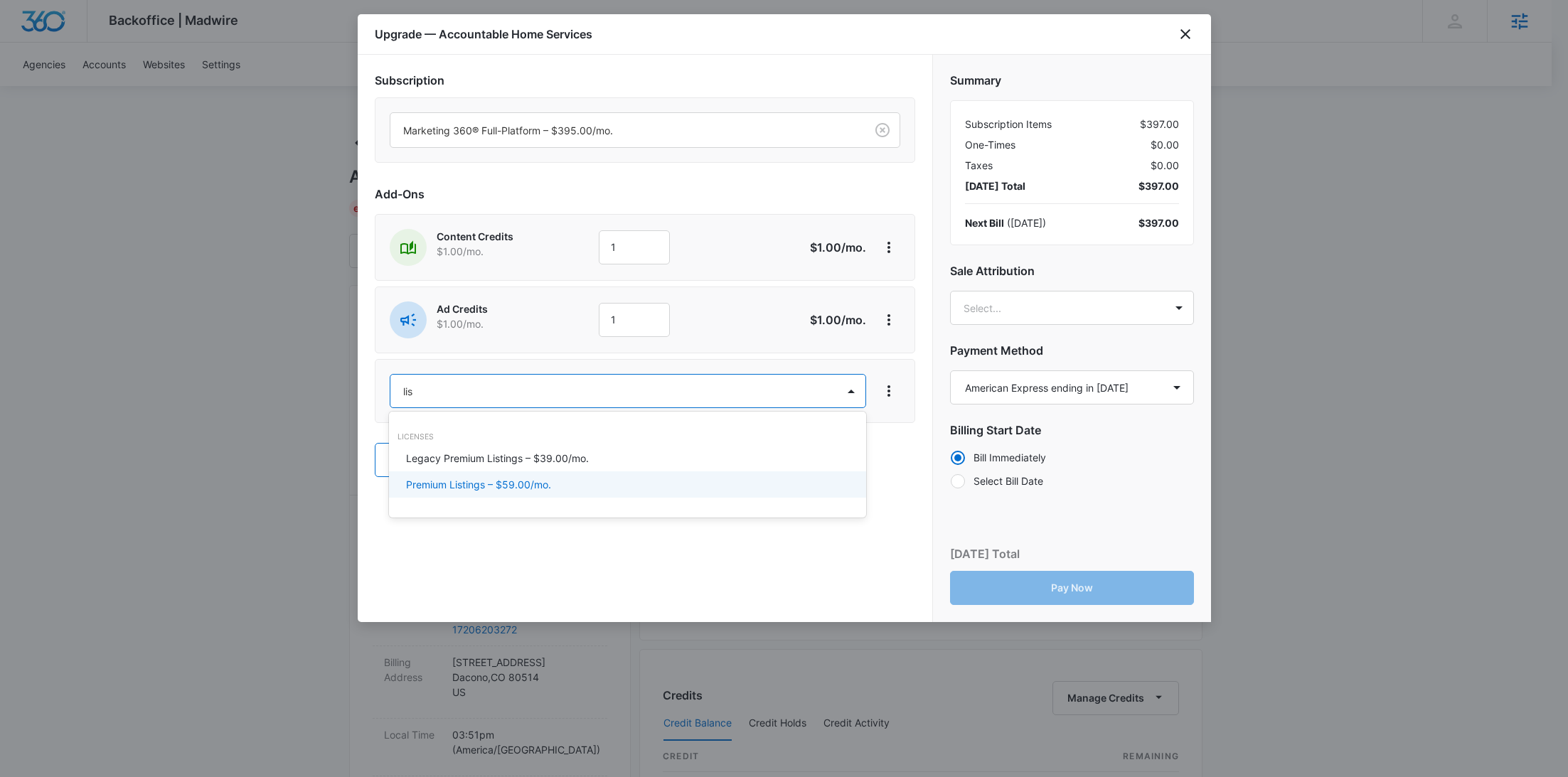
click at [450, 478] on p "Premium Listings – $59.00/mo." at bounding box center [479, 484] width 145 height 15
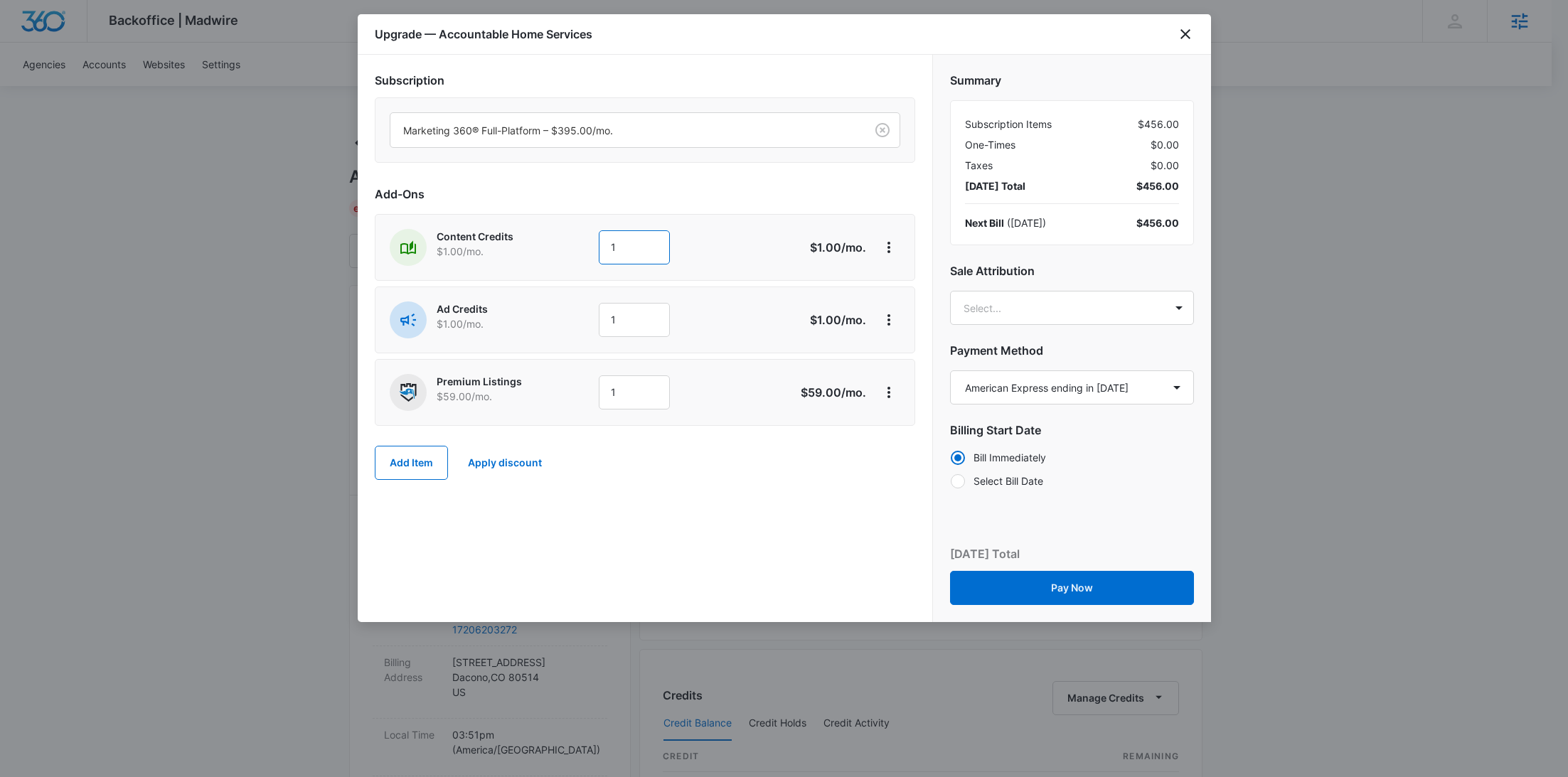
drag, startPoint x: 553, startPoint y: 248, endPoint x: 497, endPoint y: 248, distance: 56.0
click at [497, 248] on div "Content Credits $1.00 /mo. 1" at bounding box center [594, 247] width 409 height 37
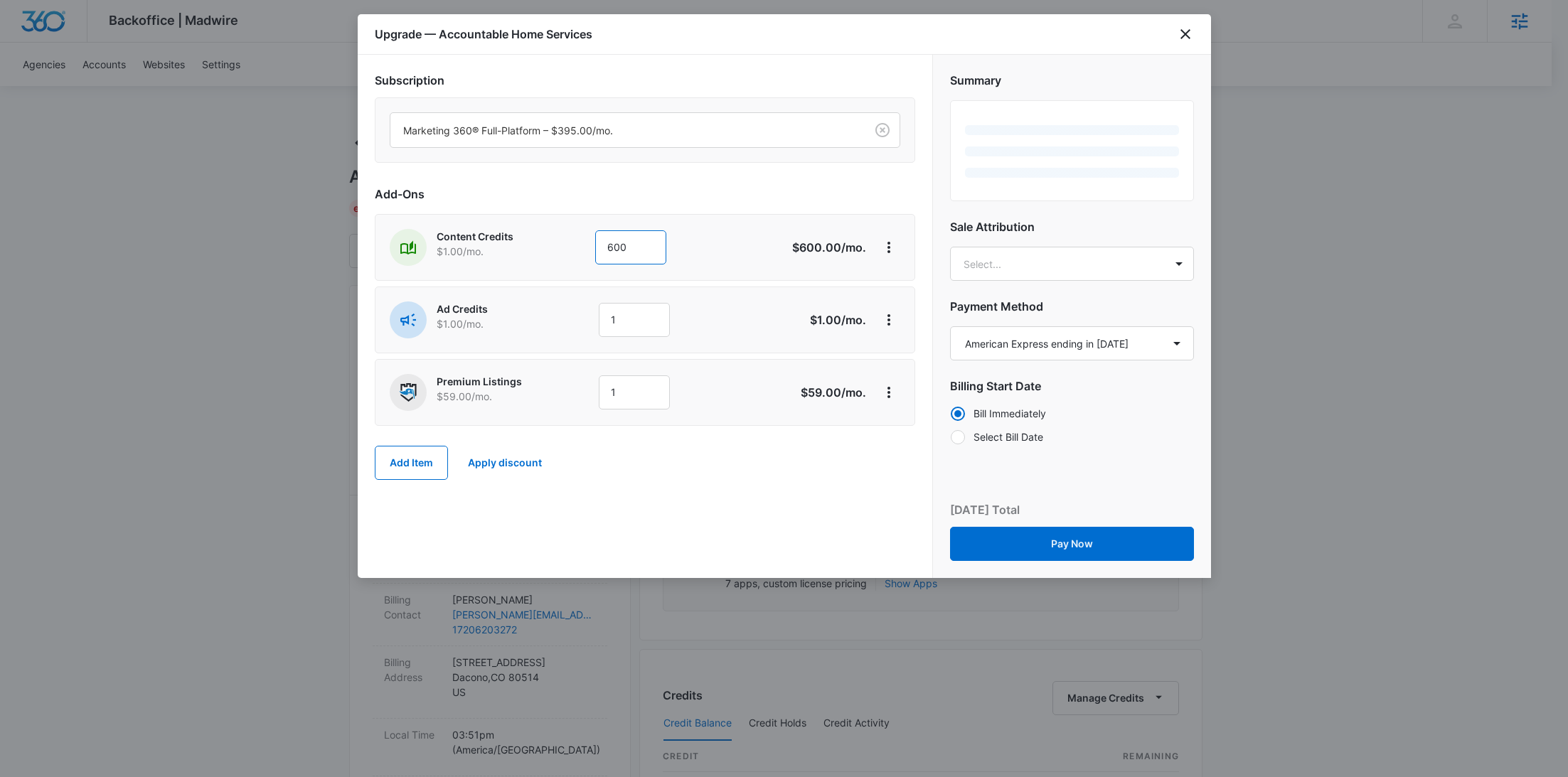
type input "600"
click at [506, 261] on div "Content Credits $1.00 /mo." at bounding box center [496, 247] width 118 height 37
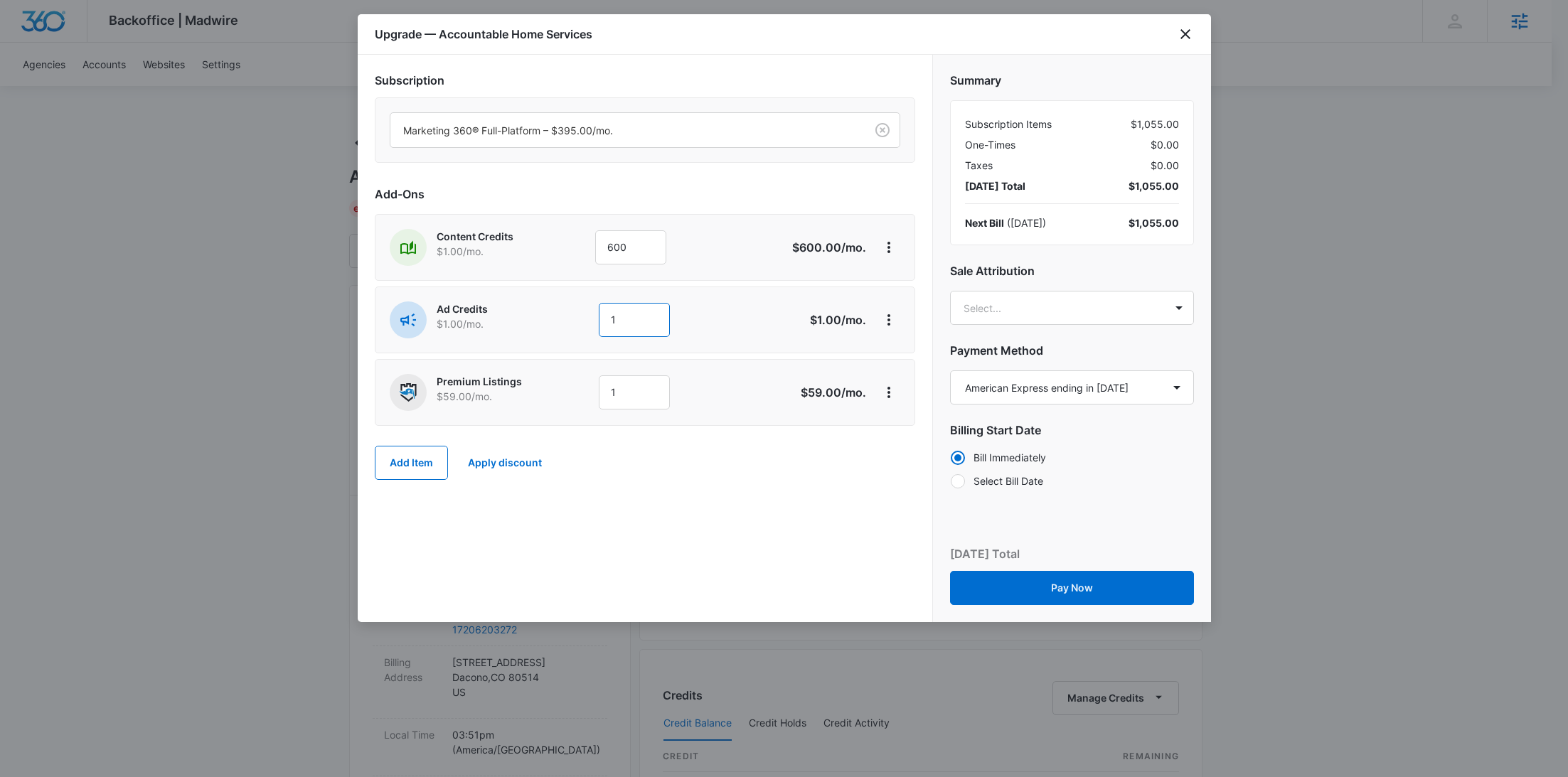
drag, startPoint x: 586, startPoint y: 319, endPoint x: 528, endPoint y: 313, distance: 58.3
click at [528, 313] on div "Ad Credits $1.00 /mo. 1" at bounding box center [594, 320] width 409 height 37
type input "2000"
click at [1082, 313] on body "Backoffice | Madwire Apps Settings RY Rochelle Young rochelle.young@madwire.com…" at bounding box center [784, 727] width 1568 height 1455
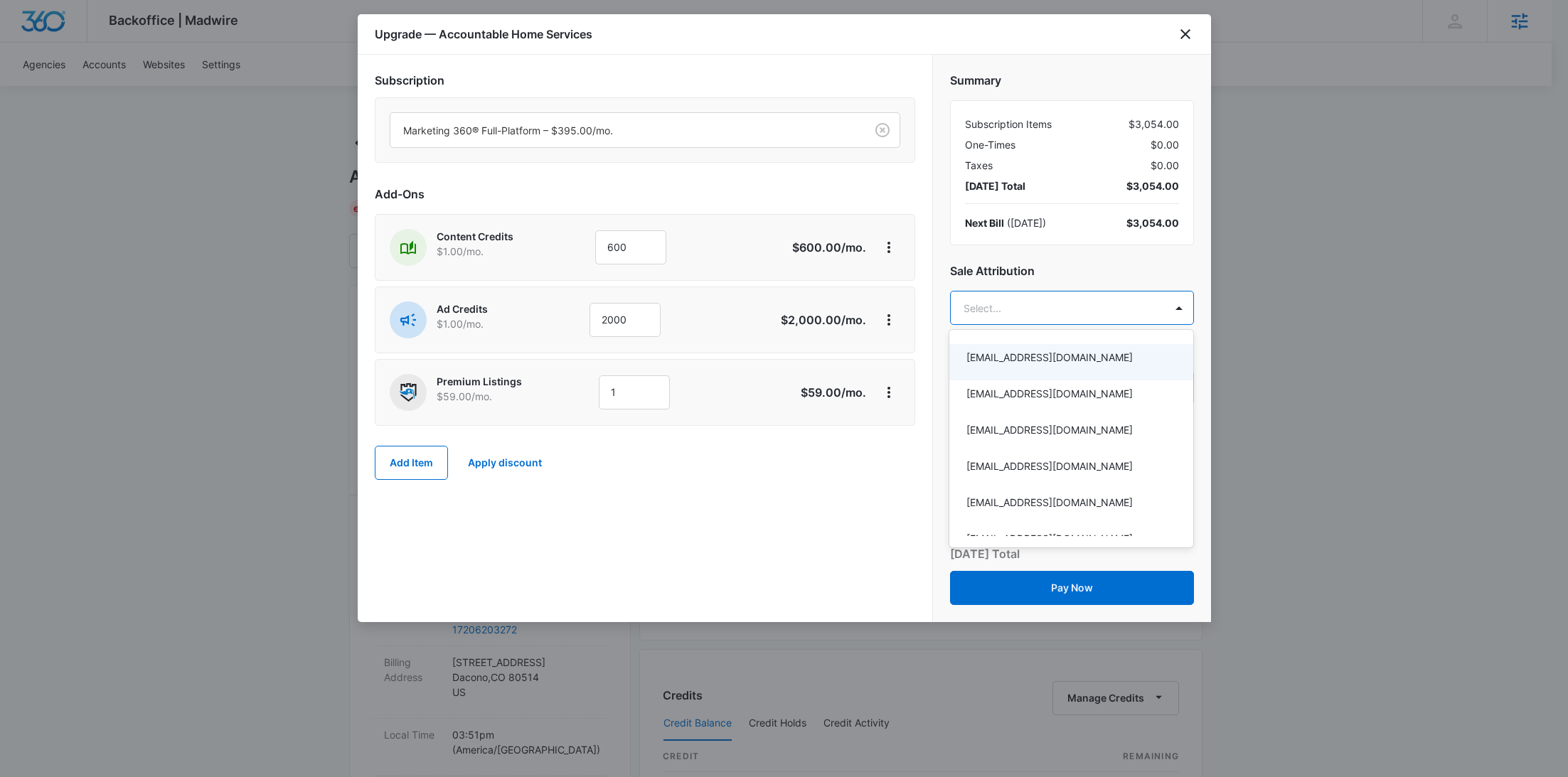
paste input "Binkly"
type input "Binkly"
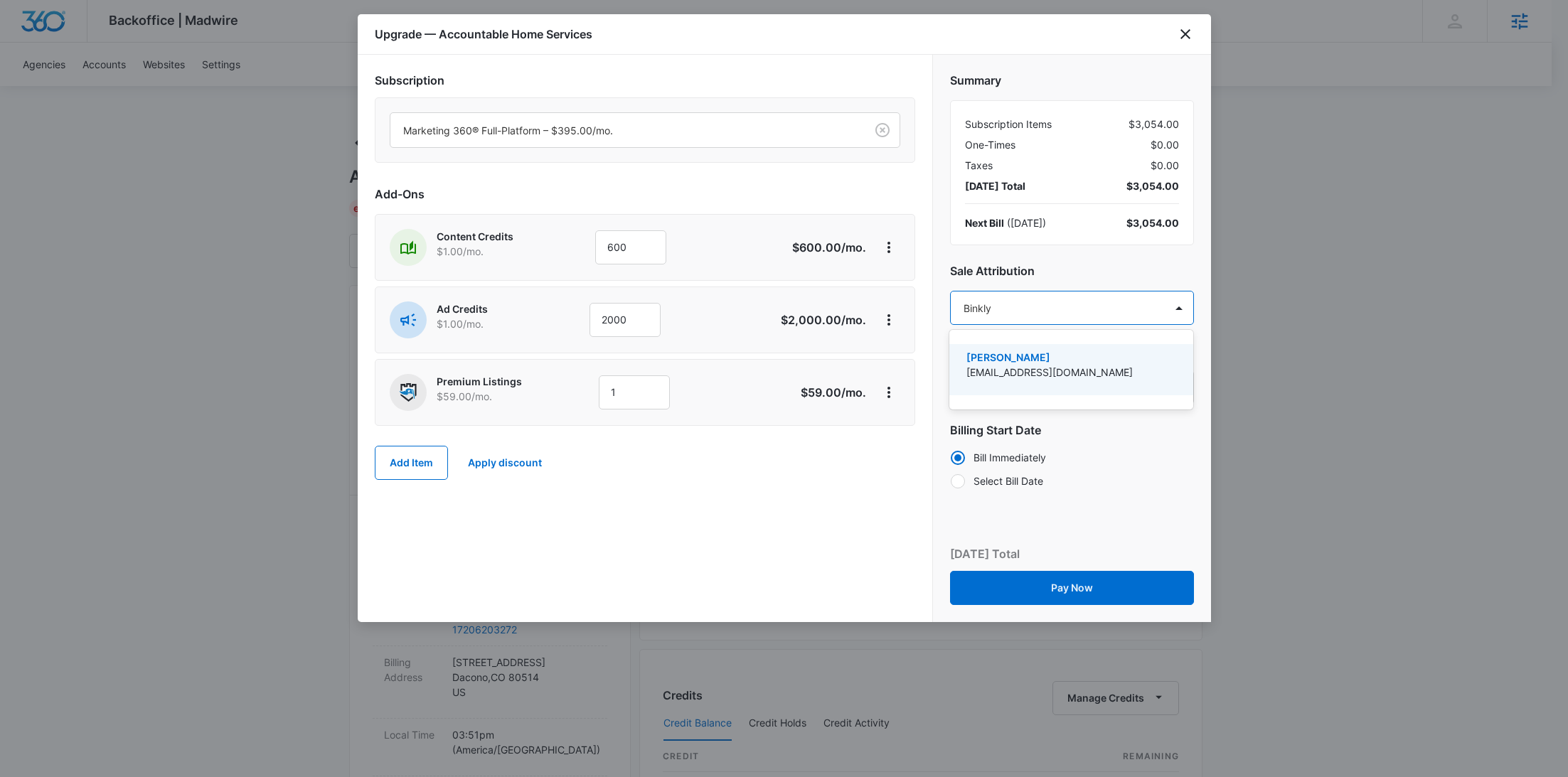
click at [1057, 358] on p "[PERSON_NAME]" at bounding box center [1070, 358] width 207 height 15
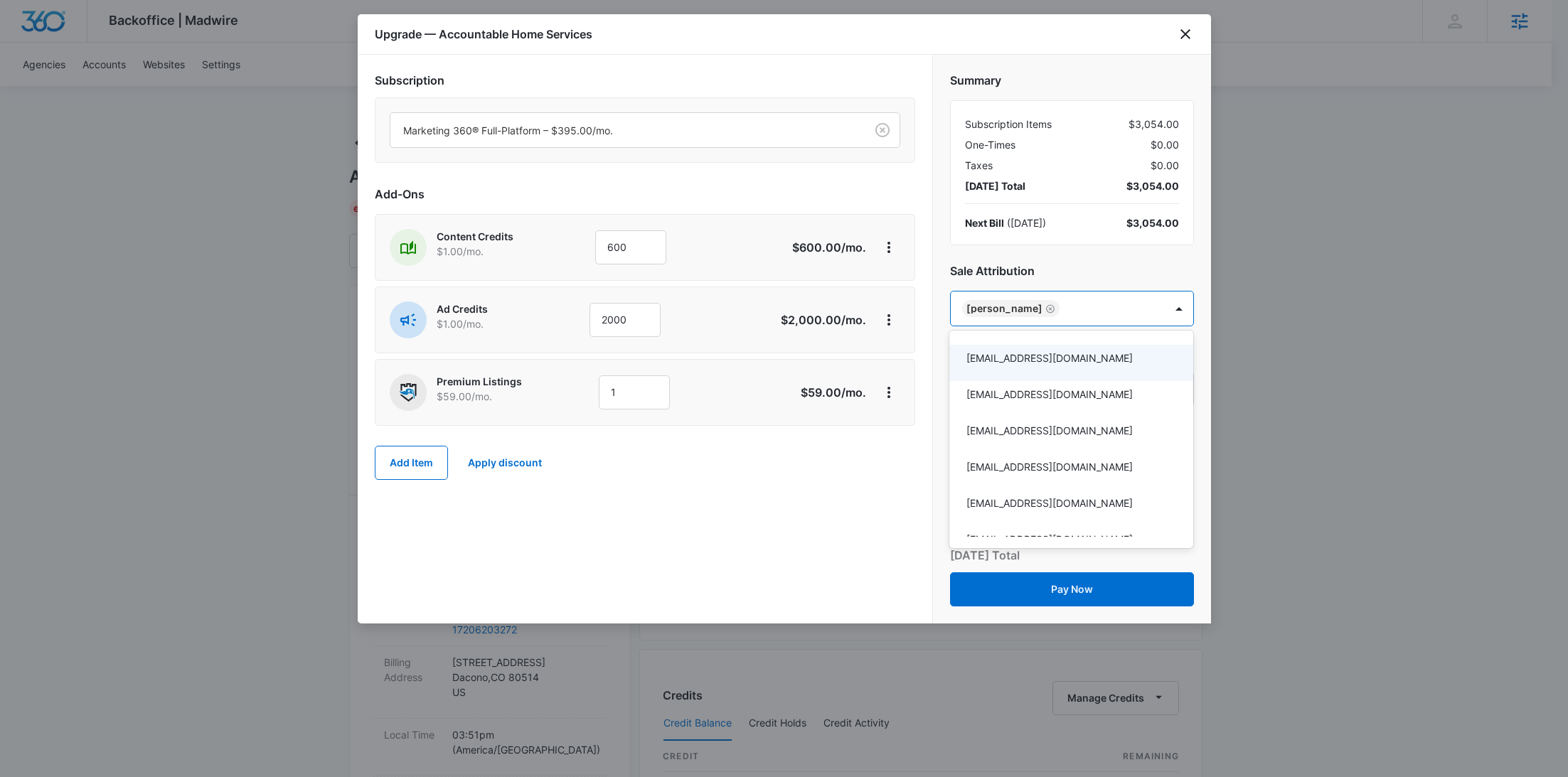
click at [844, 457] on div at bounding box center [784, 388] width 1568 height 777
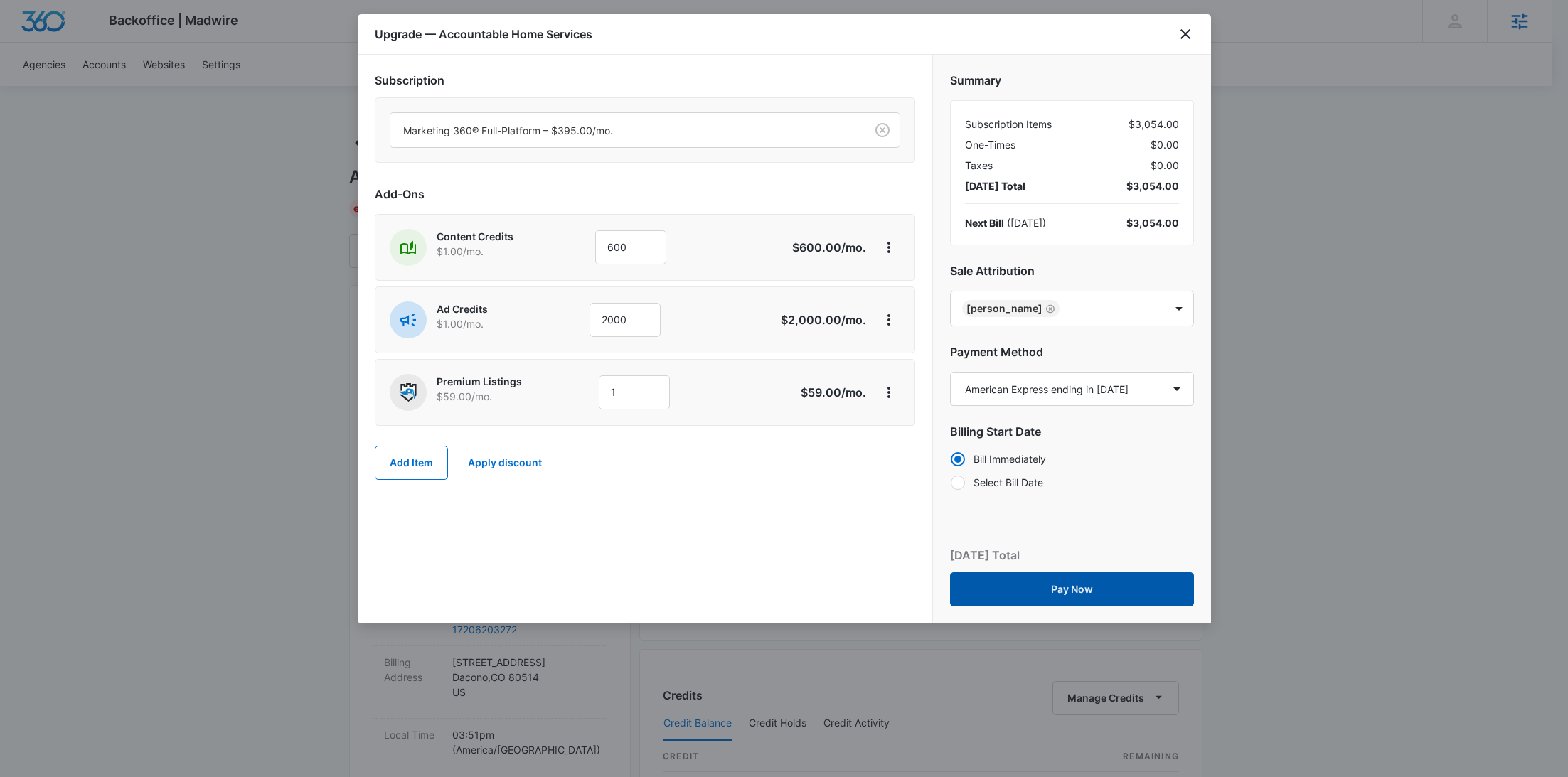
click at [1094, 592] on button "Pay Now" at bounding box center [1071, 590] width 244 height 35
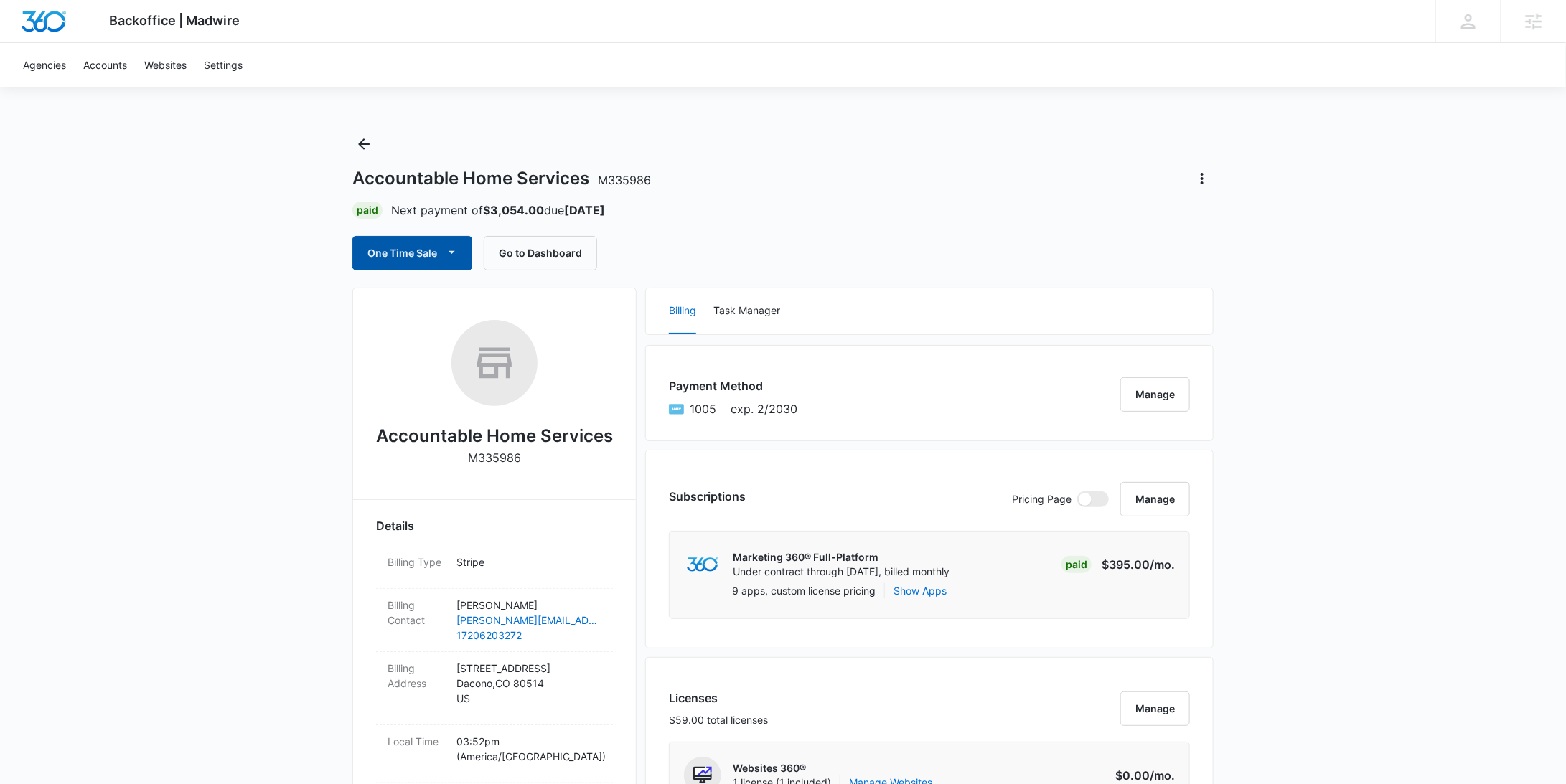
click at [430, 251] on button "One Time Sale" at bounding box center [412, 254] width 120 height 35
click at [414, 295] on div "Run One-Time Payment" at bounding box center [453, 302] width 166 height 15
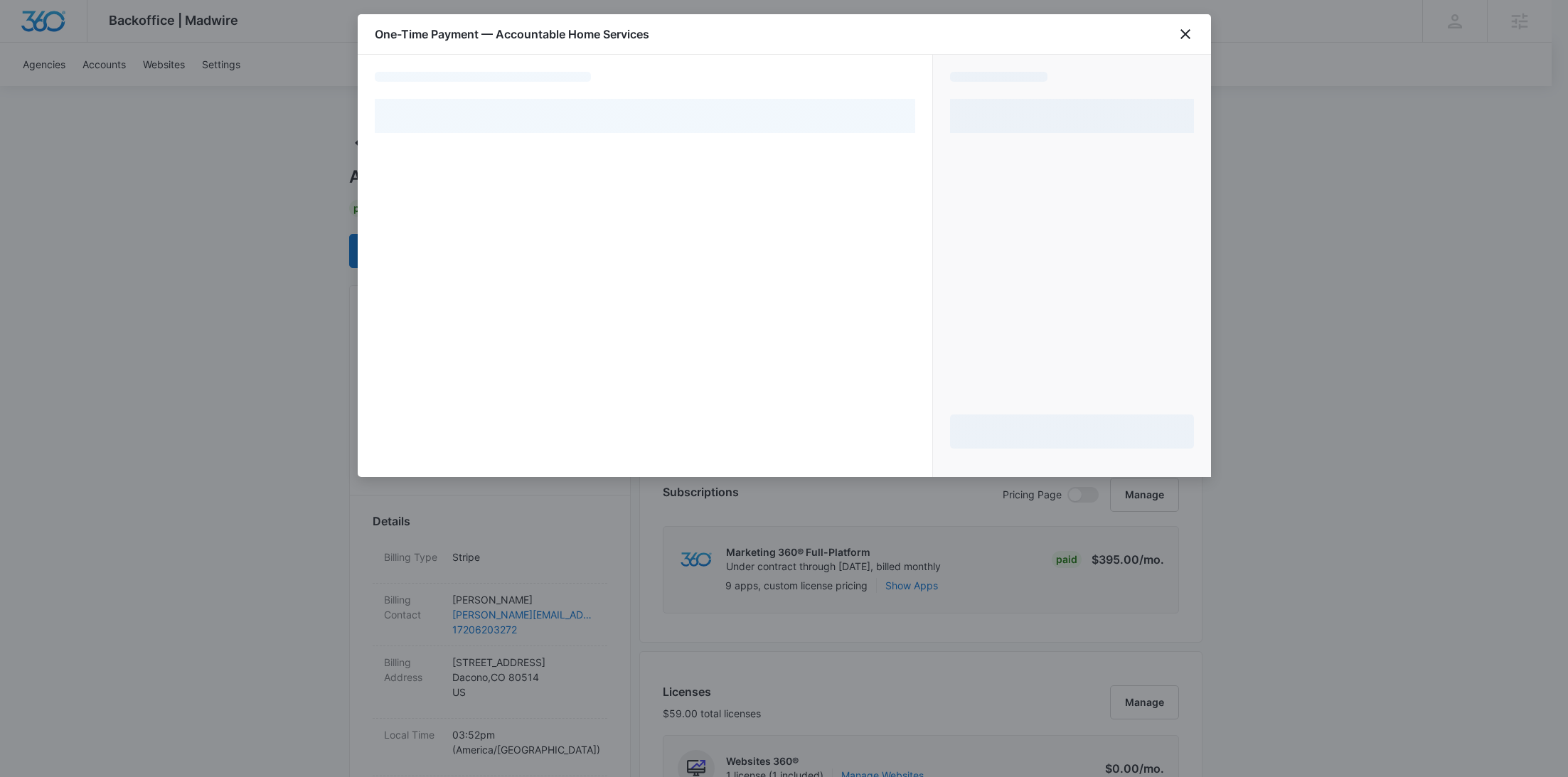
select select "pm_1S86hGA4n8RTgNjUJl5Ja4u1"
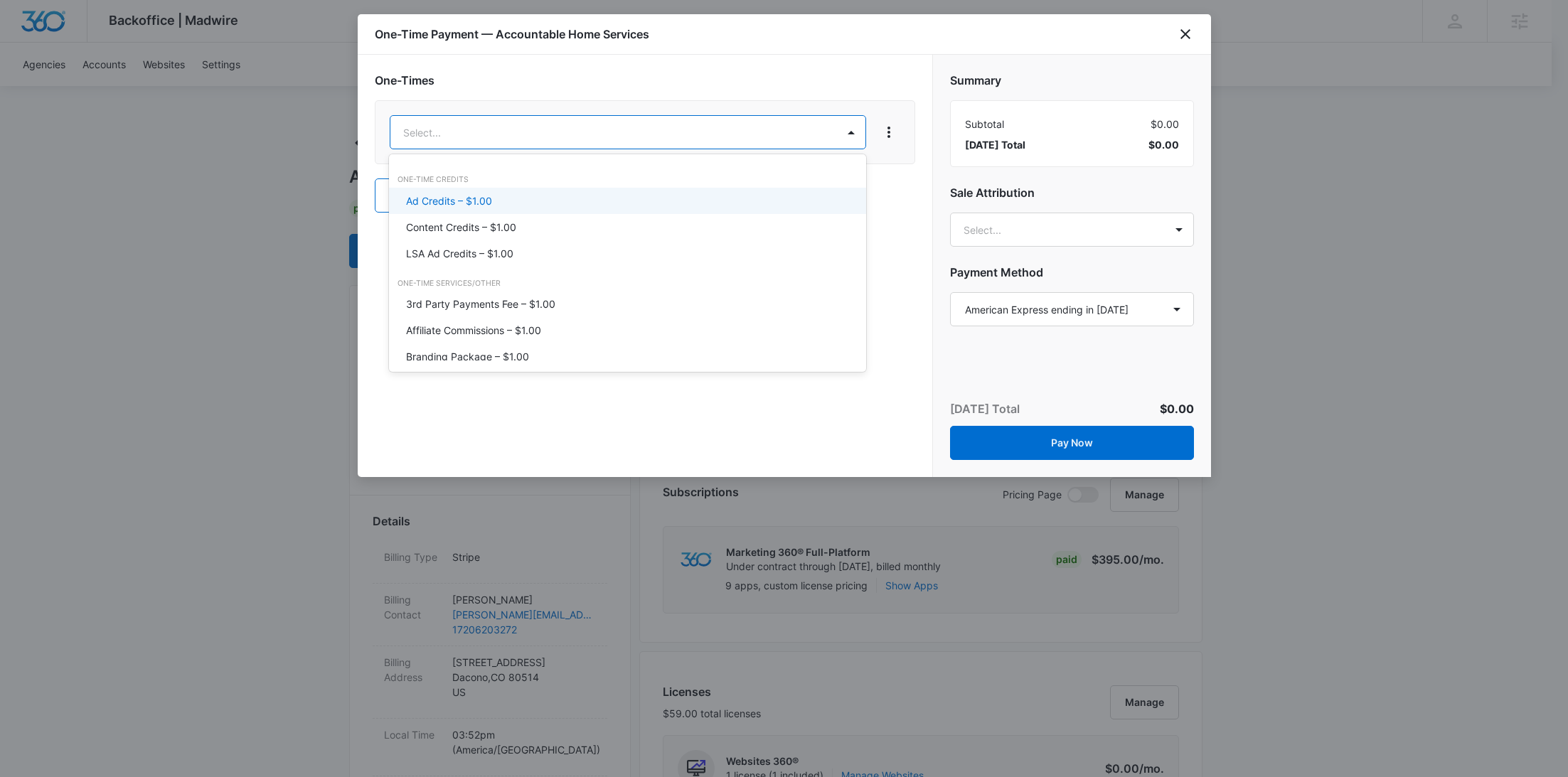
click at [526, 233] on div "Content Credits – $1.00" at bounding box center [626, 227] width 440 height 15
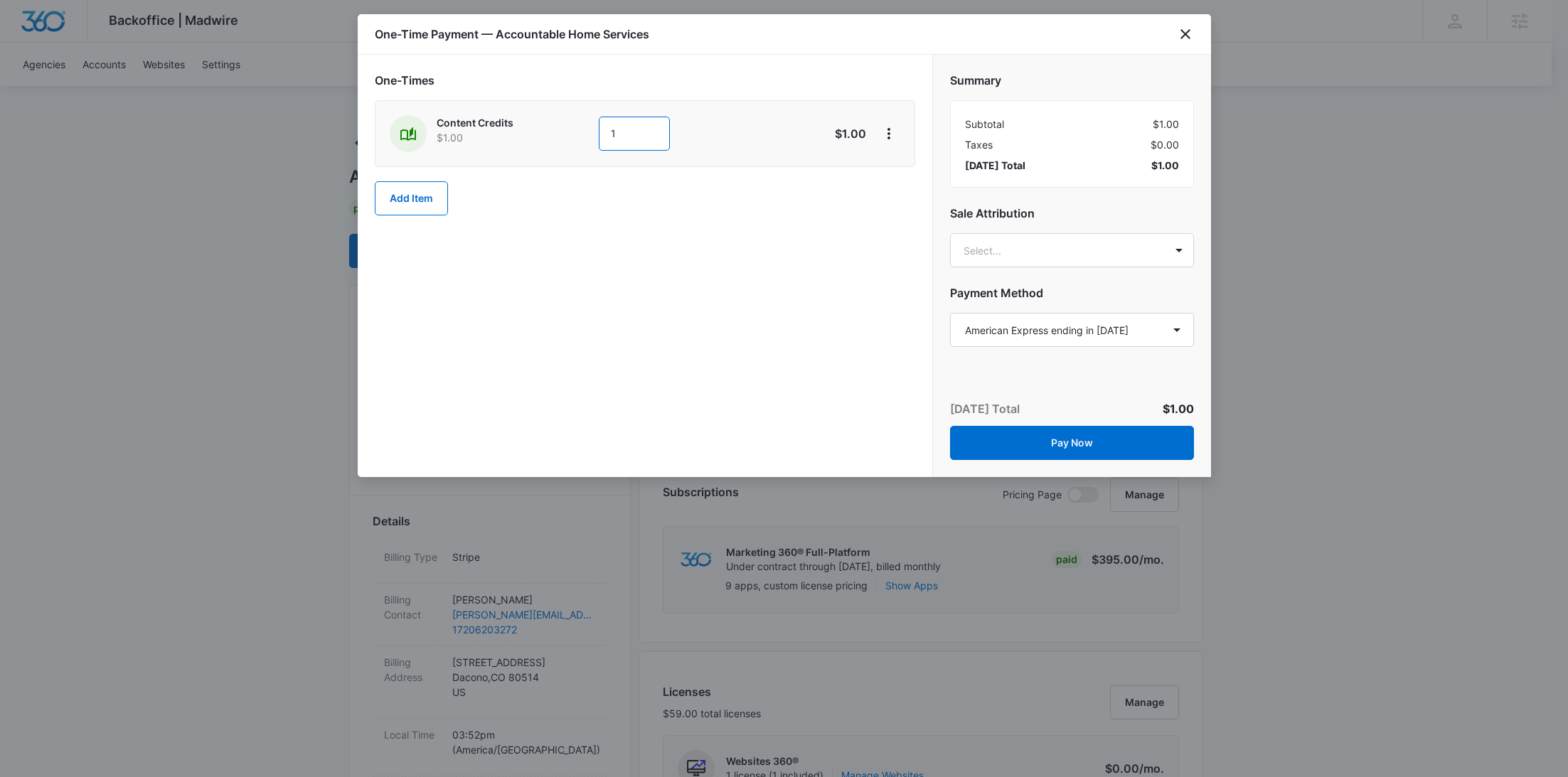
drag, startPoint x: 636, startPoint y: 134, endPoint x: 548, endPoint y: 129, distance: 88.1
click at [548, 129] on div "Content Credits $1.00 1" at bounding box center [594, 133] width 409 height 37
type input "600"
click at [889, 134] on icon "View More" at bounding box center [888, 134] width 2 height 12
click at [899, 168] on div "Add Discount" at bounding box center [927, 173] width 62 height 10
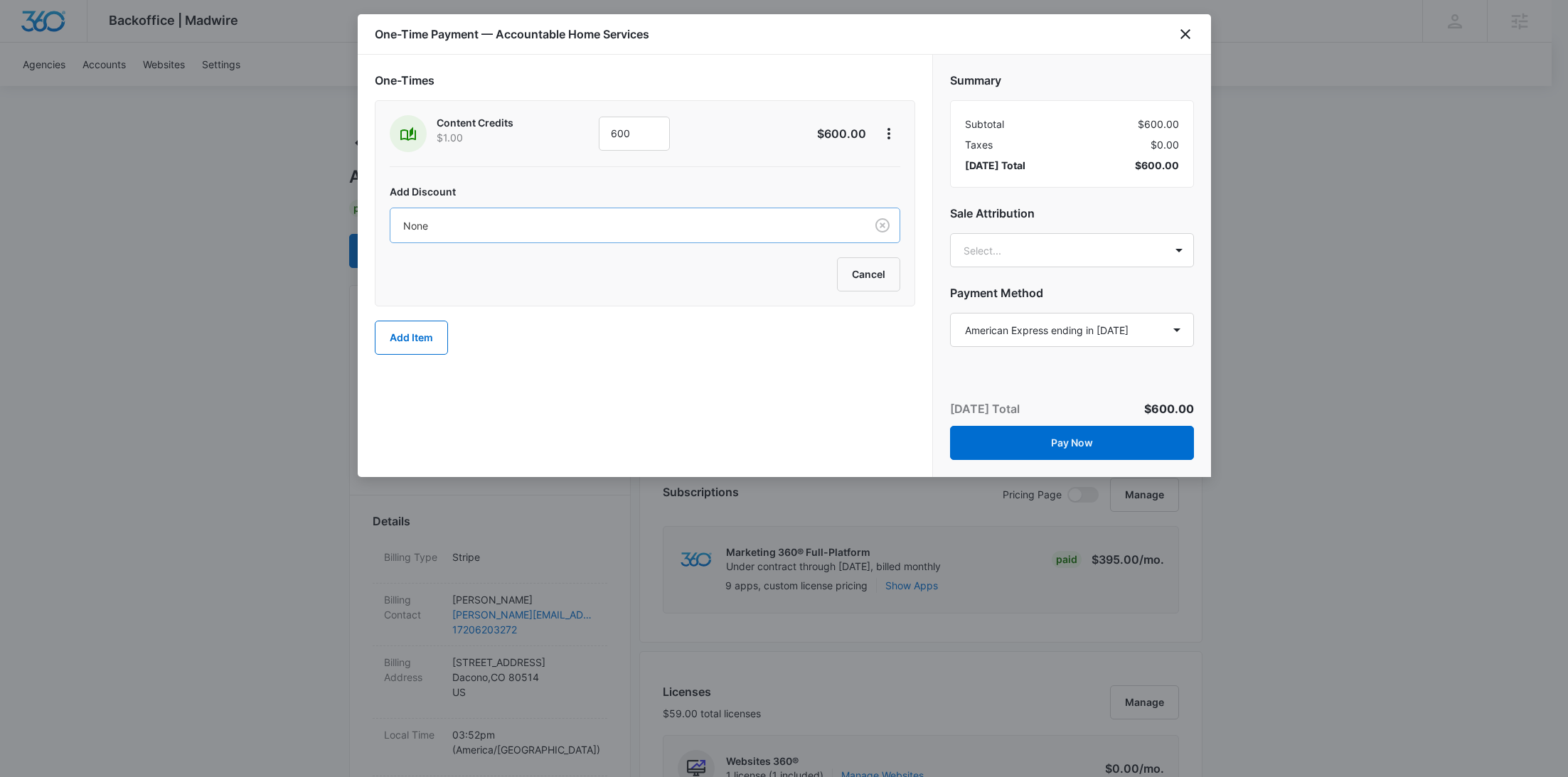
click at [640, 219] on div at bounding box center [625, 226] width 444 height 18
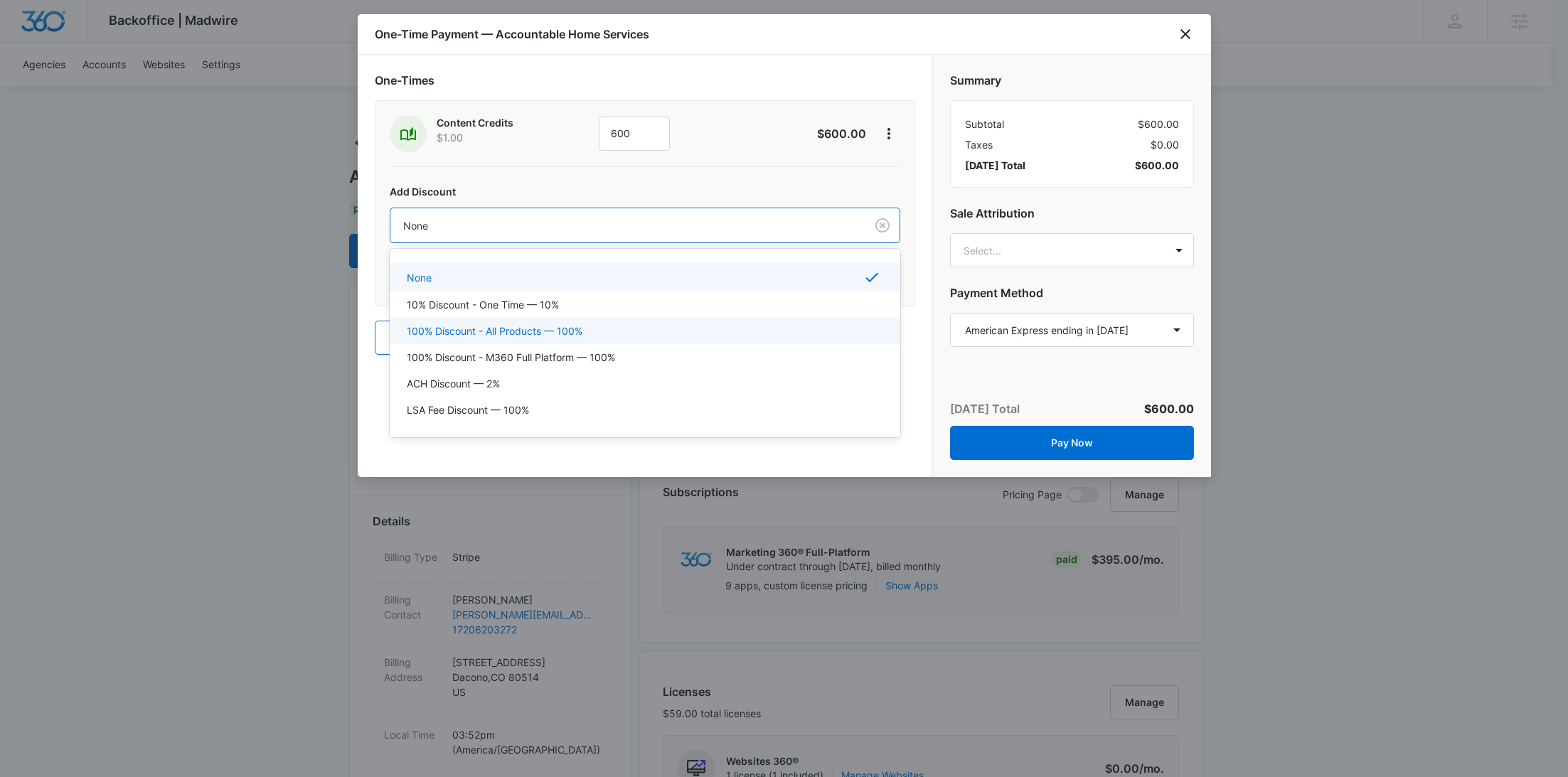
click at [543, 338] on div "100% Discount - All Products — 100%" at bounding box center [645, 331] width 511 height 26
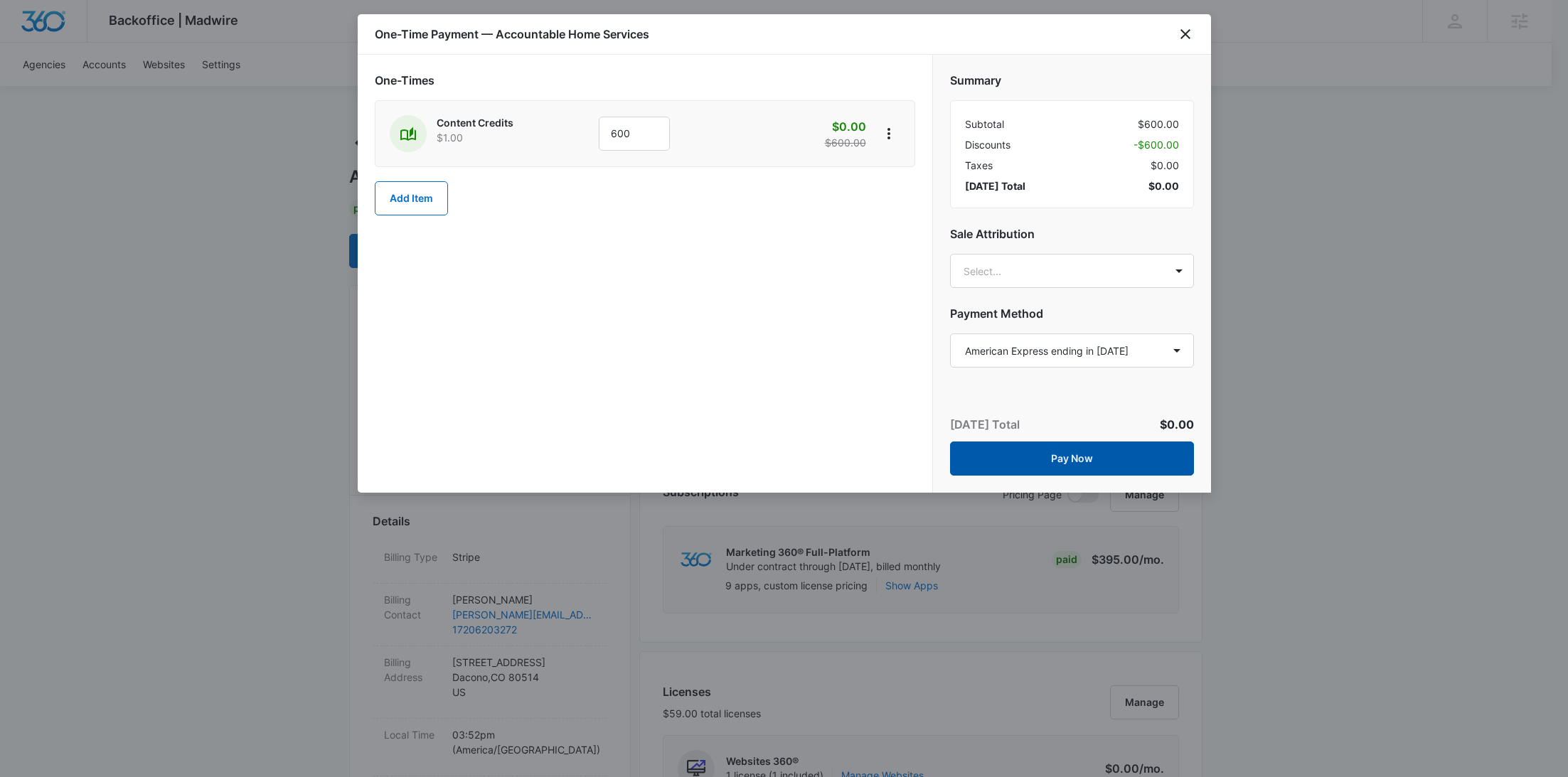
click at [1145, 460] on button "Pay Now" at bounding box center [1071, 459] width 244 height 35
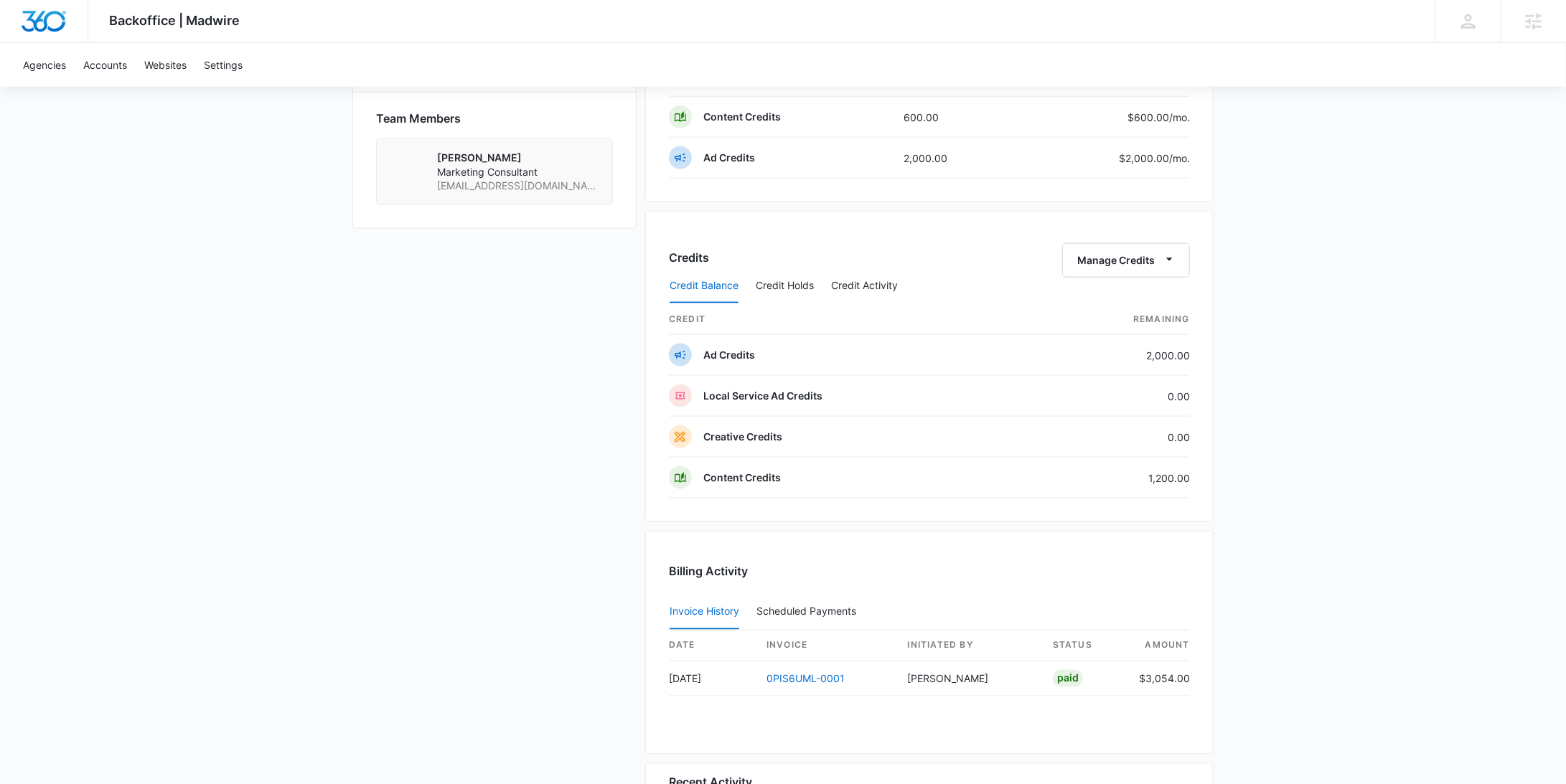
scroll to position [1470, 0]
